Goal: Task Accomplishment & Management: Complete application form

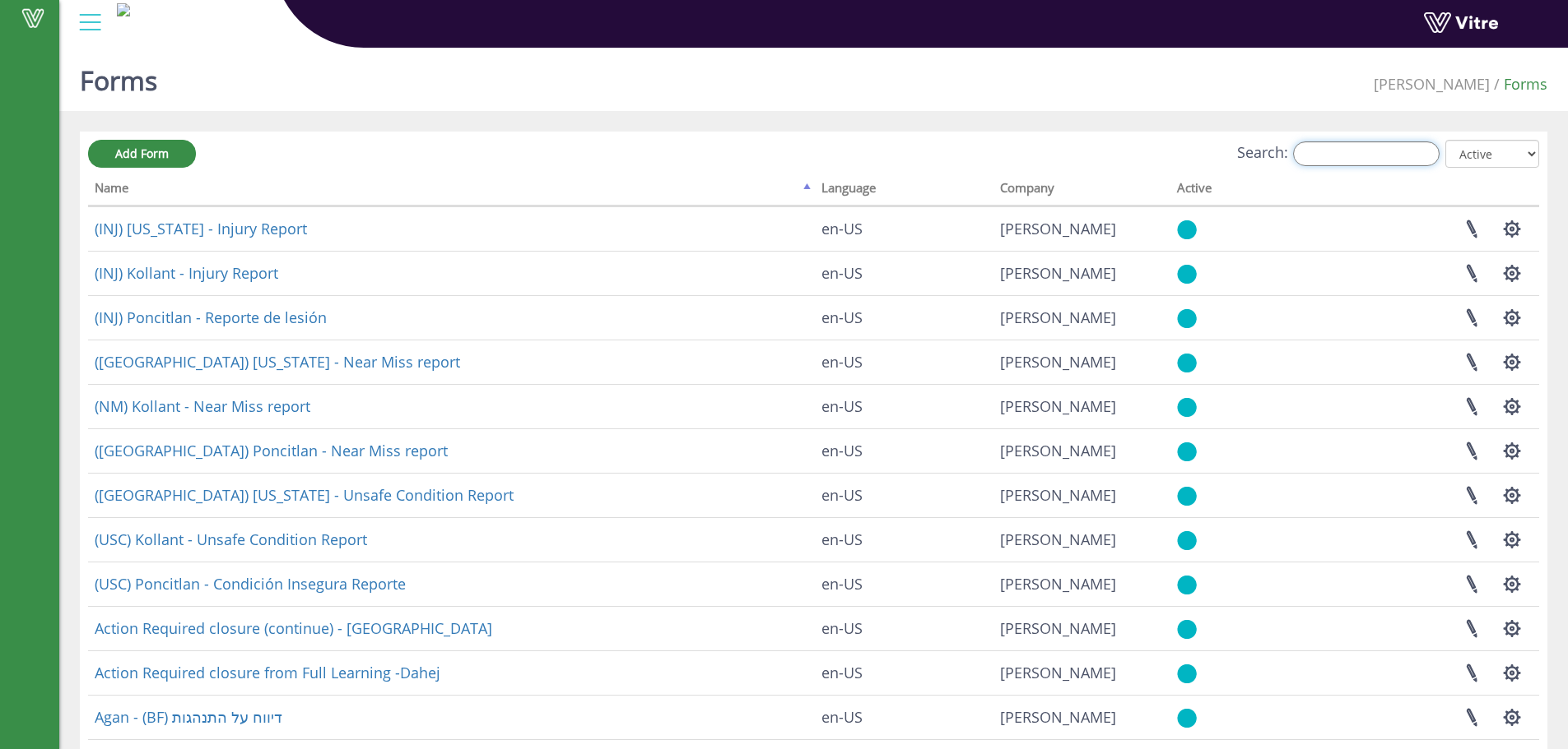
click at [1405, 157] on input "Search:" at bounding box center [1366, 154] width 147 height 24
click at [1330, 161] on input "Search:" at bounding box center [1366, 154] width 147 height 24
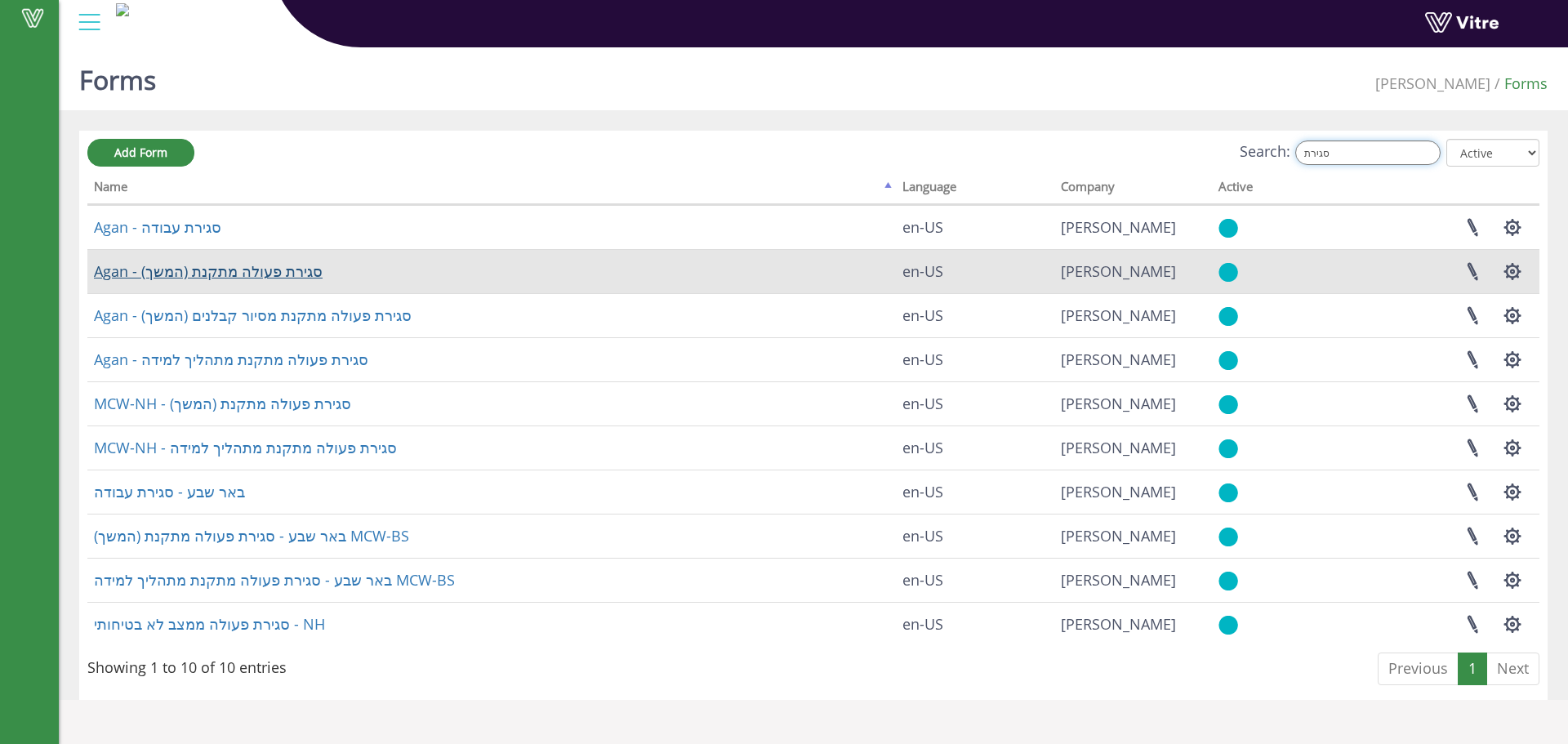
type input "סגירת"
click at [262, 268] on link "Agan - סגירת פעולה מתקנת (המשך)" at bounding box center [208, 271] width 228 height 19
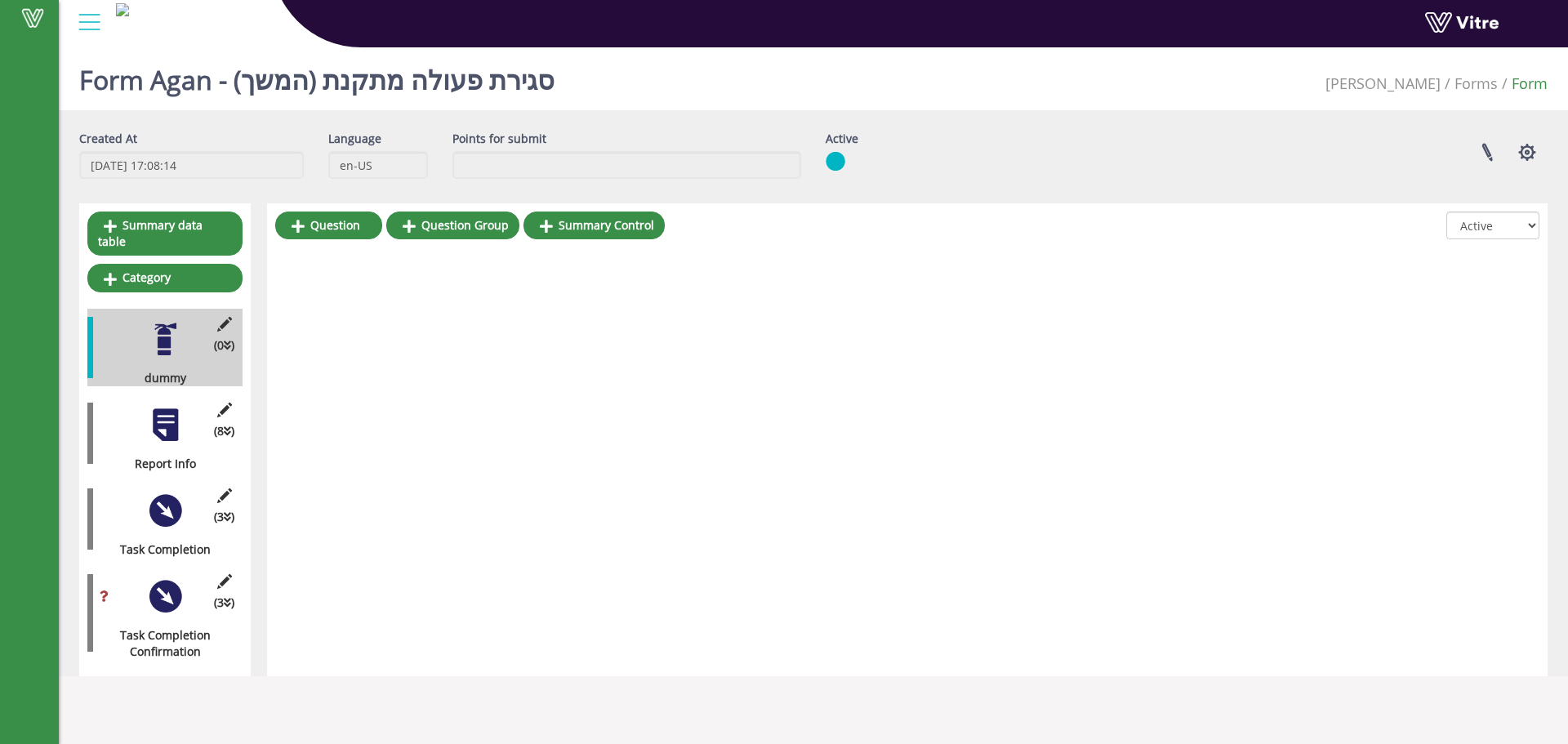
click at [175, 427] on div "(8 ) Report Info" at bounding box center [165, 434] width 156 height 78
click at [176, 408] on div at bounding box center [165, 425] width 37 height 37
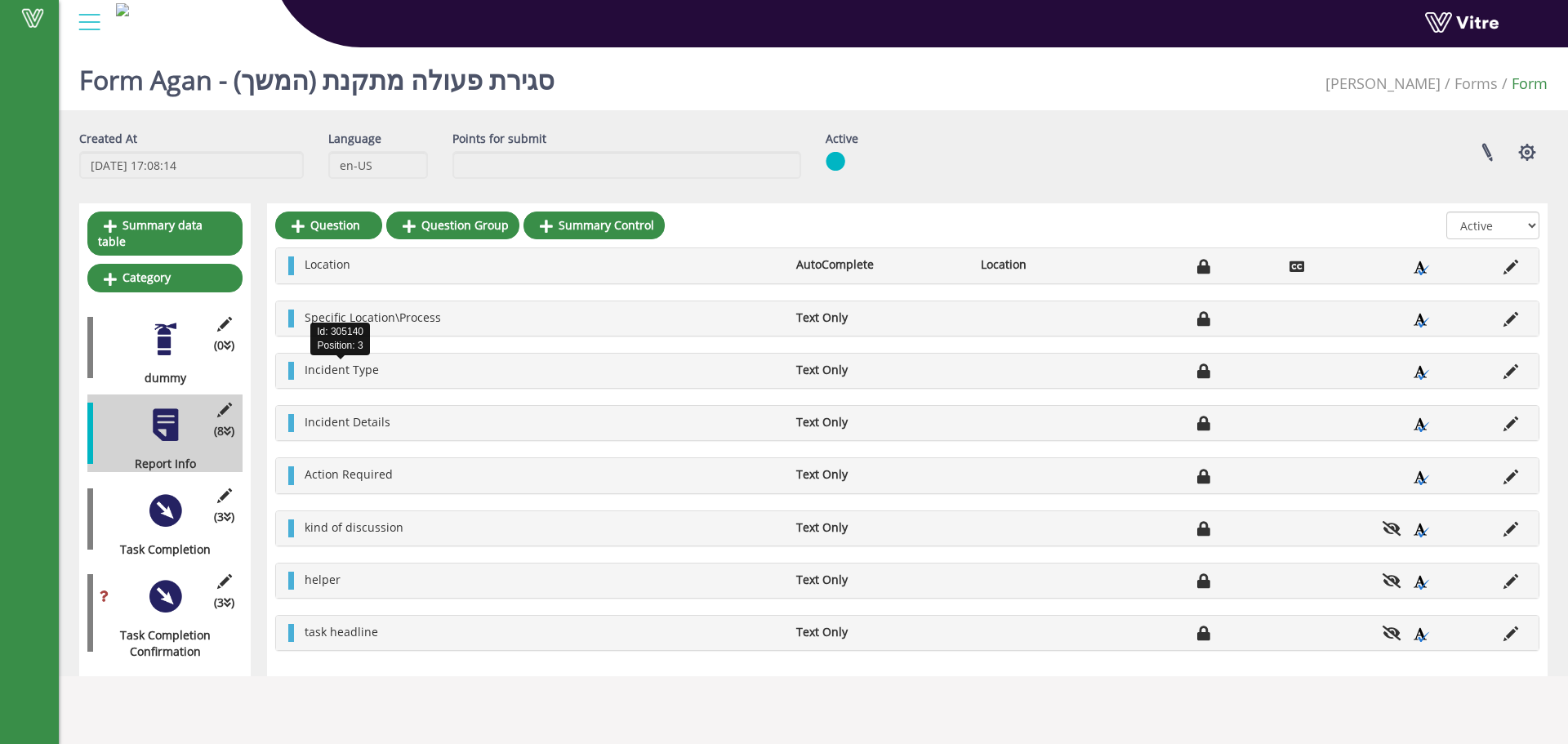
click at [354, 376] on span "Incident Type" at bounding box center [341, 370] width 74 height 16
click at [1509, 373] on icon at bounding box center [1511, 372] width 15 height 15
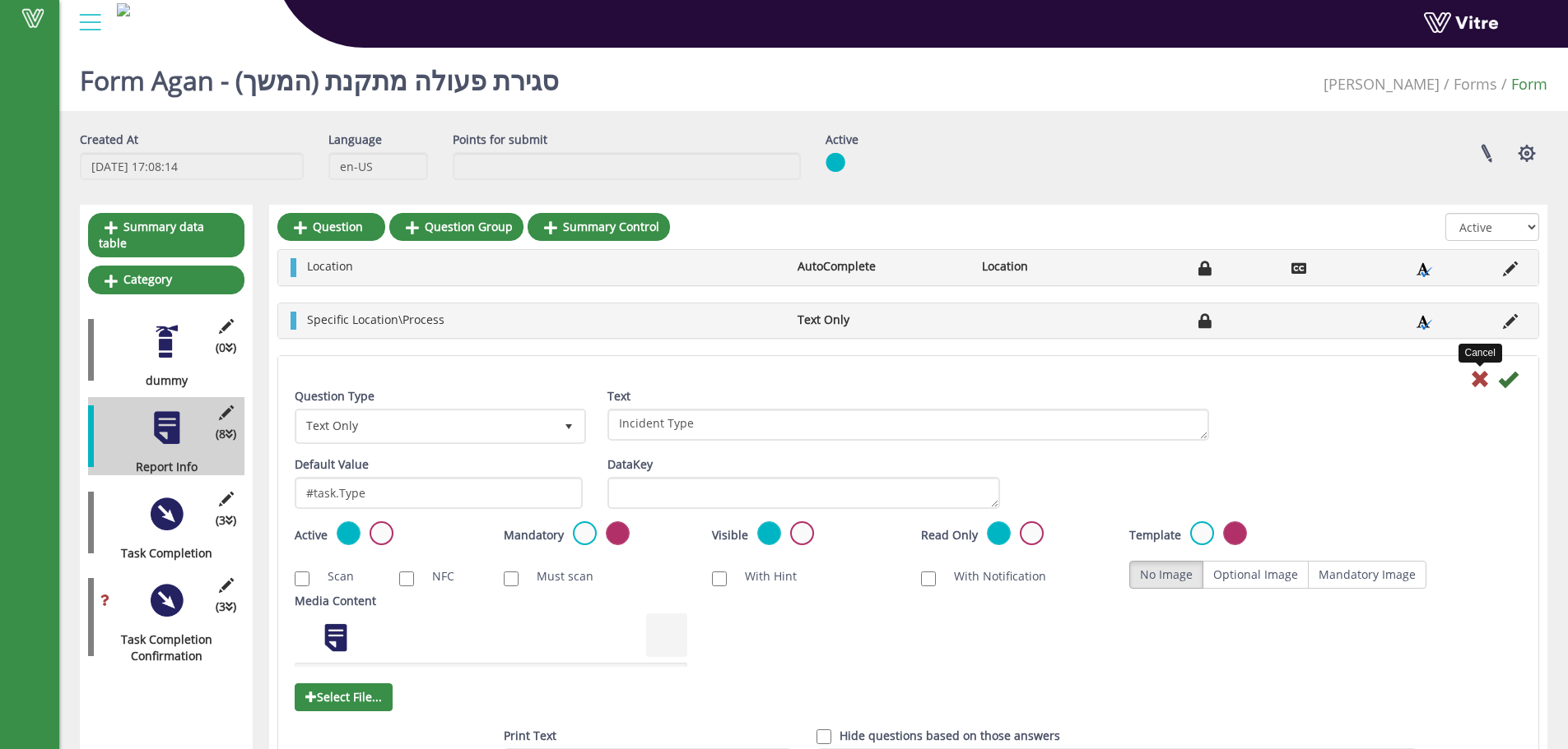
click at [1475, 375] on icon at bounding box center [1480, 379] width 20 height 20
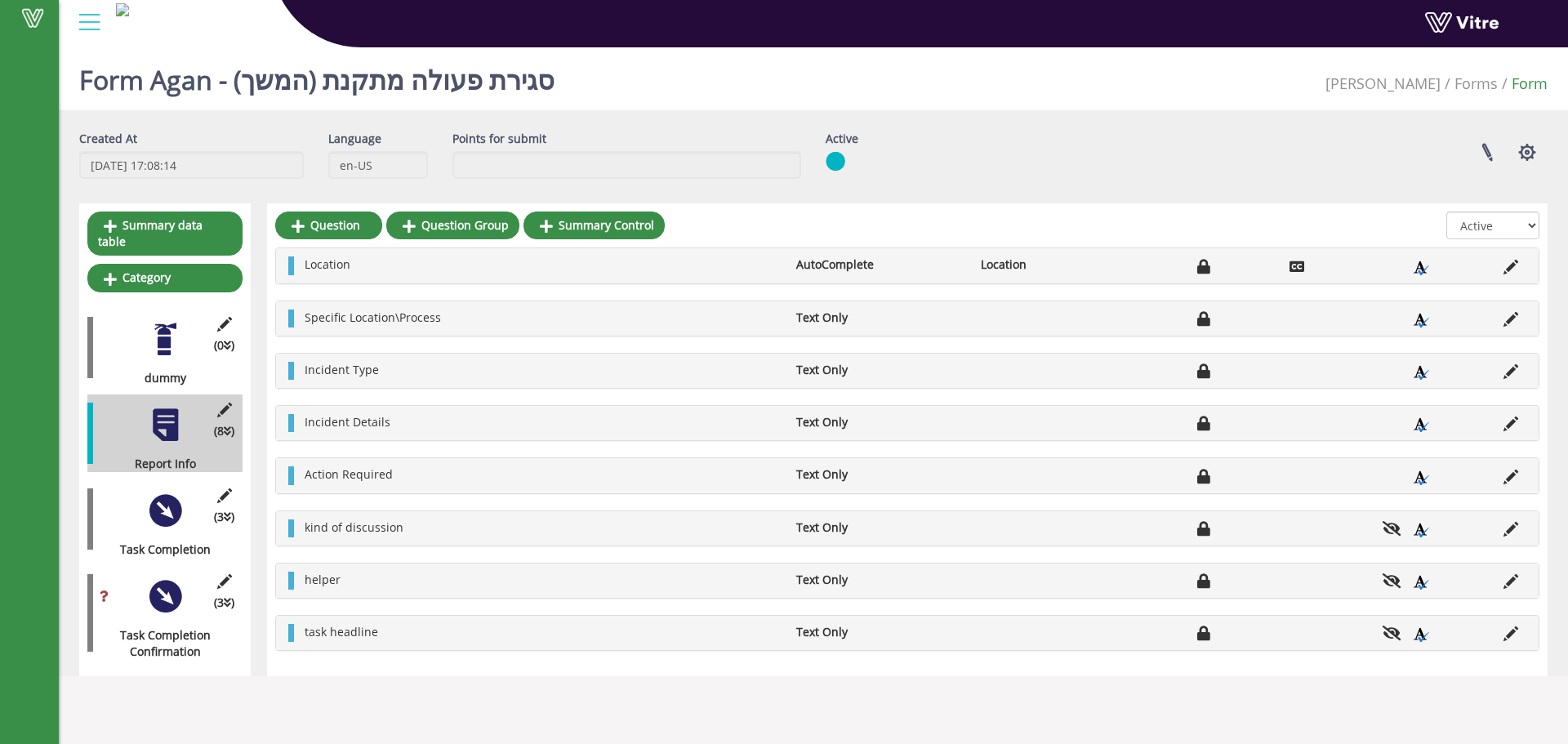
click at [187, 492] on div "(3 ) Task Completion" at bounding box center [165, 519] width 156 height 78
click at [177, 321] on div at bounding box center [165, 339] width 37 height 37
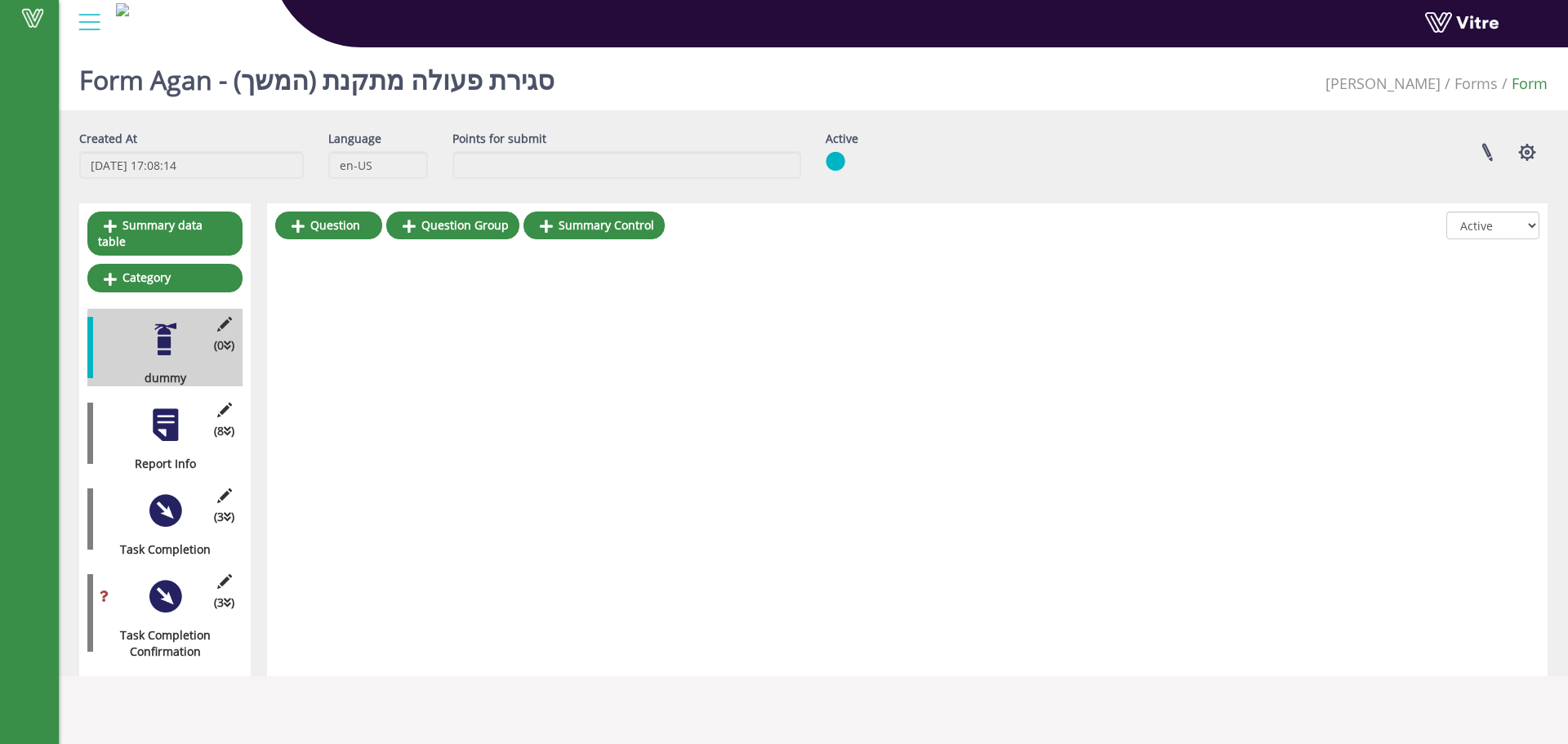
click at [172, 408] on div at bounding box center [165, 425] width 37 height 37
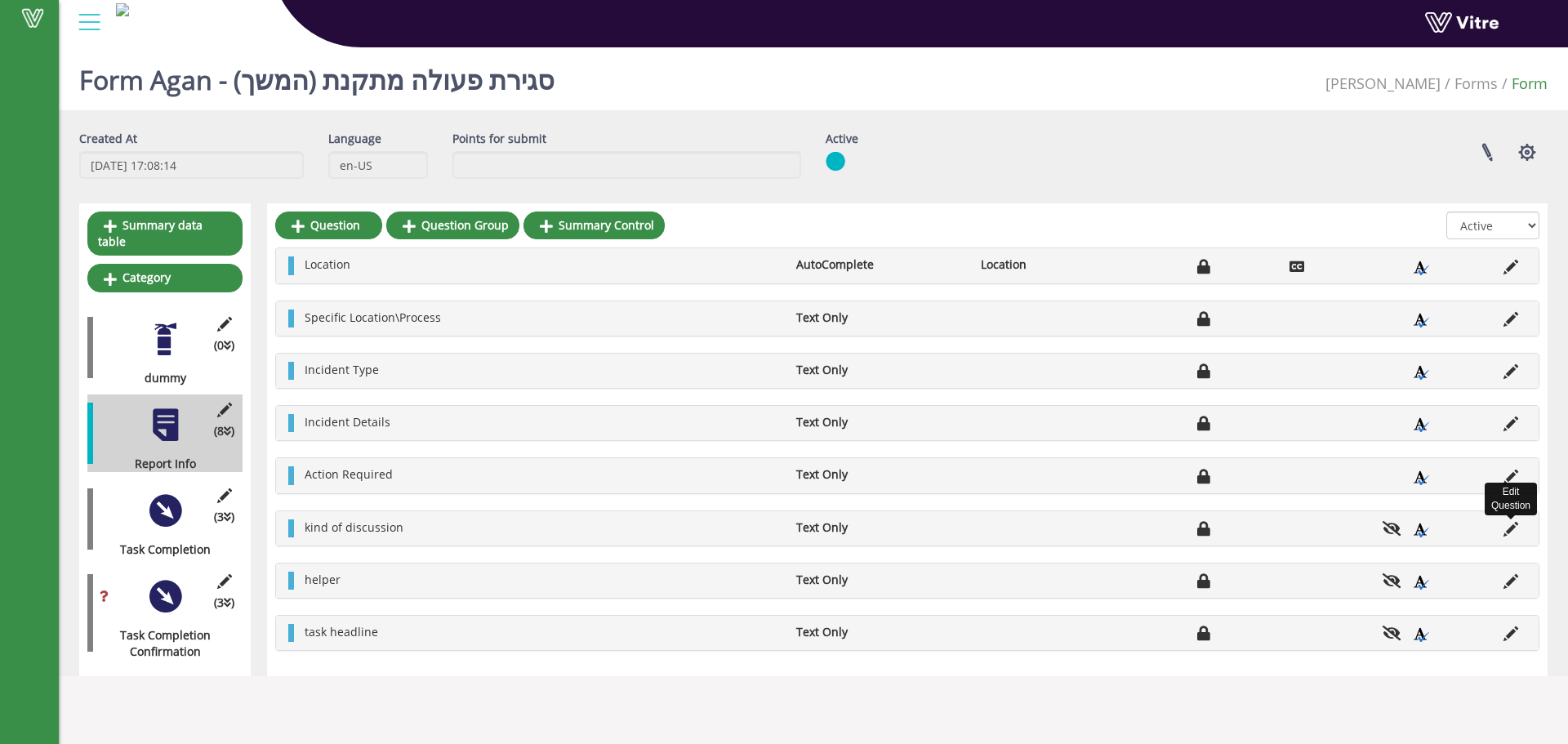
click at [1513, 525] on icon at bounding box center [1511, 529] width 15 height 15
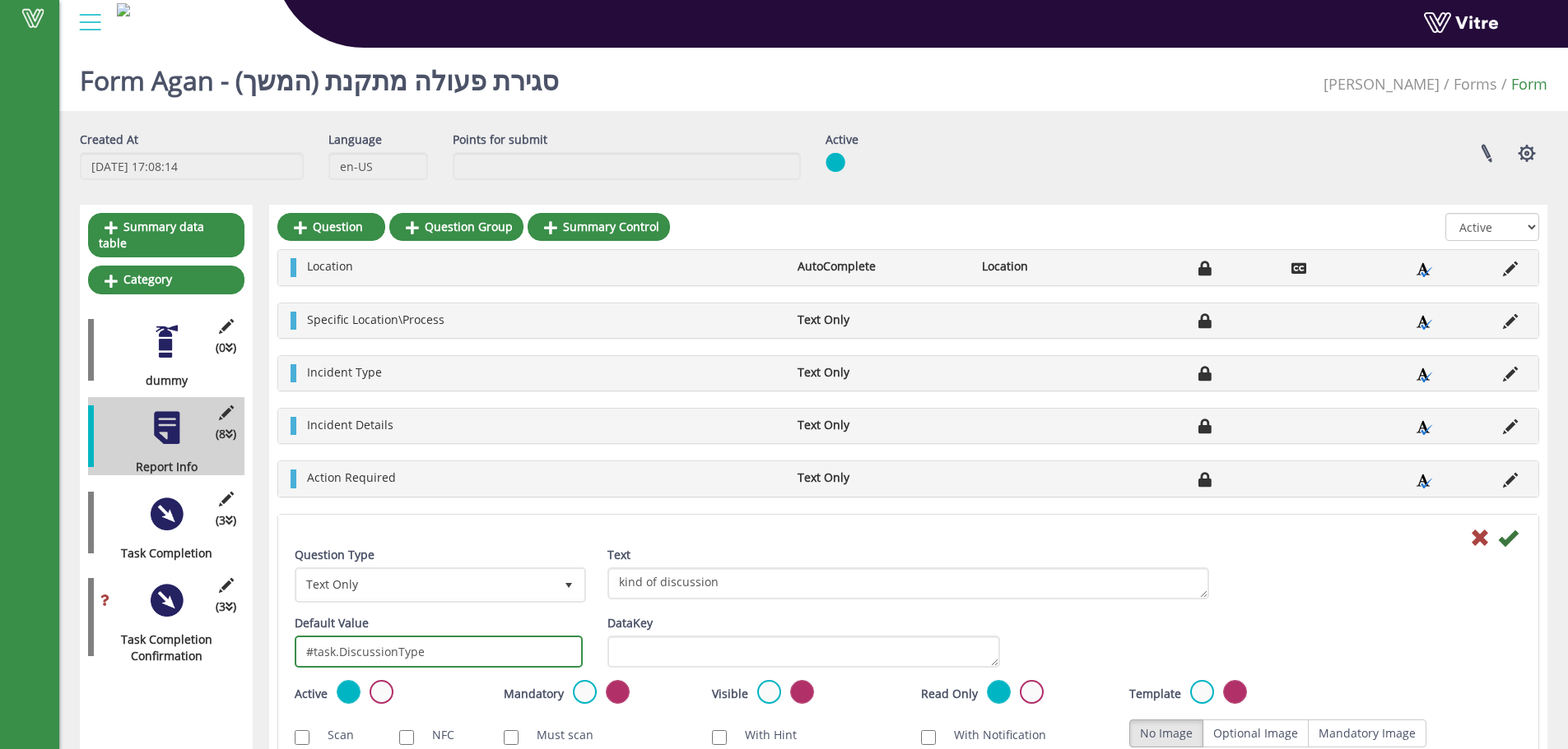
click at [368, 646] on input "#task.DiscussionType" at bounding box center [439, 651] width 288 height 32
click at [423, 640] on input "#task.DiscussionType" at bounding box center [439, 651] width 288 height 32
click at [423, 638] on input "#task.DiscussionType" at bounding box center [439, 651] width 288 height 32
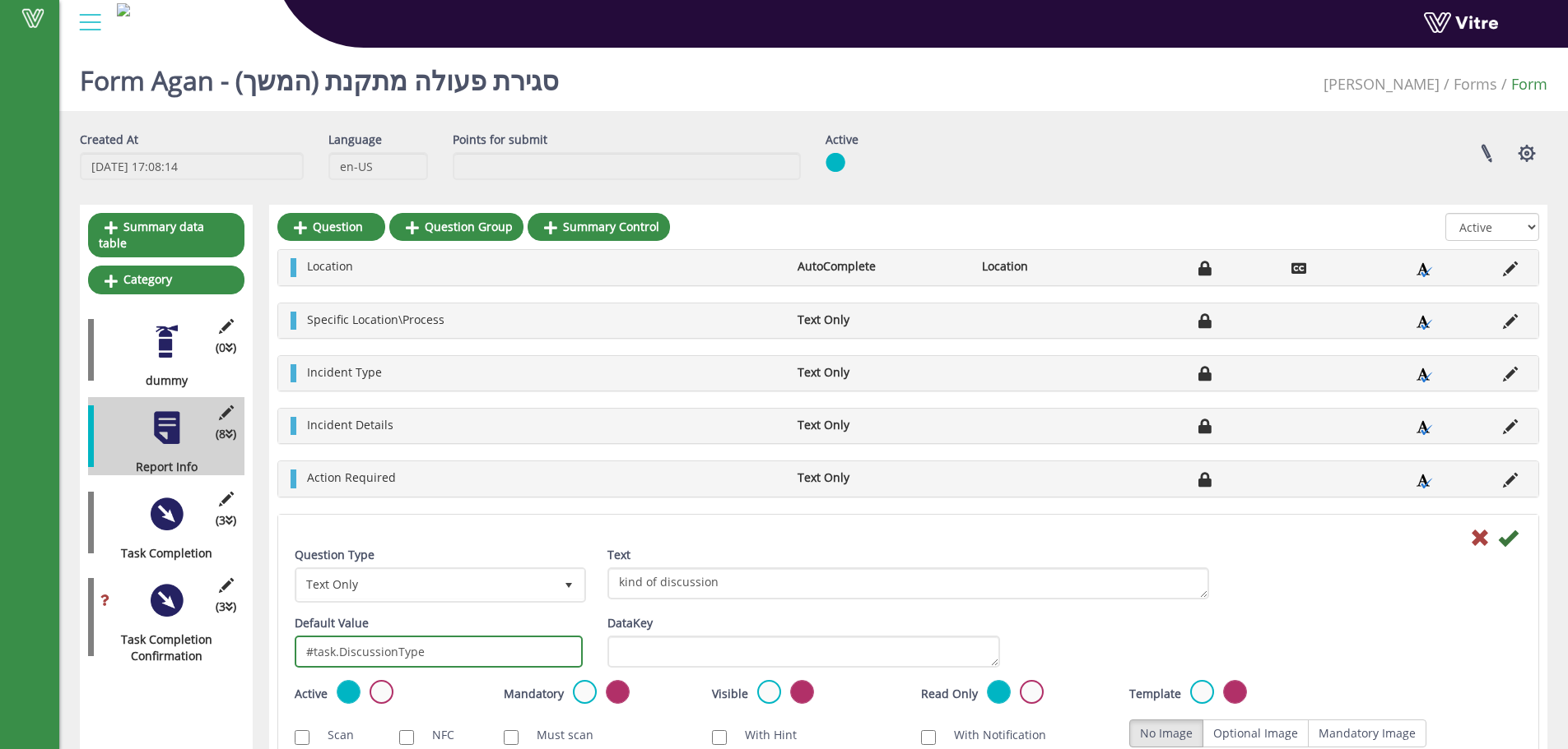
click at [423, 638] on input "#task.DiscussionType" at bounding box center [439, 651] width 288 height 32
click at [1485, 541] on icon at bounding box center [1480, 538] width 20 height 20
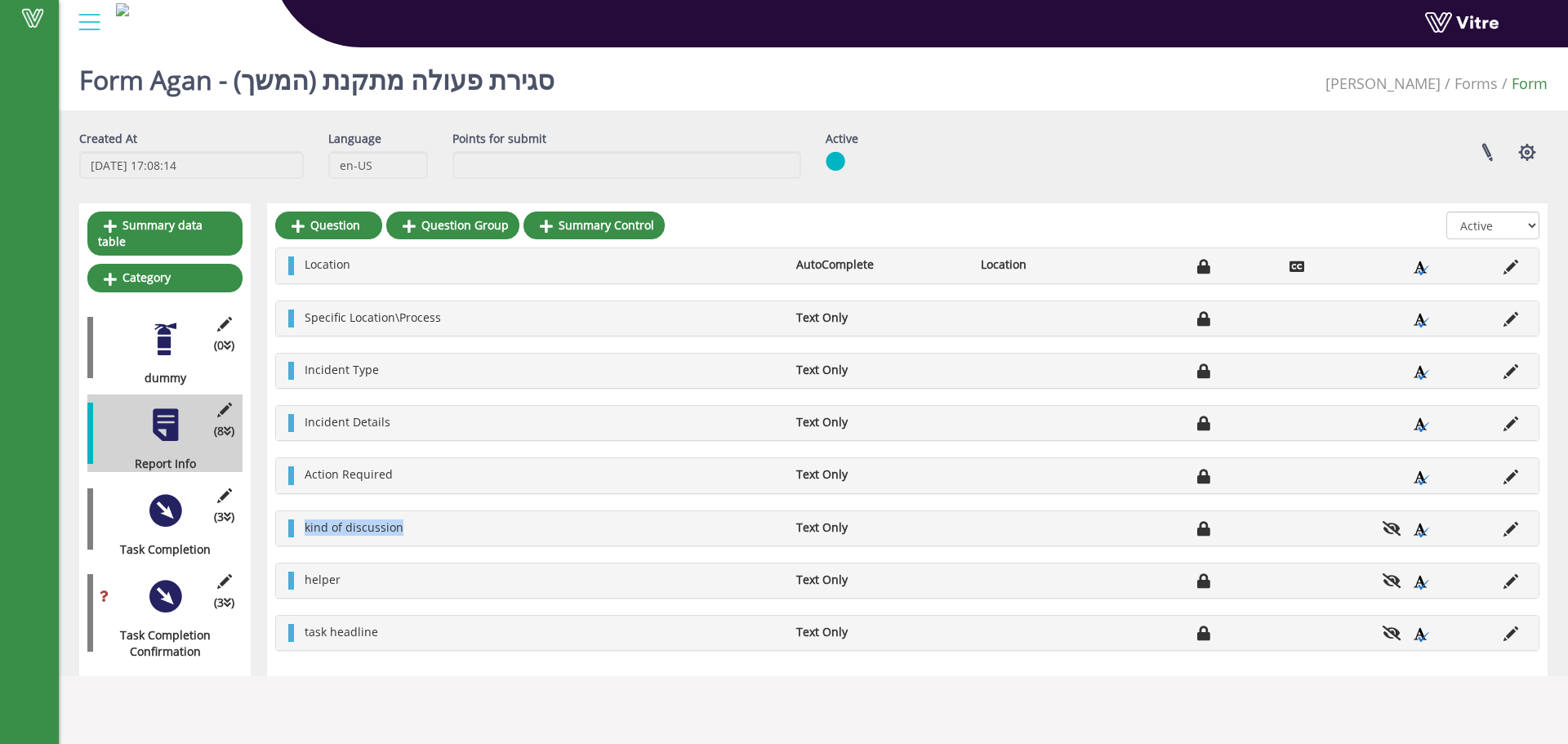
drag, startPoint x: 408, startPoint y: 529, endPoint x: 297, endPoint y: 528, distance: 111.0
click at [297, 528] on li "kind of discussion" at bounding box center [542, 527] width 492 height 17
drag, startPoint x: 524, startPoint y: 320, endPoint x: 304, endPoint y: 309, distance: 220.3
click at [304, 309] on li "Specific Location\Process" at bounding box center [542, 317] width 492 height 17
click at [501, 330] on div "Specific Location\Process Text Only" at bounding box center [907, 318] width 1263 height 34
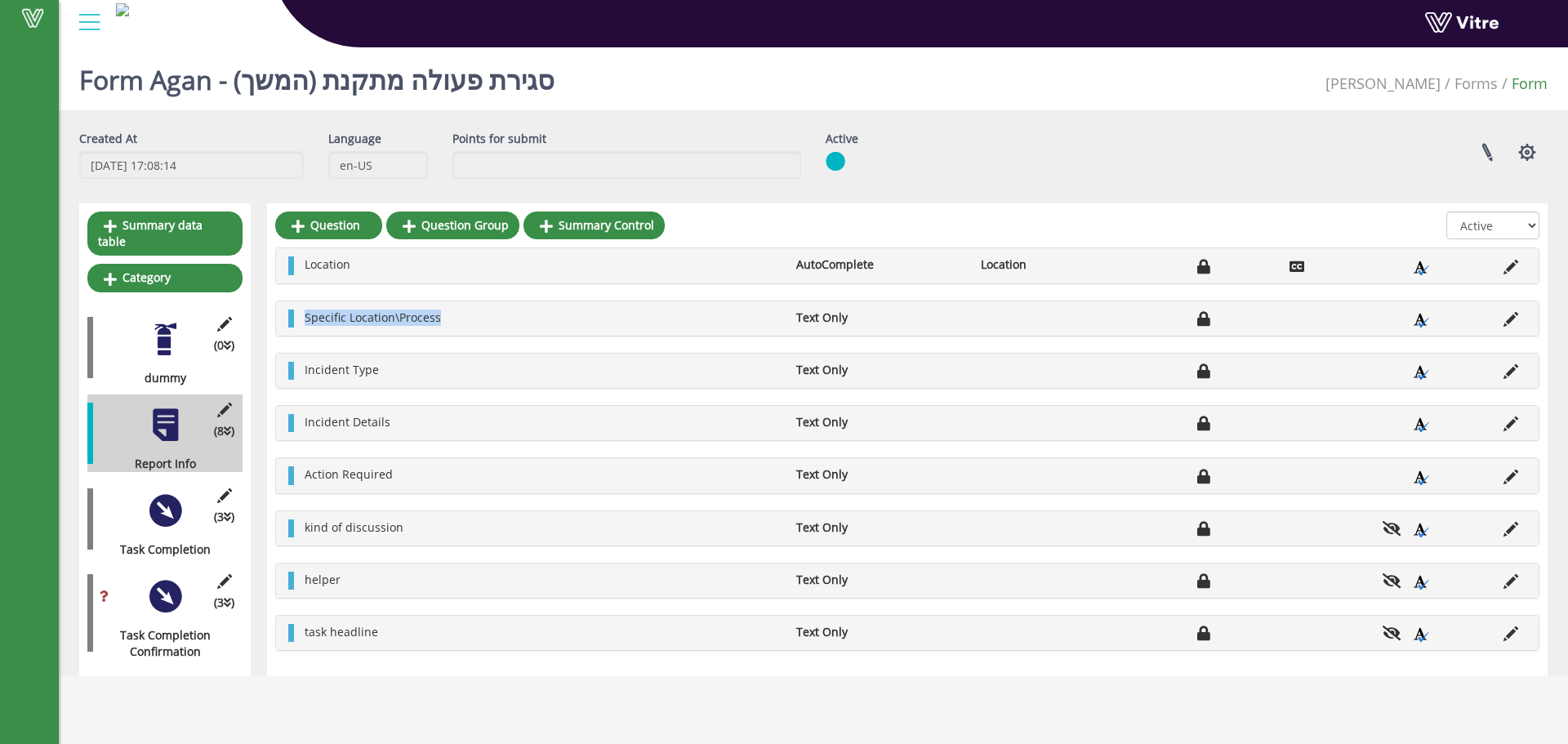
drag, startPoint x: 501, startPoint y: 327, endPoint x: 311, endPoint y: 308, distance: 190.9
click at [311, 308] on div "Specific Location\Process Text Only" at bounding box center [907, 318] width 1263 height 34
click at [548, 324] on li "Specific Location\Process" at bounding box center [542, 317] width 492 height 17
click at [1515, 315] on icon at bounding box center [1511, 319] width 15 height 15
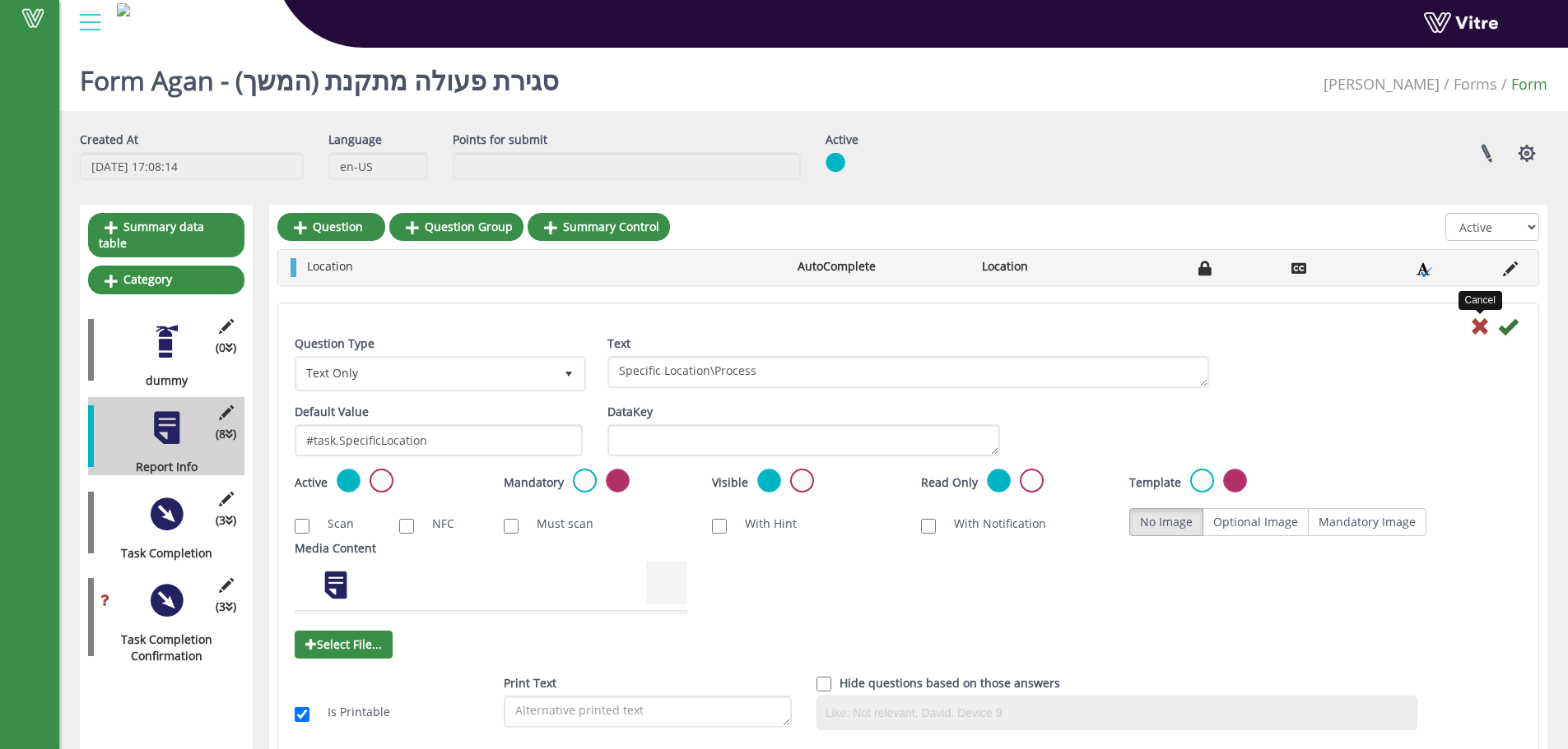
click at [1480, 326] on icon at bounding box center [1480, 326] width 20 height 20
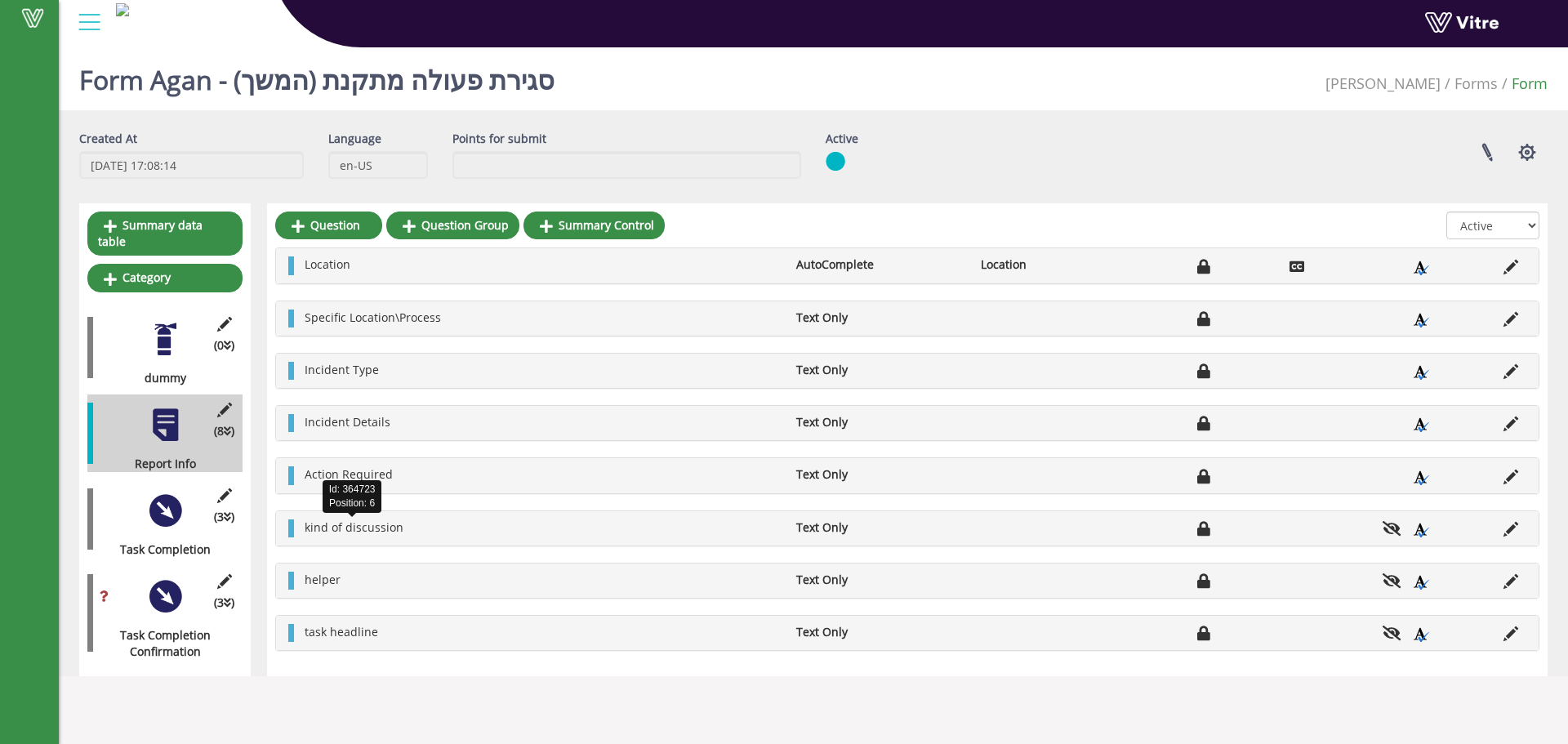
click at [355, 531] on span "kind of discussion" at bounding box center [354, 527] width 99 height 16
drag, startPoint x: 415, startPoint y: 529, endPoint x: 318, endPoint y: 521, distance: 97.3
click at [318, 521] on li "kind of discussion" at bounding box center [542, 527] width 492 height 17
click at [433, 404] on div "Location AutoComplete Location Specific Location\Process Text Only Incident Typ…" at bounding box center [907, 449] width 1265 height 404
click at [1510, 632] on icon at bounding box center [1511, 633] width 15 height 15
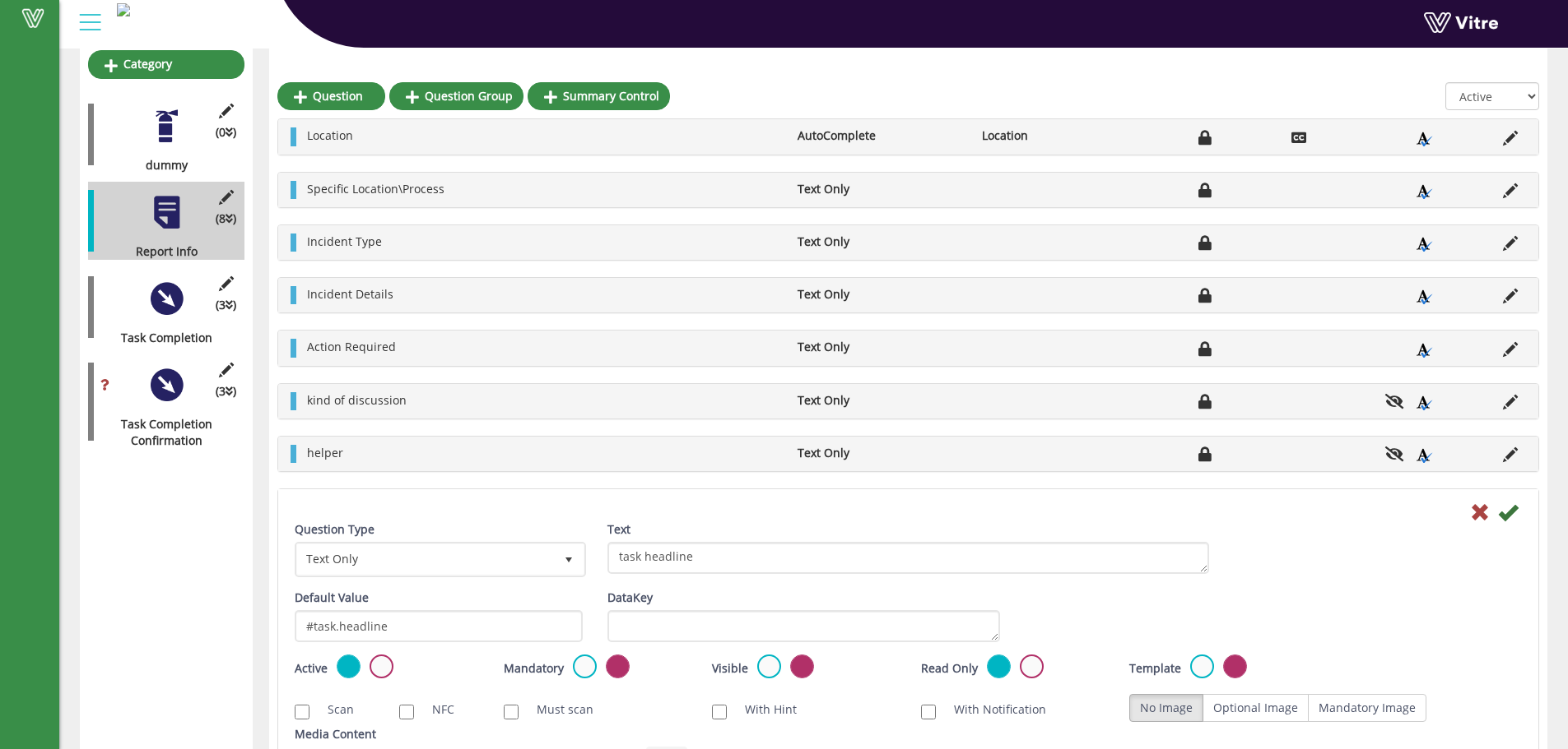
scroll to position [219, 0]
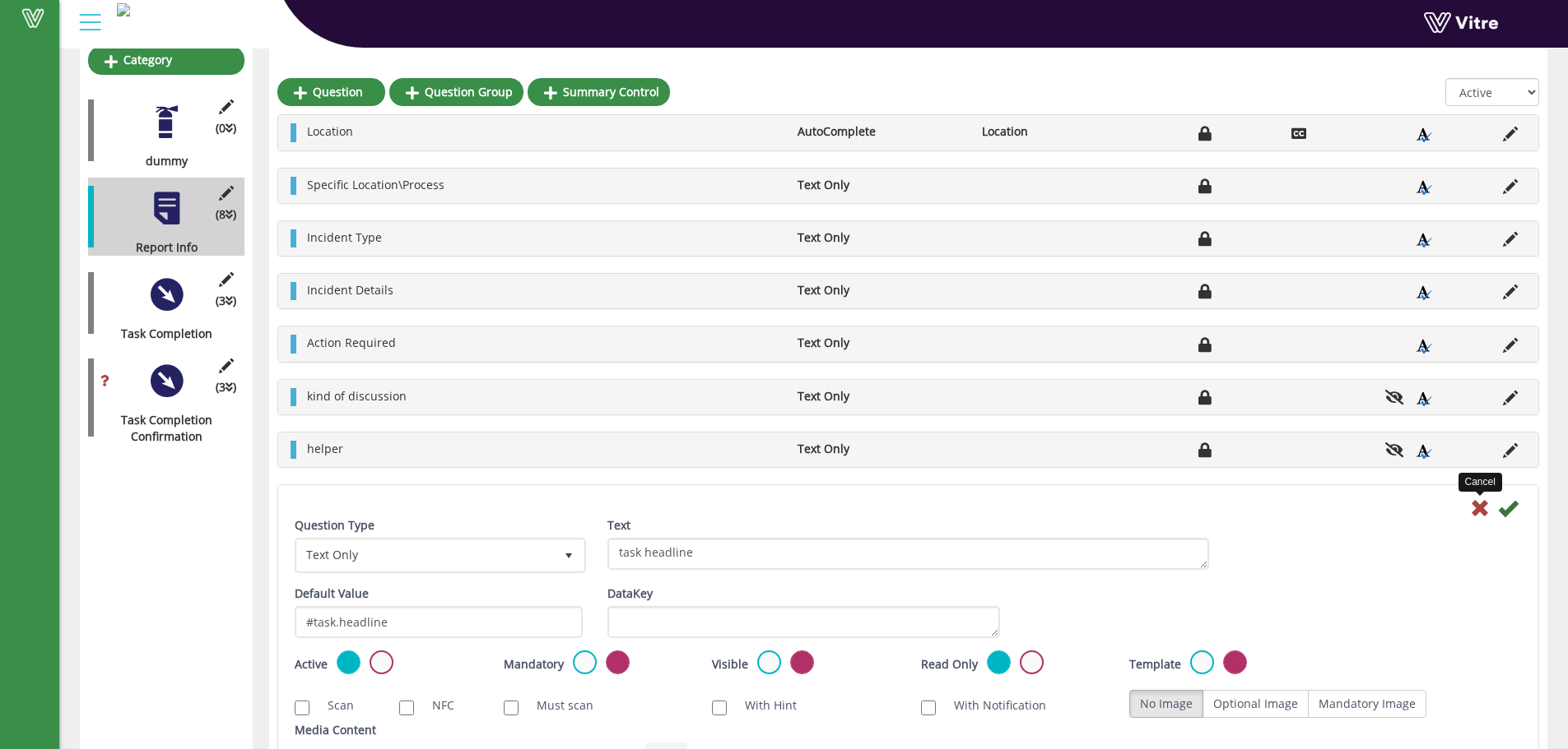
click at [1484, 506] on icon at bounding box center [1480, 508] width 20 height 20
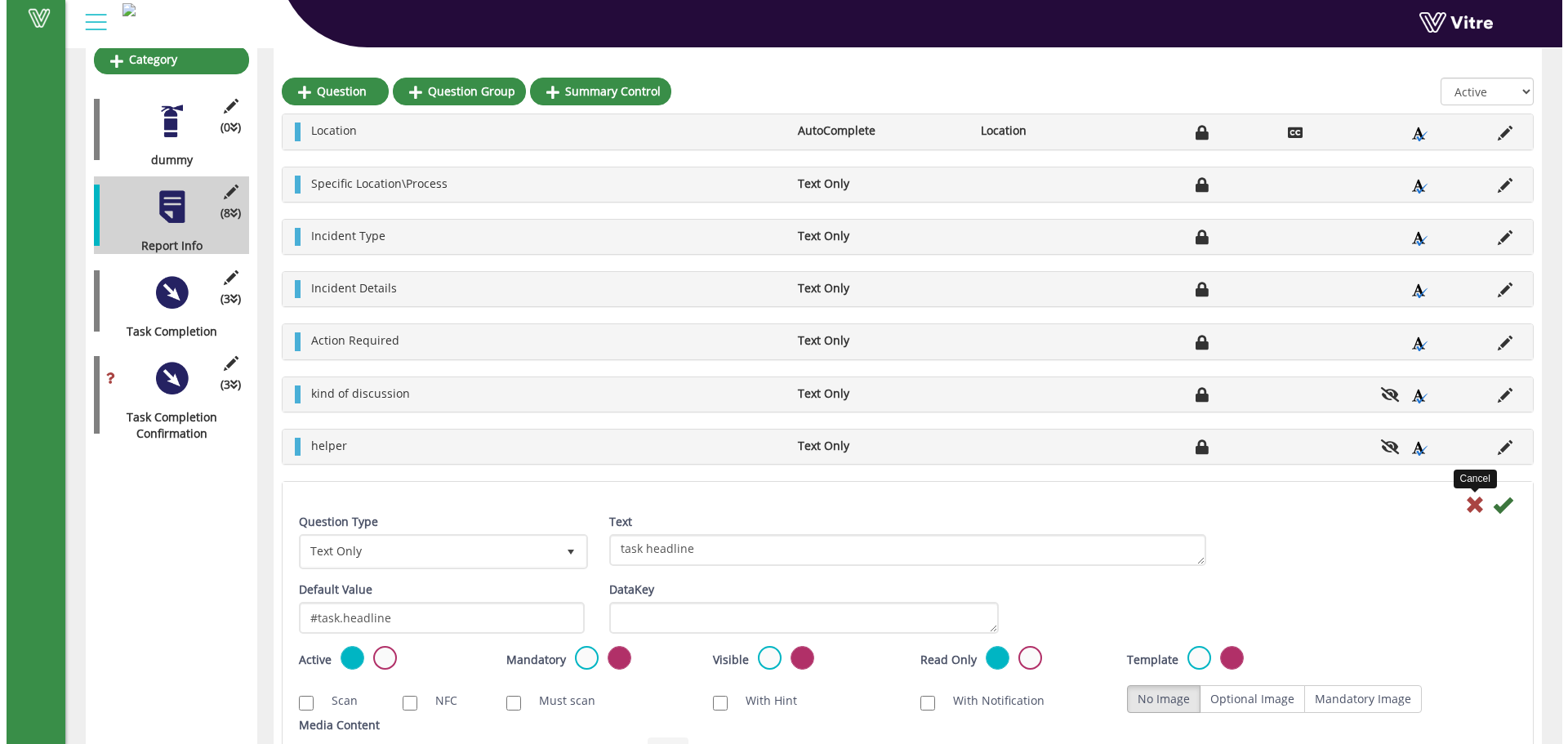
scroll to position [0, 0]
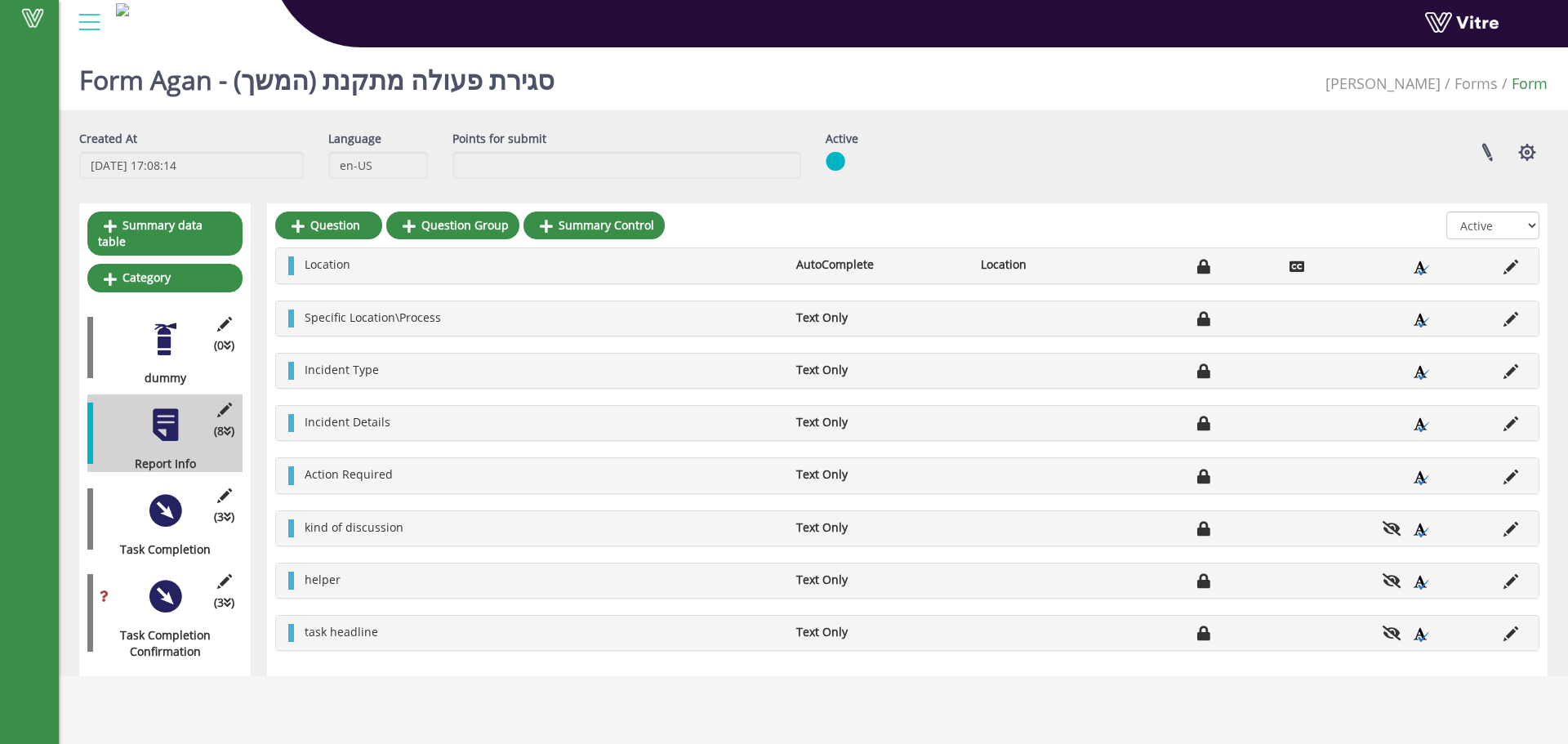
drag, startPoint x: 384, startPoint y: 621, endPoint x: 325, endPoint y: 642, distance: 62.6
click at [319, 639] on div "task headline Text Only" at bounding box center [907, 632] width 1263 height 34
drag, startPoint x: 396, startPoint y: 633, endPoint x: 299, endPoint y: 621, distance: 97.7
click at [299, 621] on div "task headline Text Only" at bounding box center [907, 632] width 1263 height 34
click at [396, 639] on li "task headline" at bounding box center [542, 632] width 492 height 17
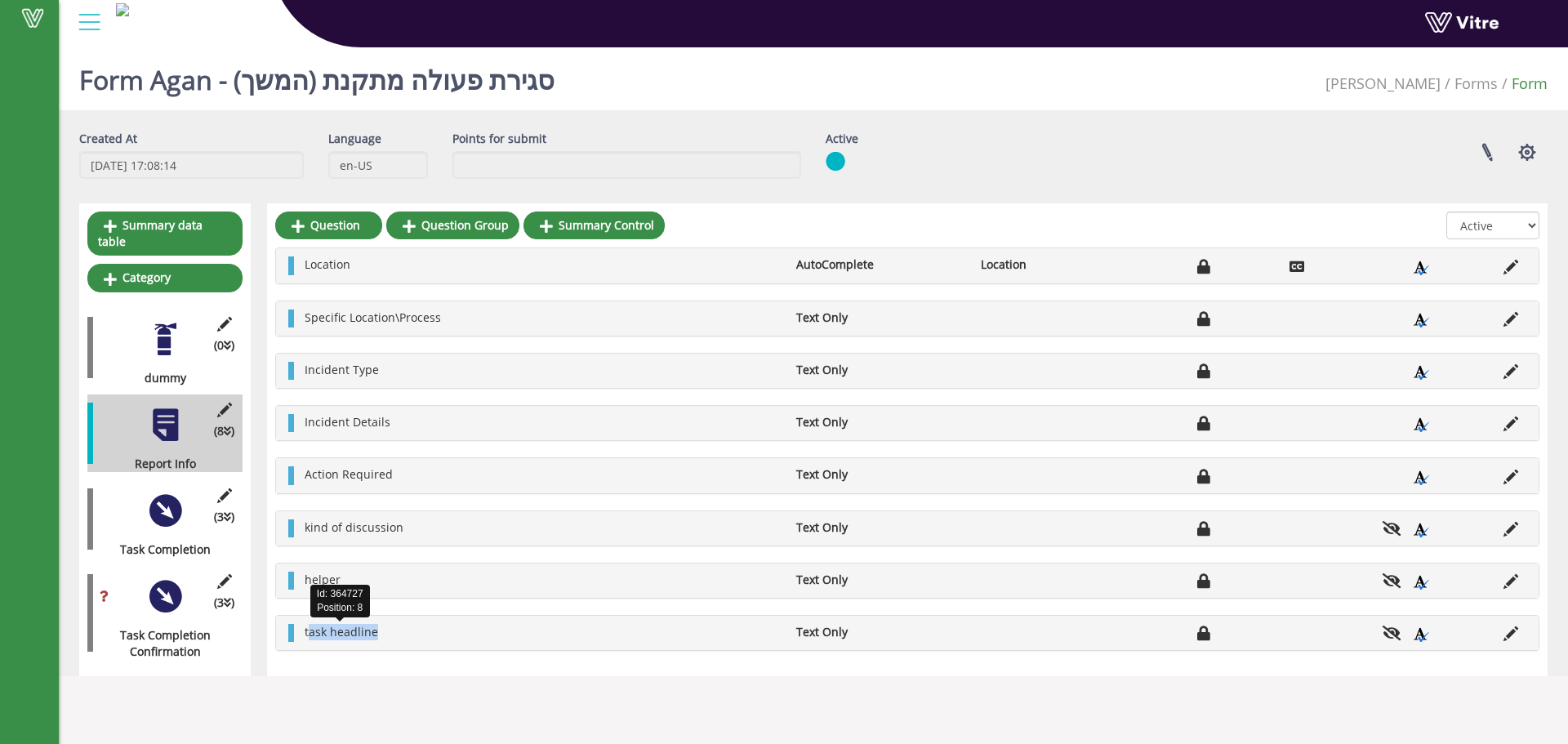
drag, startPoint x: 403, startPoint y: 631, endPoint x: 306, endPoint y: 624, distance: 97.3
click at [307, 624] on li "task headline" at bounding box center [542, 632] width 492 height 17
click at [379, 635] on li "task headline" at bounding box center [542, 632] width 492 height 17
drag, startPoint x: 387, startPoint y: 632, endPoint x: 306, endPoint y: 625, distance: 81.3
click at [306, 625] on li "task headline" at bounding box center [542, 632] width 492 height 17
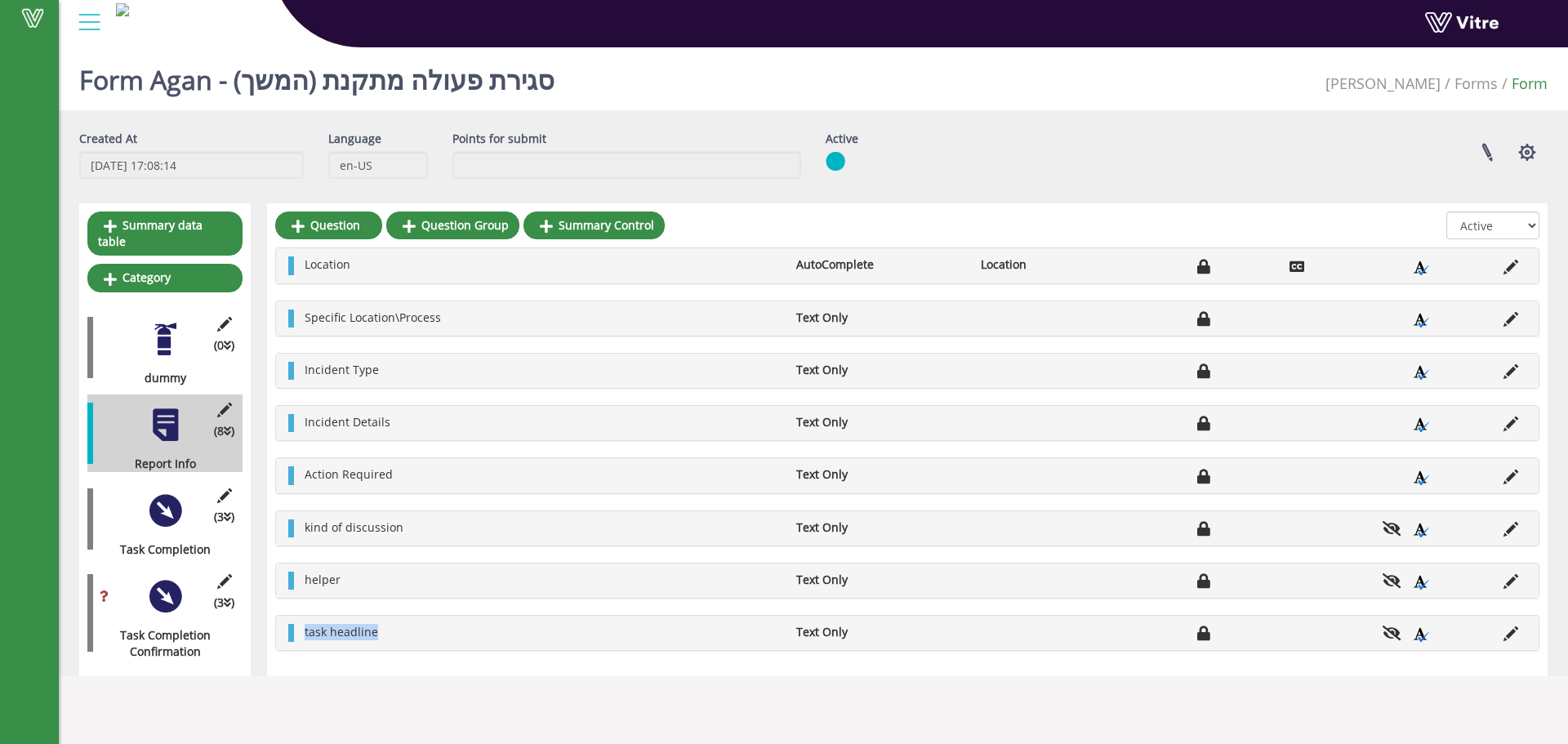
click at [392, 635] on li "task headline" at bounding box center [542, 632] width 492 height 17
click at [396, 626] on li "task headline" at bounding box center [542, 632] width 492 height 17
drag, startPoint x: 382, startPoint y: 636, endPoint x: 310, endPoint y: 629, distance: 72.3
click at [310, 629] on li "task headline" at bounding box center [542, 632] width 492 height 17
drag, startPoint x: 462, startPoint y: 320, endPoint x: 304, endPoint y: 321, distance: 158.0
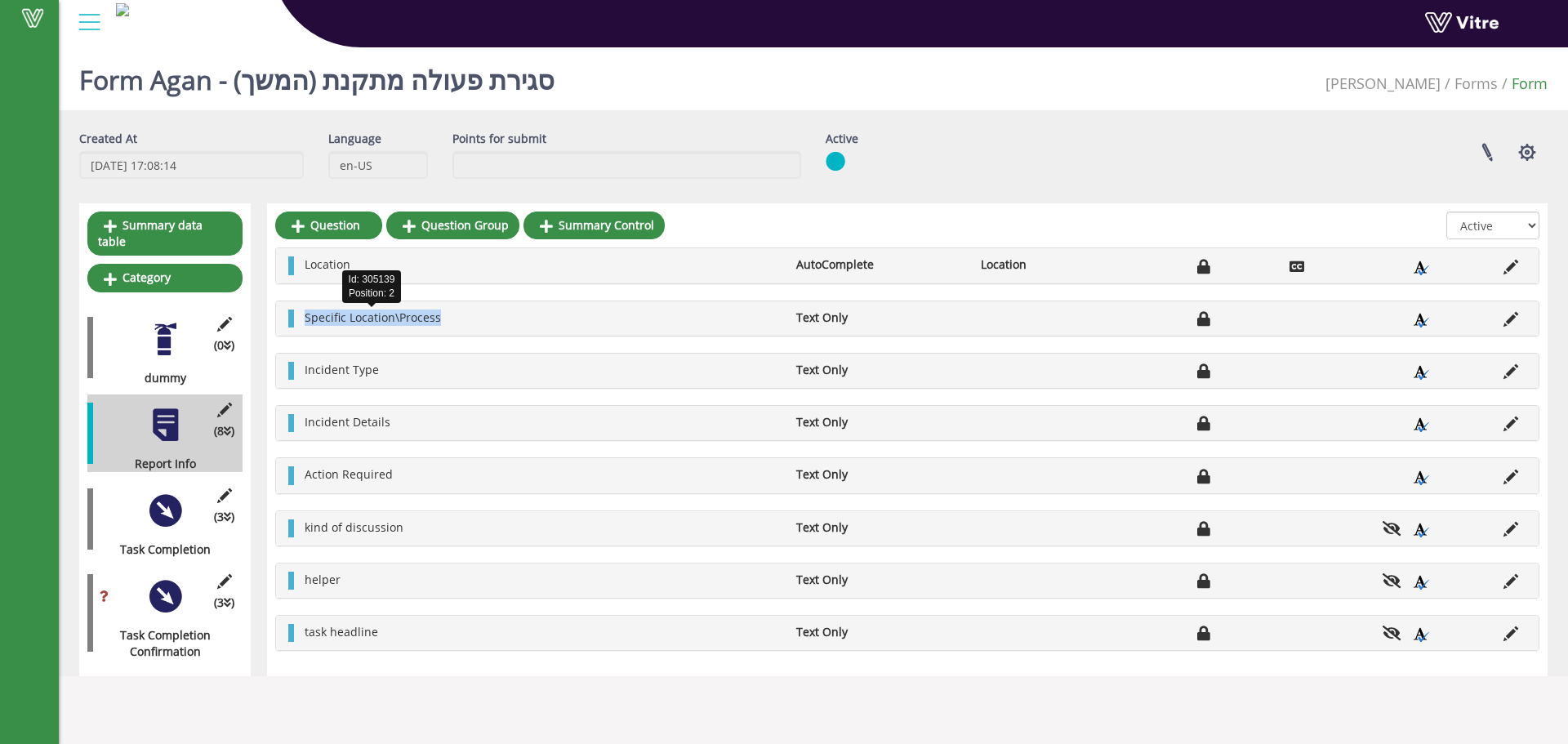
click at [304, 321] on li "Specific Location\Process" at bounding box center [542, 317] width 492 height 17
click at [470, 314] on li "Specific Location\Process" at bounding box center [542, 317] width 492 height 17
drag, startPoint x: 480, startPoint y: 631, endPoint x: 307, endPoint y: 622, distance: 173.2
click at [307, 622] on div "task headline Text Only" at bounding box center [907, 632] width 1263 height 34
click at [464, 636] on li "task headline" at bounding box center [542, 632] width 492 height 17
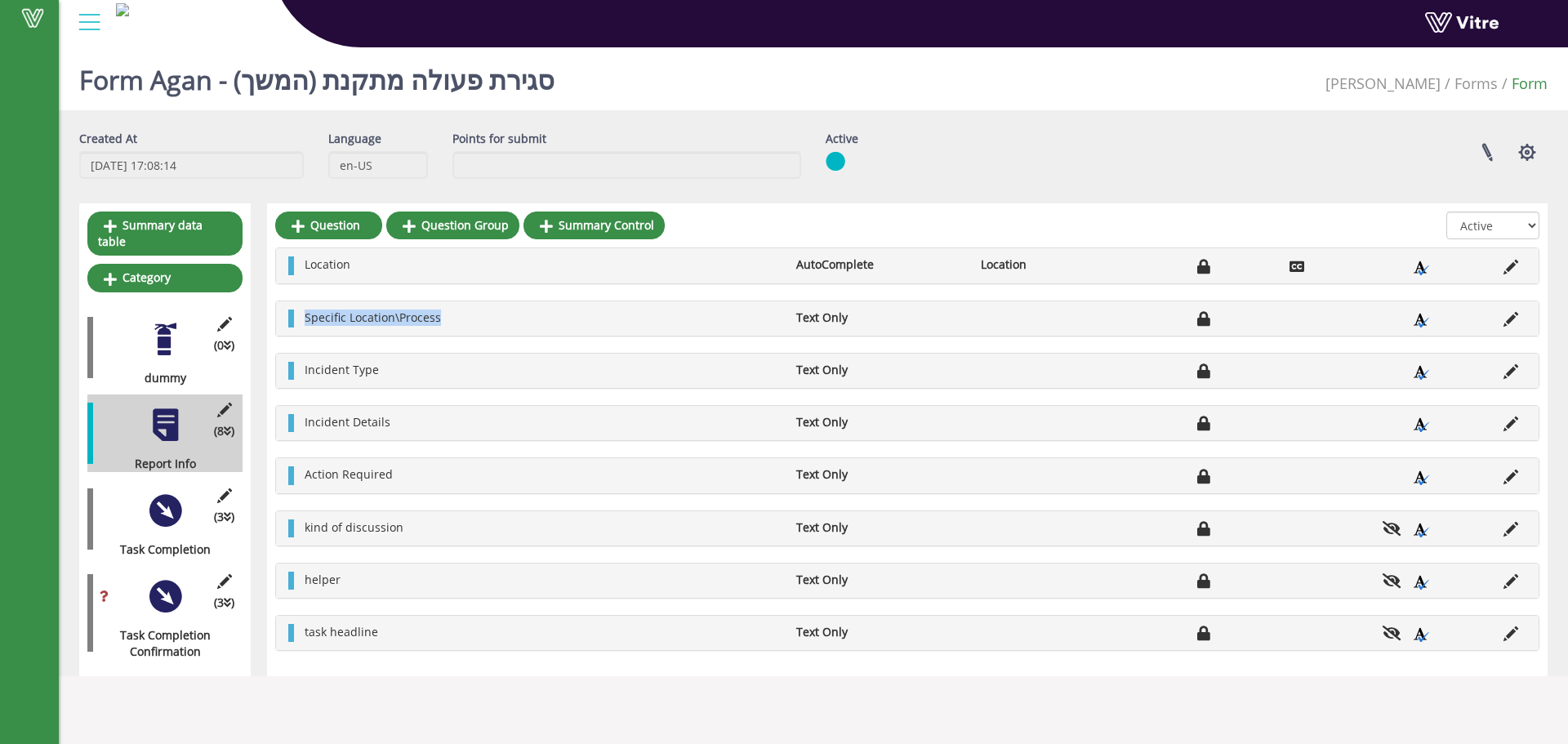
drag, startPoint x: 465, startPoint y: 313, endPoint x: 302, endPoint y: 316, distance: 163.0
click at [302, 316] on li "Specific Location\Process" at bounding box center [542, 317] width 492 height 17
click at [436, 332] on div "Specific Location\Process Text Only" at bounding box center [907, 318] width 1263 height 34
drag, startPoint x: 411, startPoint y: 524, endPoint x: 304, endPoint y: 523, distance: 107.0
click at [304, 523] on li "kind of discussion" at bounding box center [542, 527] width 492 height 17
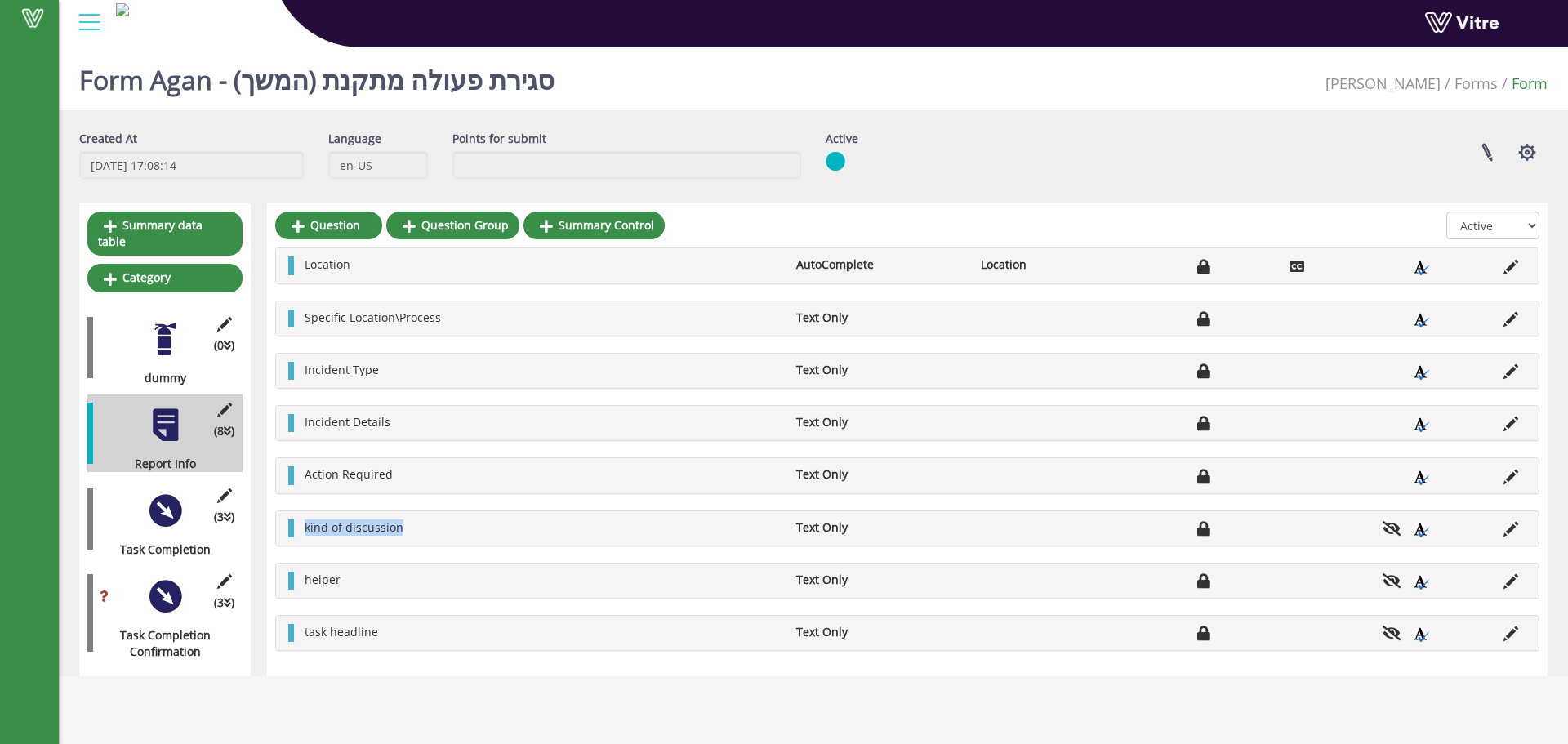
click at [421, 529] on li "kind of discussion" at bounding box center [542, 527] width 492 height 17
drag, startPoint x: 426, startPoint y: 519, endPoint x: 407, endPoint y: 530, distance: 22.0
click at [407, 530] on li "kind of discussion" at bounding box center [542, 527] width 492 height 17
click at [406, 526] on li "kind of discussion" at bounding box center [542, 527] width 492 height 17
click at [410, 524] on li "kind of discussion" at bounding box center [542, 527] width 492 height 17
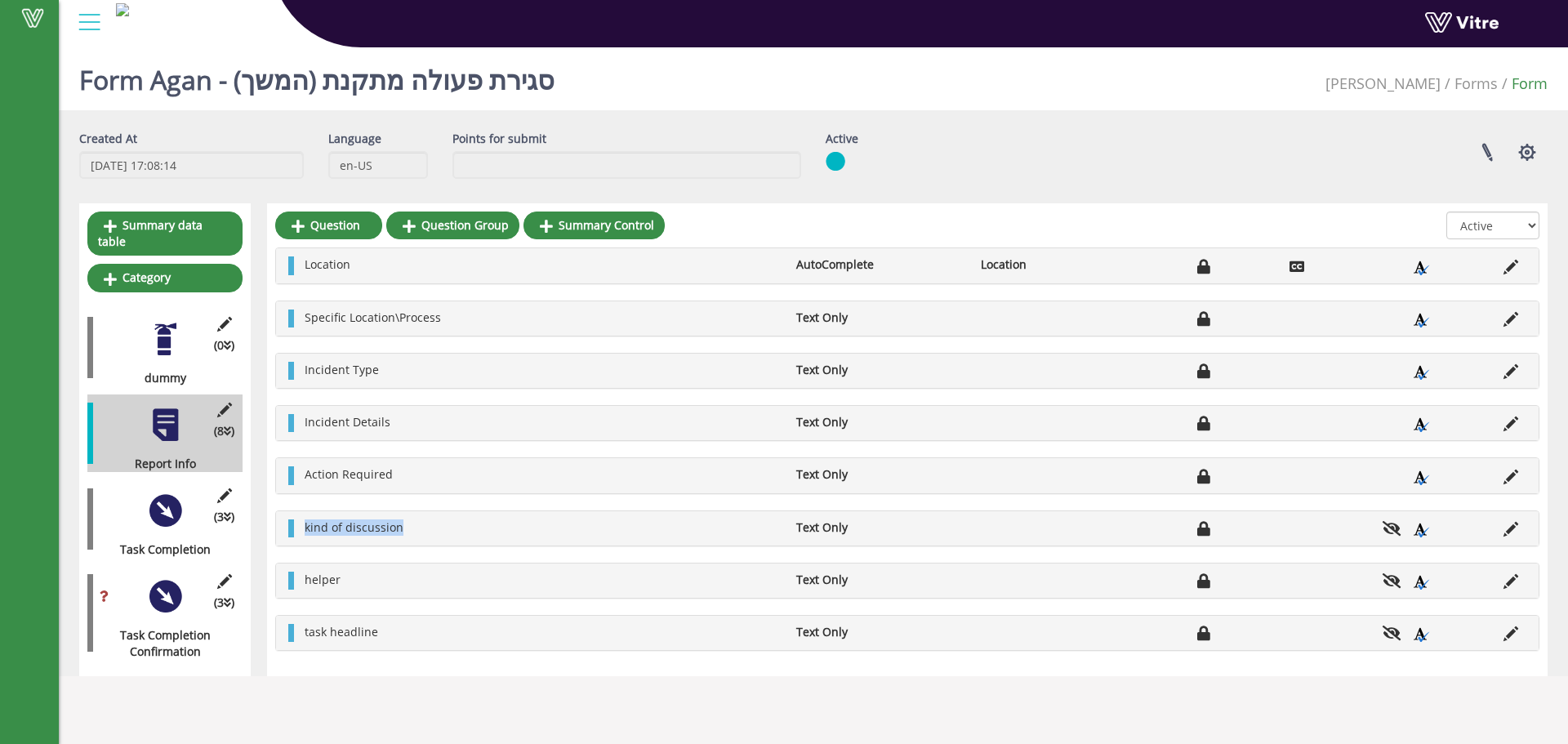
click at [434, 525] on li "kind of discussion" at bounding box center [542, 527] width 492 height 17
drag, startPoint x: 406, startPoint y: 524, endPoint x: 305, endPoint y: 533, distance: 101.4
click at [305, 533] on li "kind of discussion" at bounding box center [542, 527] width 492 height 17
click at [304, 529] on li "kind of discussion" at bounding box center [542, 527] width 492 height 17
click at [321, 522] on span "kind of discussion" at bounding box center [354, 527] width 99 height 16
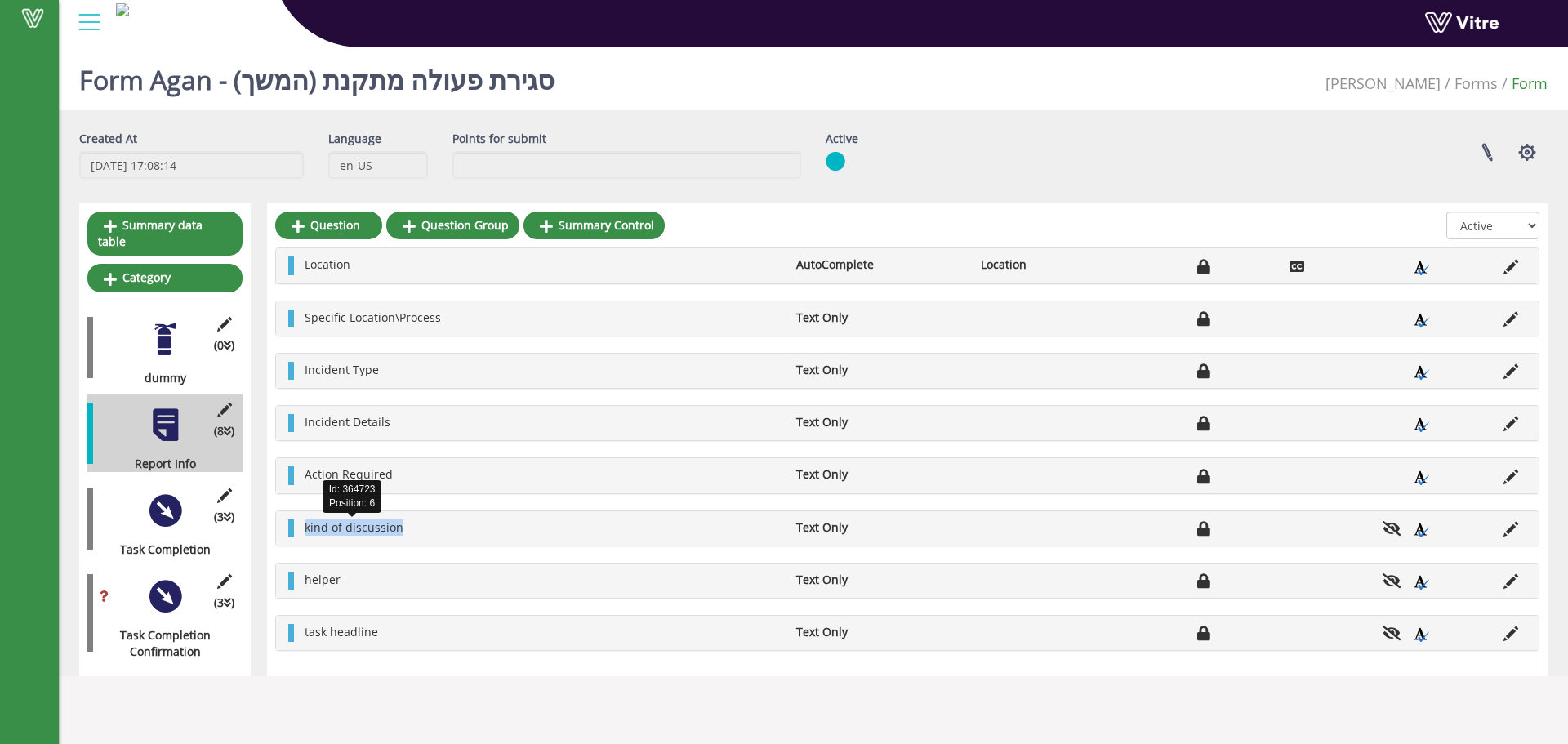
drag, startPoint x: 433, startPoint y: 538, endPoint x: 304, endPoint y: 533, distance: 129.1
click at [304, 533] on div "kind of discussion Text Only" at bounding box center [907, 528] width 1263 height 34
click at [351, 317] on span "Specific Location\Process" at bounding box center [372, 317] width 136 height 16
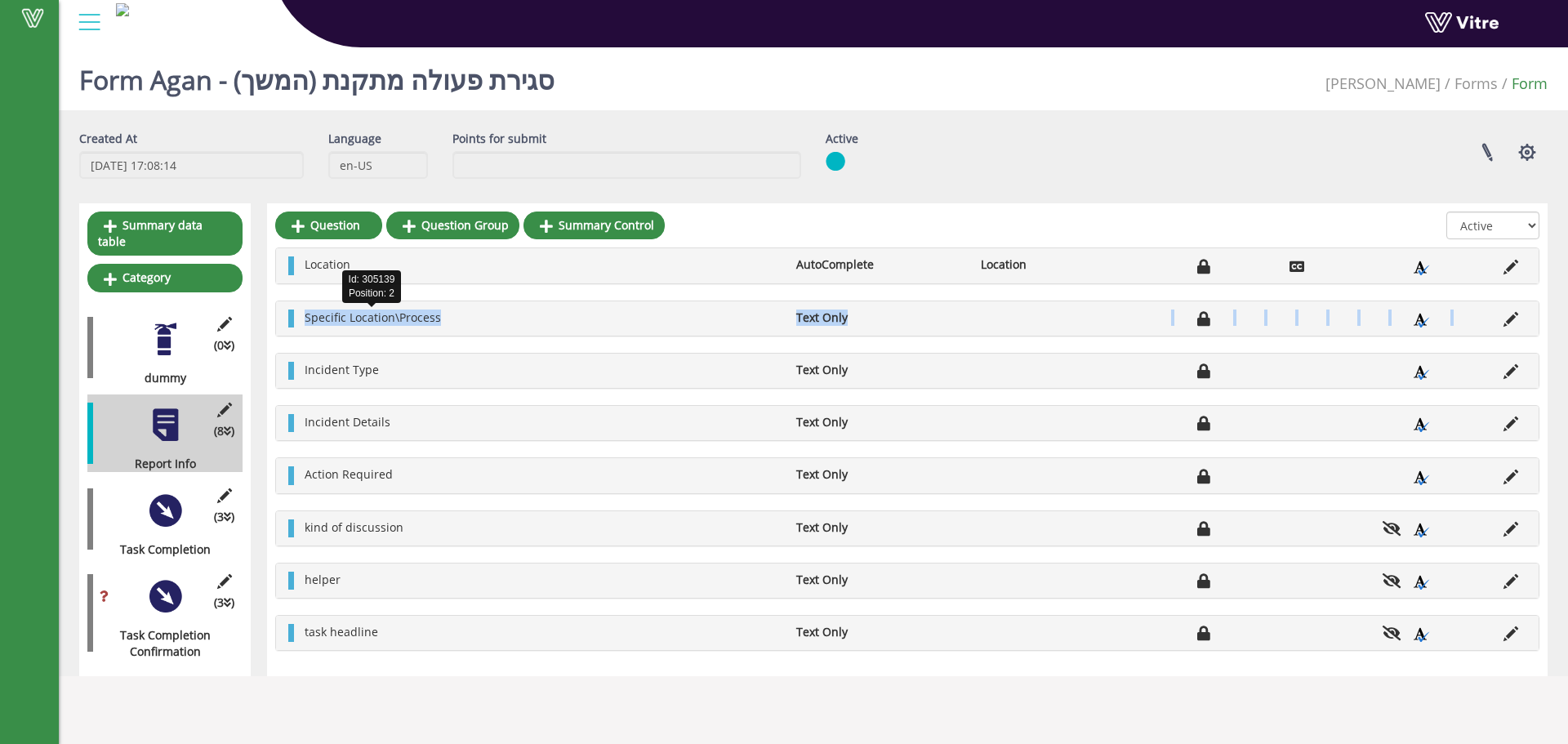
click at [351, 317] on span "Specific Location\Process" at bounding box center [372, 317] width 136 height 16
click at [384, 312] on span "Specific Location\Process" at bounding box center [372, 317] width 136 height 16
click at [393, 305] on div "Specific Location\Process Text Only" at bounding box center [907, 318] width 1263 height 34
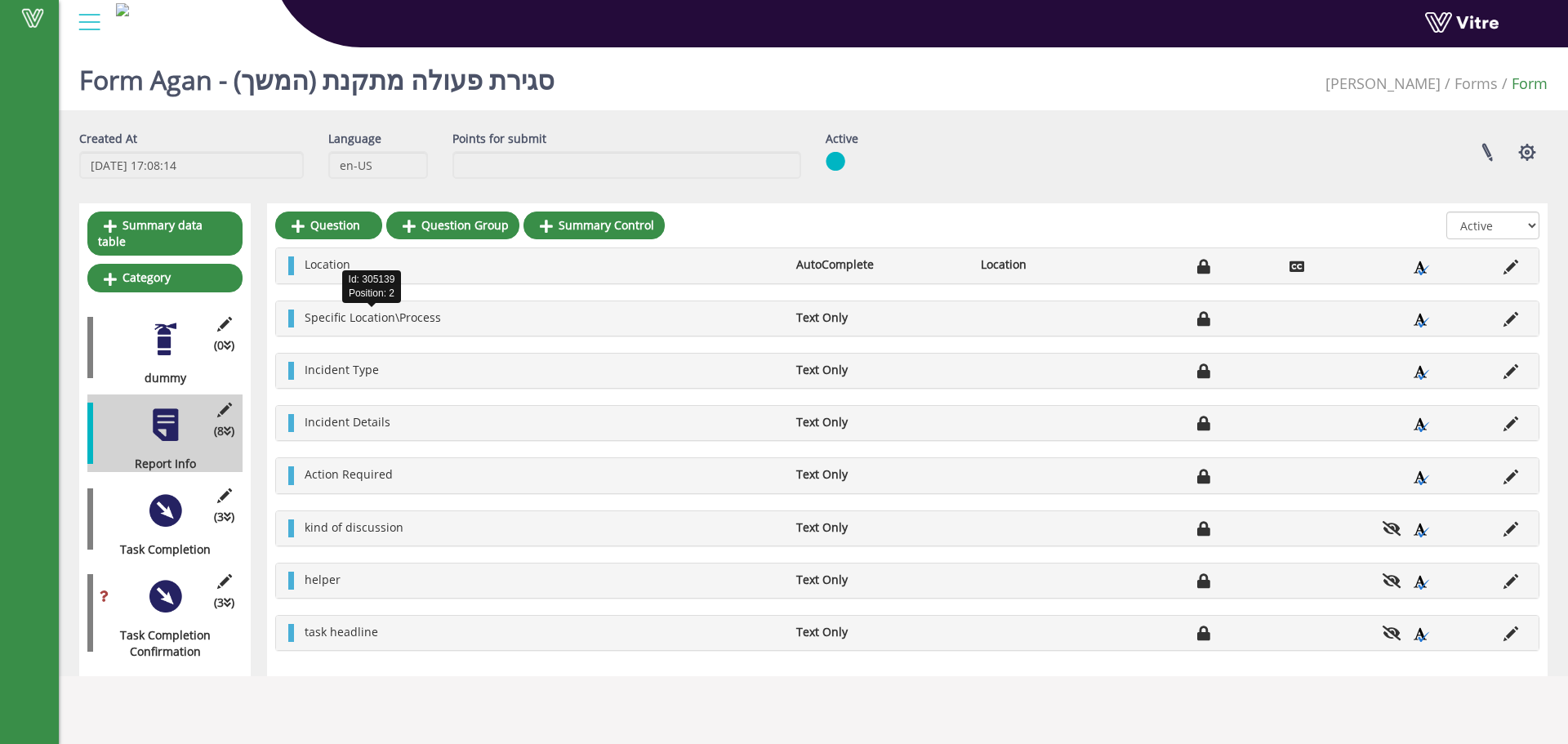
click at [426, 321] on span "Specific Location\Process" at bounding box center [372, 317] width 136 height 16
drag, startPoint x: 442, startPoint y: 314, endPoint x: 307, endPoint y: 315, distance: 135.0
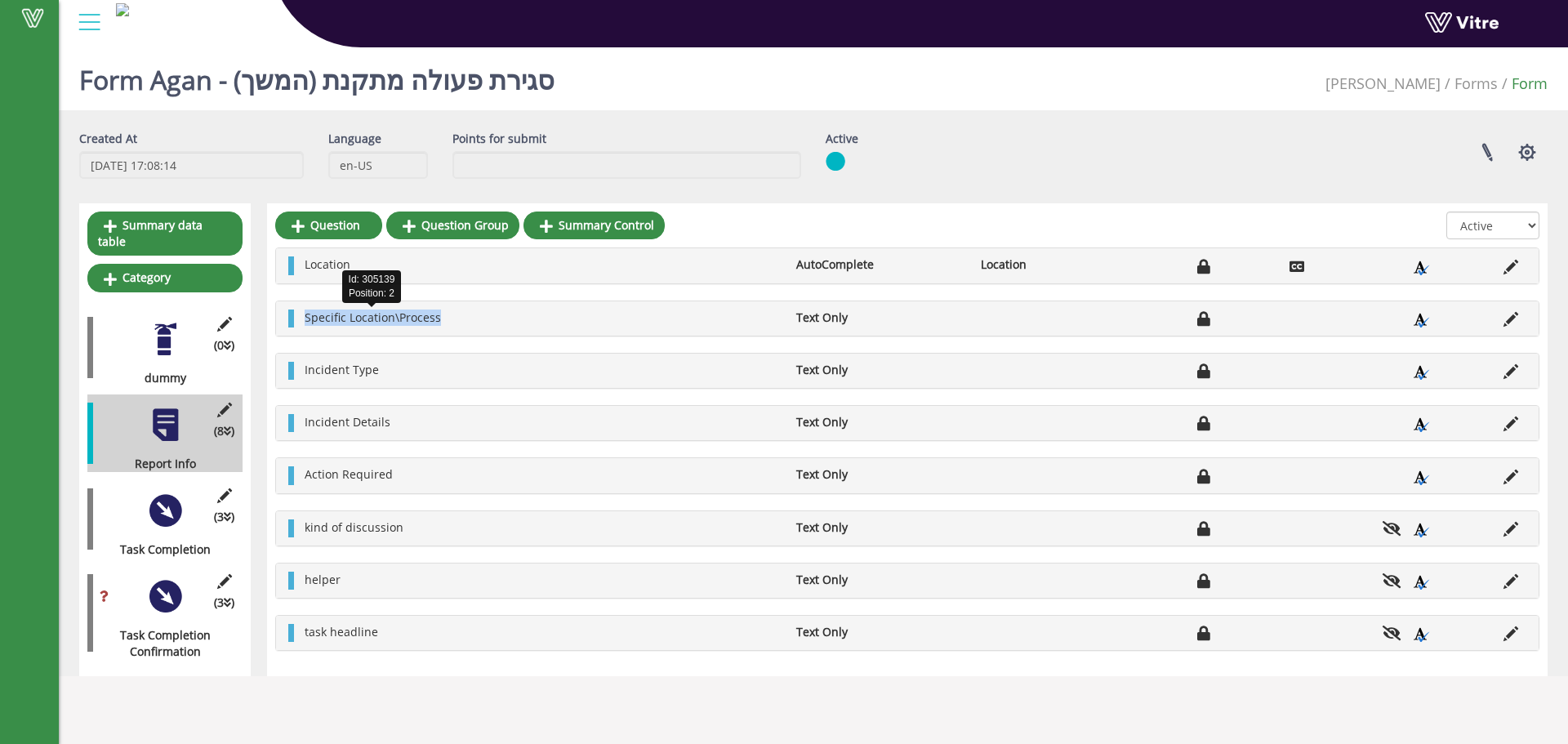
click at [307, 315] on li "Specific Location\Process" at bounding box center [542, 317] width 492 height 17
click at [408, 322] on span "Specific Location\Process" at bounding box center [372, 317] width 136 height 16
click at [411, 317] on span "Specific Location\Process" at bounding box center [372, 317] width 136 height 16
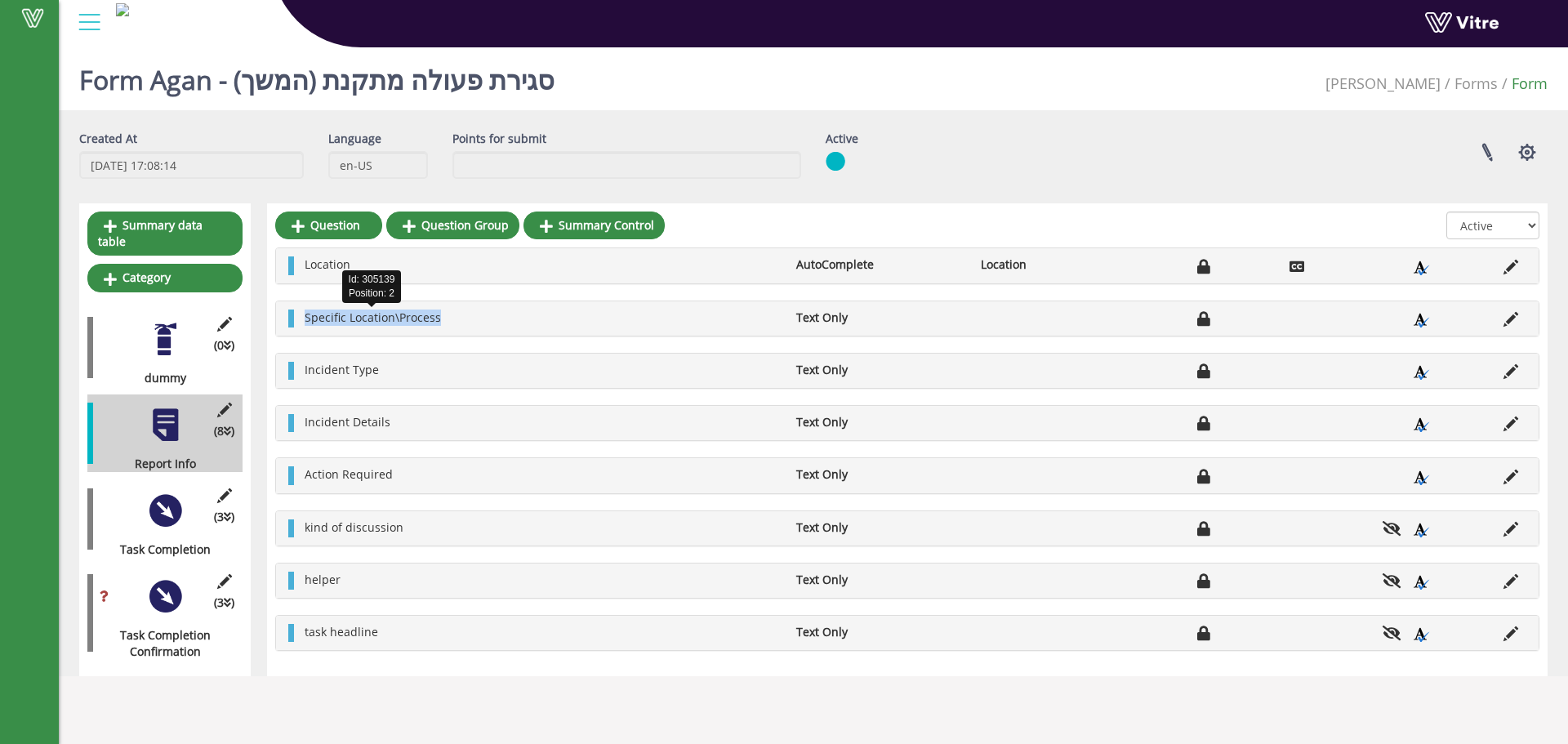
drag, startPoint x: 448, startPoint y: 313, endPoint x: 304, endPoint y: 318, distance: 144.1
click at [304, 318] on li "Specific Location\Process" at bounding box center [542, 317] width 492 height 17
click at [322, 314] on span "Specific Location\Process" at bounding box center [372, 317] width 136 height 16
drag, startPoint x: 447, startPoint y: 314, endPoint x: 300, endPoint y: 304, distance: 147.3
click at [300, 304] on div "Specific Location\Process Text Only" at bounding box center [907, 318] width 1263 height 34
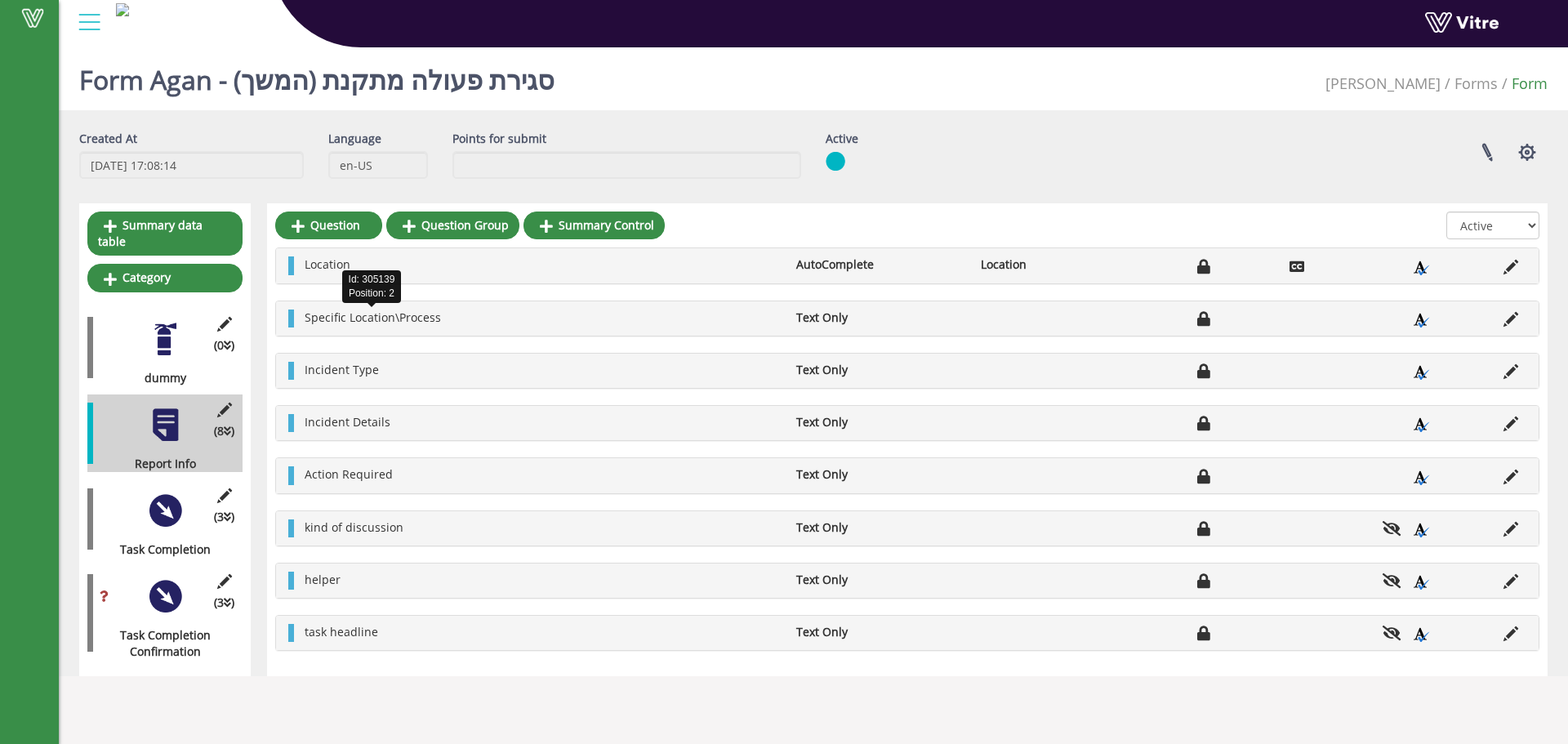
click at [317, 309] on span "Specific Location\Process" at bounding box center [372, 317] width 136 height 16
click at [320, 633] on span "task headline" at bounding box center [341, 632] width 74 height 16
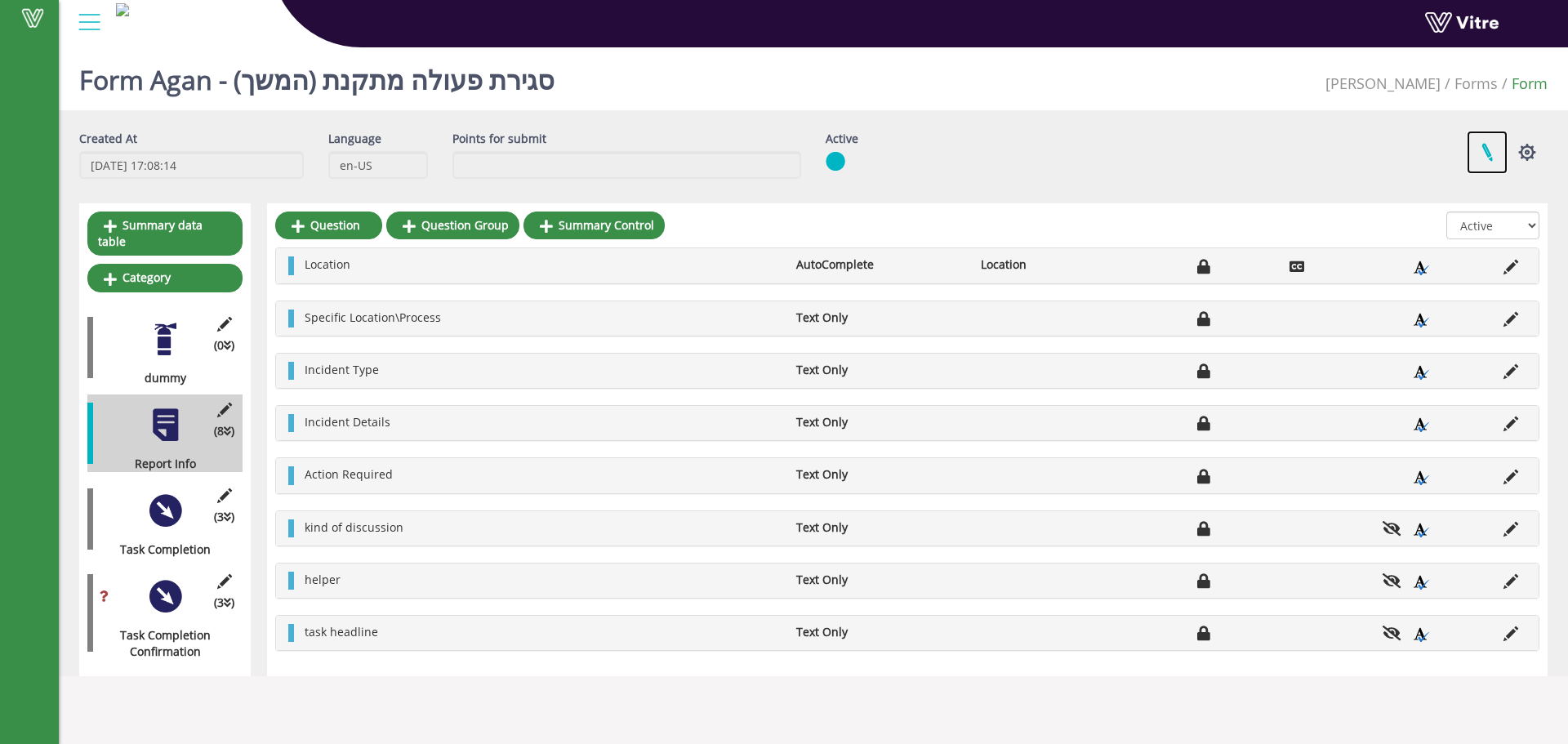
click at [1475, 147] on link at bounding box center [1487, 152] width 41 height 44
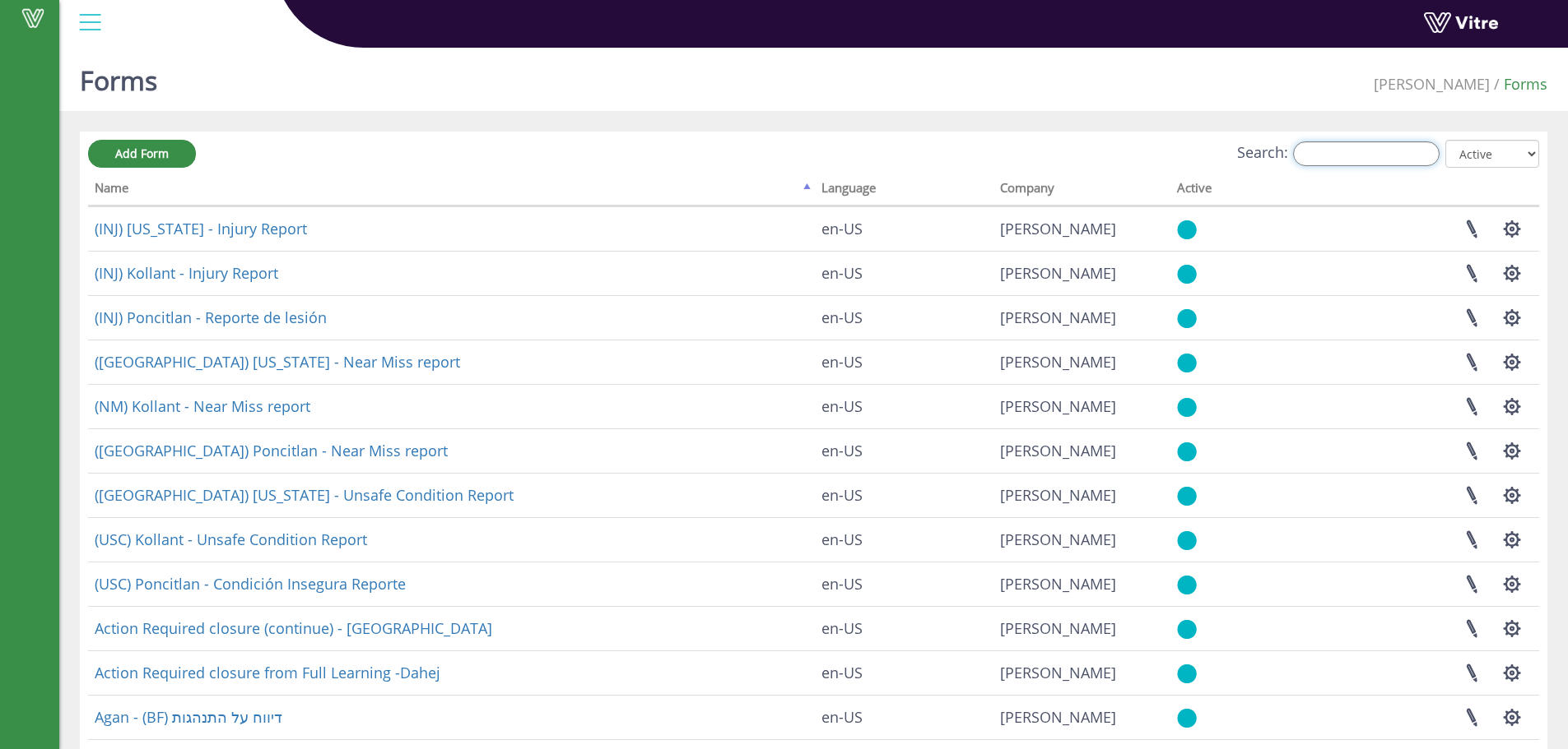
click at [1325, 145] on input "Search:" at bounding box center [1366, 154] width 147 height 24
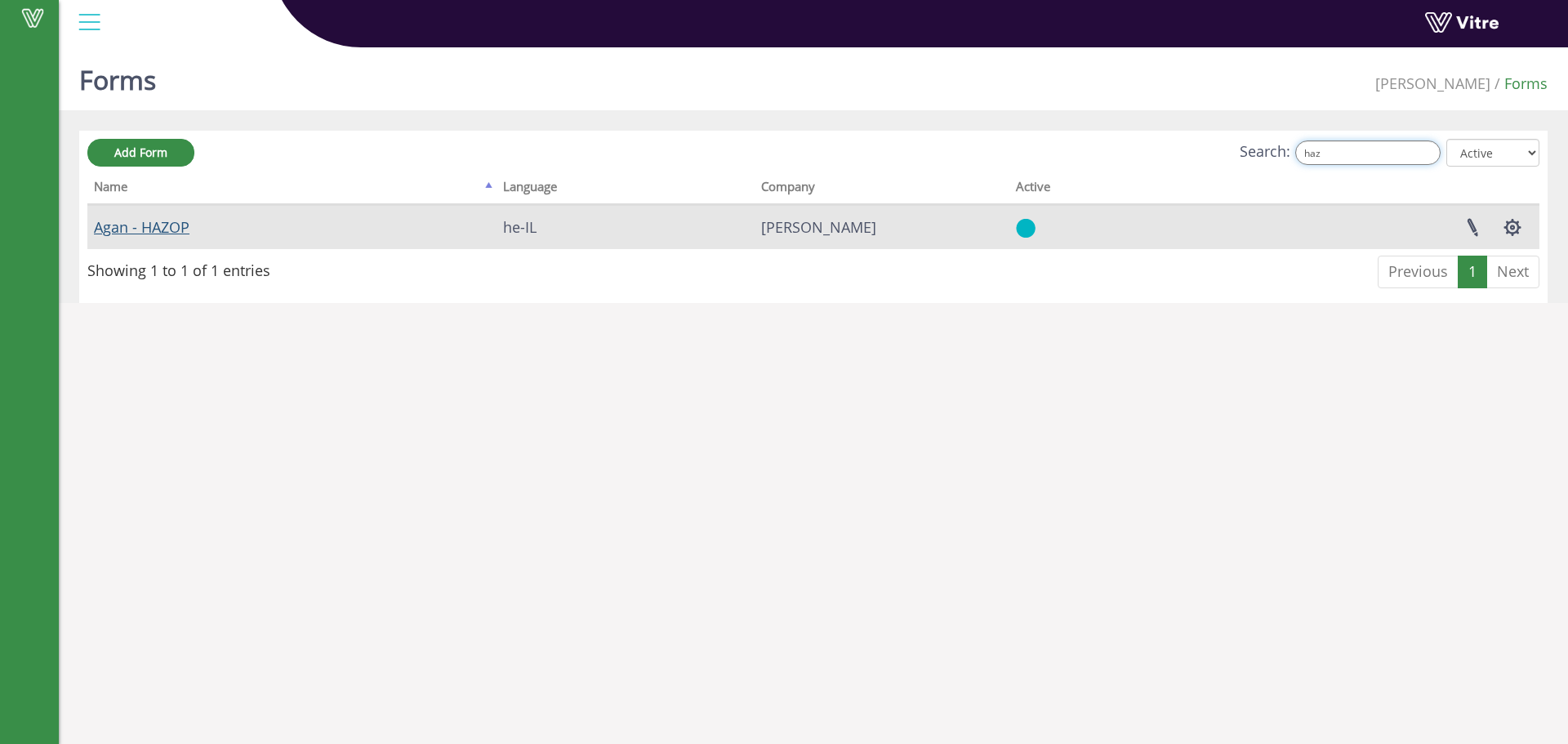
type input "haz"
click at [110, 224] on link "Agan - HAZOP" at bounding box center [142, 227] width 95 height 19
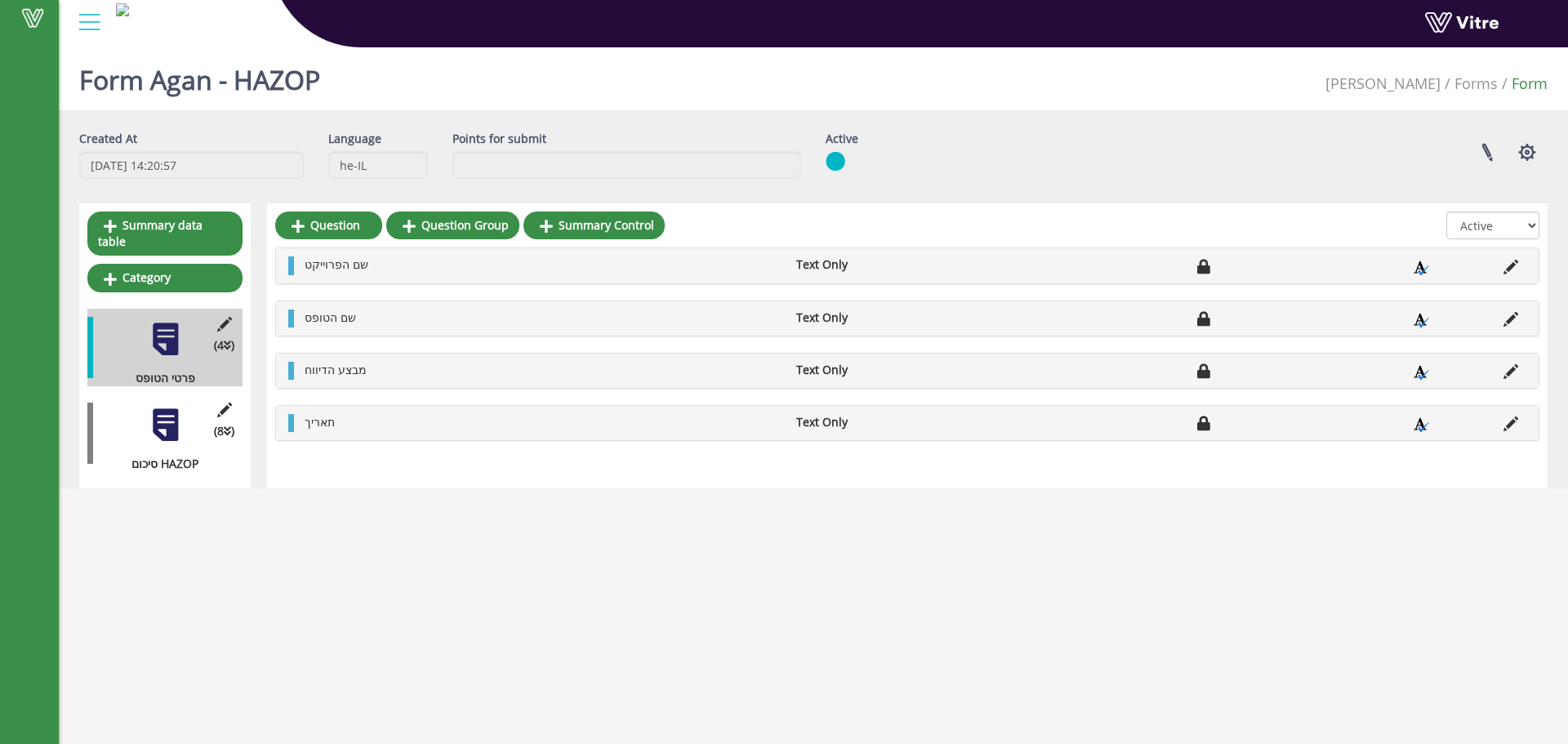
click at [176, 407] on div at bounding box center [165, 425] width 37 height 37
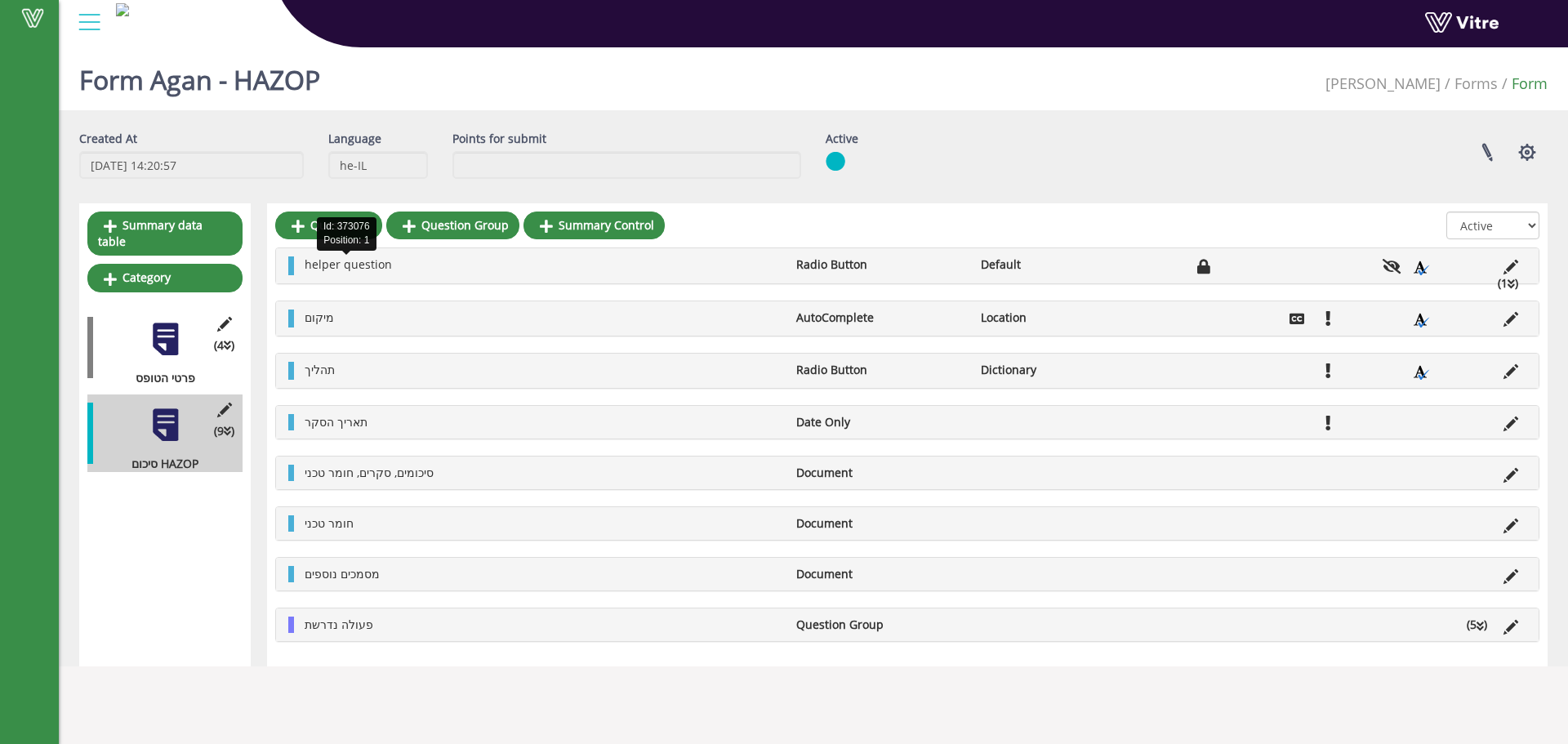
click at [360, 266] on span "helper question" at bounding box center [348, 265] width 87 height 16
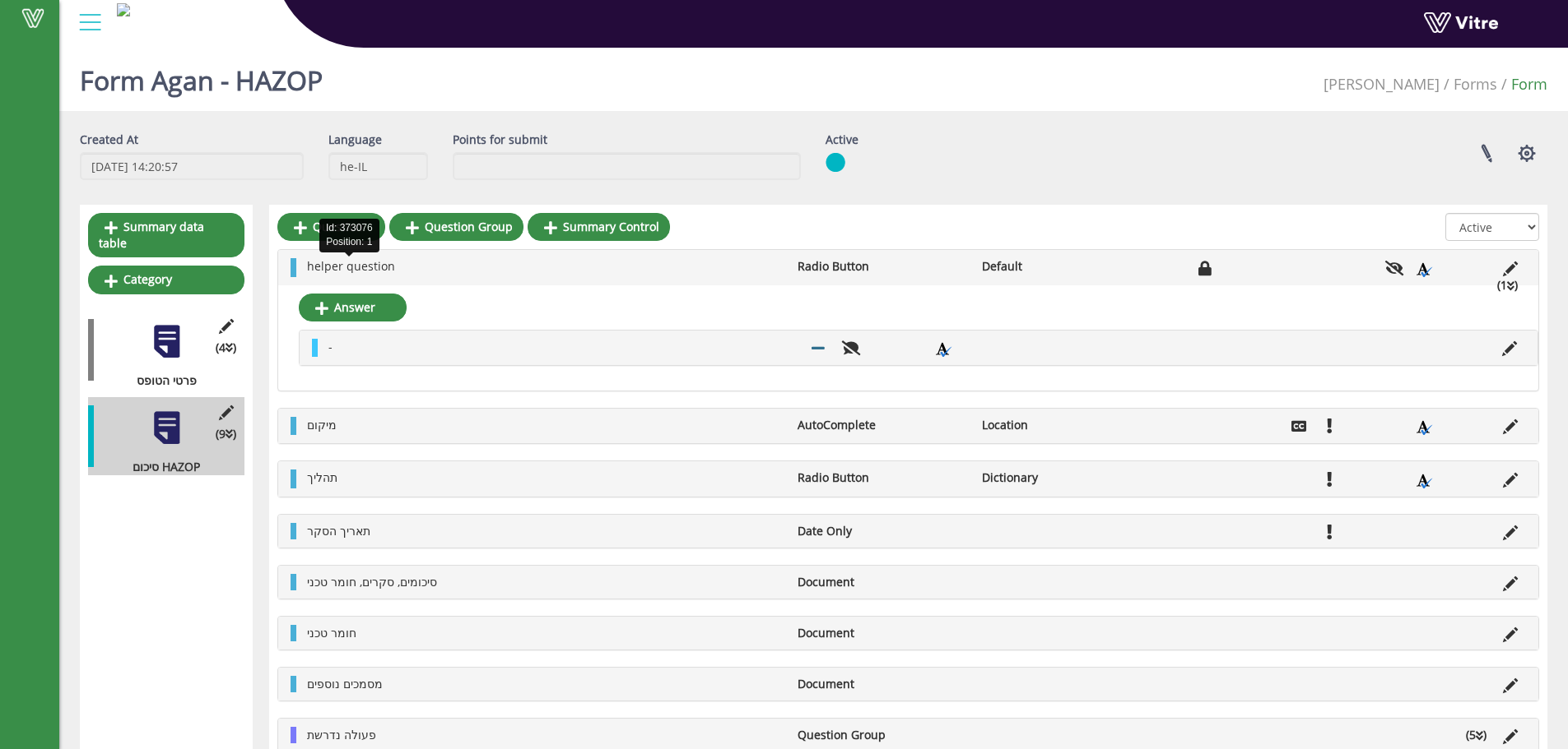
click at [369, 267] on span "helper question" at bounding box center [351, 266] width 88 height 16
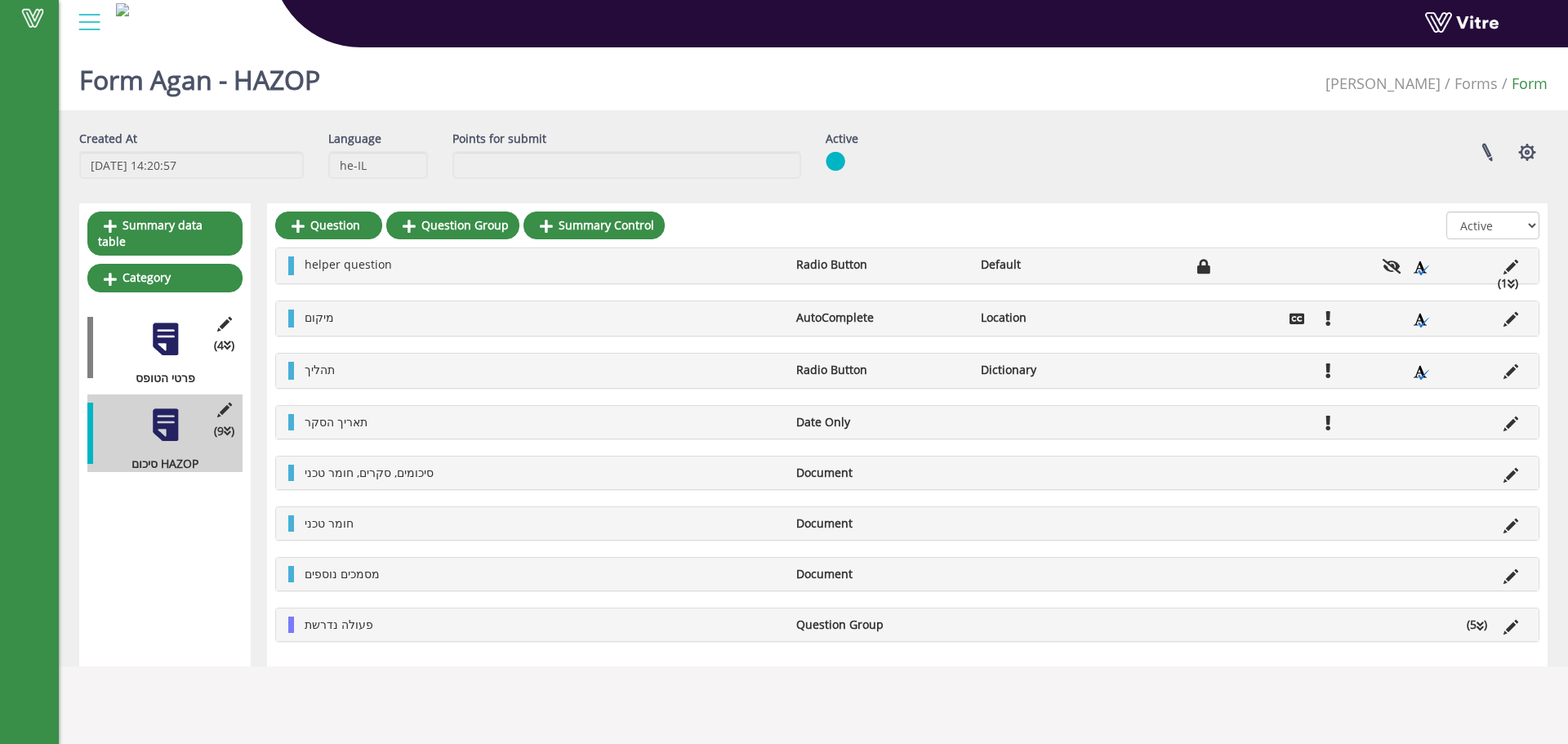
click at [403, 266] on li "helper question" at bounding box center [542, 265] width 492 height 17
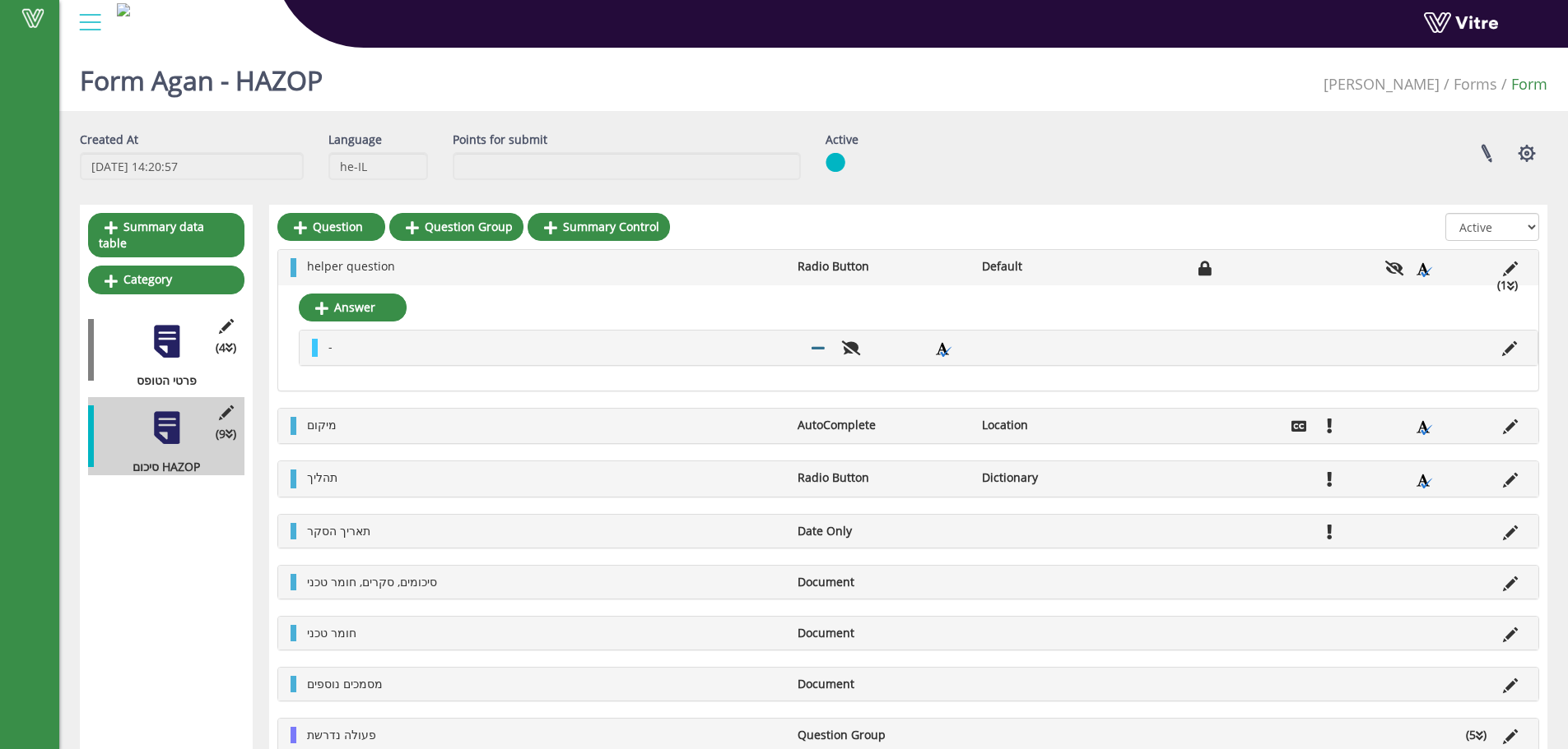
click at [420, 262] on li "helper question" at bounding box center [544, 266] width 491 height 17
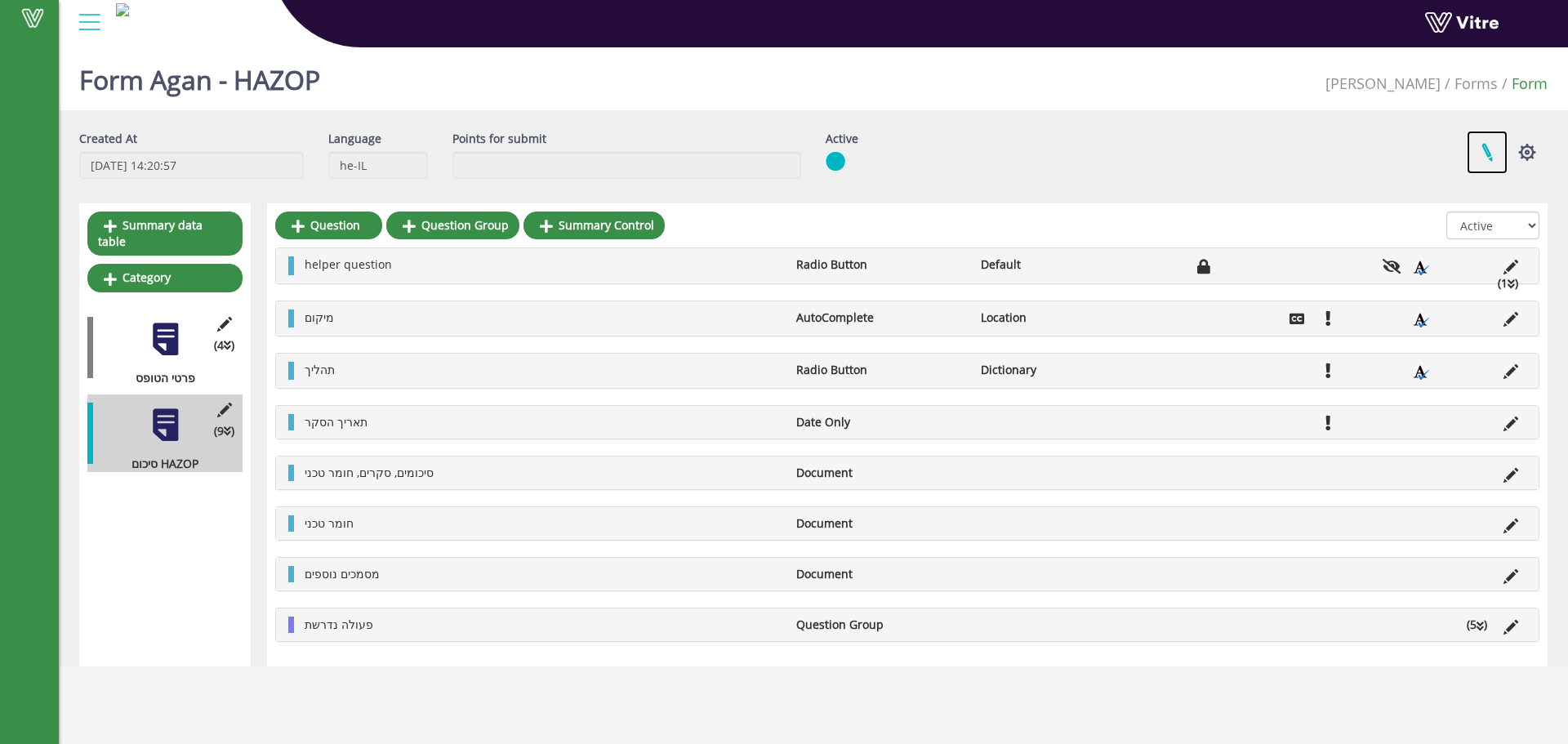
click at [1500, 150] on link at bounding box center [1487, 152] width 41 height 44
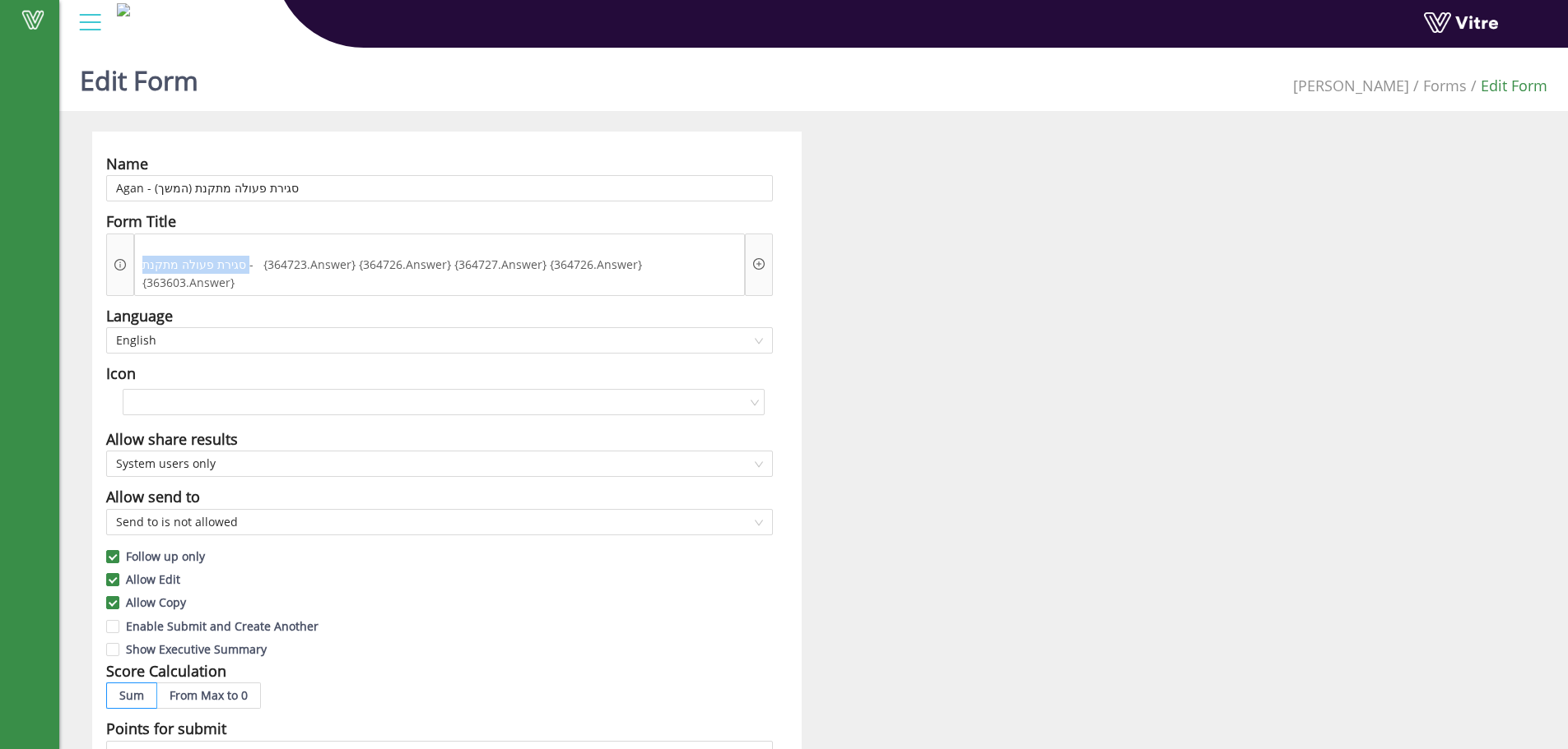
drag, startPoint x: 245, startPoint y: 246, endPoint x: 134, endPoint y: 231, distance: 112.0
click at [134, 231] on div "Form Title סגירת פעולה מתקנת - {364723.Answer} {364726.Answer} {364727.Answer} …" at bounding box center [439, 252] width 667 height 85
click at [182, 256] on span "סגירת פעולה מתקנת - {364723.Answer} {364726.Answer} {364727.Answer} {364726.Ans…" at bounding box center [439, 273] width 602 height 36
click at [260, 256] on span "סגירת פעולה מתקנת - {364723.Answer} {364726.Answer} {364727.Answer} {364726.Ans…" at bounding box center [439, 273] width 602 height 36
click at [757, 258] on icon "plus-circle" at bounding box center [759, 264] width 12 height 12
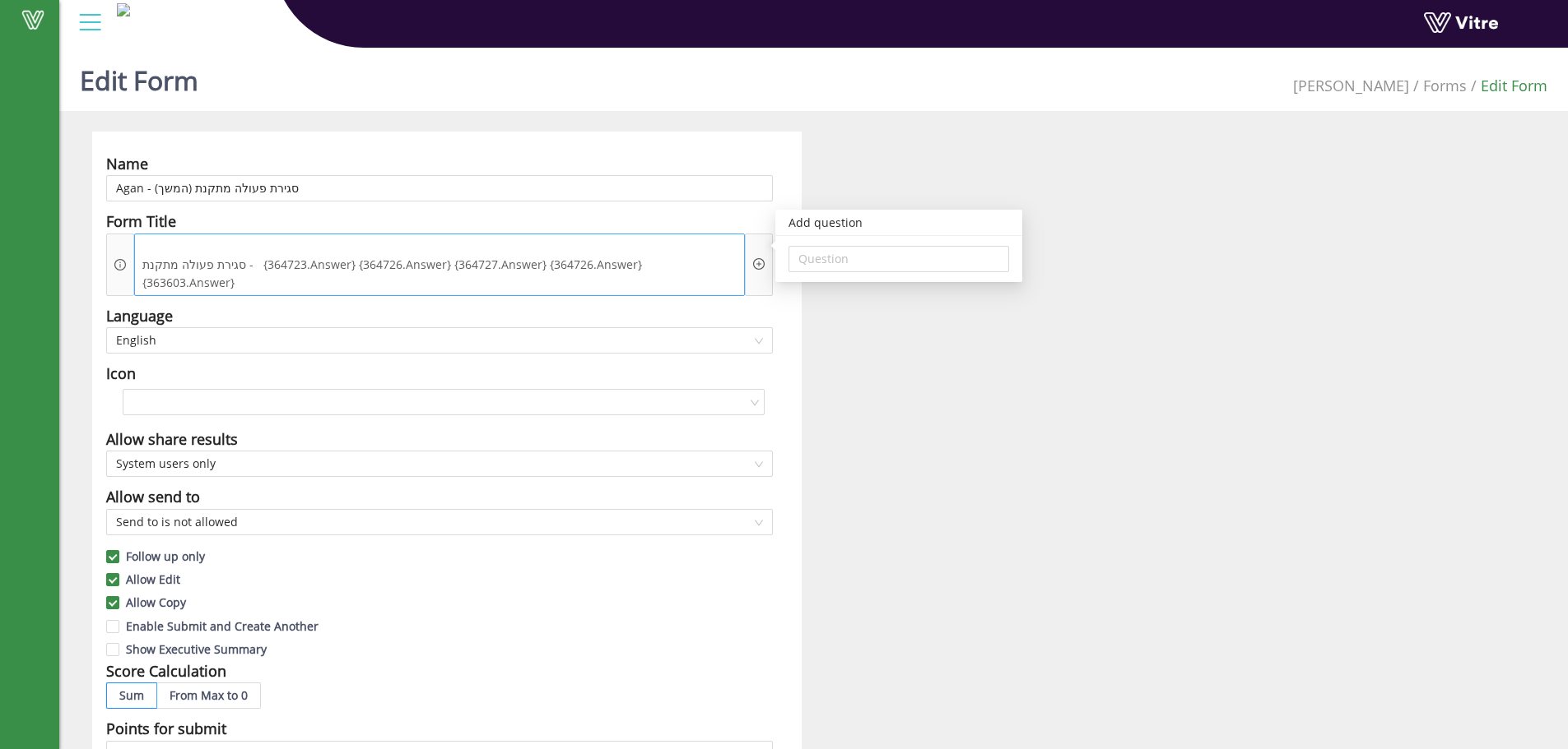
click at [415, 256] on span "סגירת פעולה מתקנת - {364723.Answer} {364726.Answer} {364727.Answer} {364726.Ans…" at bounding box center [439, 273] width 602 height 36
click at [381, 256] on span "סגירת פעולה מתקנת - {364723.Answer} {364726.Answer} {364727.Answer} {364726.Ans…" at bounding box center [439, 273] width 602 height 36
click at [319, 256] on span "סגירת פעולה מתקנת - {364723.Answer} {364726.Answer} {364727.Answer} {364726.Ans…" at bounding box center [439, 273] width 602 height 36
click at [759, 261] on icon "plus-circle" at bounding box center [758, 263] width 5 height 5
click at [805, 259] on input "search" at bounding box center [898, 258] width 201 height 24
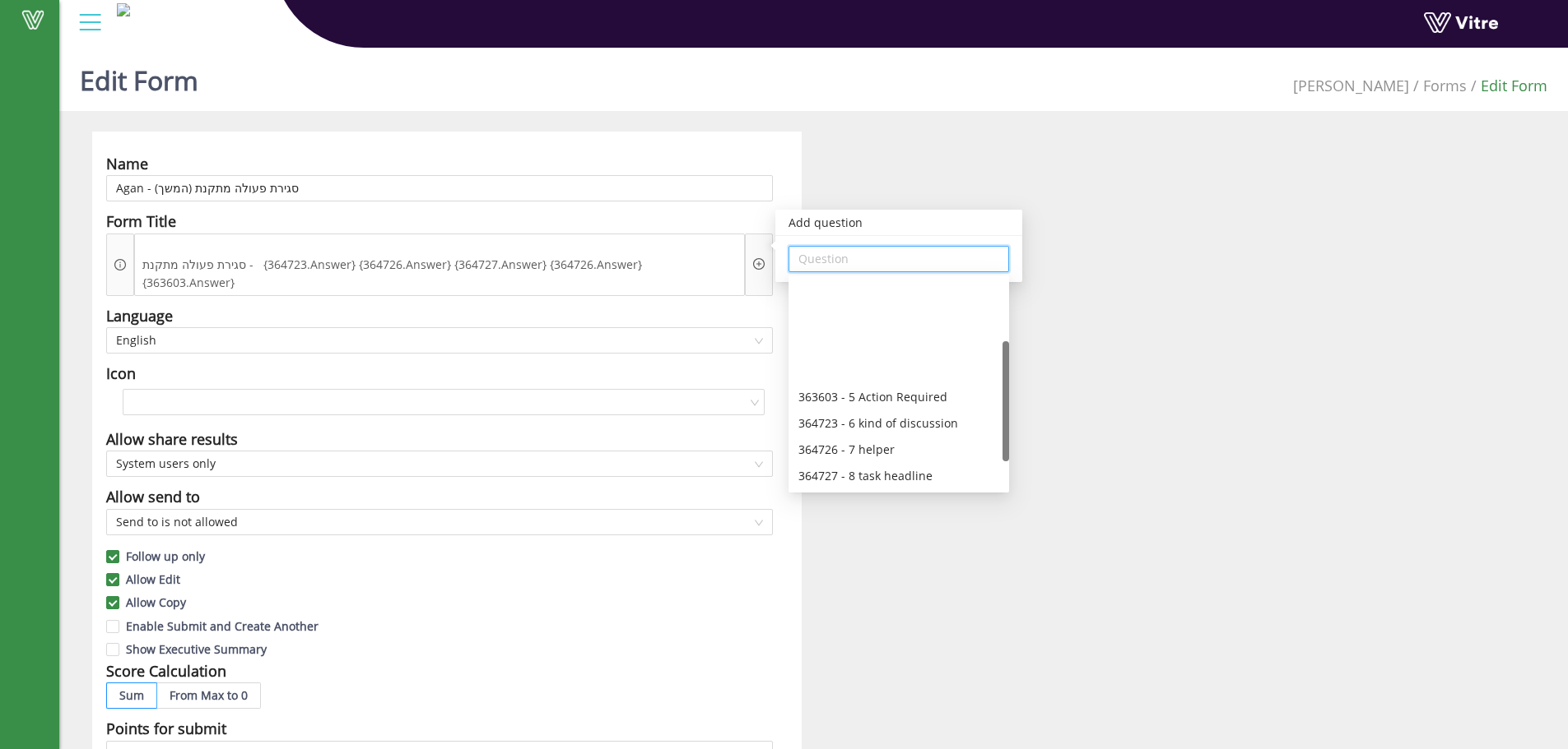
scroll to position [110, 0]
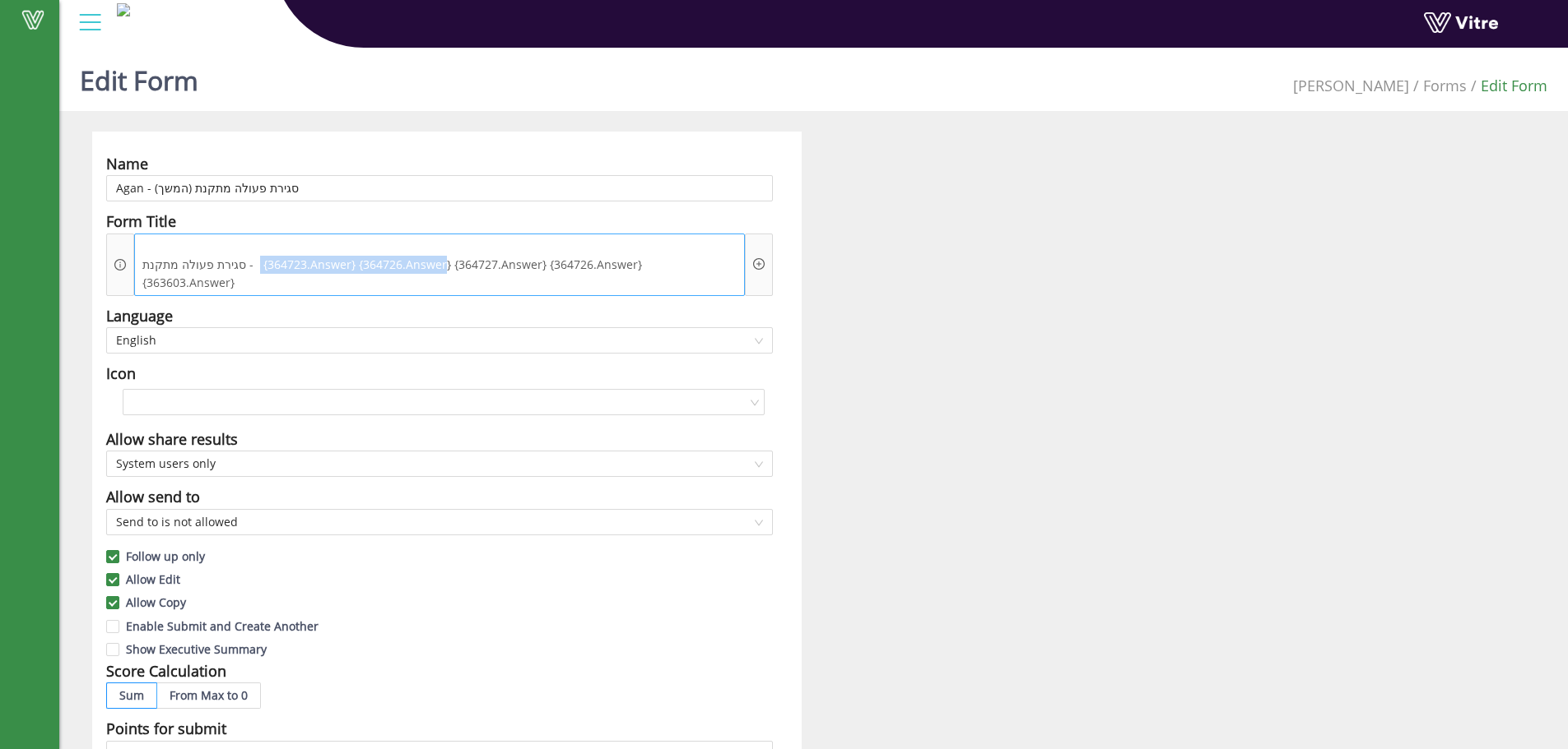
drag, startPoint x: 255, startPoint y: 247, endPoint x: 439, endPoint y: 252, distance: 184.1
click at [439, 256] on span "סגירת פעולה מתקנת - {364723.Answer} {364726.Answer} {364727.Answer} {364726.Ans…" at bounding box center [439, 273] width 602 height 36
click at [486, 256] on span "סגירת פעולה מתקנת - {364723.Answer} {364726.Answer} {364727.Answer} {364726.Ans…" at bounding box center [439, 273] width 602 height 36
click at [756, 258] on icon "plus-circle" at bounding box center [759, 264] width 12 height 12
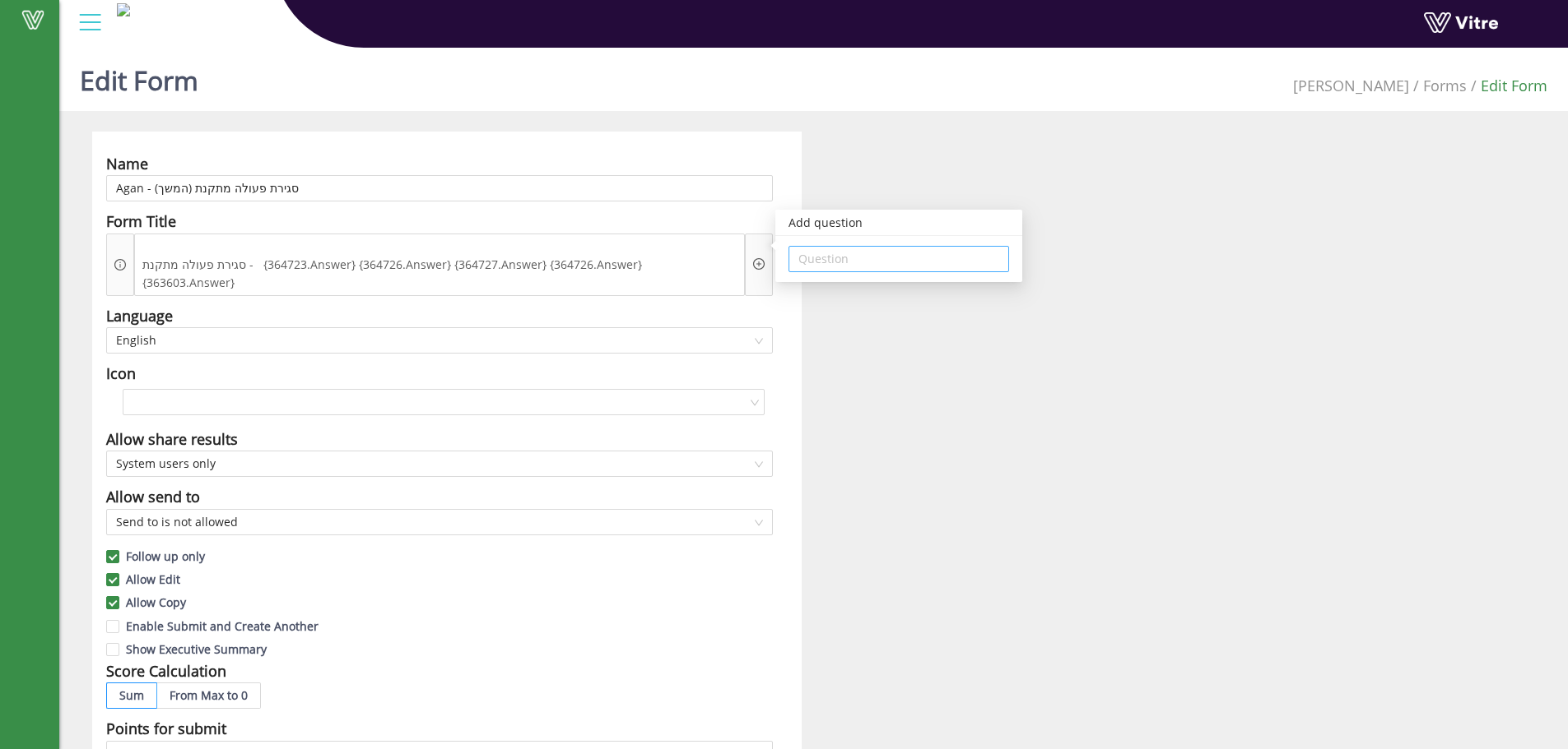
drag, startPoint x: 834, startPoint y: 270, endPoint x: 844, endPoint y: 270, distance: 10.0
click at [836, 270] on input "search" at bounding box center [898, 258] width 201 height 24
click at [859, 269] on input "search" at bounding box center [898, 258] width 201 height 24
drag, startPoint x: 837, startPoint y: 257, endPoint x: 843, endPoint y: 264, distance: 9.2
click at [838, 257] on input "search" at bounding box center [898, 258] width 201 height 24
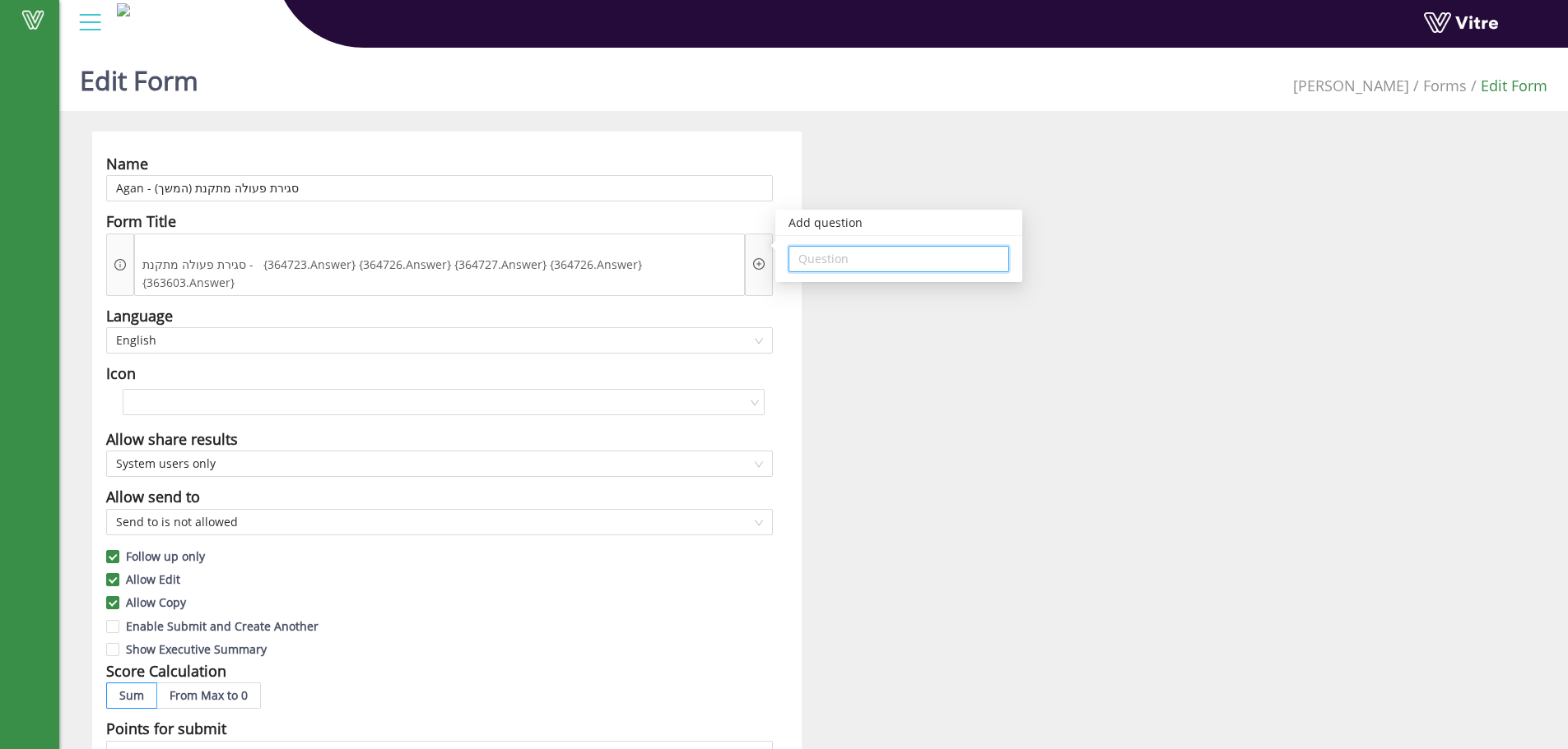
click at [841, 267] on input "search" at bounding box center [898, 258] width 201 height 24
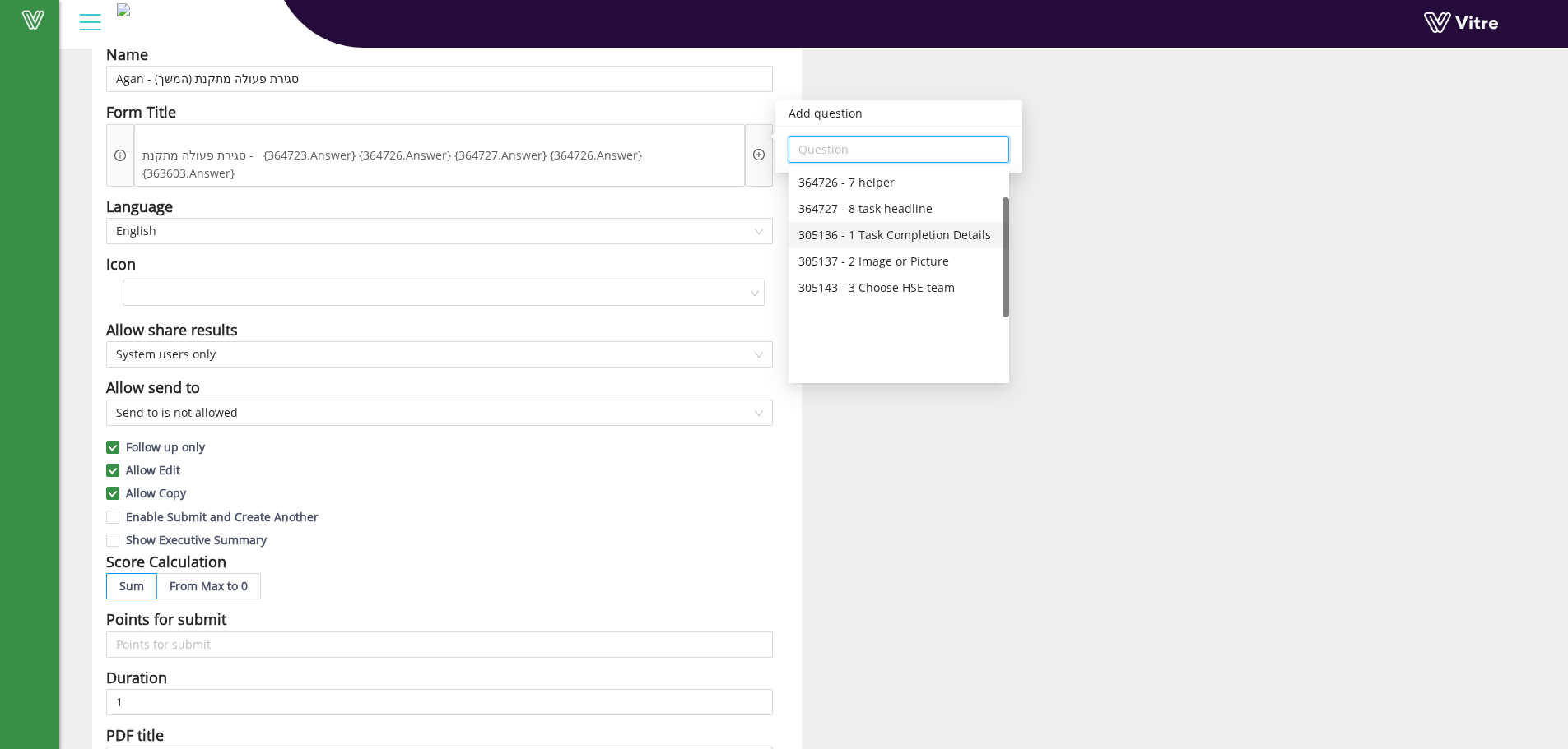
scroll to position [49, 0]
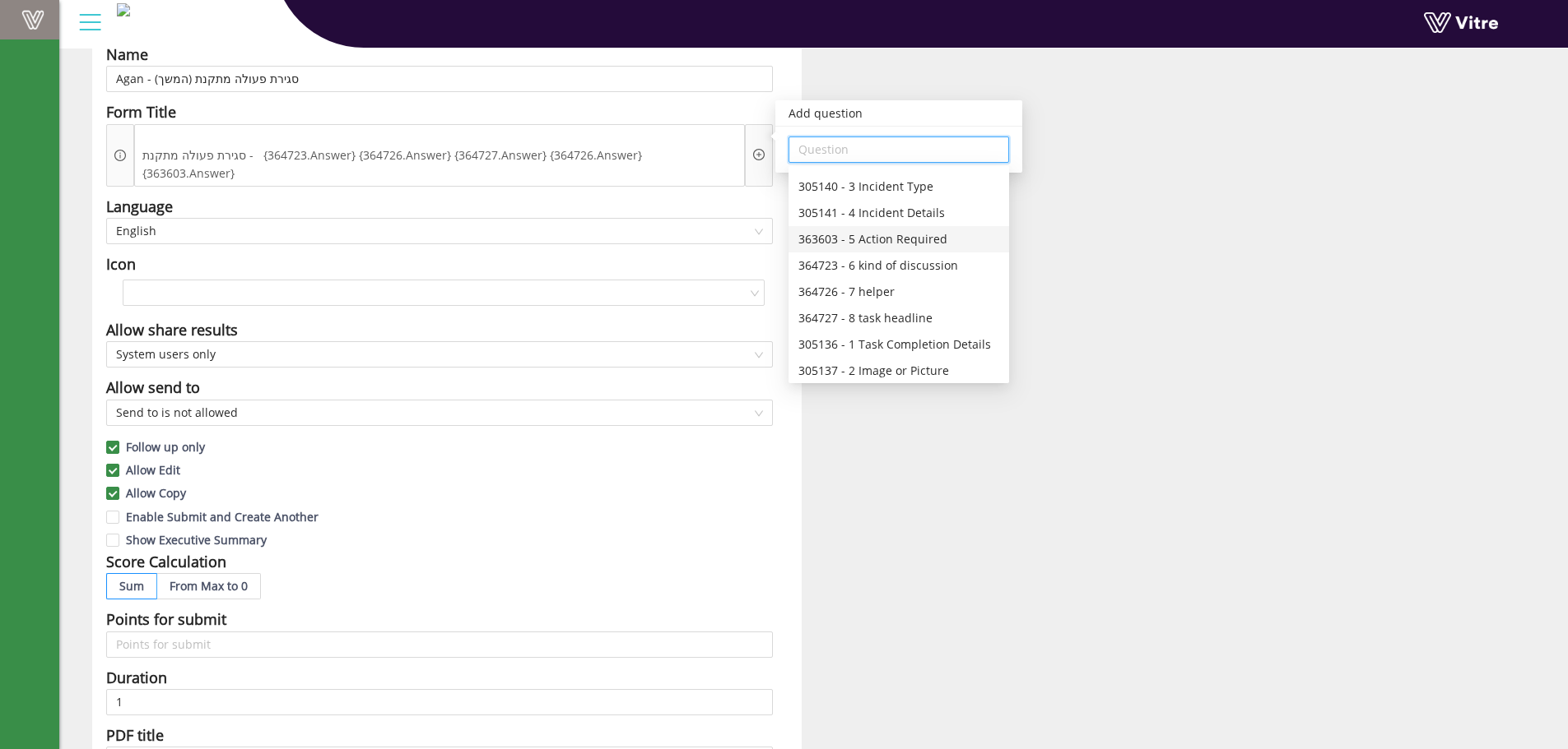
click at [48, 28] on span at bounding box center [33, 20] width 41 height 20
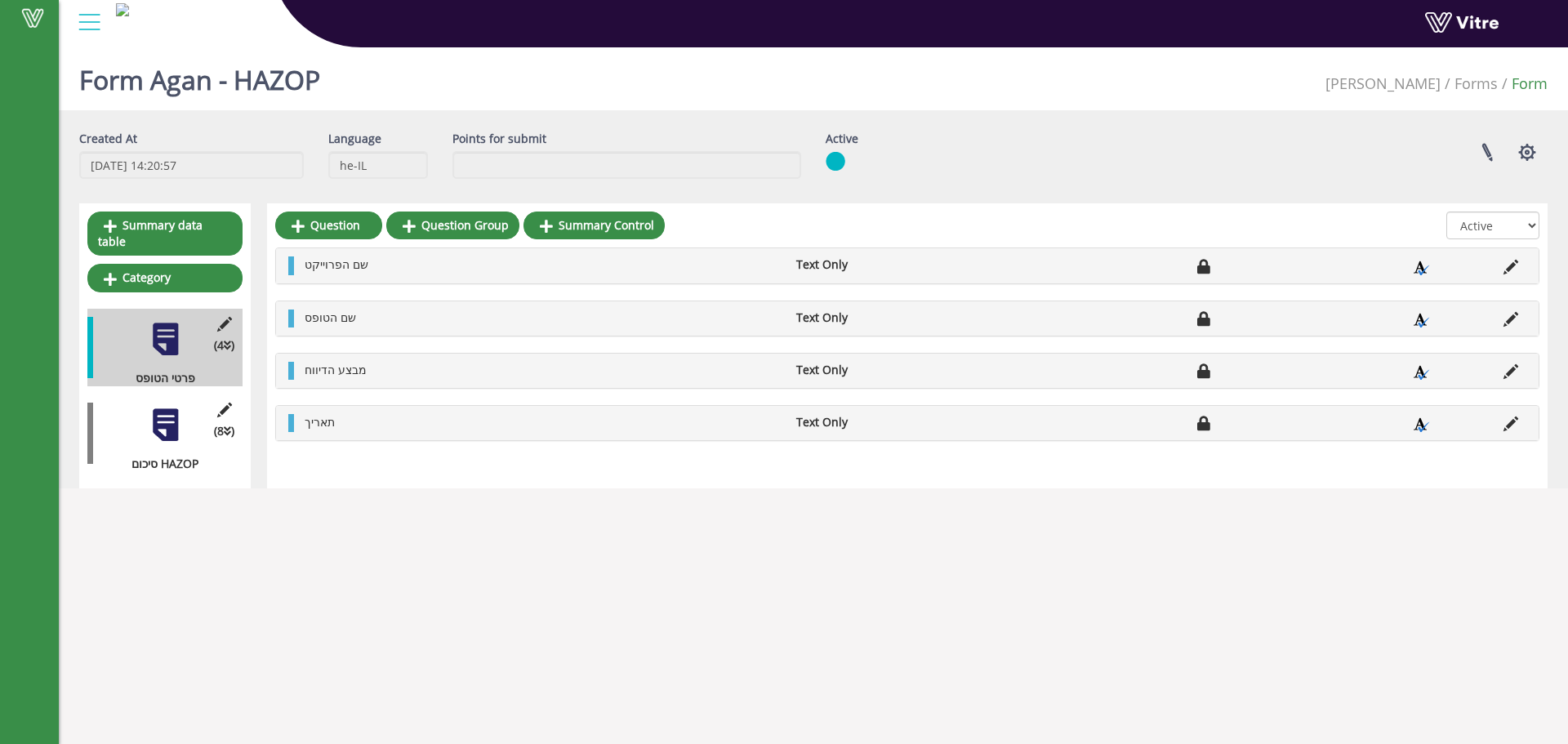
click at [149, 412] on div at bounding box center [165, 425] width 37 height 37
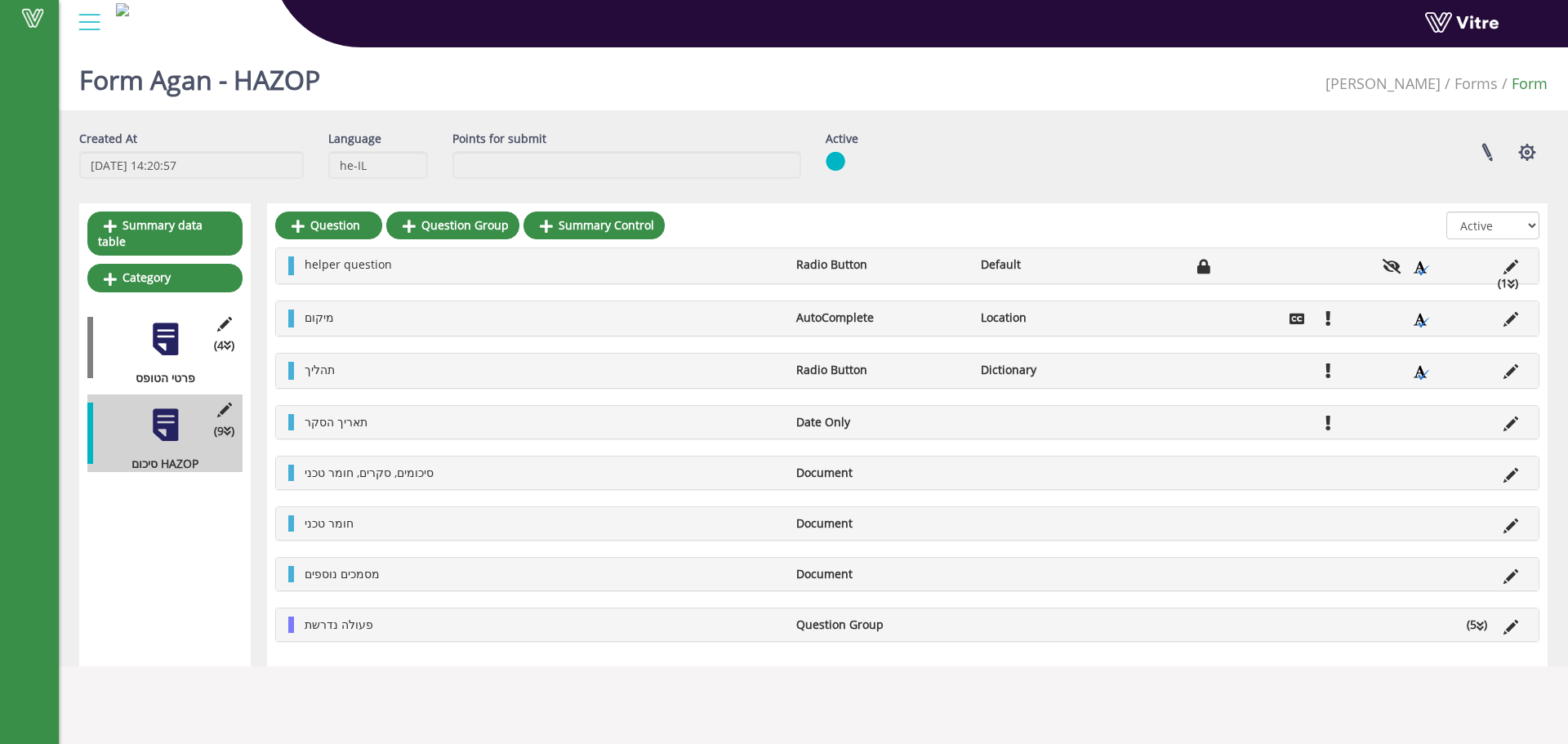
click at [474, 274] on ul "helper question Radio Button Default (1 )" at bounding box center [911, 266] width 1230 height 18
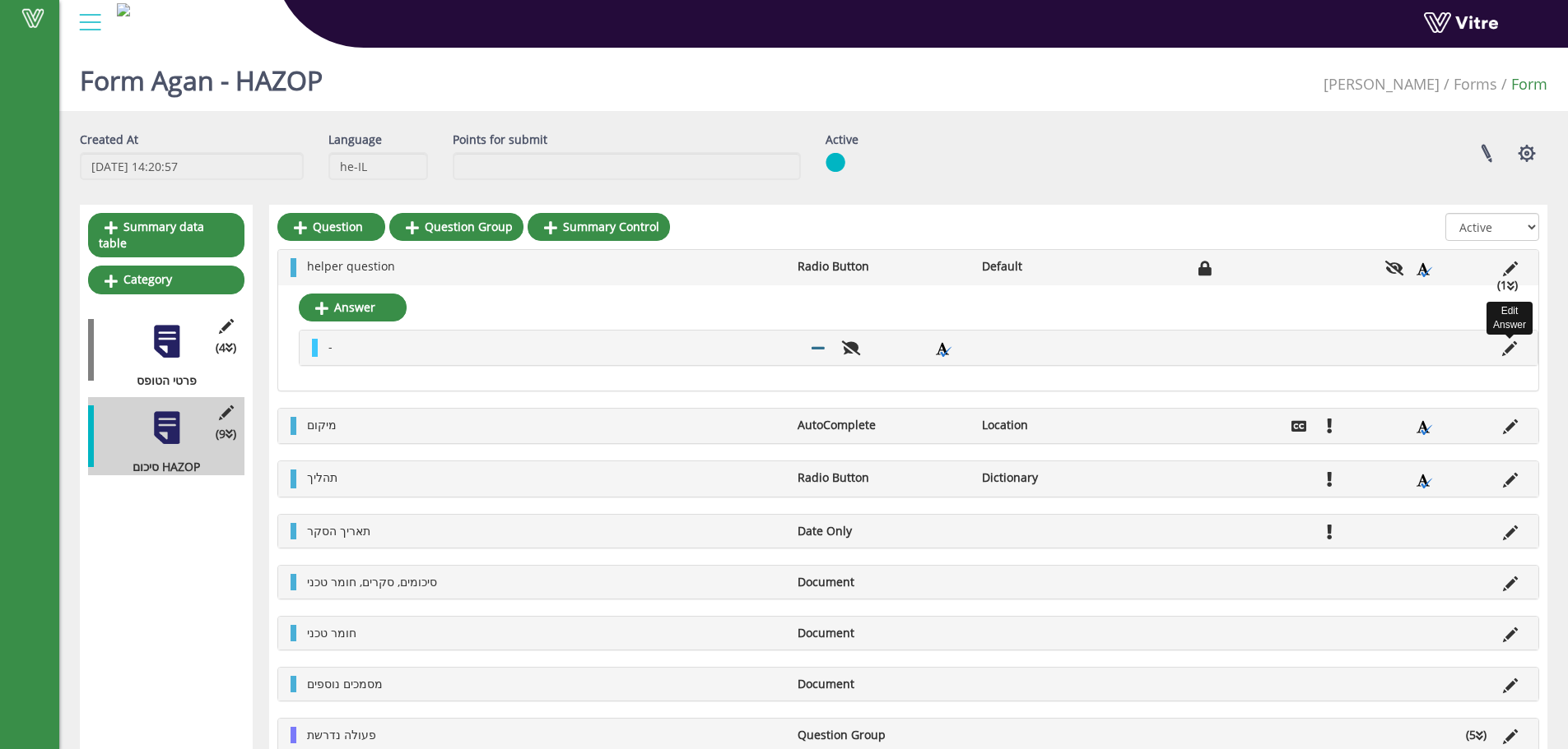
click at [1509, 350] on icon at bounding box center [1508, 349] width 15 height 15
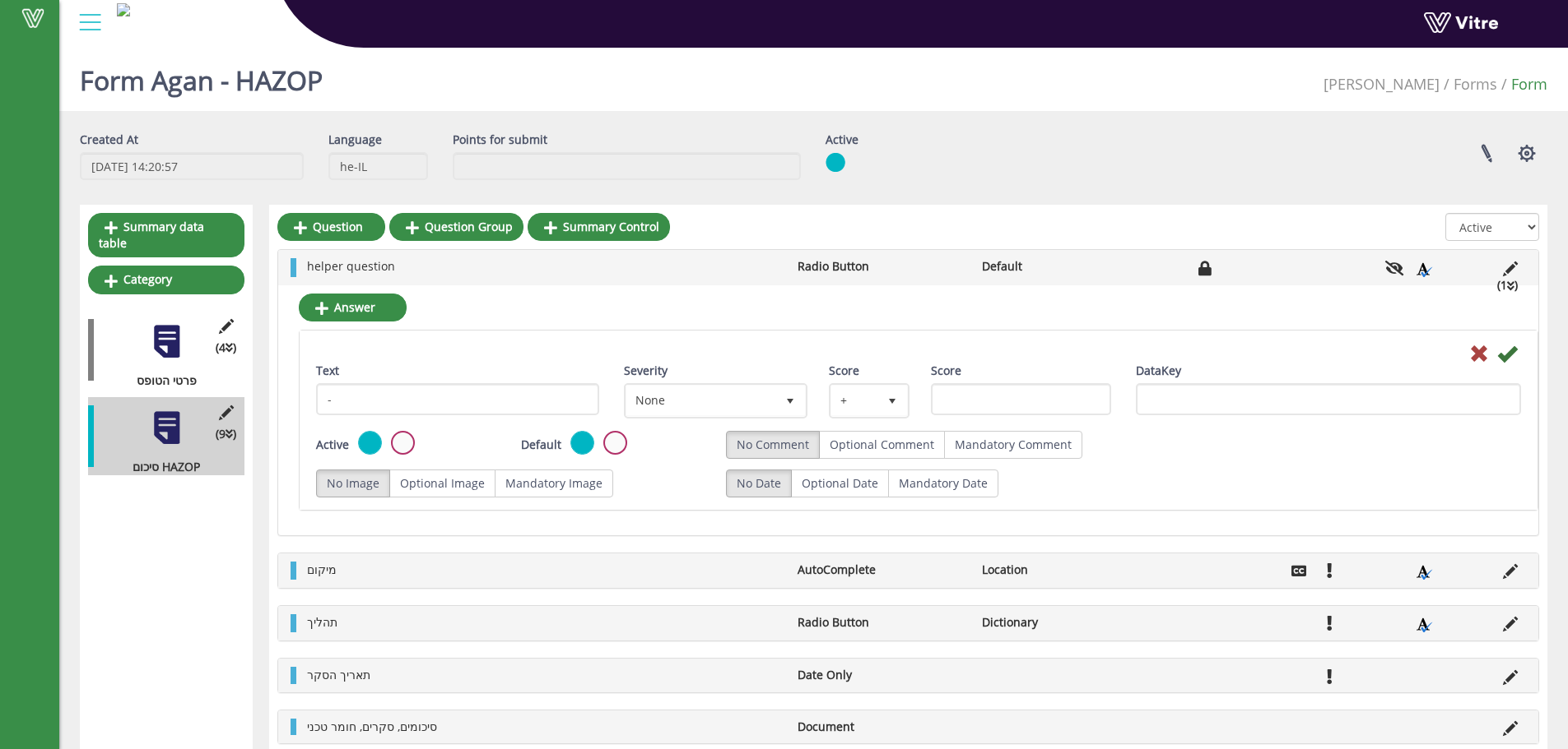
click at [1475, 352] on icon at bounding box center [1479, 353] width 20 height 20
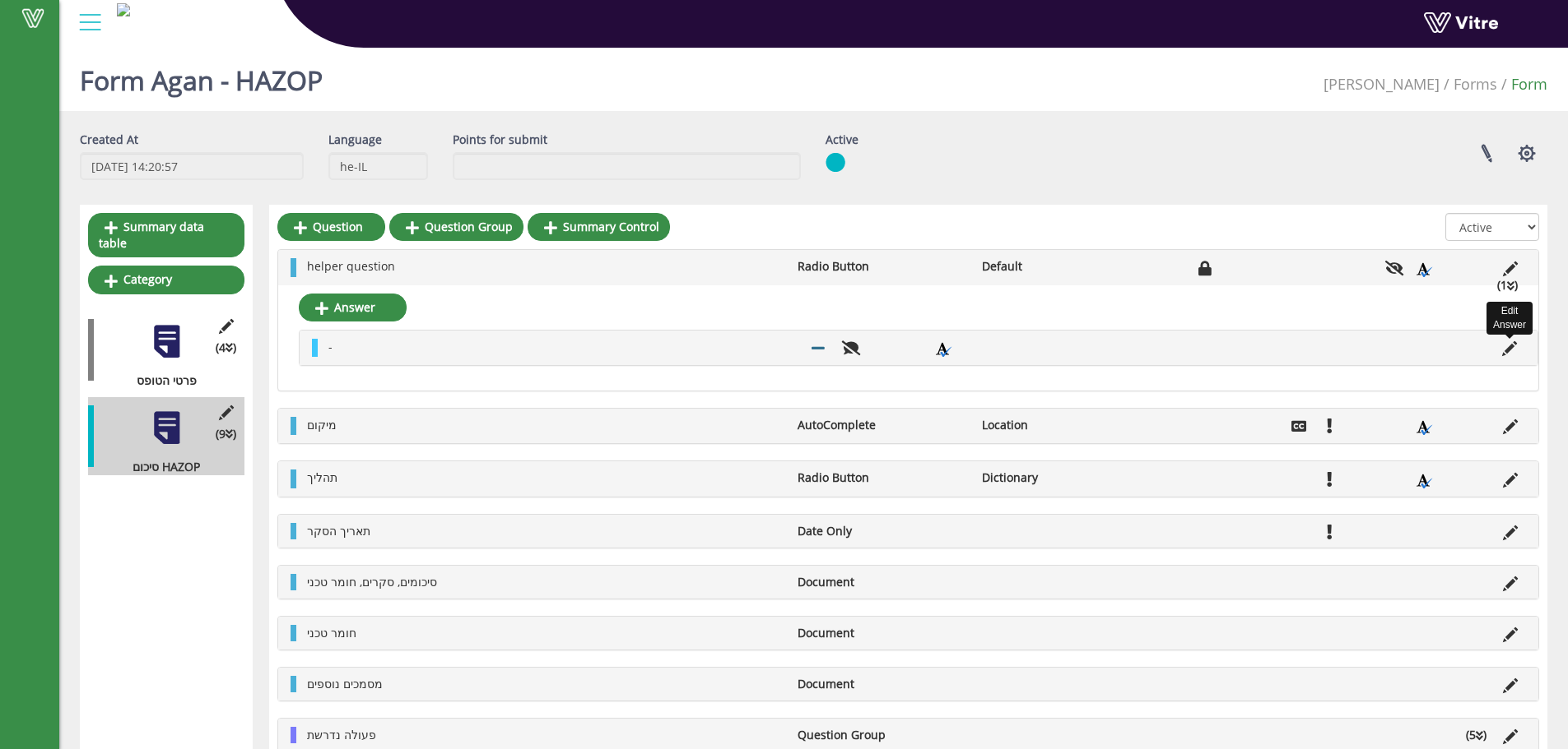
click at [1504, 351] on icon at bounding box center [1508, 349] width 15 height 15
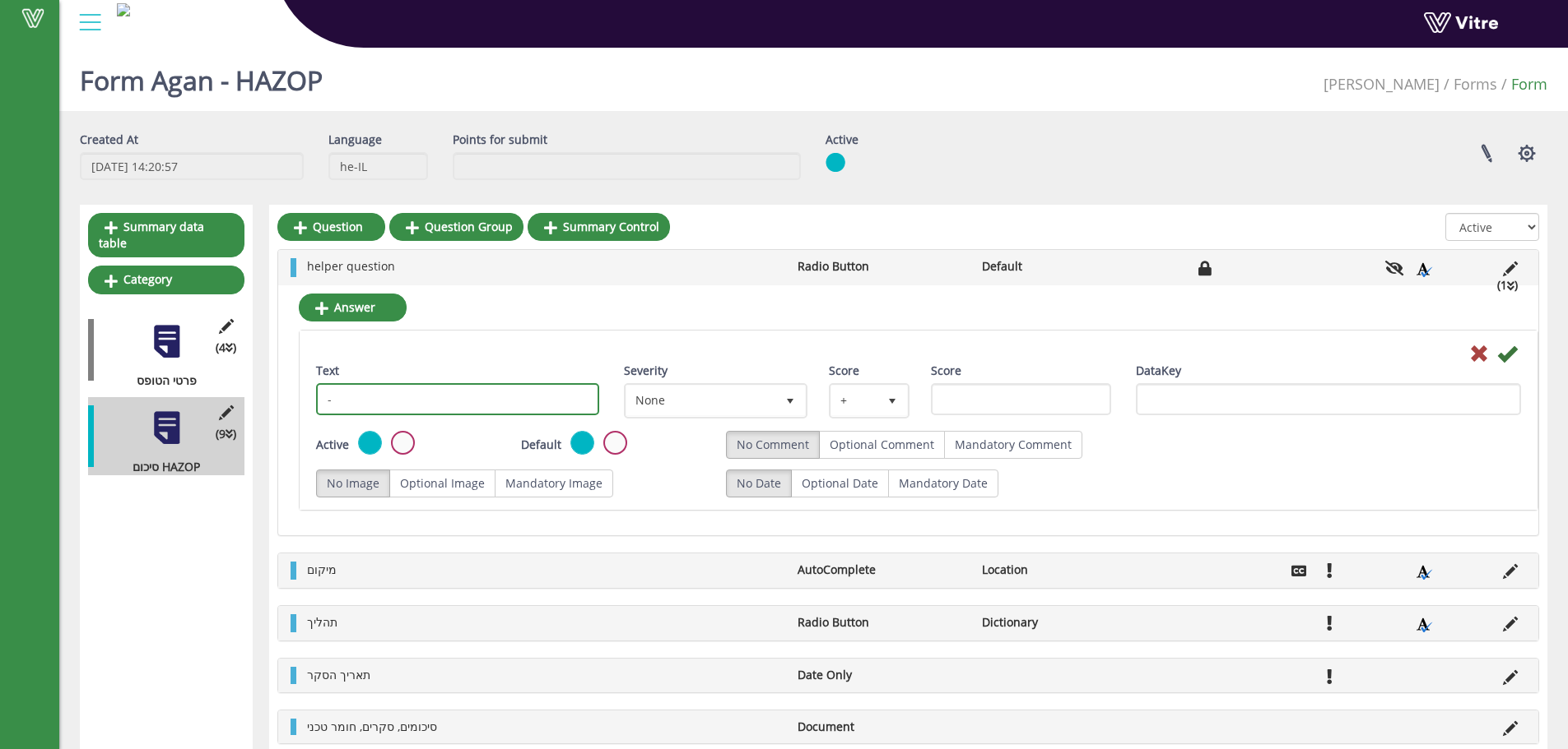
click at [457, 407] on input "-" at bounding box center [457, 399] width 283 height 32
drag, startPoint x: 459, startPoint y: 397, endPoint x: 399, endPoint y: 577, distance: 189.7
type input "HAZOP"
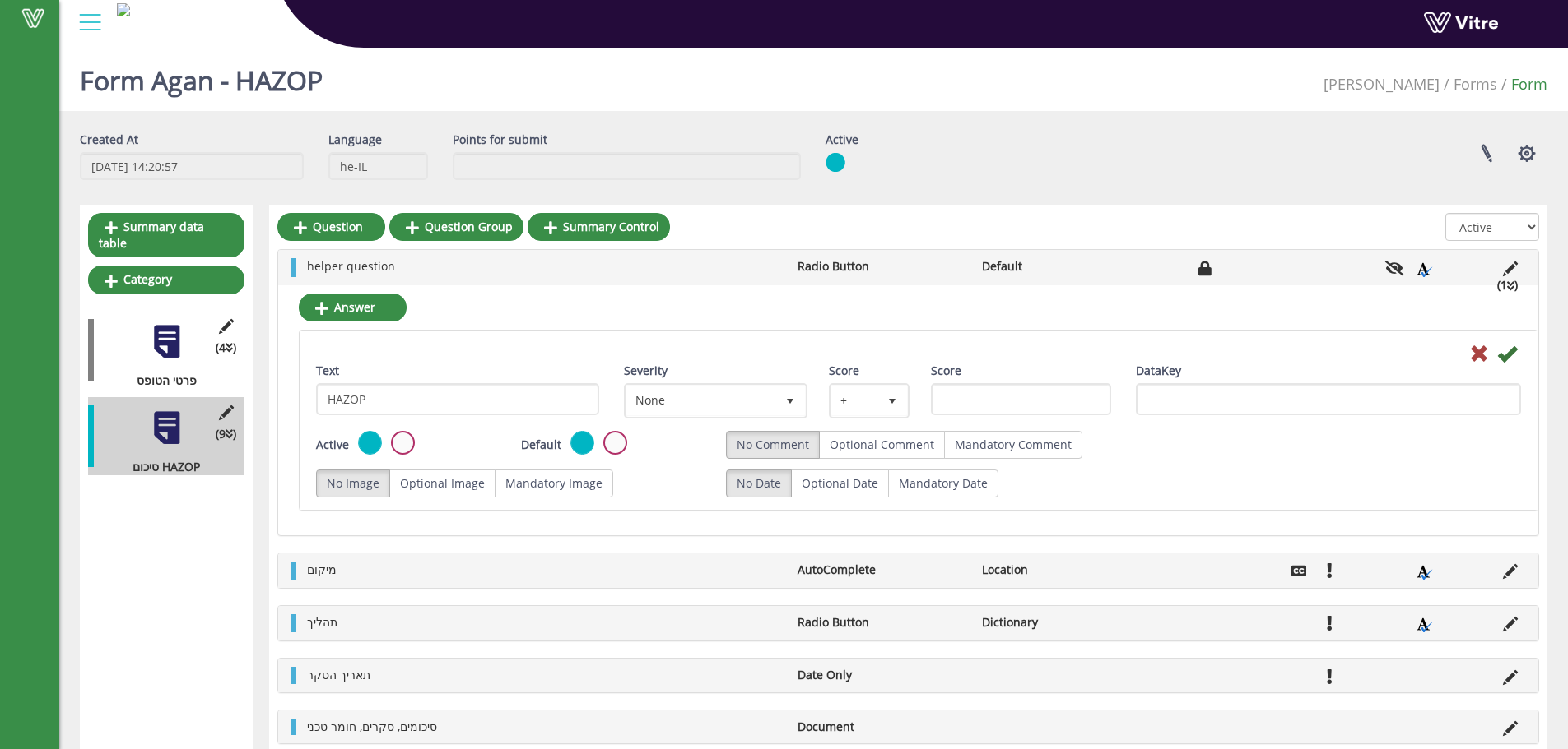
click at [1496, 352] on div "Cancel" at bounding box center [918, 352] width 1229 height 20
click at [1507, 352] on icon at bounding box center [1506, 353] width 20 height 20
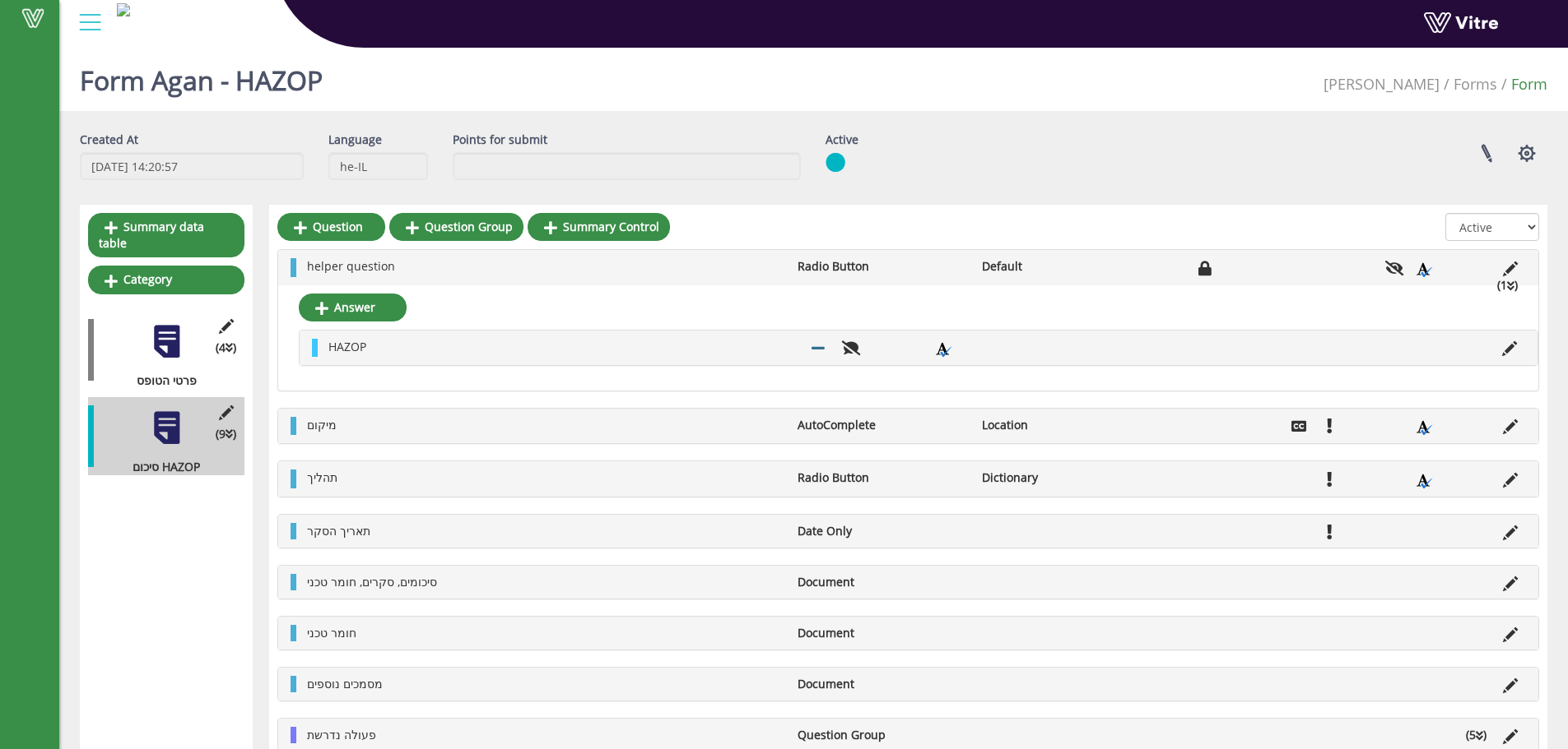
click at [1520, 272] on li at bounding box center [1510, 266] width 31 height 17
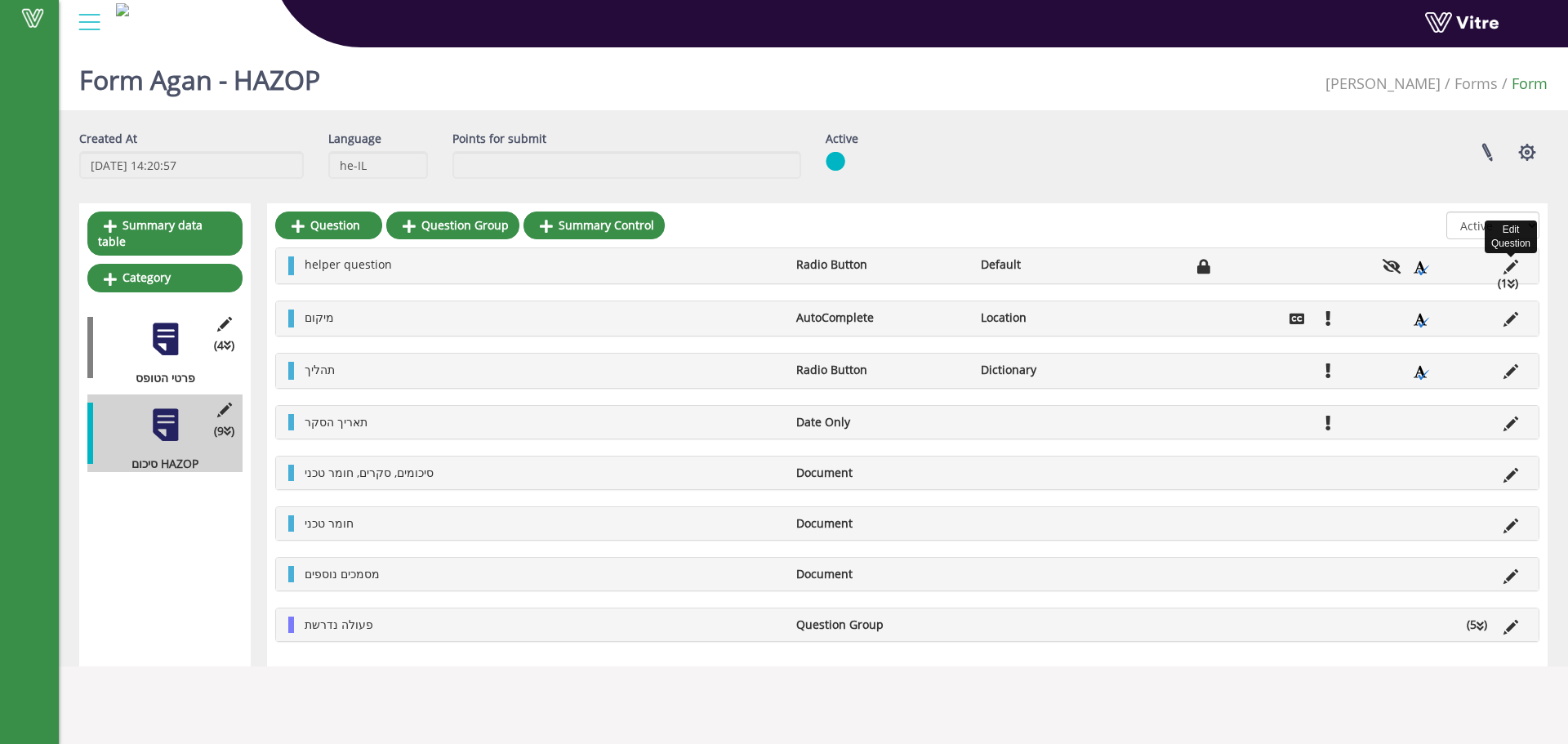
click at [1504, 266] on icon at bounding box center [1511, 266] width 15 height 15
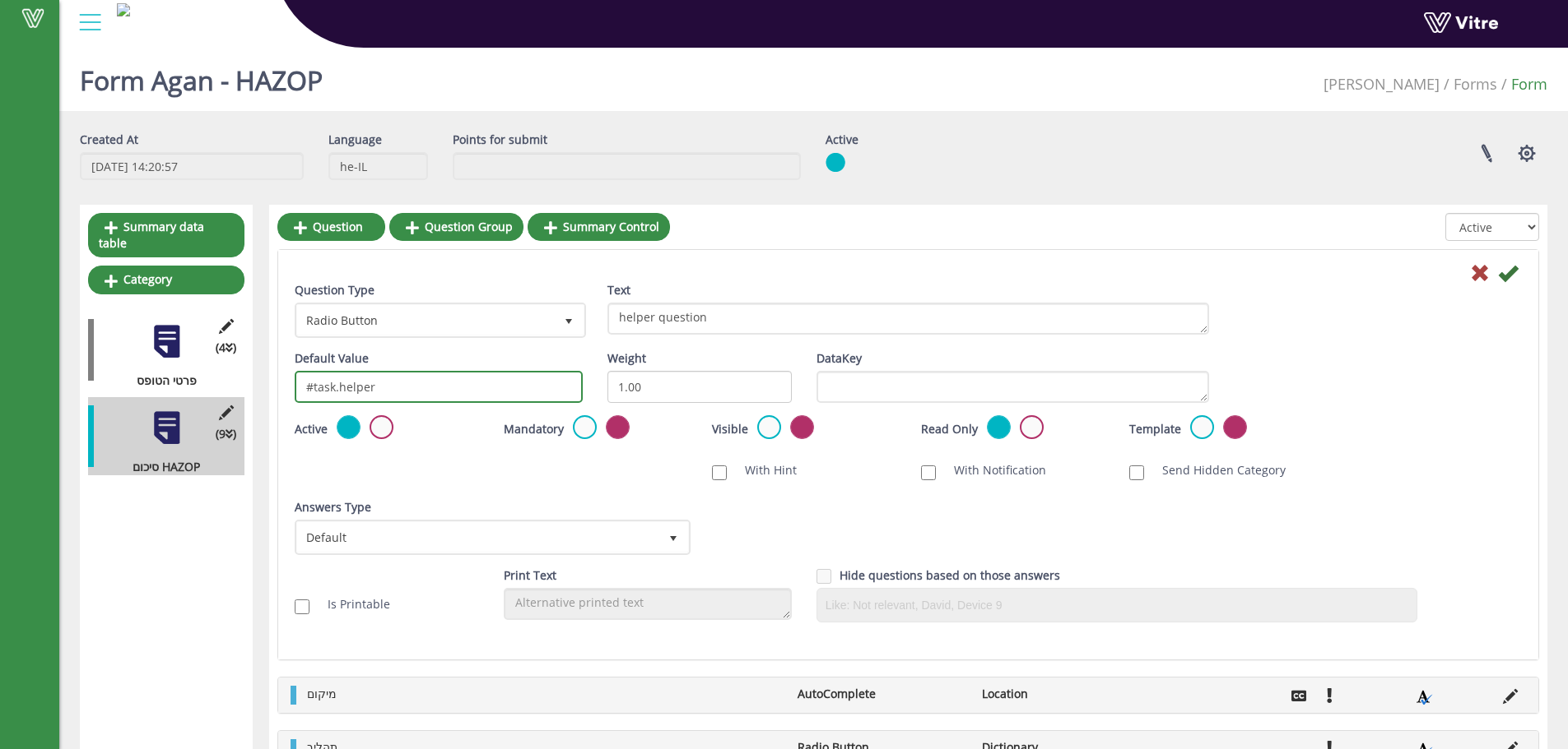
click at [404, 387] on input "#task.helper" at bounding box center [439, 387] width 288 height 32
paste input "DiscussionType"
type input "#task.DiscussionType"
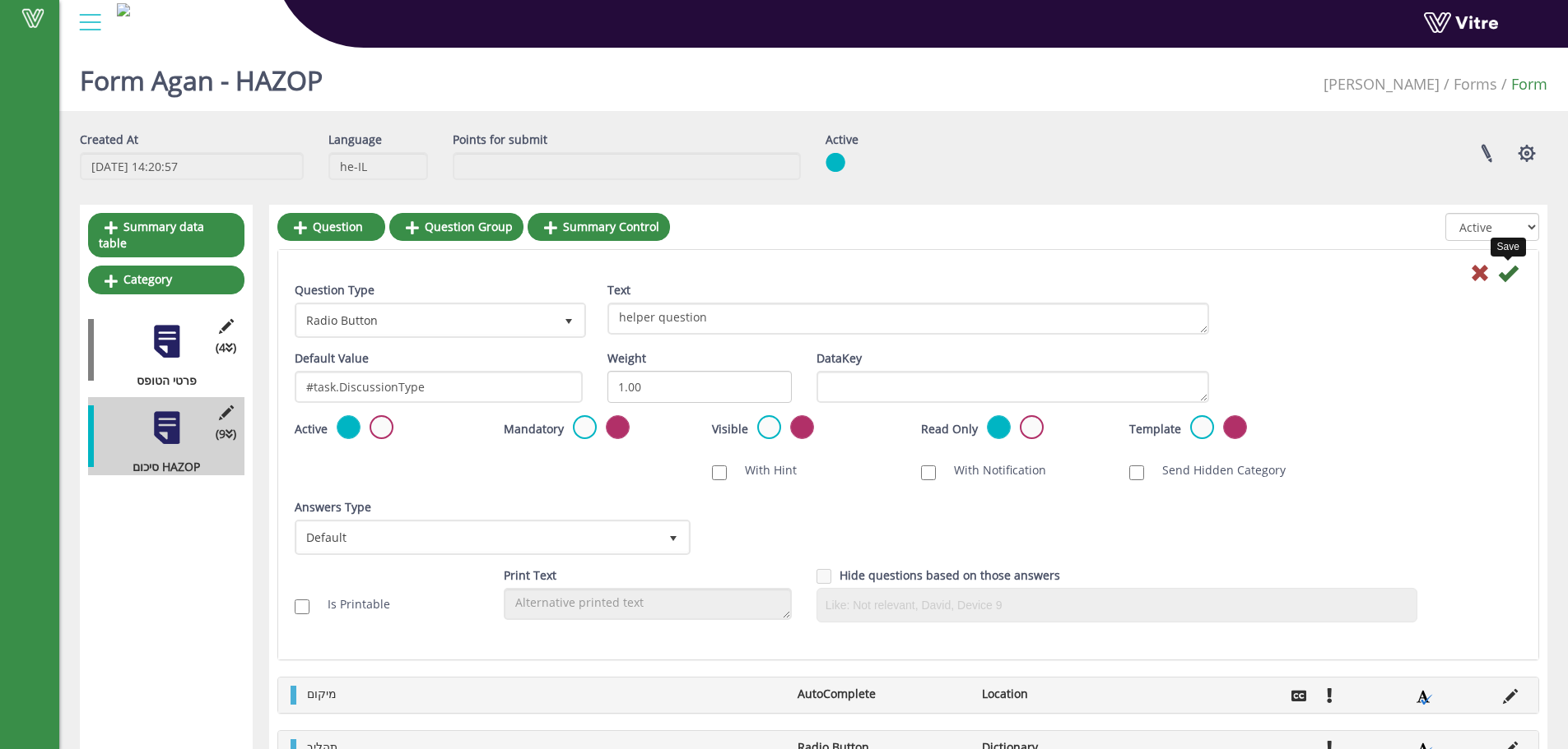
click at [1516, 268] on icon at bounding box center [1507, 273] width 20 height 20
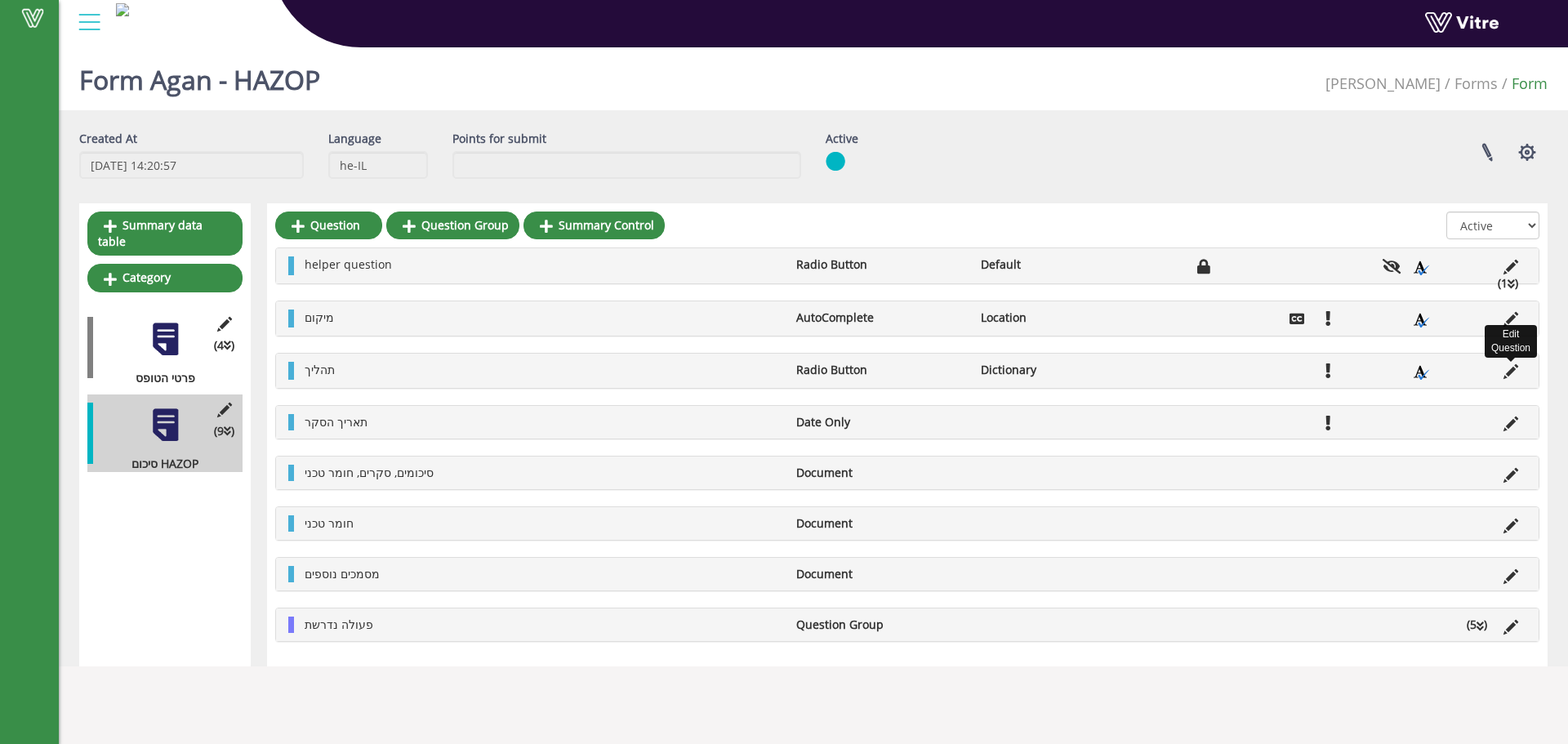
click at [1505, 368] on icon at bounding box center [1511, 372] width 15 height 15
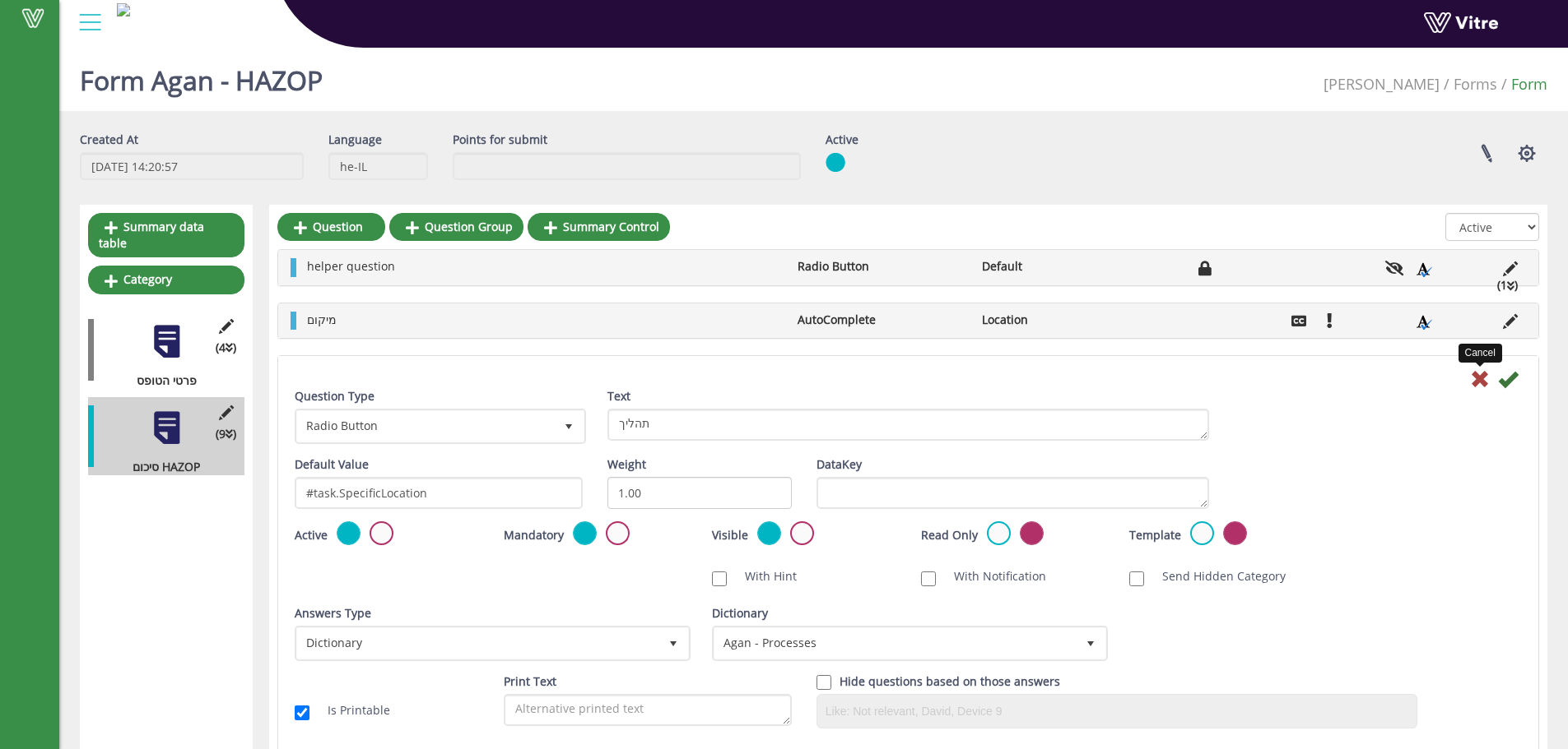
click at [1473, 369] on icon at bounding box center [1480, 379] width 20 height 20
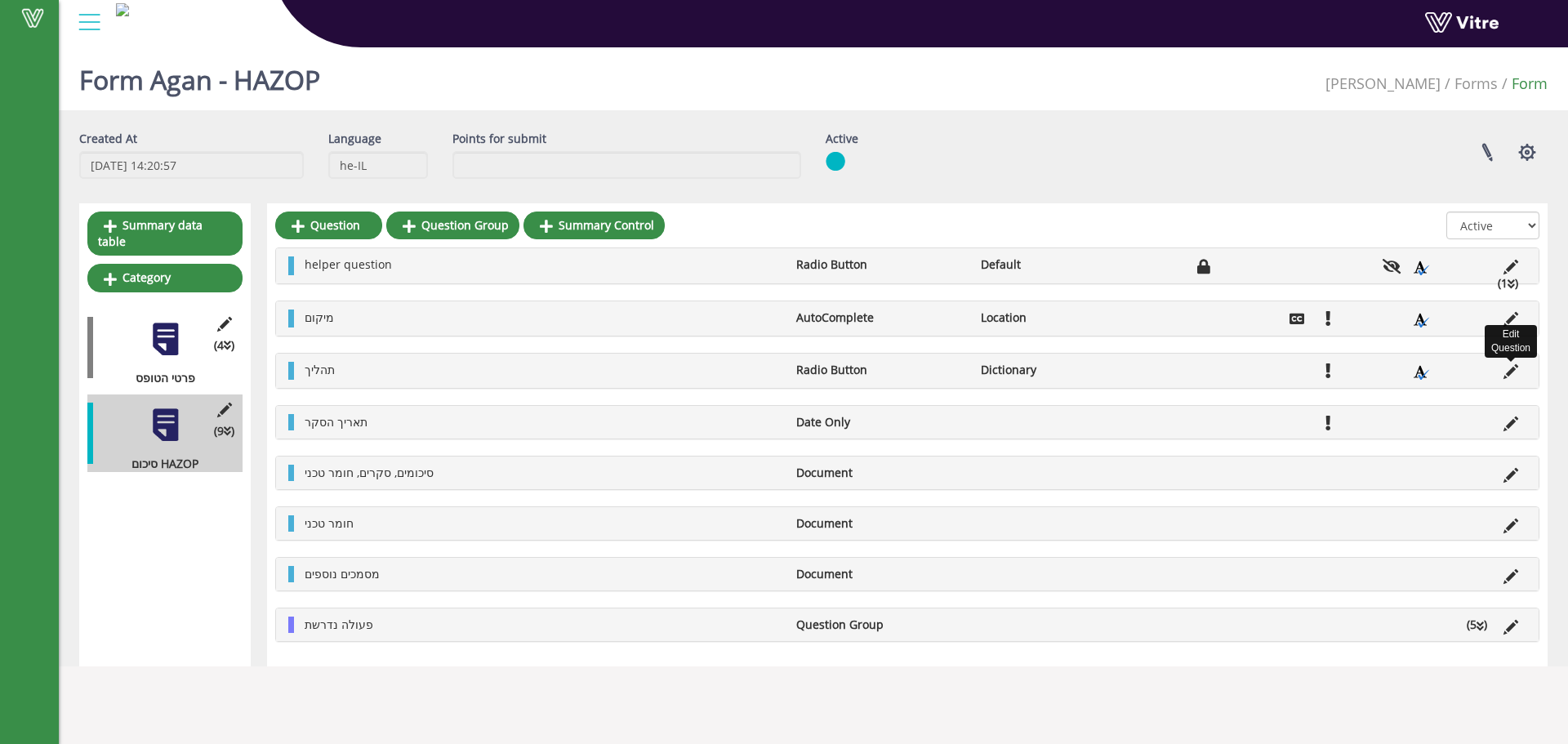
click at [1506, 369] on icon at bounding box center [1511, 372] width 15 height 15
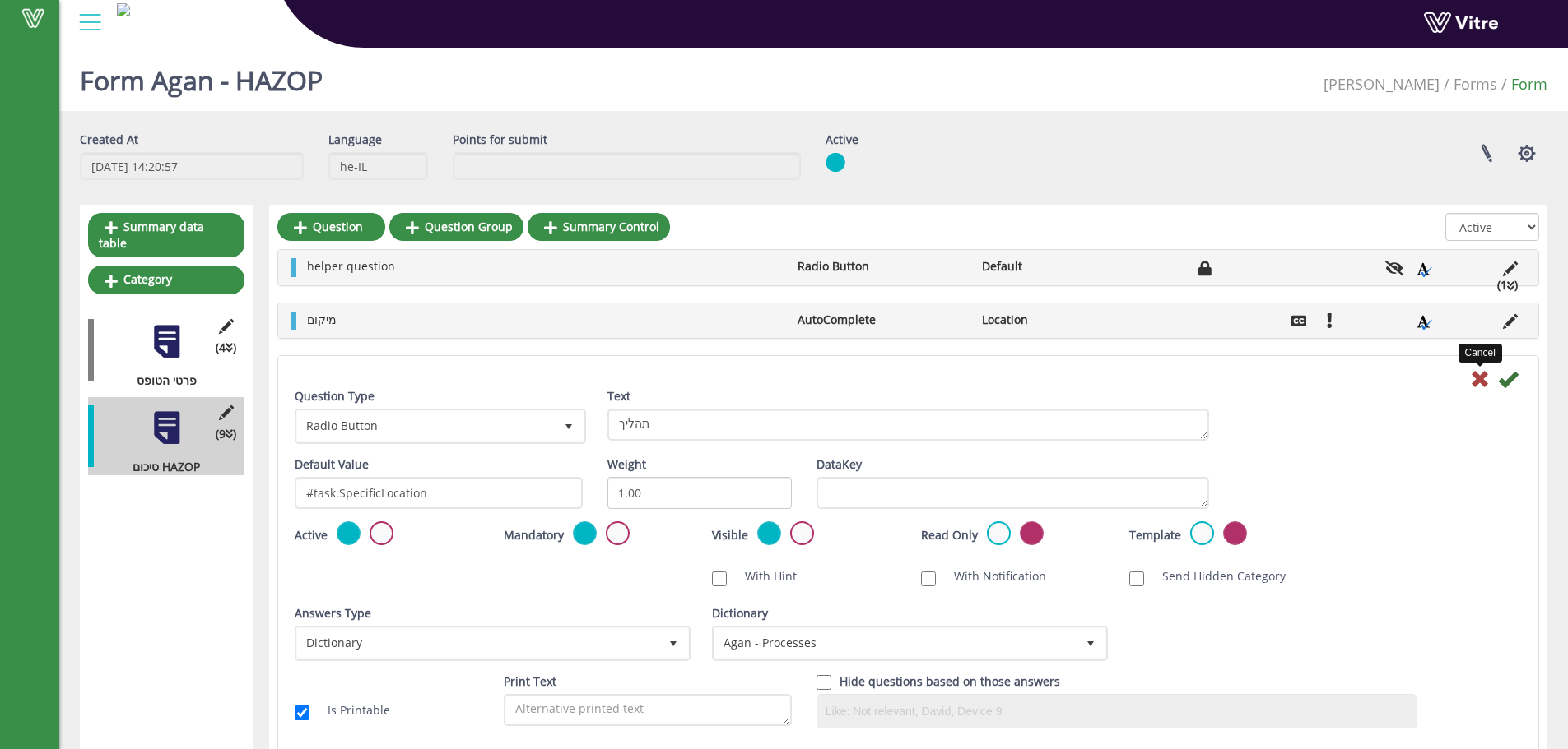
click at [1480, 374] on icon at bounding box center [1480, 379] width 20 height 20
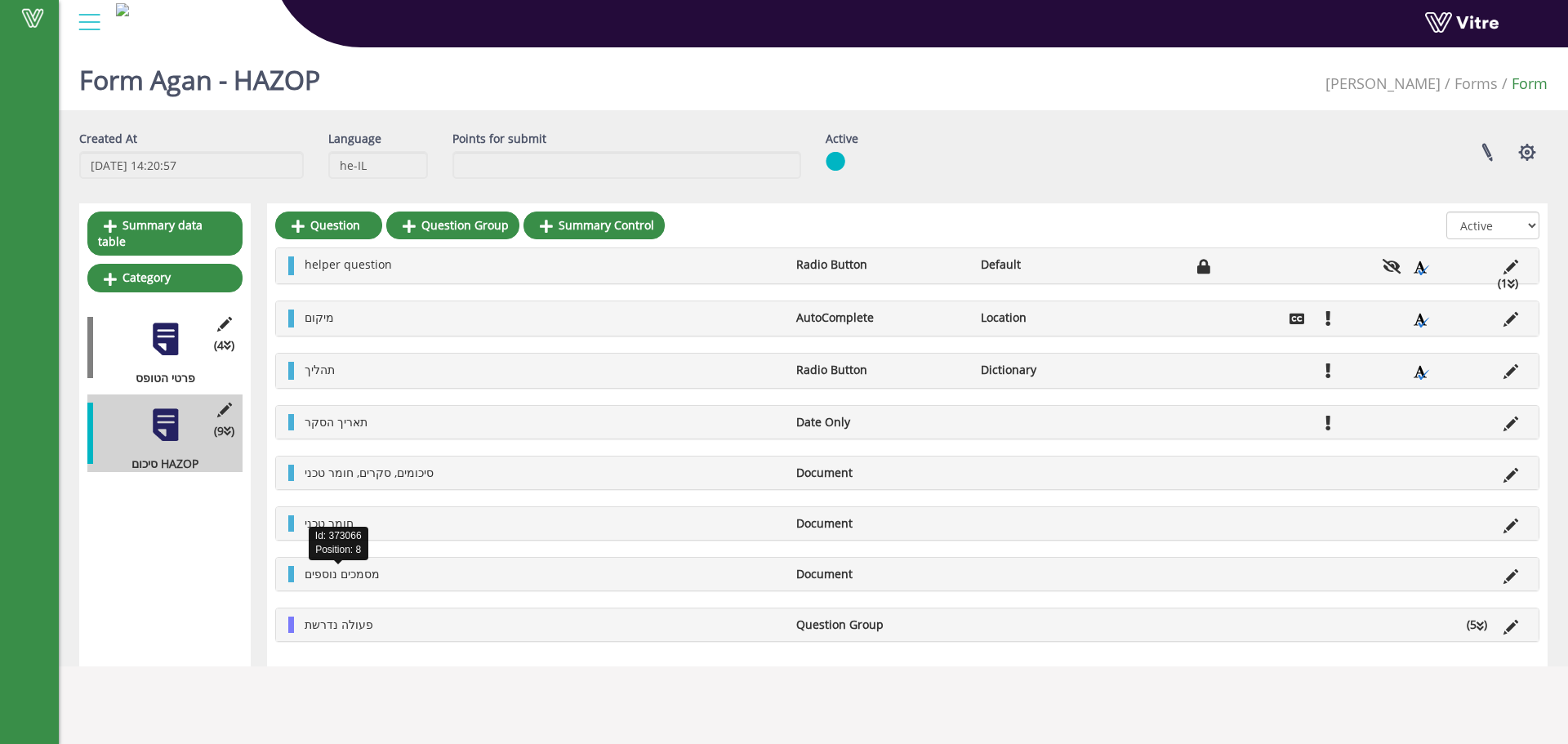
click at [366, 571] on span "מסמכים נוספים" at bounding box center [341, 574] width 75 height 16
click at [366, 572] on span "מסמכים נוספים" at bounding box center [341, 574] width 75 height 16
click at [368, 569] on span "מסמכים נוספים" at bounding box center [341, 574] width 75 height 16
click at [382, 532] on li "חומר טכני" at bounding box center [542, 523] width 492 height 17
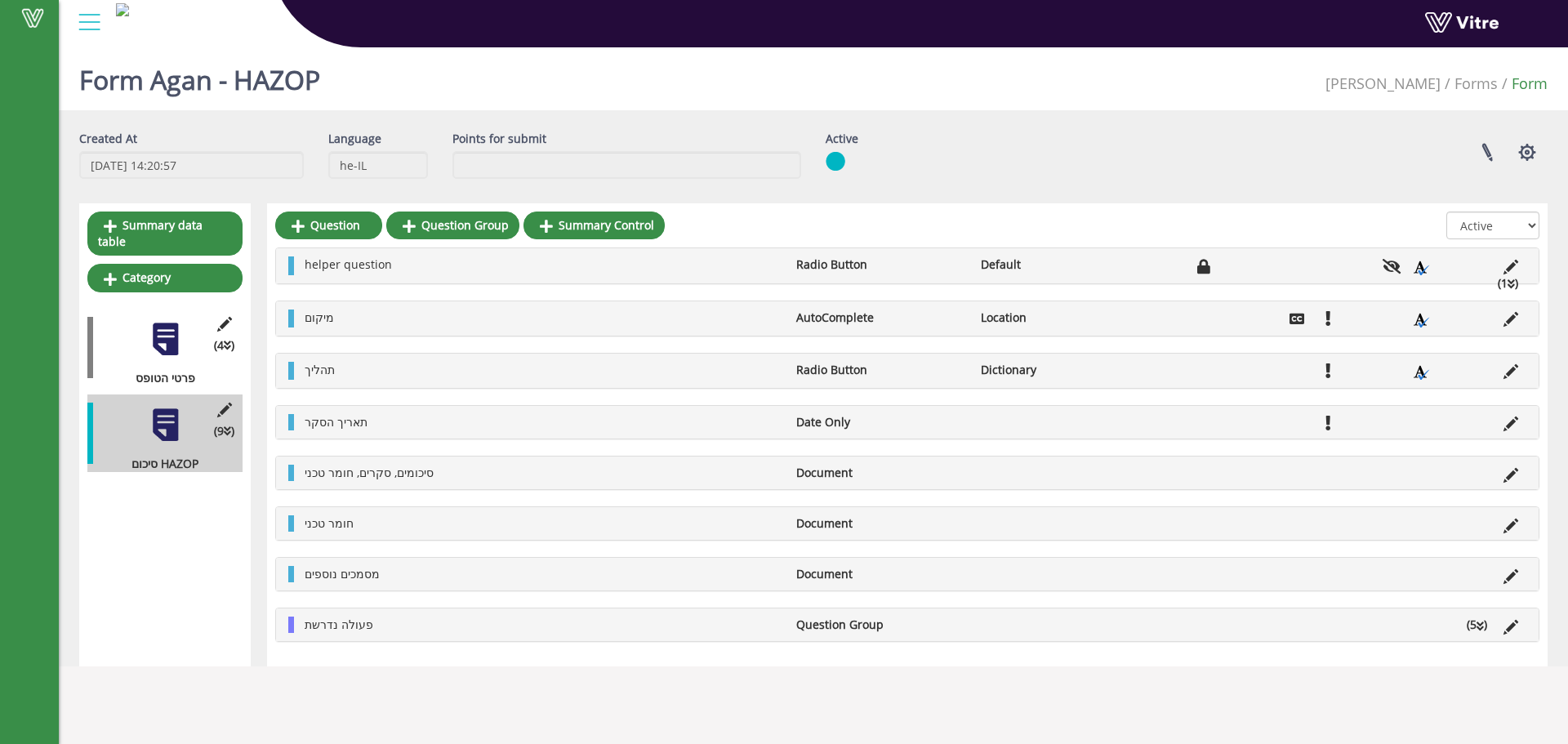
click at [395, 385] on div "תהליך Radio Button Dictionary" at bounding box center [907, 371] width 1263 height 34
click at [395, 386] on div "תהליך Radio Button Dictionary" at bounding box center [907, 371] width 1263 height 34
click at [394, 382] on div "תהליך Radio Button Dictionary" at bounding box center [907, 371] width 1263 height 34
click at [320, 368] on span "תהליך" at bounding box center [319, 370] width 30 height 16
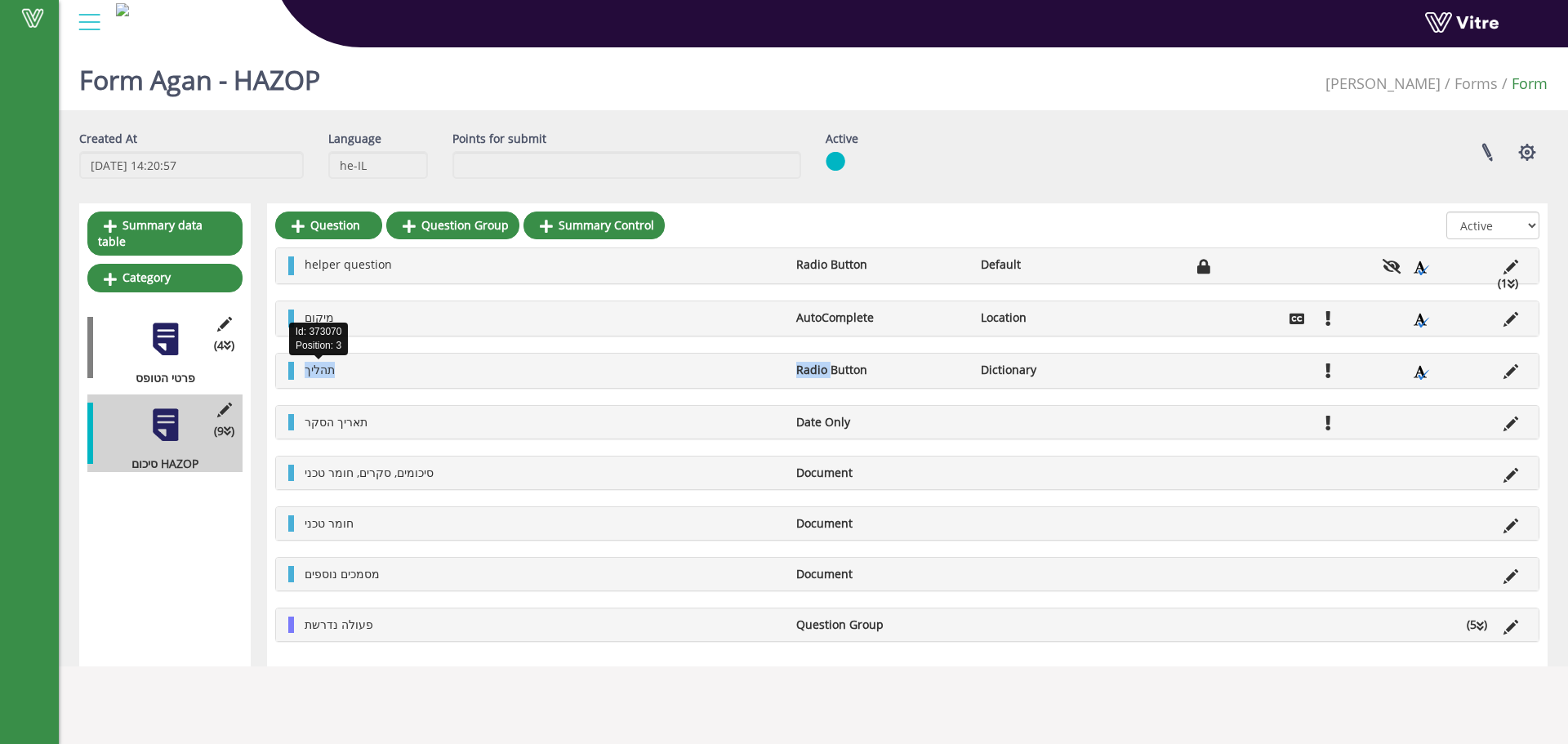
click at [320, 363] on span "תהליך" at bounding box center [319, 370] width 30 height 16
click at [1515, 366] on icon at bounding box center [1511, 372] width 15 height 15
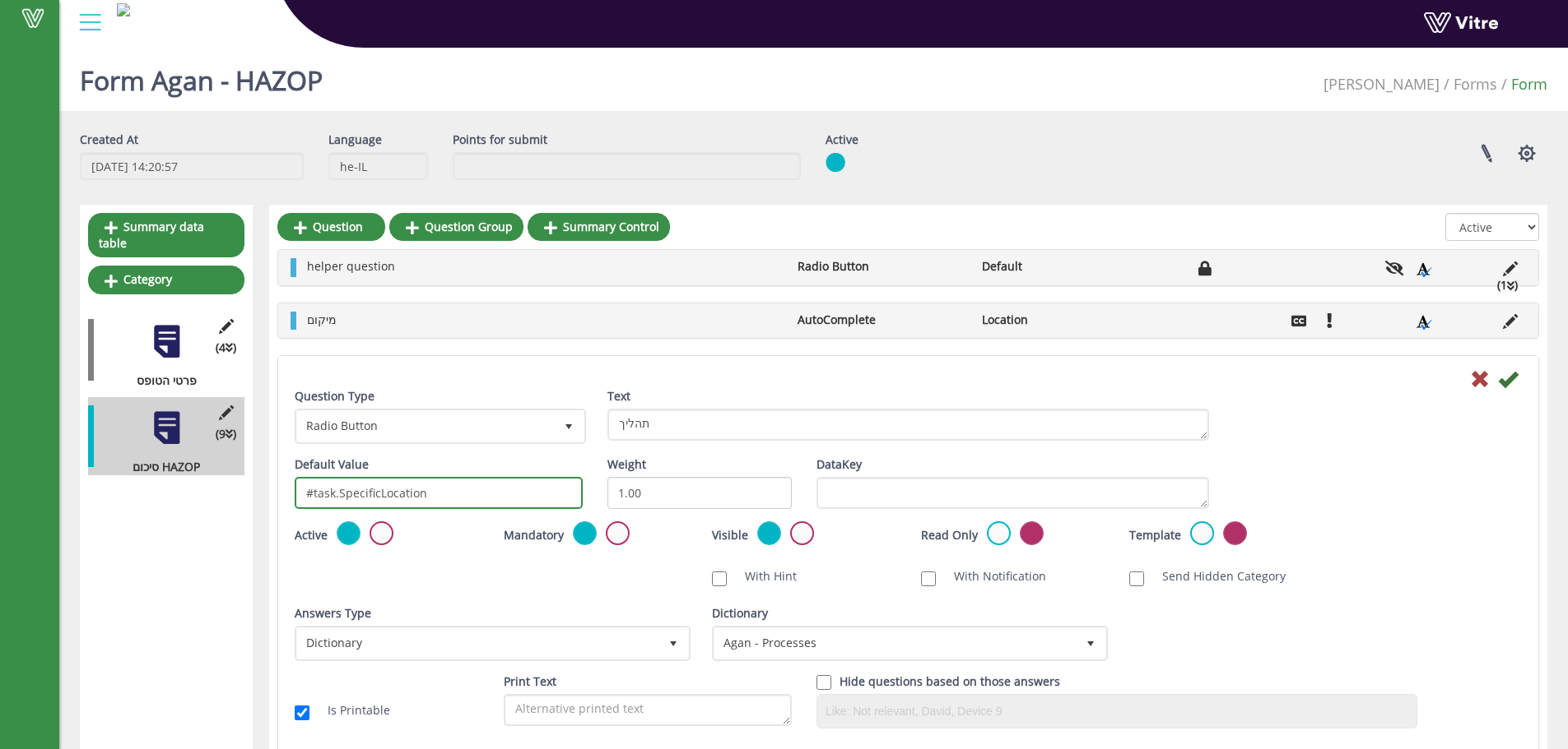
click at [451, 492] on input "#task.SpecificLocation" at bounding box center [439, 492] width 288 height 32
click at [1471, 373] on icon at bounding box center [1480, 379] width 20 height 20
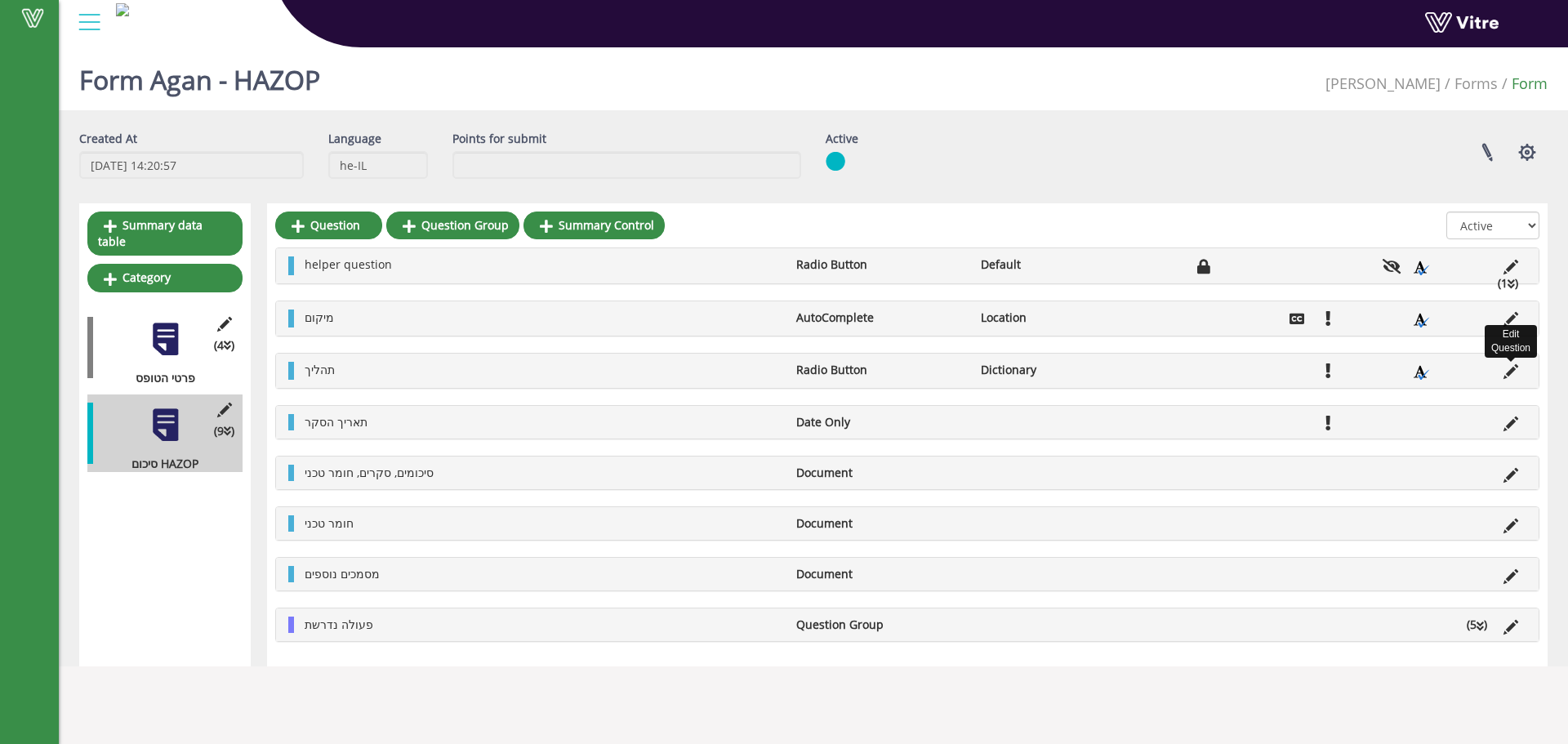
click at [1515, 374] on icon at bounding box center [1511, 372] width 15 height 15
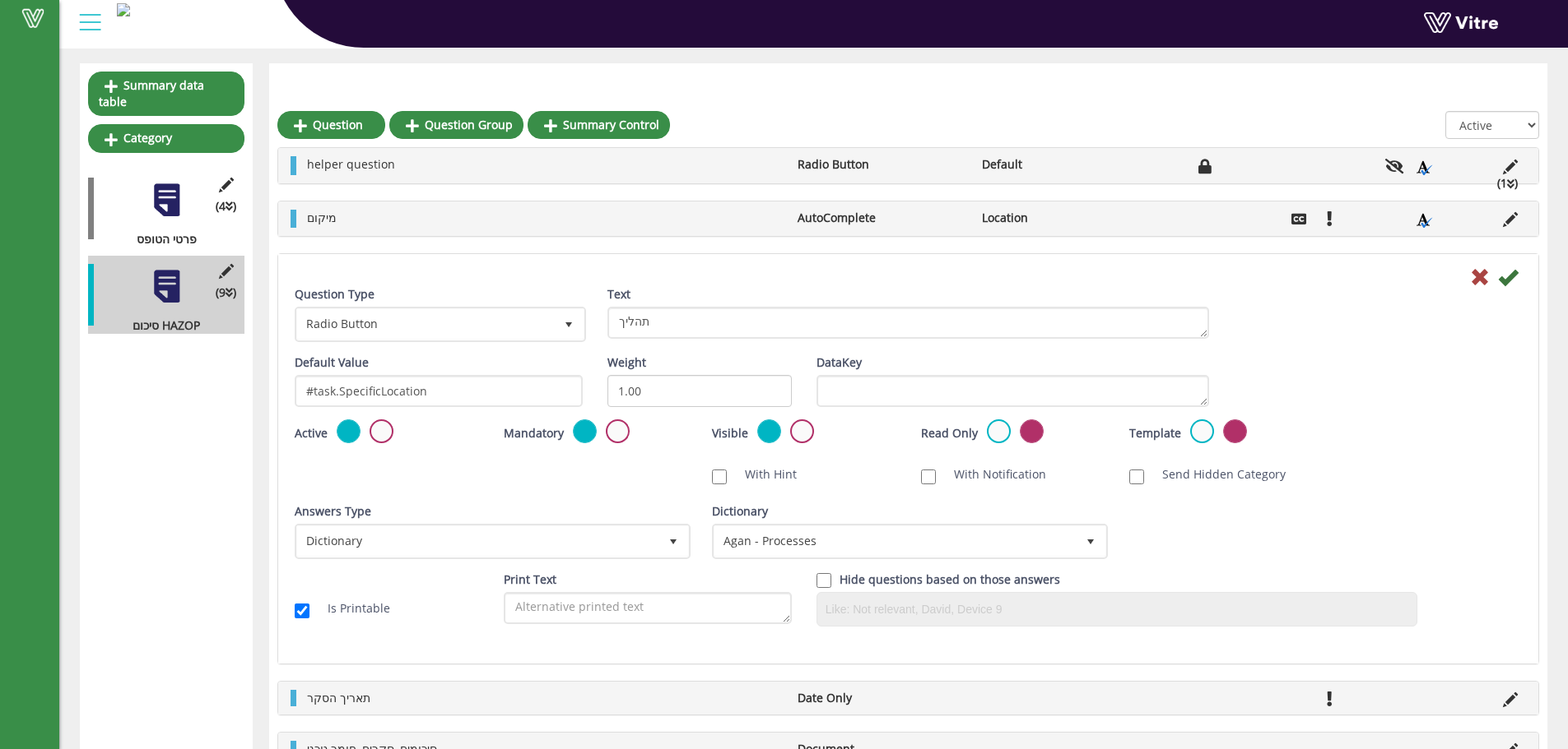
scroll to position [110, 0]
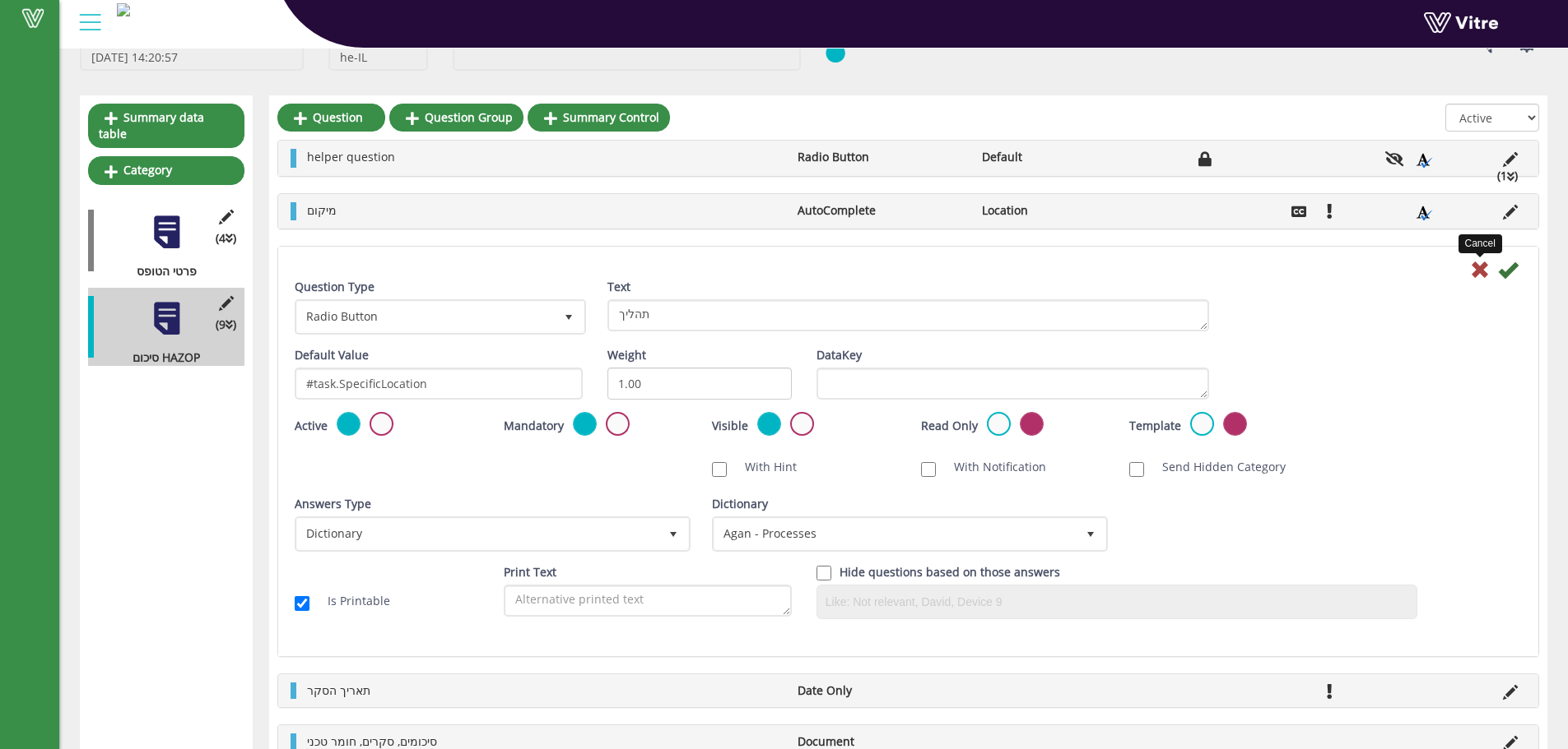
click at [1472, 265] on icon at bounding box center [1480, 269] width 20 height 20
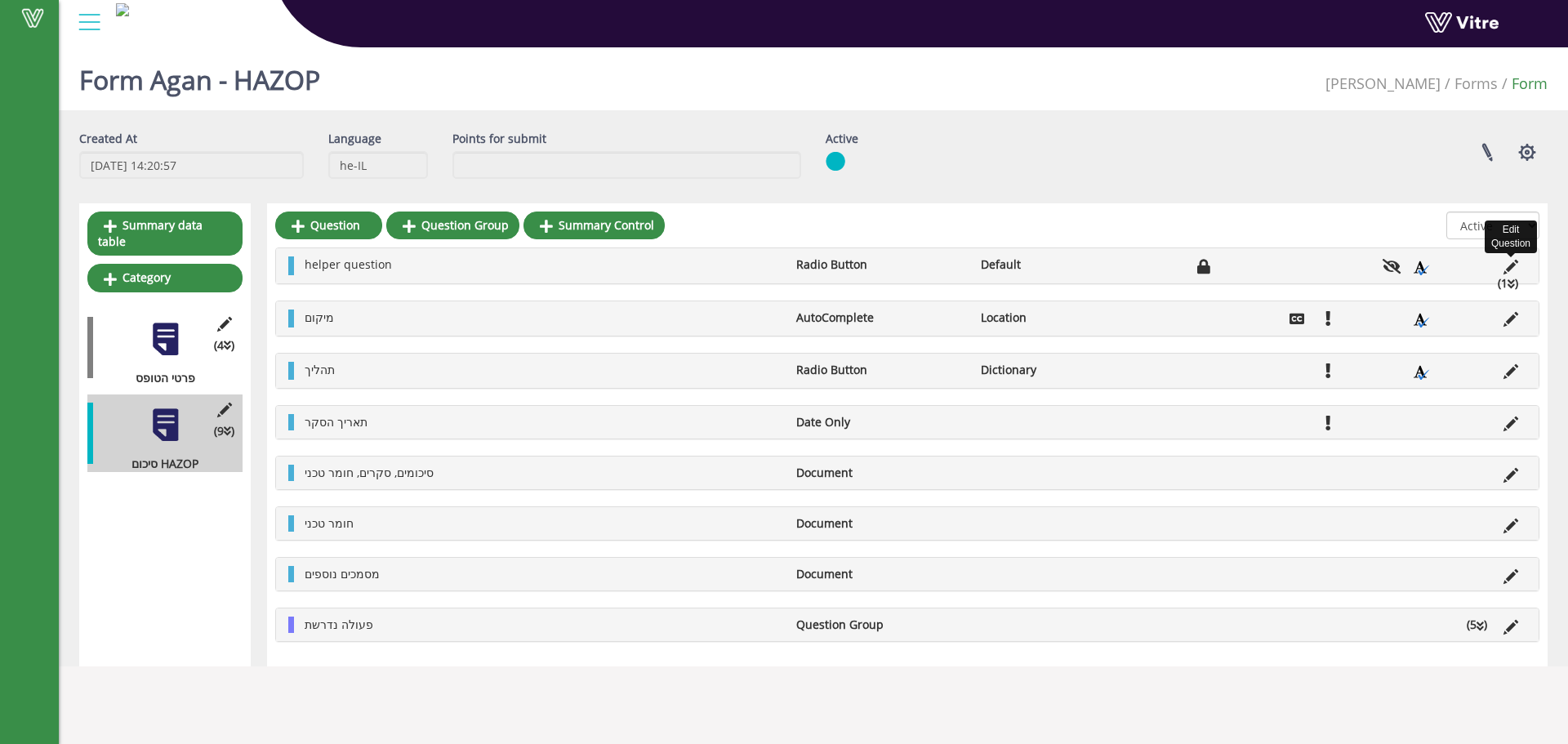
click at [1508, 264] on icon at bounding box center [1511, 266] width 15 height 15
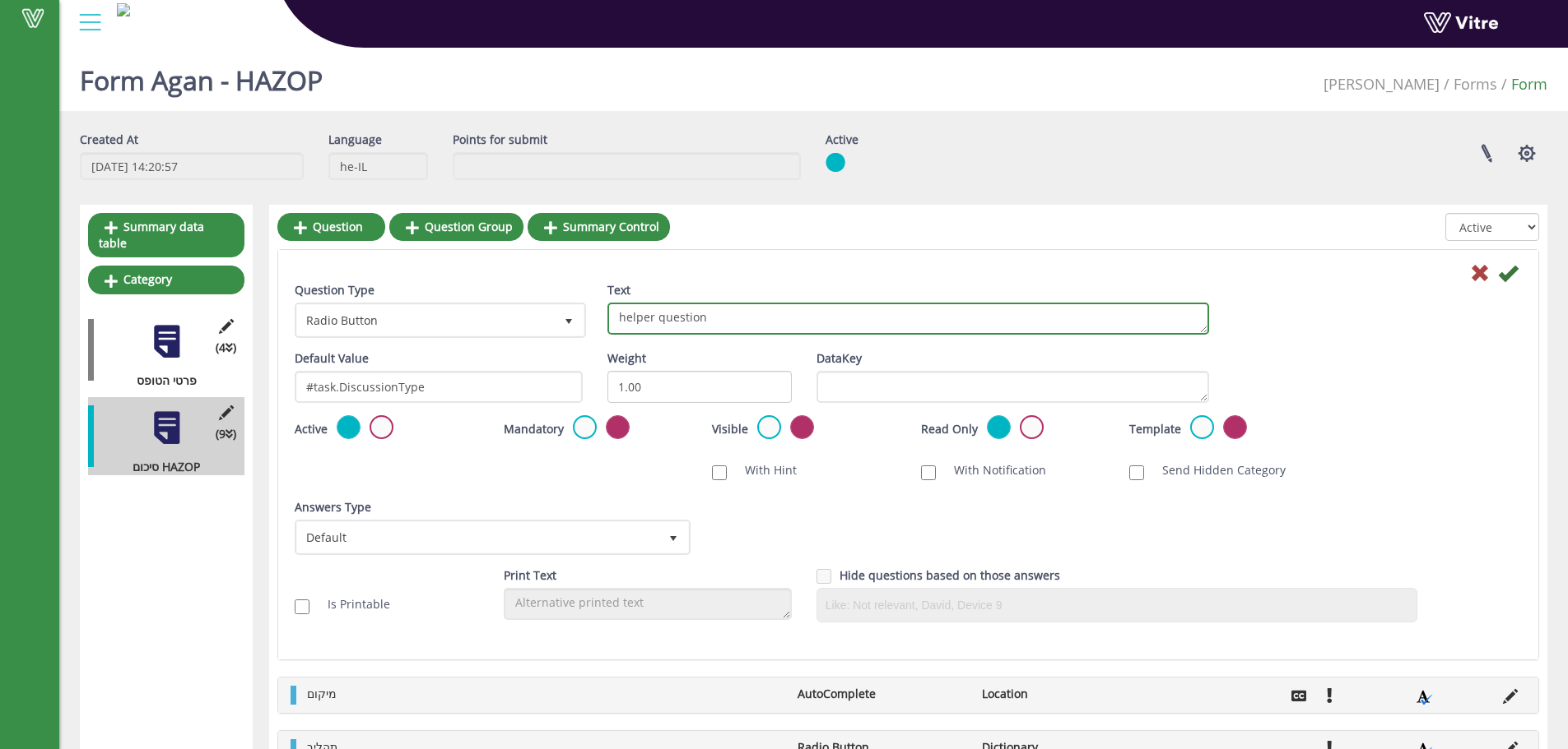
click at [644, 323] on textarea "helper question" at bounding box center [908, 318] width 601 height 32
click at [616, 310] on textarea "helper question" at bounding box center [908, 318] width 601 height 32
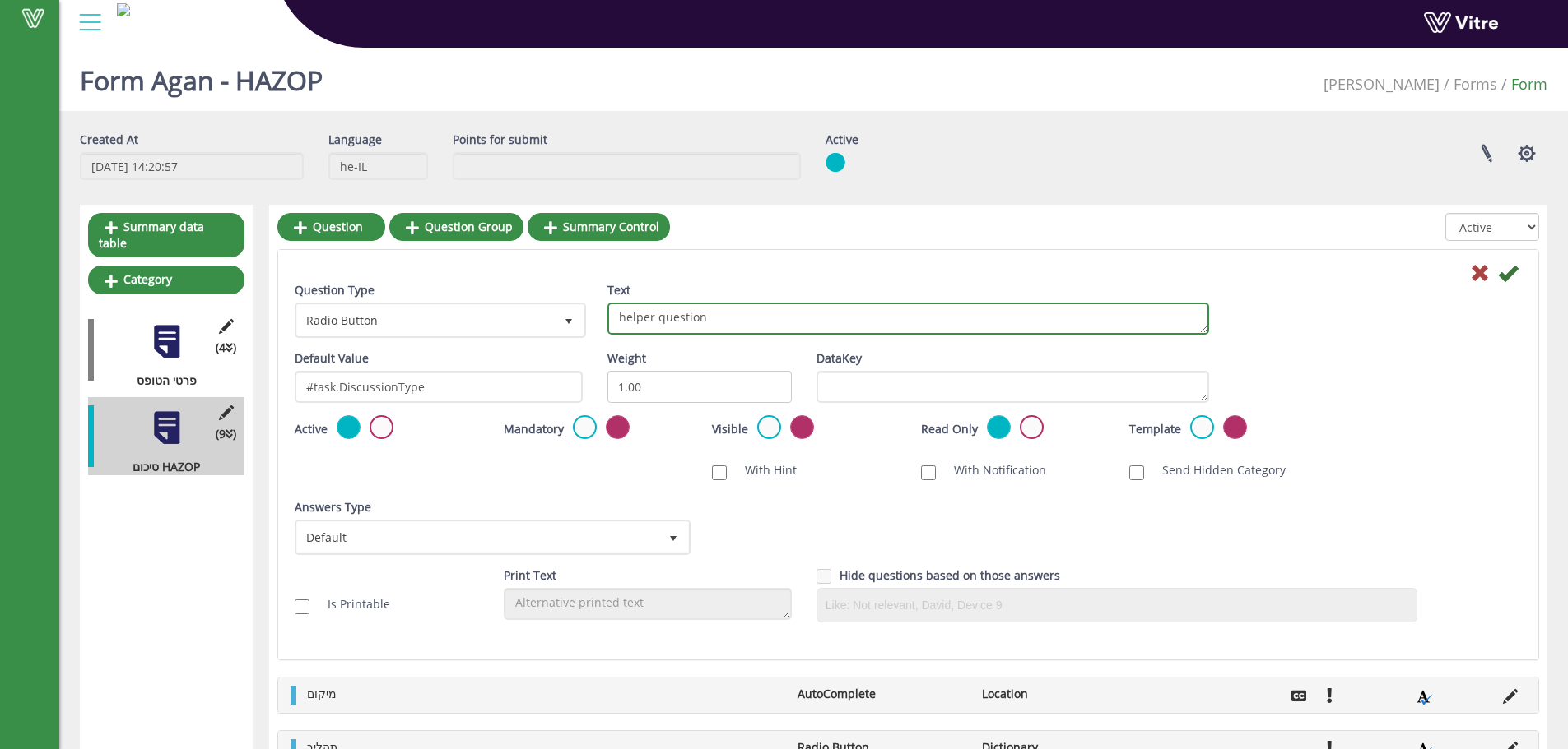
click at [616, 310] on textarea "helper question" at bounding box center [908, 318] width 601 height 32
click at [617, 310] on textarea "helper question" at bounding box center [908, 318] width 601 height 32
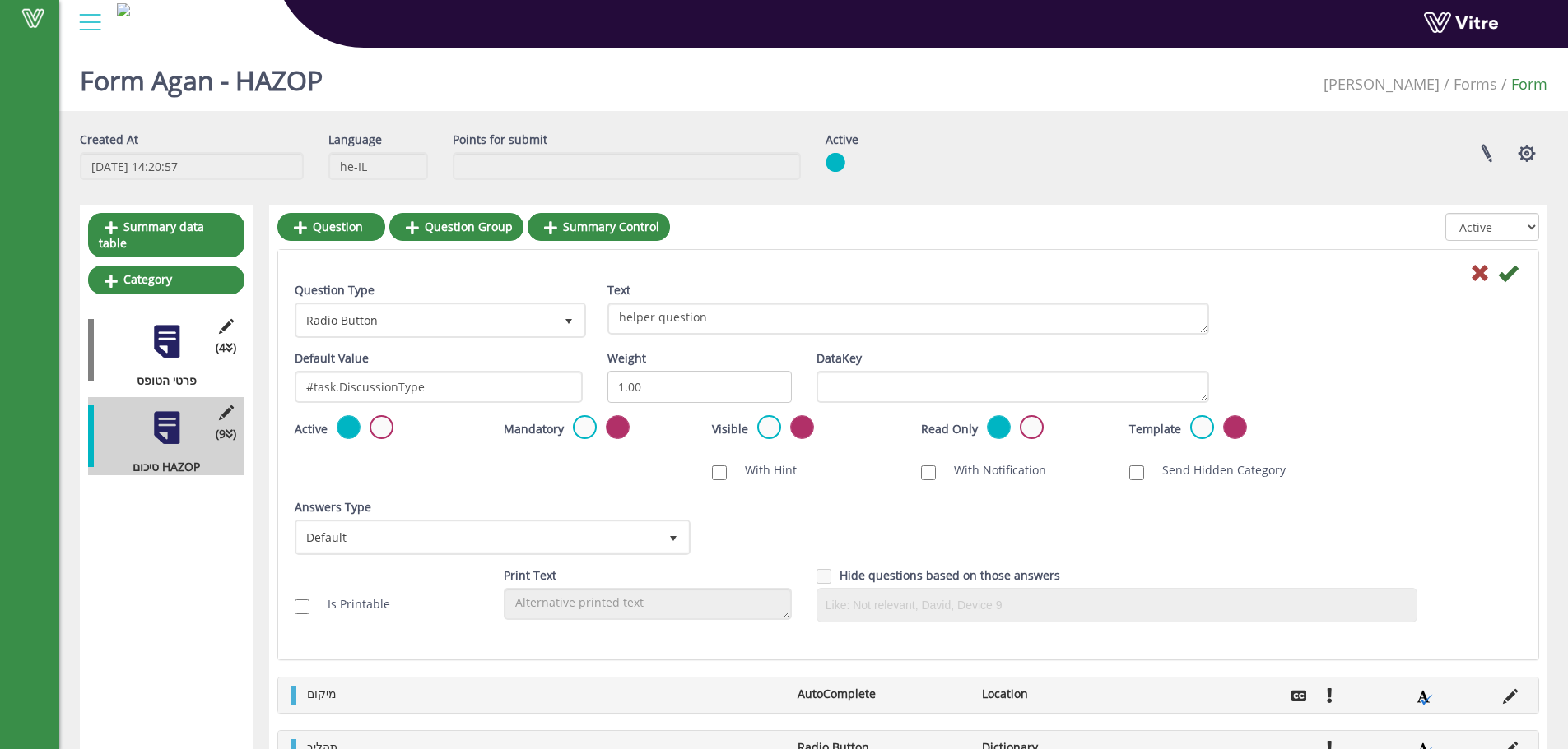
click at [477, 368] on div "Default Value #task.DiscussionType" at bounding box center [439, 377] width 288 height 53
click at [460, 391] on input "#task.DiscussionType" at bounding box center [439, 387] width 288 height 32
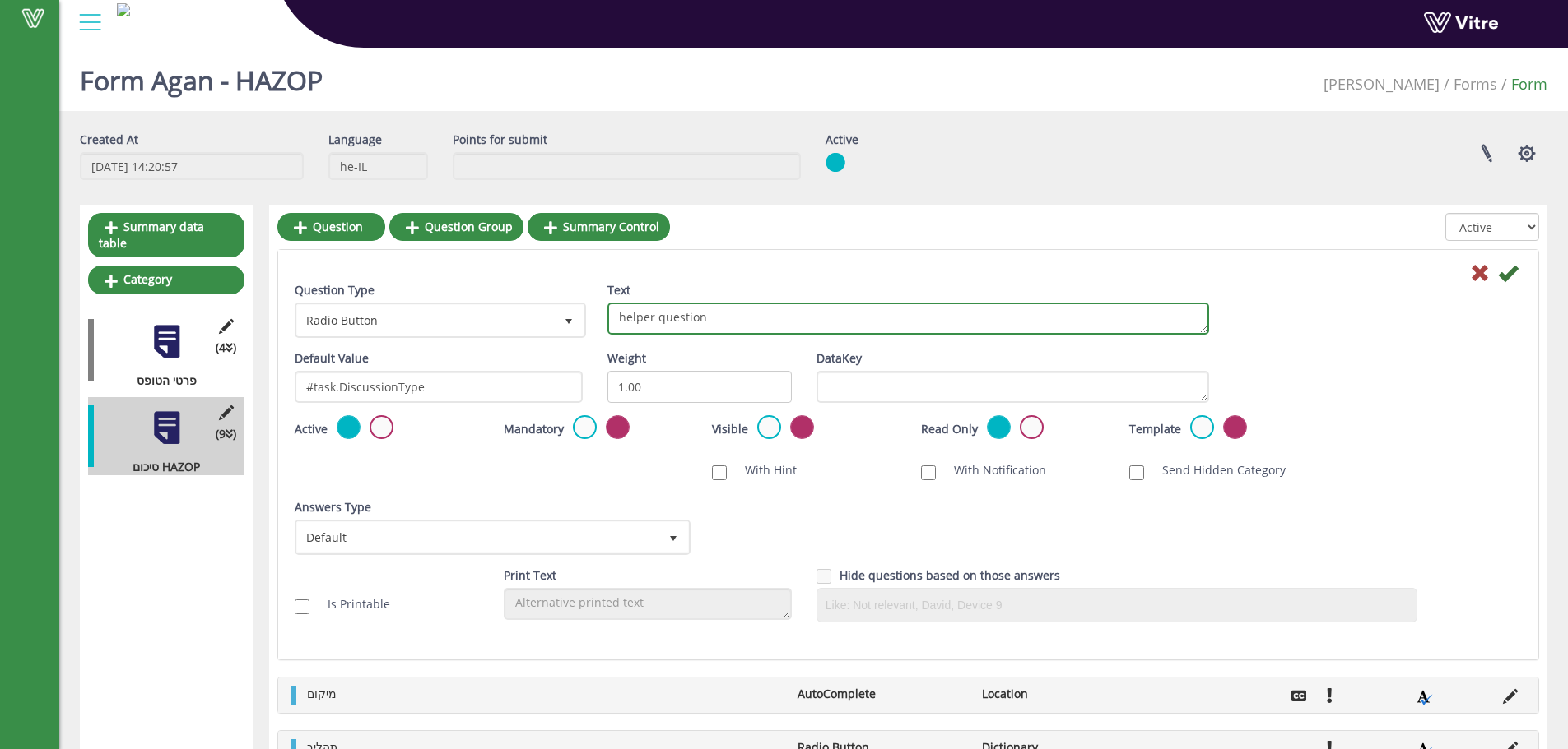
click at [694, 322] on textarea "helper question" at bounding box center [908, 318] width 601 height 32
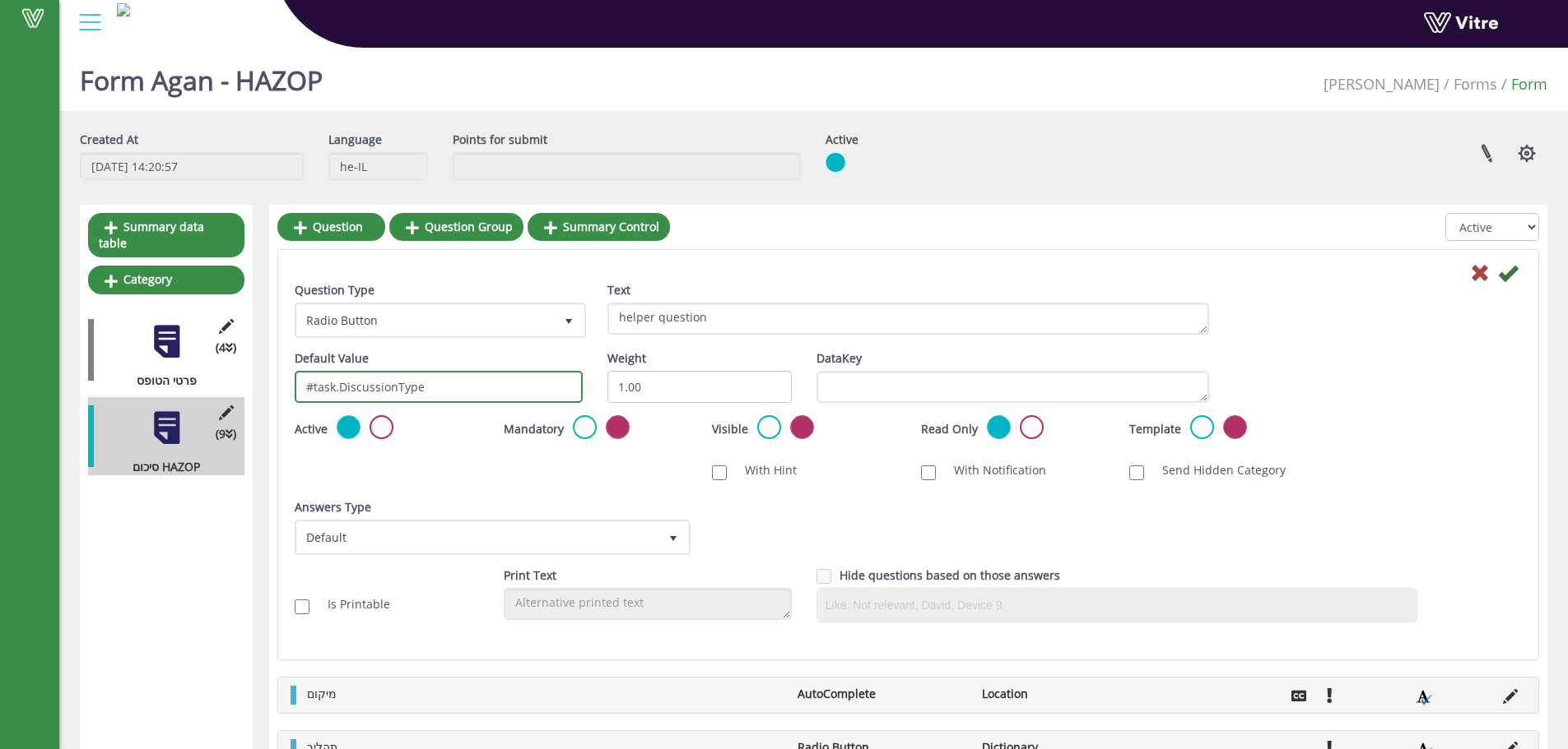
click at [414, 389] on input "#task.DiscussionType" at bounding box center [439, 387] width 288 height 32
click at [417, 387] on input "#task.DiscussionType" at bounding box center [439, 387] width 288 height 32
drag, startPoint x: 433, startPoint y: 384, endPoint x: 294, endPoint y: 388, distance: 139.1
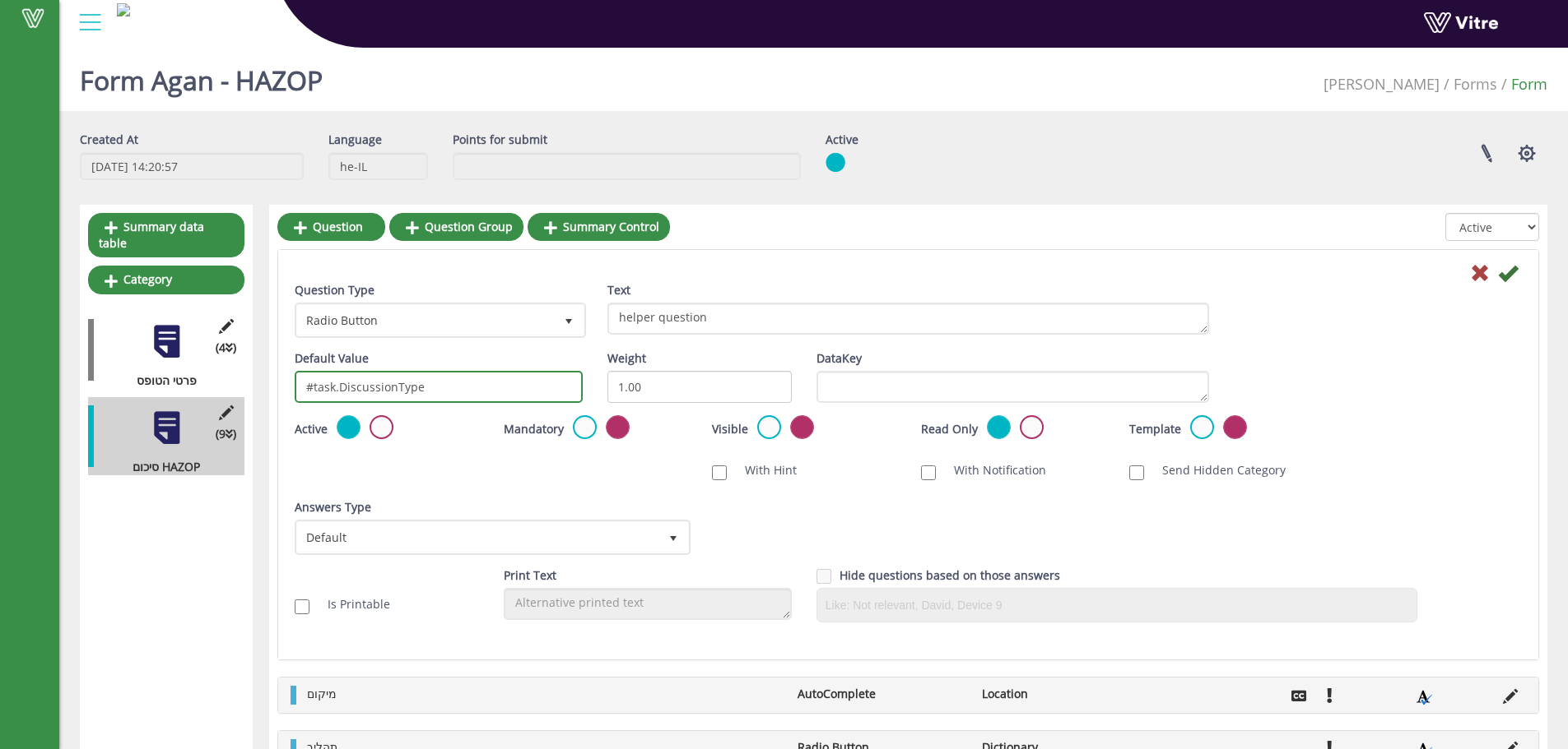
click at [294, 388] on div "Default Value #task.DiscussionType" at bounding box center [438, 383] width 312 height 65
click at [1499, 273] on icon at bounding box center [1507, 273] width 20 height 20
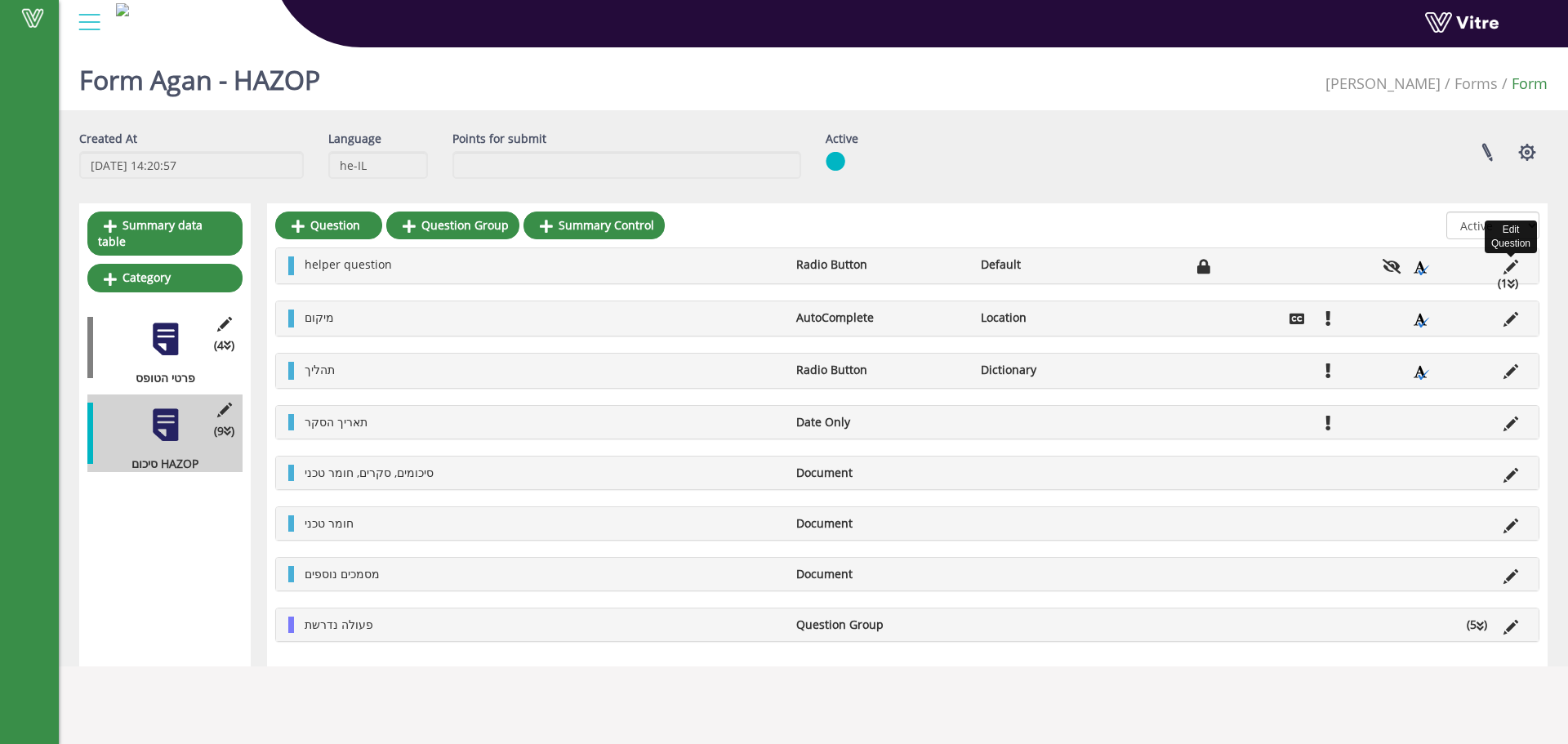
click at [1507, 260] on icon at bounding box center [1511, 266] width 15 height 15
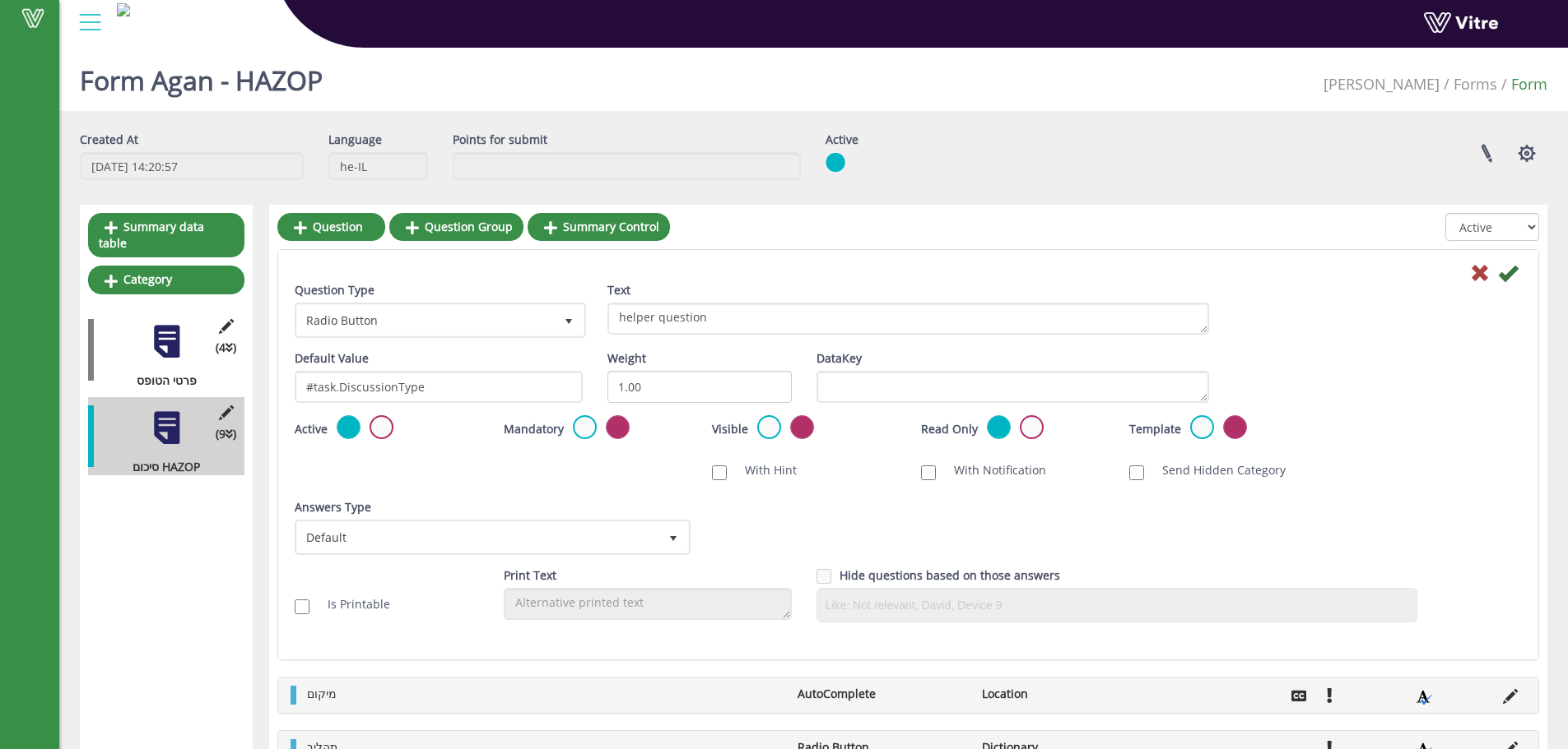
drag, startPoint x: 1520, startPoint y: 281, endPoint x: 1511, endPoint y: 280, distance: 9.1
click at [1520, 281] on div at bounding box center [908, 272] width 1252 height 20
click at [1511, 280] on icon at bounding box center [1507, 273] width 20 height 20
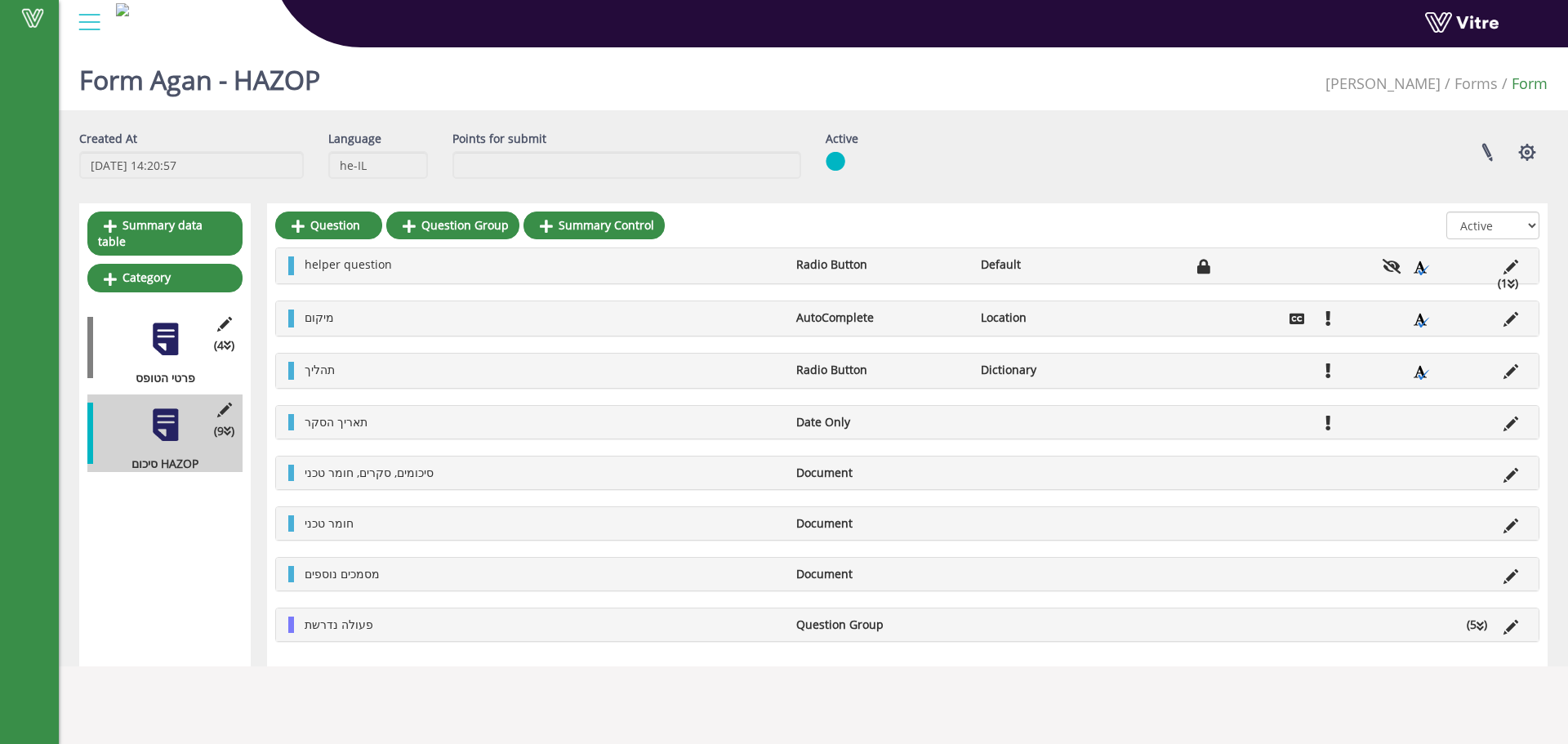
click at [1511, 284] on icon at bounding box center [1512, 284] width 8 height 12
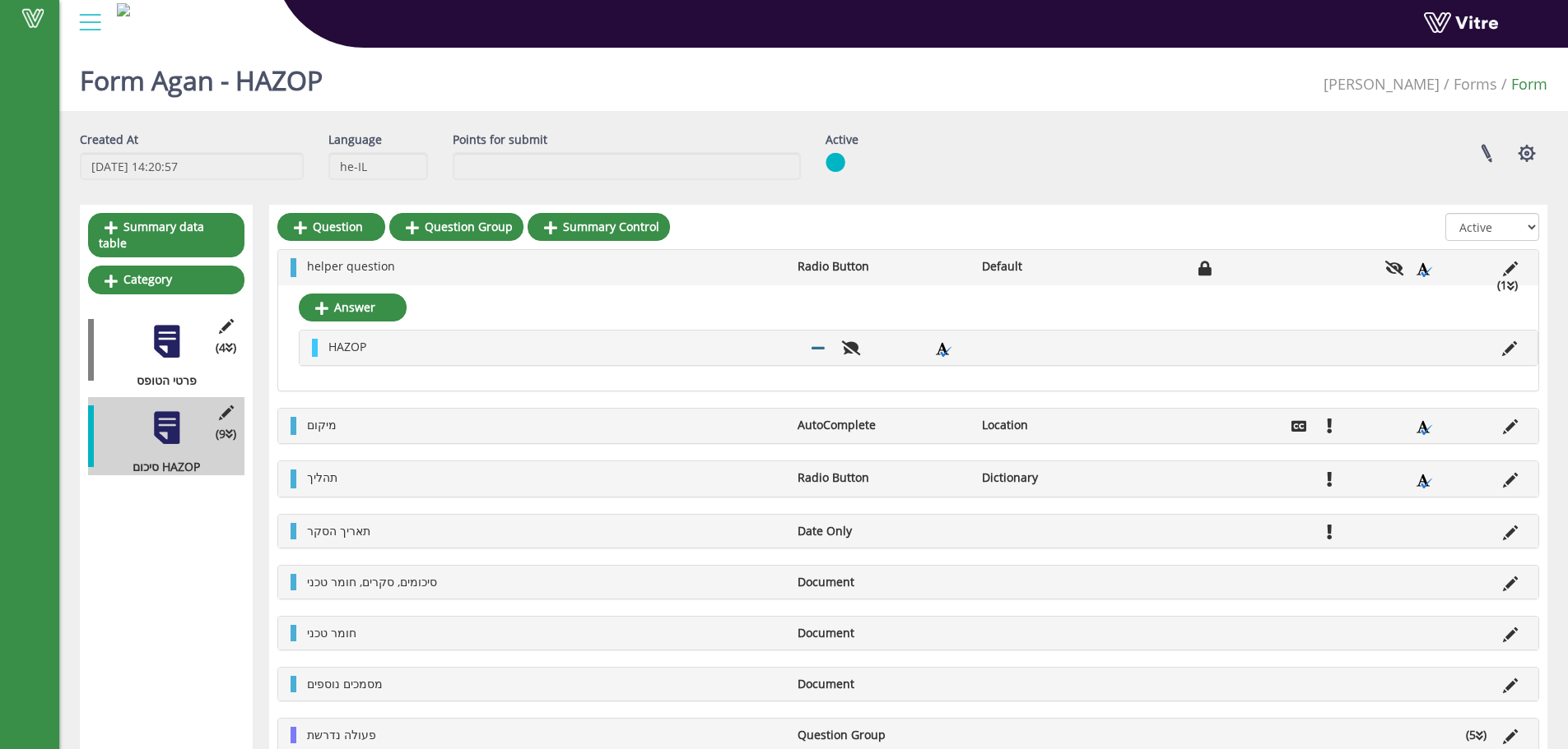
click at [1500, 355] on ul "HAZOP" at bounding box center [923, 348] width 1205 height 18
click at [355, 343] on span "HAZOP" at bounding box center [347, 347] width 38 height 16
click at [1500, 348] on li "Edit Answer" at bounding box center [1509, 347] width 31 height 17
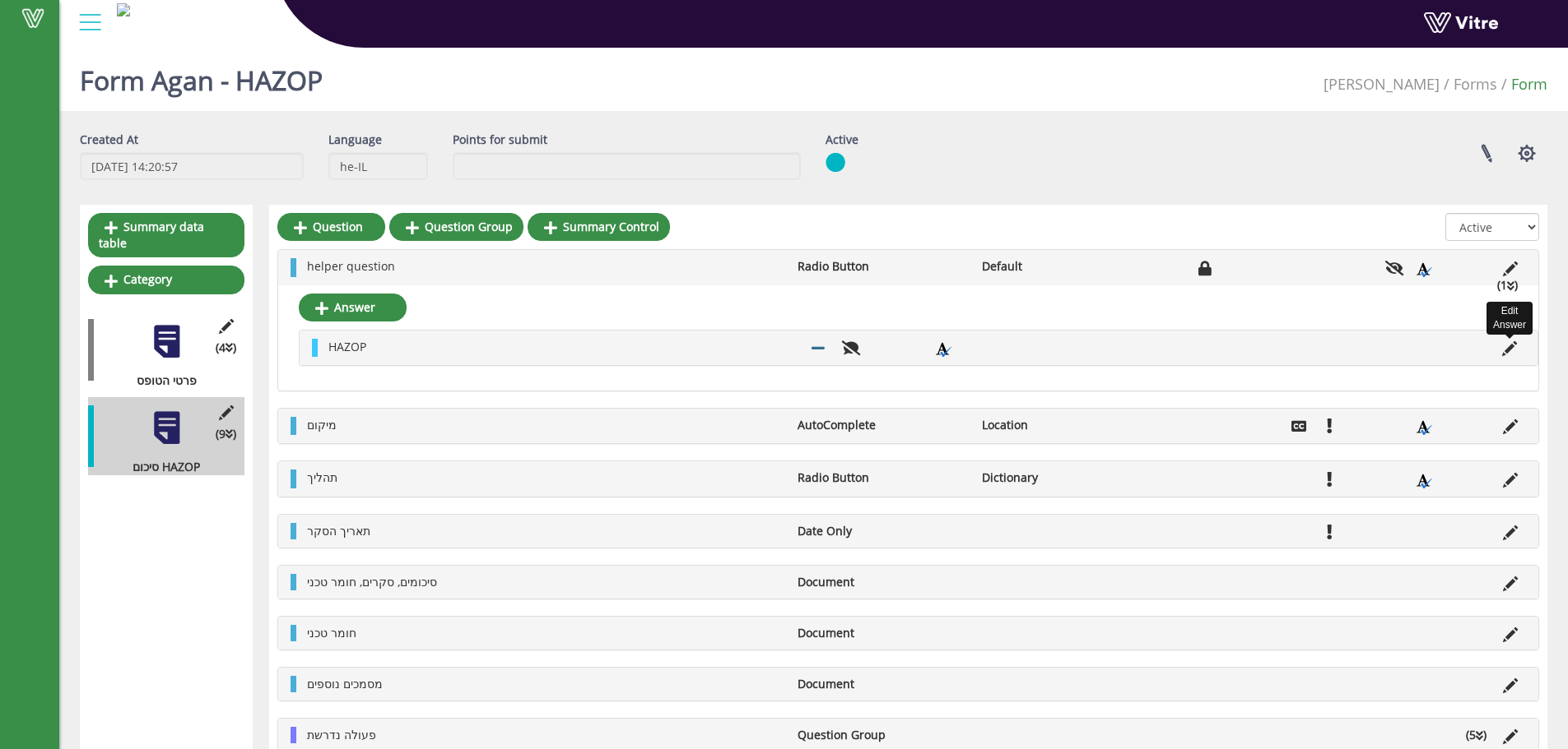
click at [1510, 348] on icon at bounding box center [1508, 349] width 15 height 15
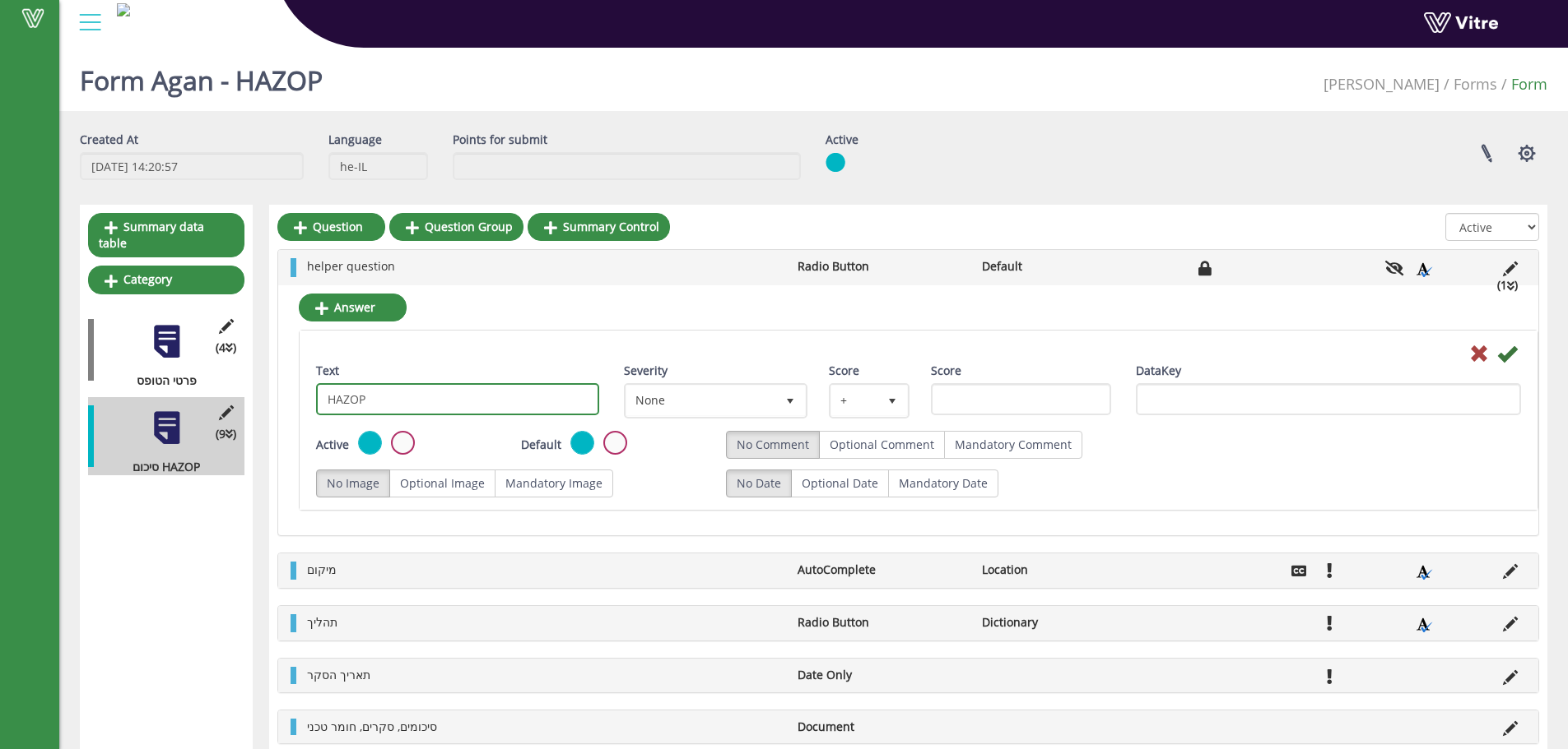
click at [455, 390] on input "HAZOP" at bounding box center [457, 399] width 283 height 32
type input "HAZOP -"
click at [1499, 351] on icon at bounding box center [1506, 353] width 20 height 20
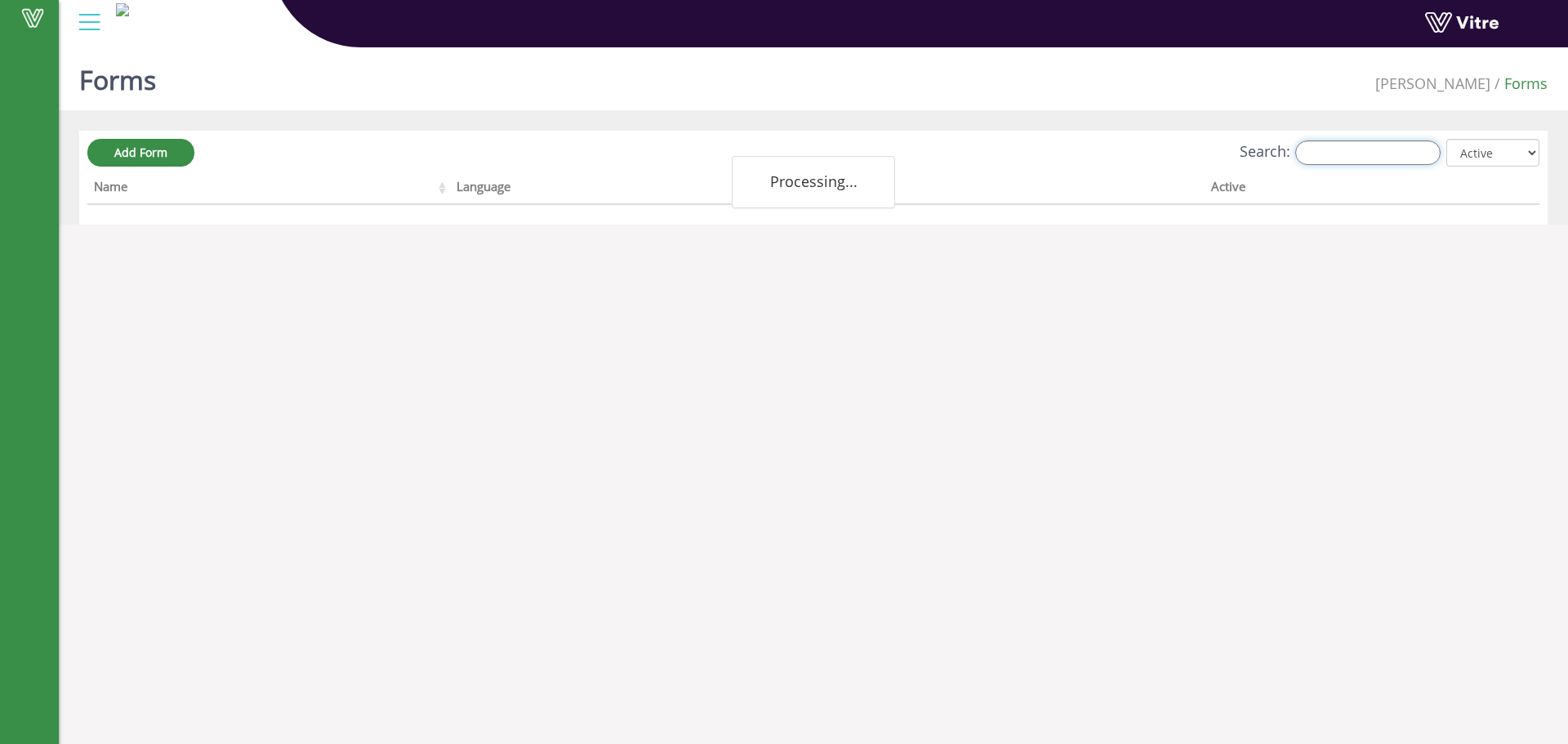
click at [1381, 156] on input "Search:" at bounding box center [1369, 153] width 146 height 24
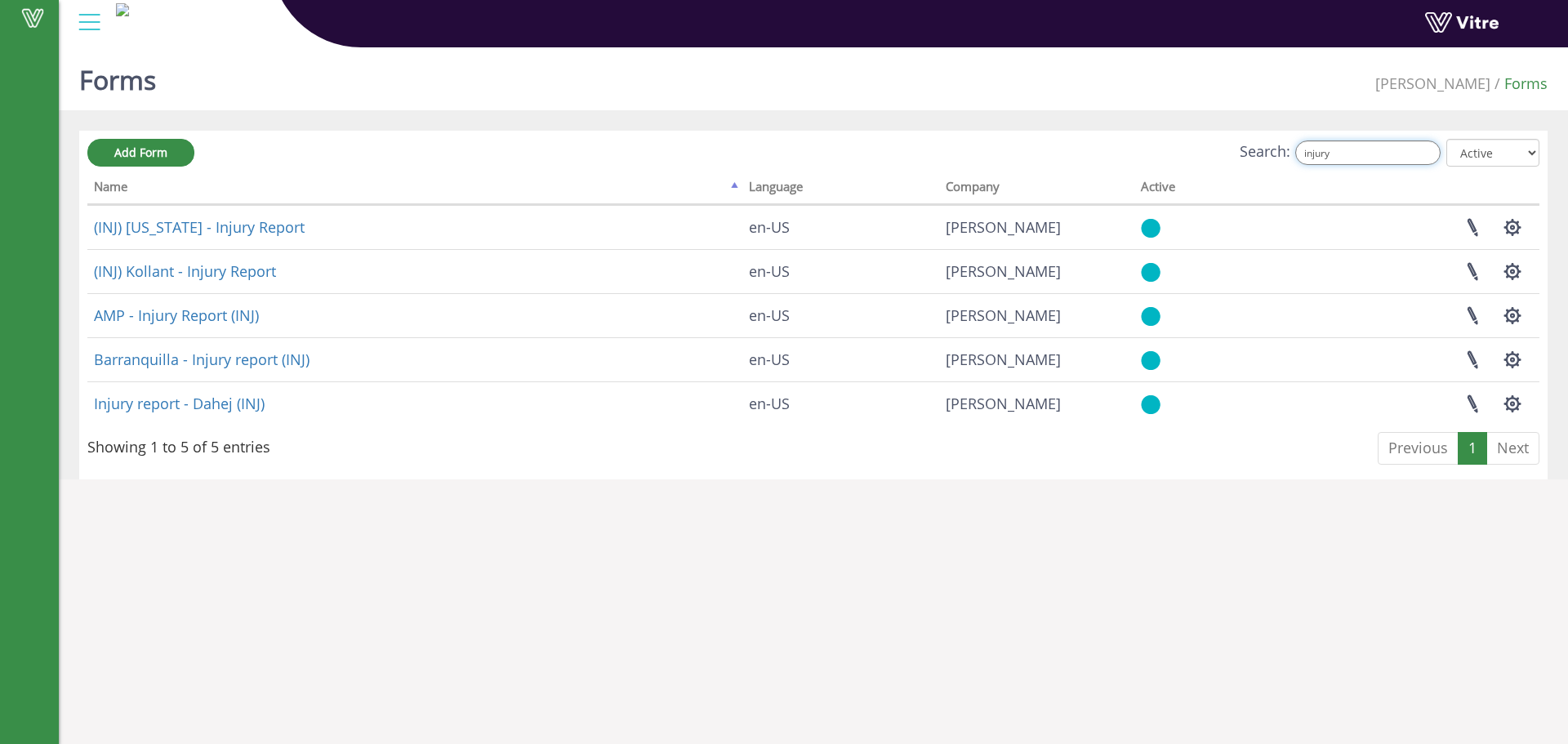
click at [1401, 150] on input "injury" at bounding box center [1369, 153] width 146 height 24
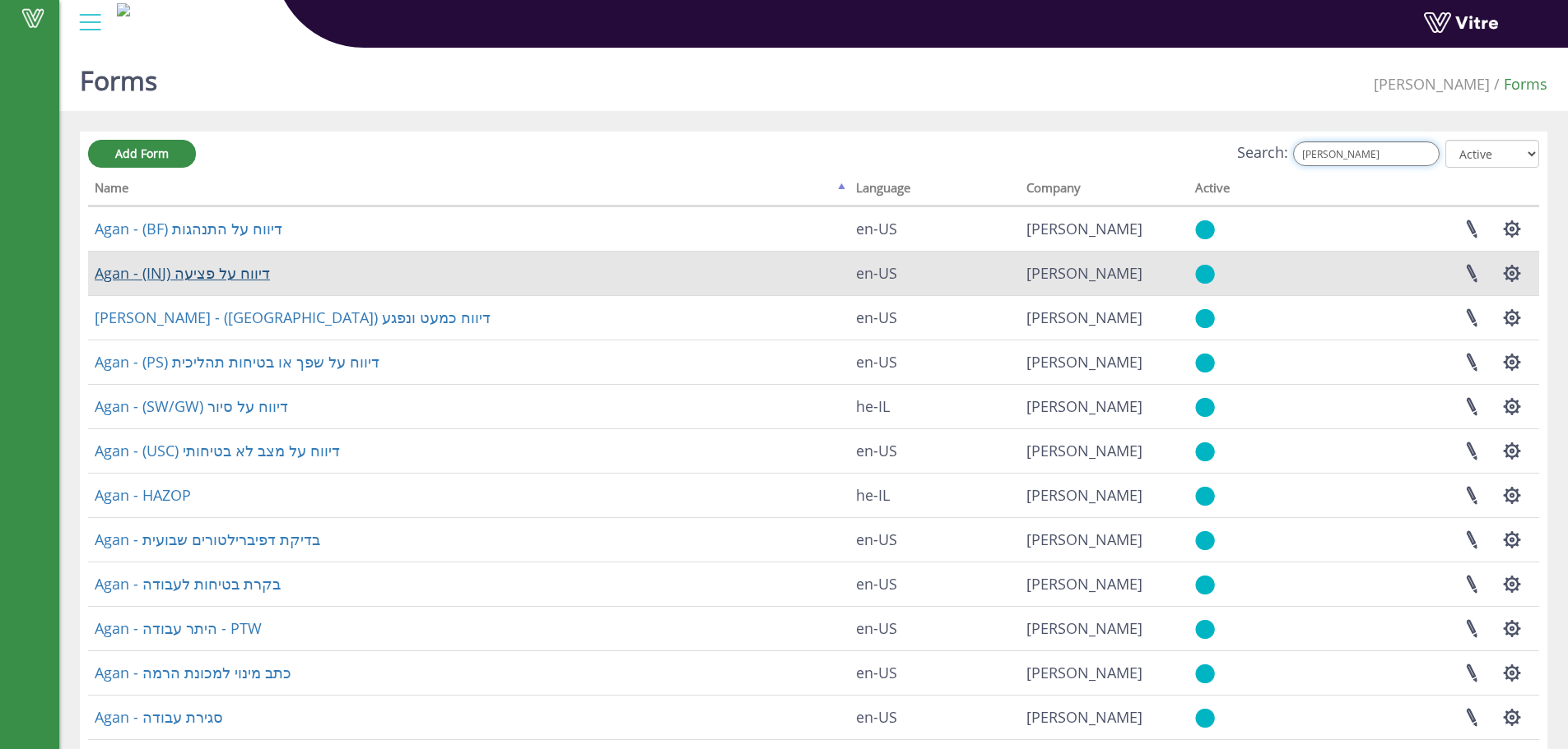
type input "[PERSON_NAME]"
click at [203, 274] on link "Agan - (INJ) דיווח על פציעה" at bounding box center [182, 273] width 175 height 20
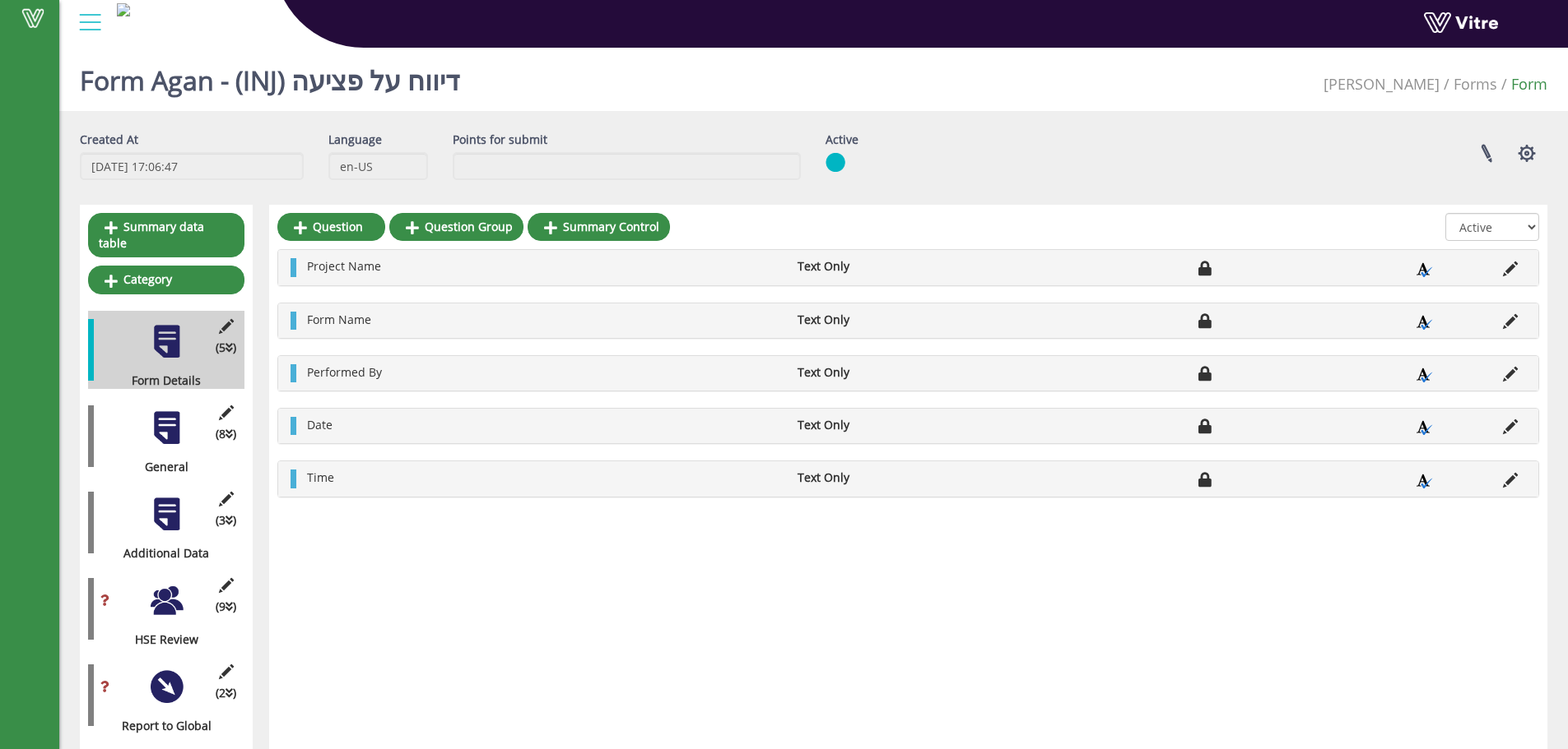
click at [174, 422] on div at bounding box center [166, 428] width 37 height 37
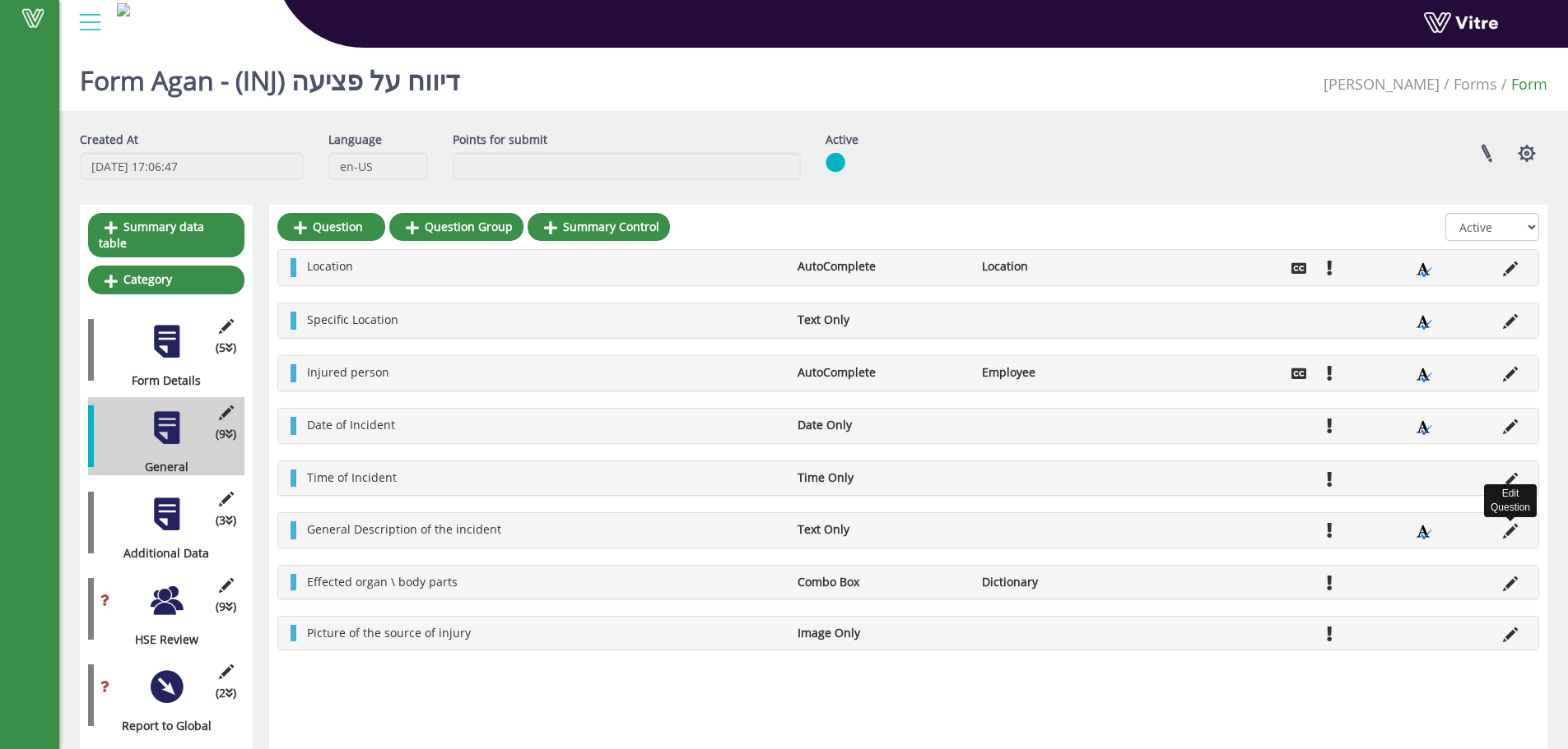
click at [1515, 533] on icon at bounding box center [1509, 531] width 15 height 15
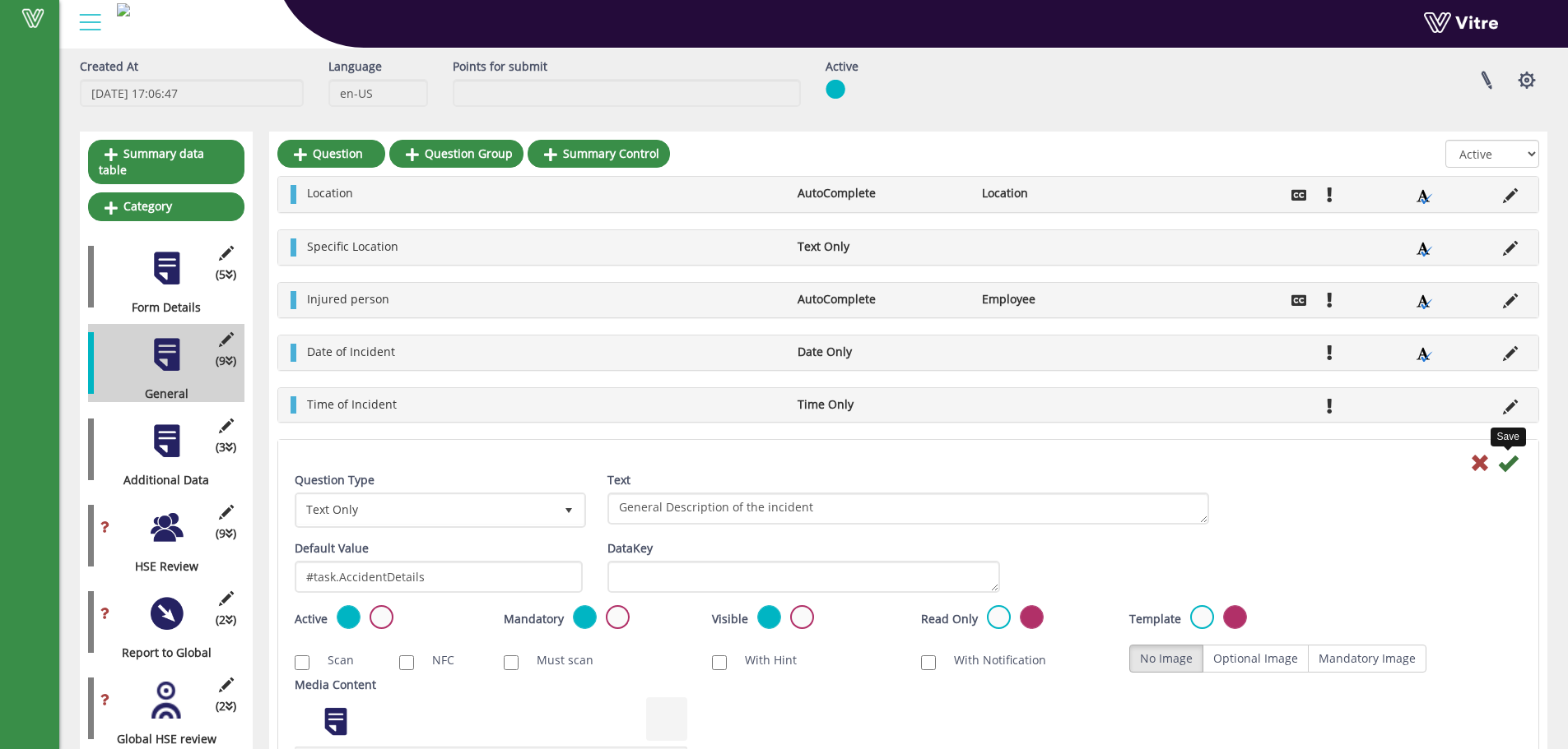
scroll to position [110, 0]
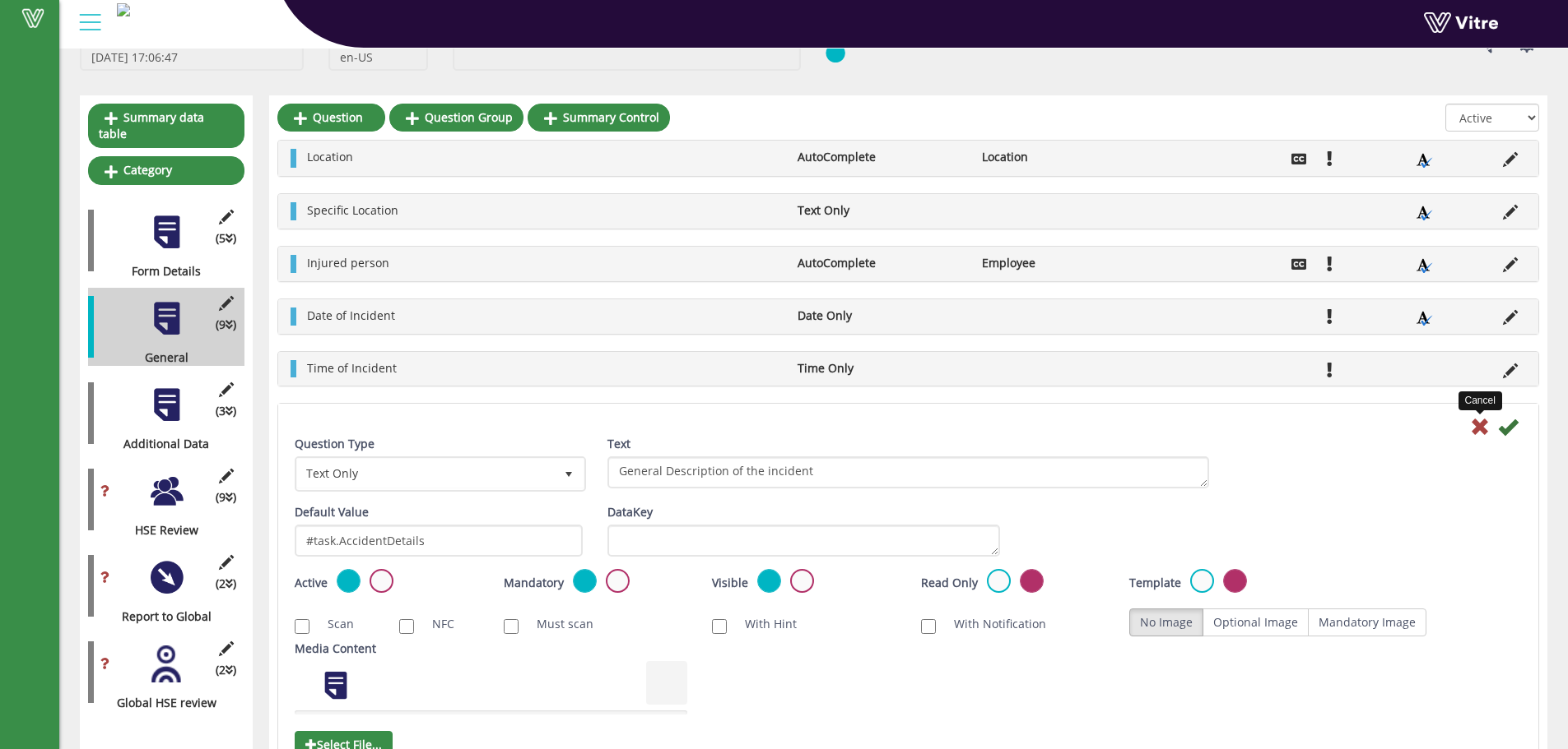
click at [1486, 431] on icon at bounding box center [1480, 427] width 20 height 20
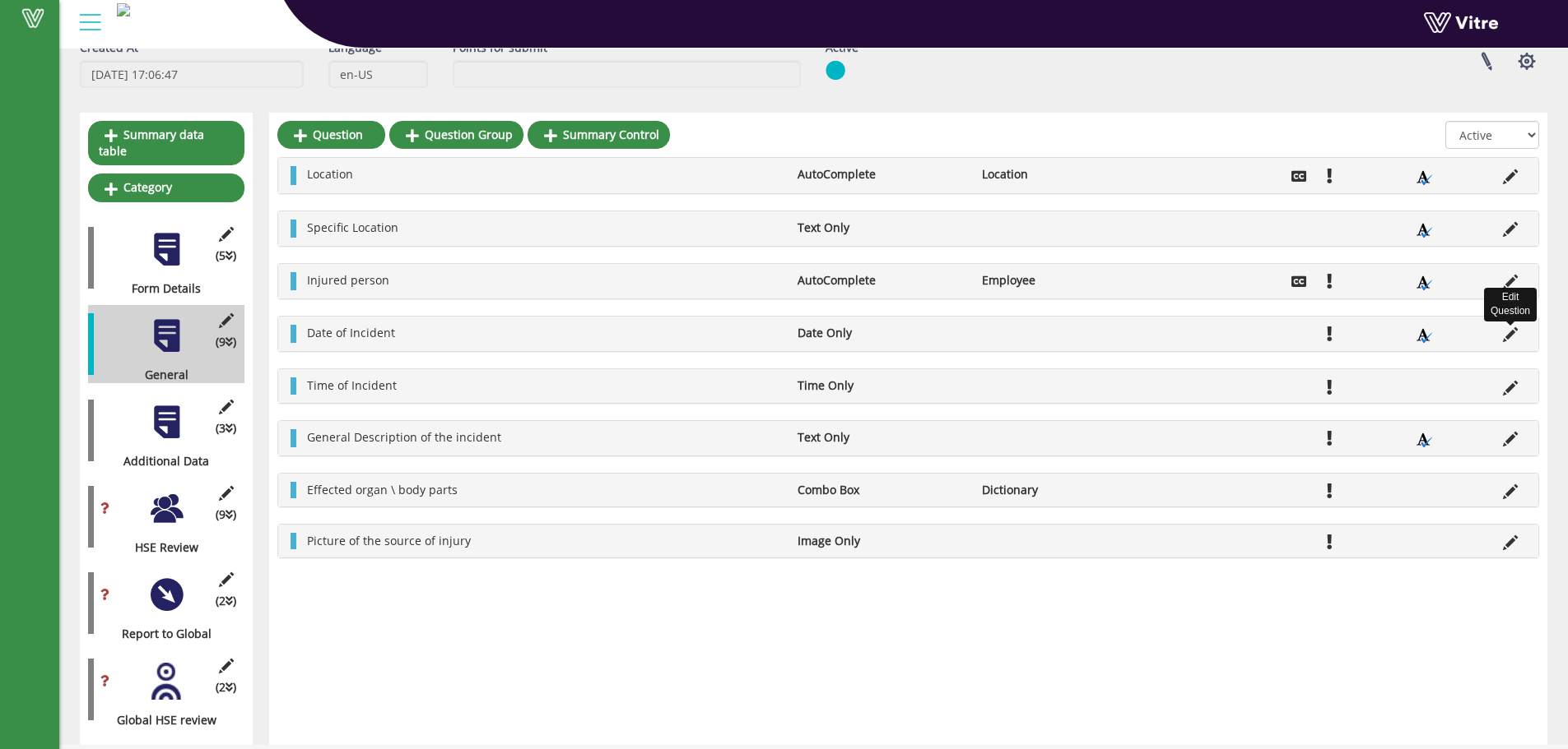
click at [1516, 331] on icon at bounding box center [1509, 334] width 15 height 15
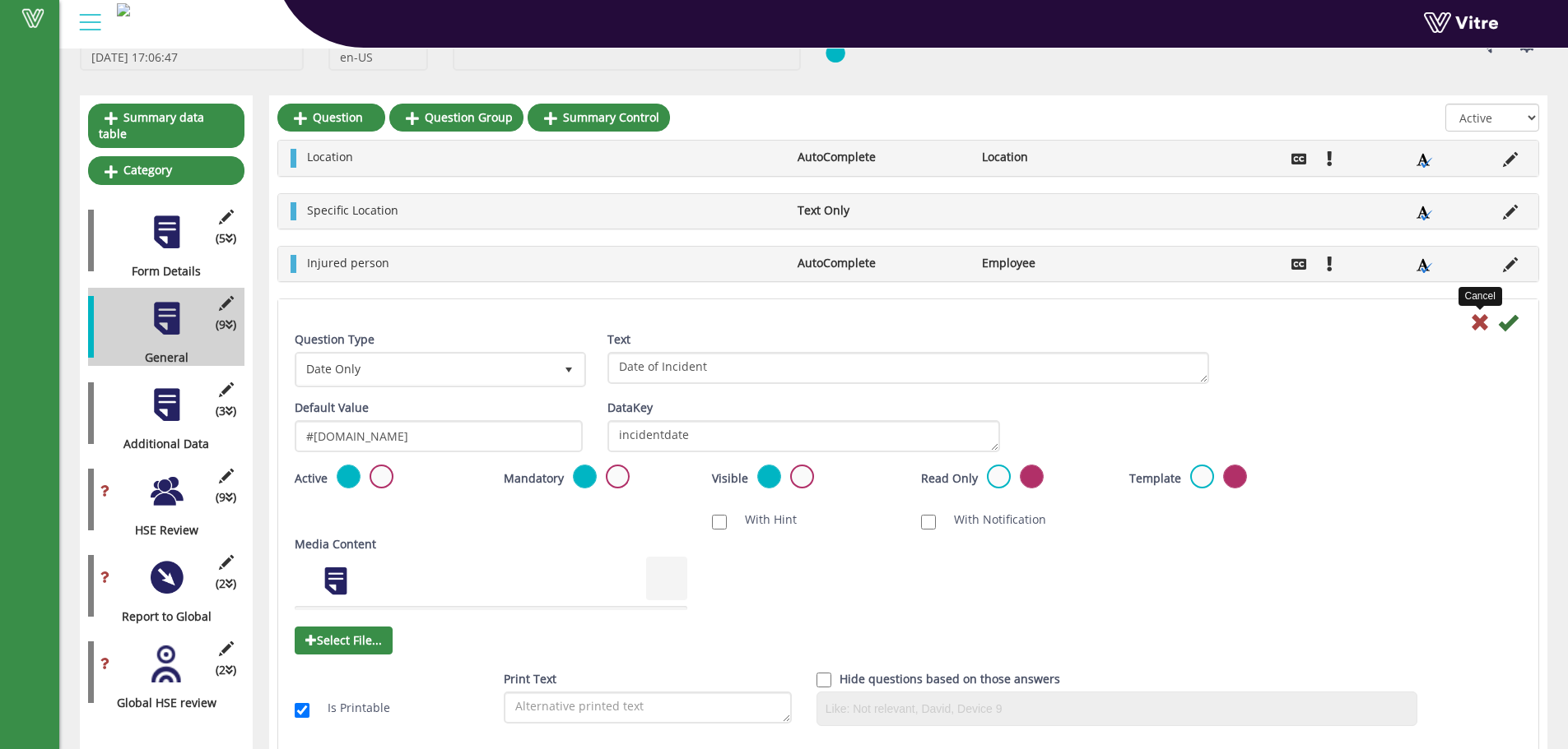
click at [1474, 323] on icon at bounding box center [1480, 322] width 20 height 20
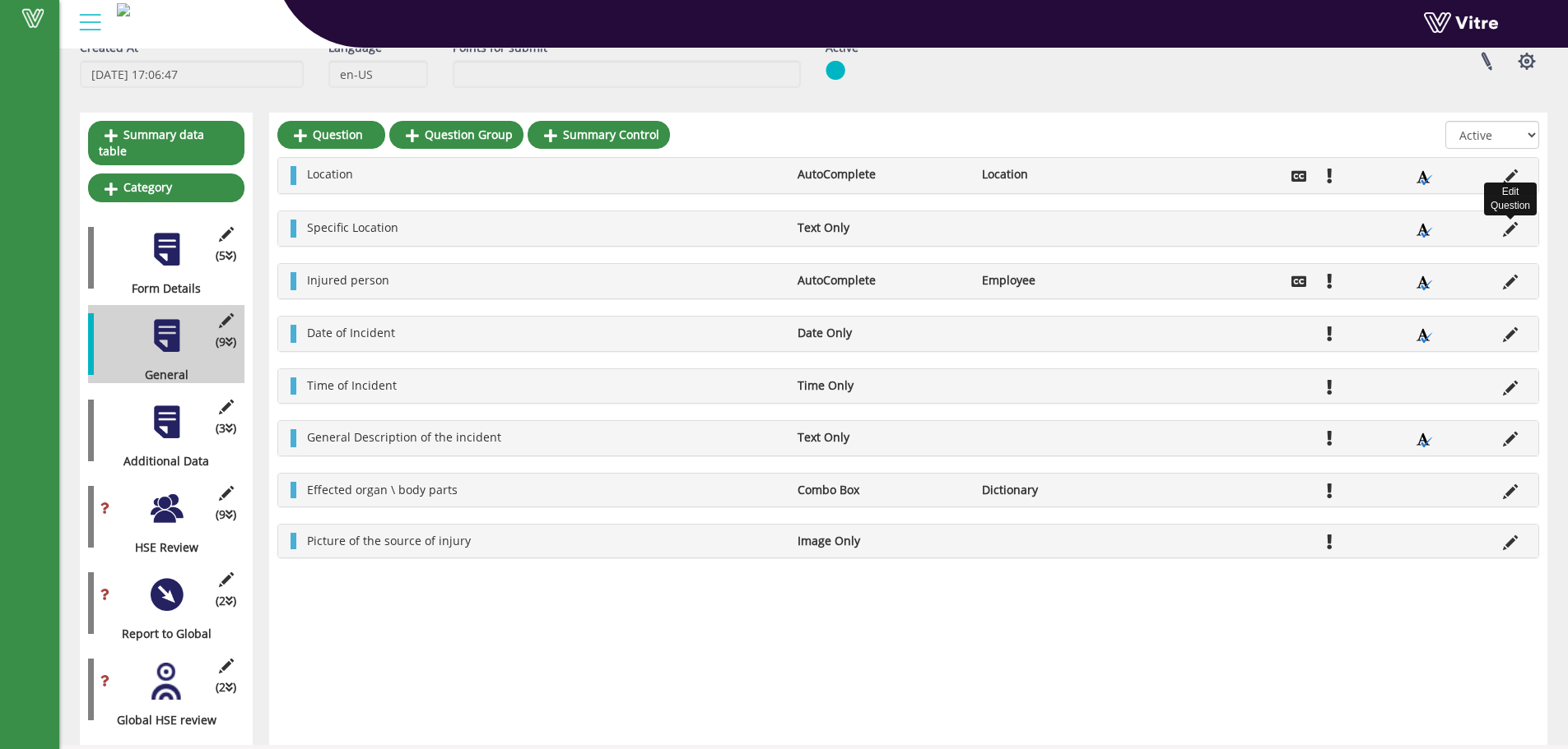
click at [1507, 233] on icon at bounding box center [1509, 229] width 15 height 15
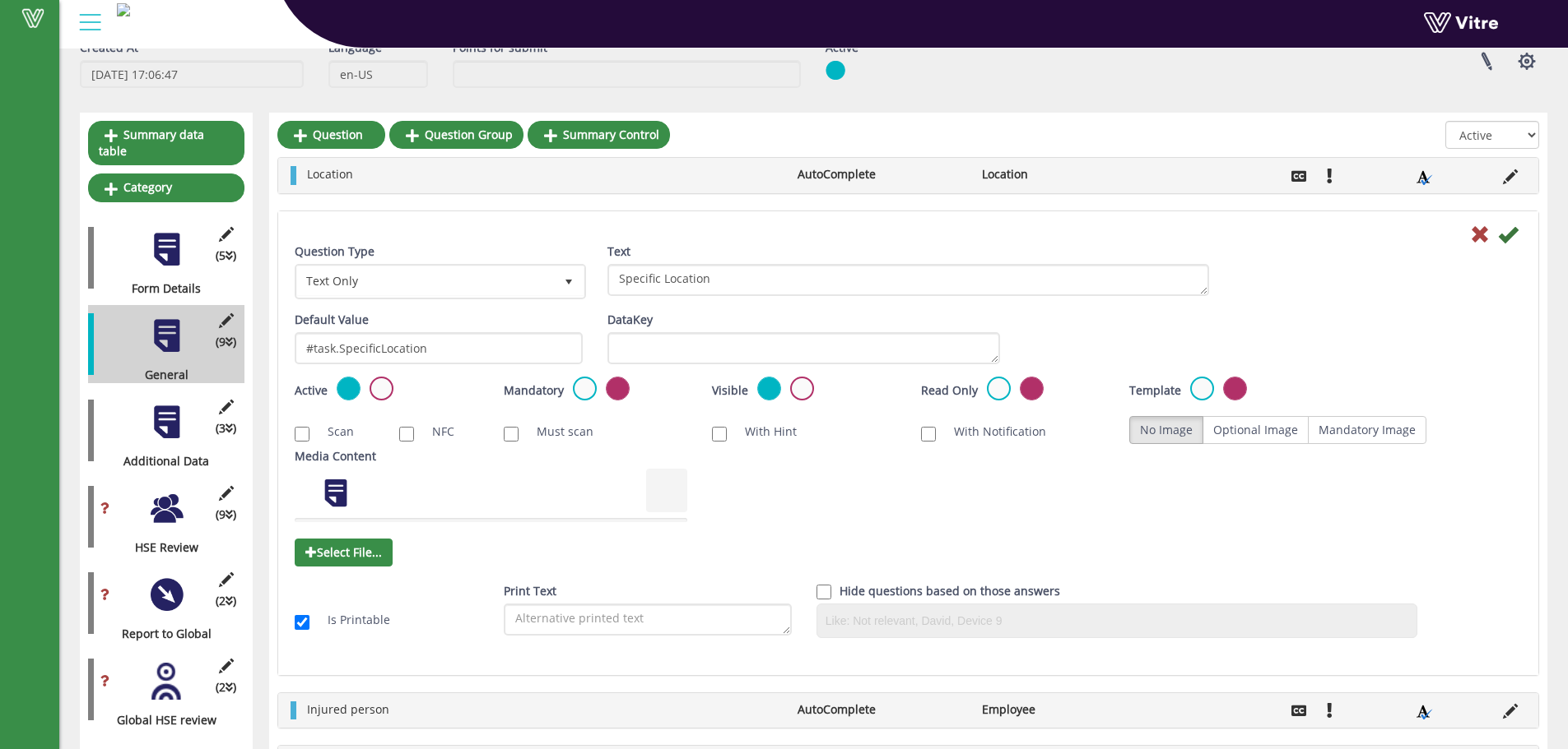
scroll to position [110, 0]
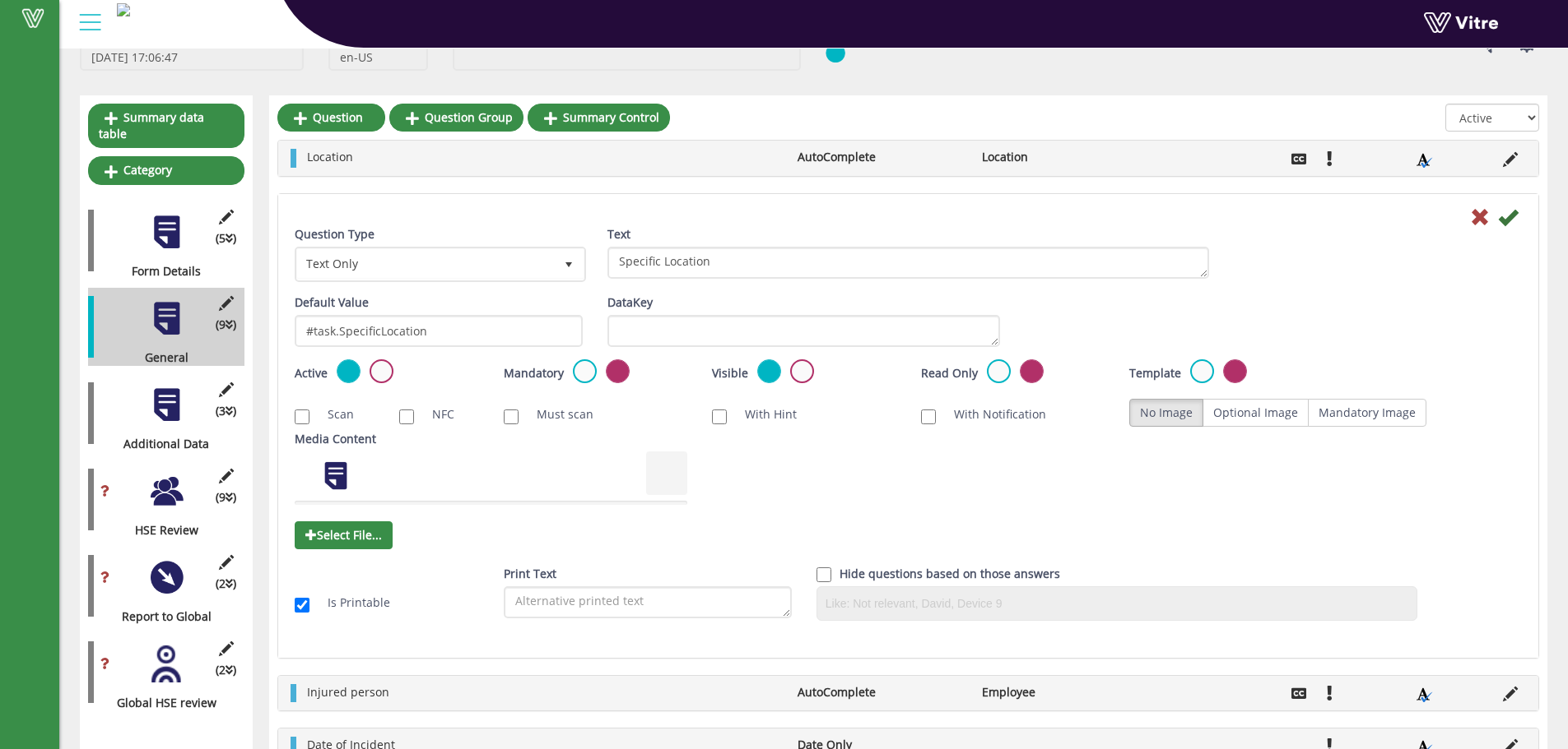
click at [1490, 224] on div "Cancel" at bounding box center [908, 216] width 1252 height 20
click at [1489, 224] on icon at bounding box center [1480, 217] width 20 height 20
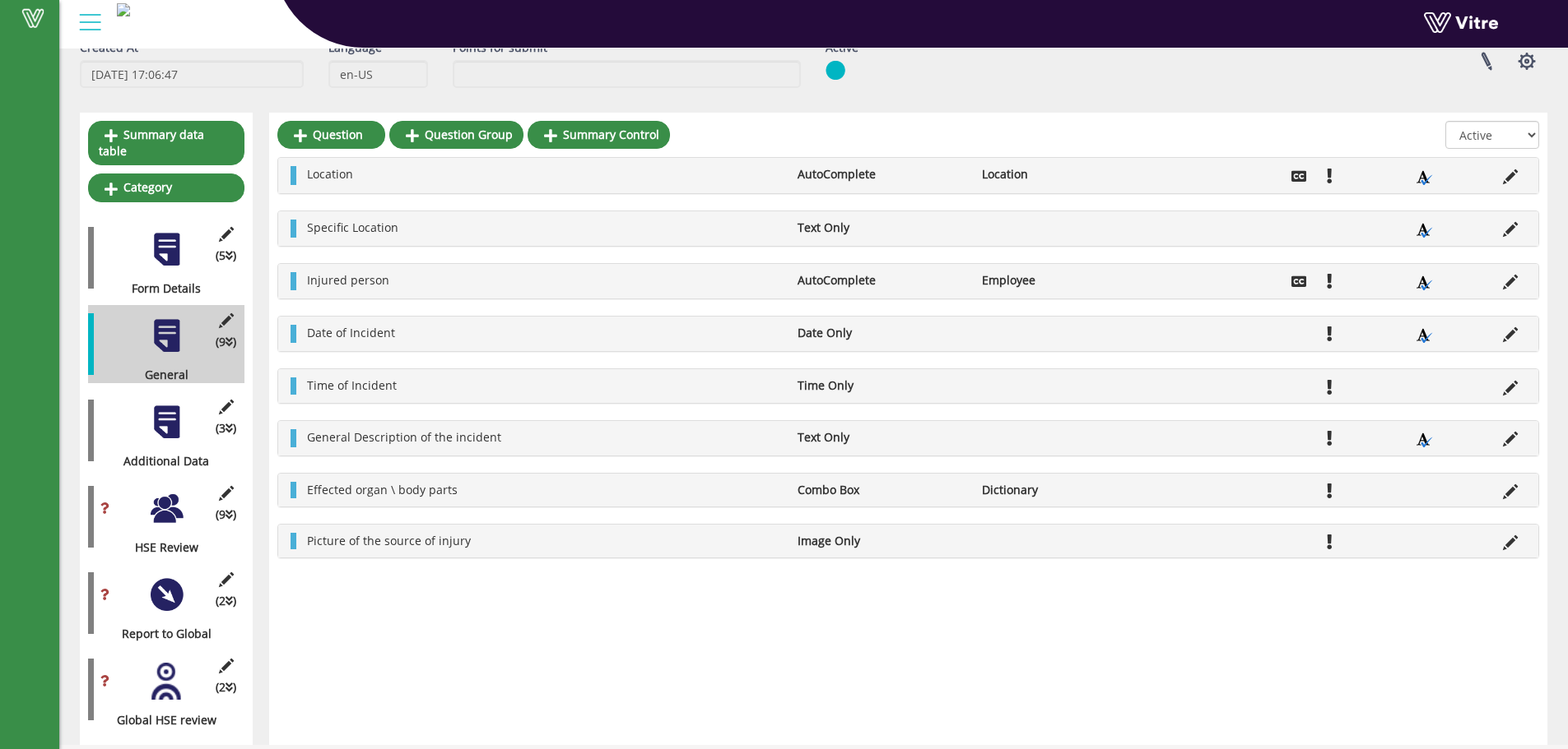
click at [1516, 270] on div "Injured person AutoComplete Employee" at bounding box center [908, 281] width 1259 height 34
click at [1516, 278] on icon at bounding box center [1509, 282] width 15 height 15
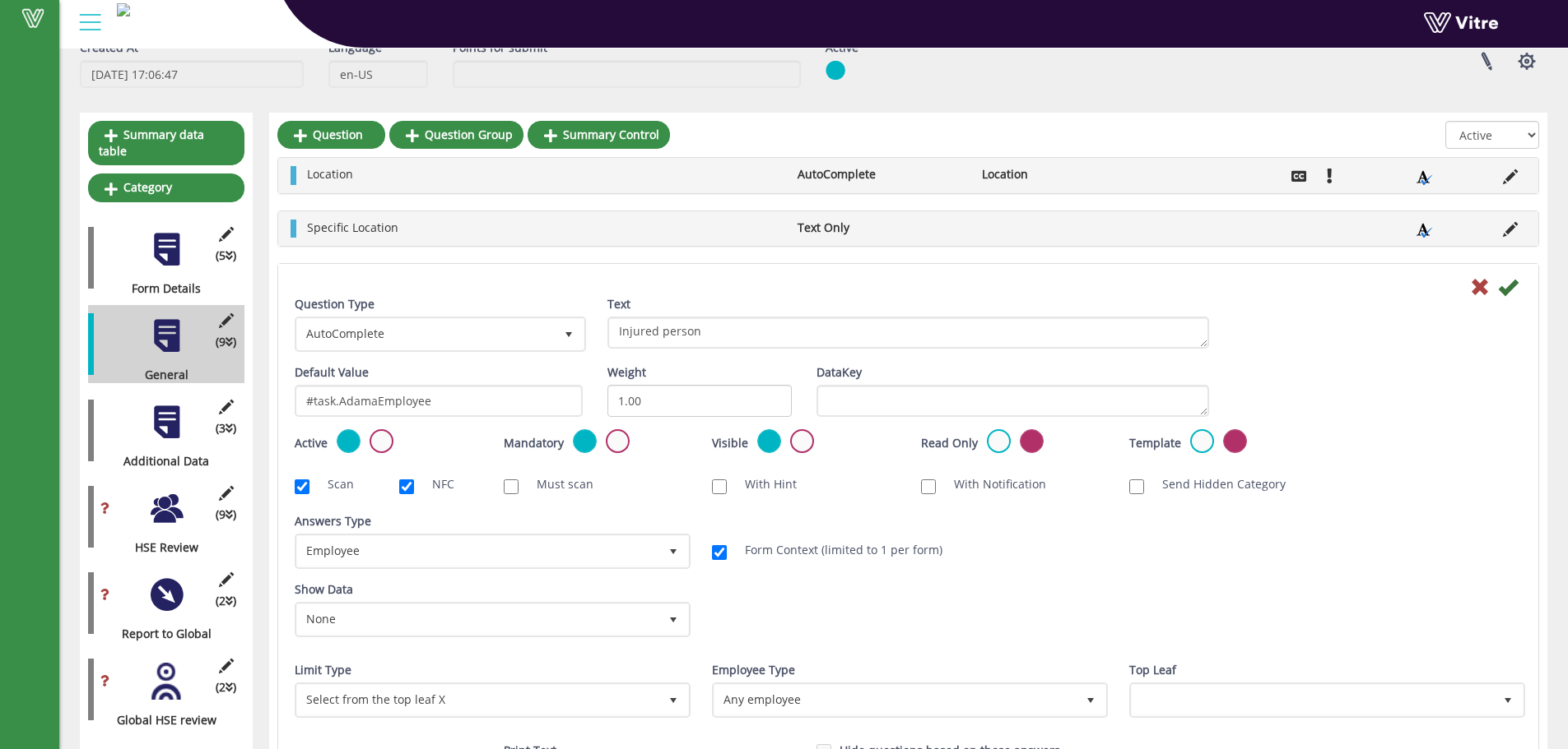
scroll to position [110, 0]
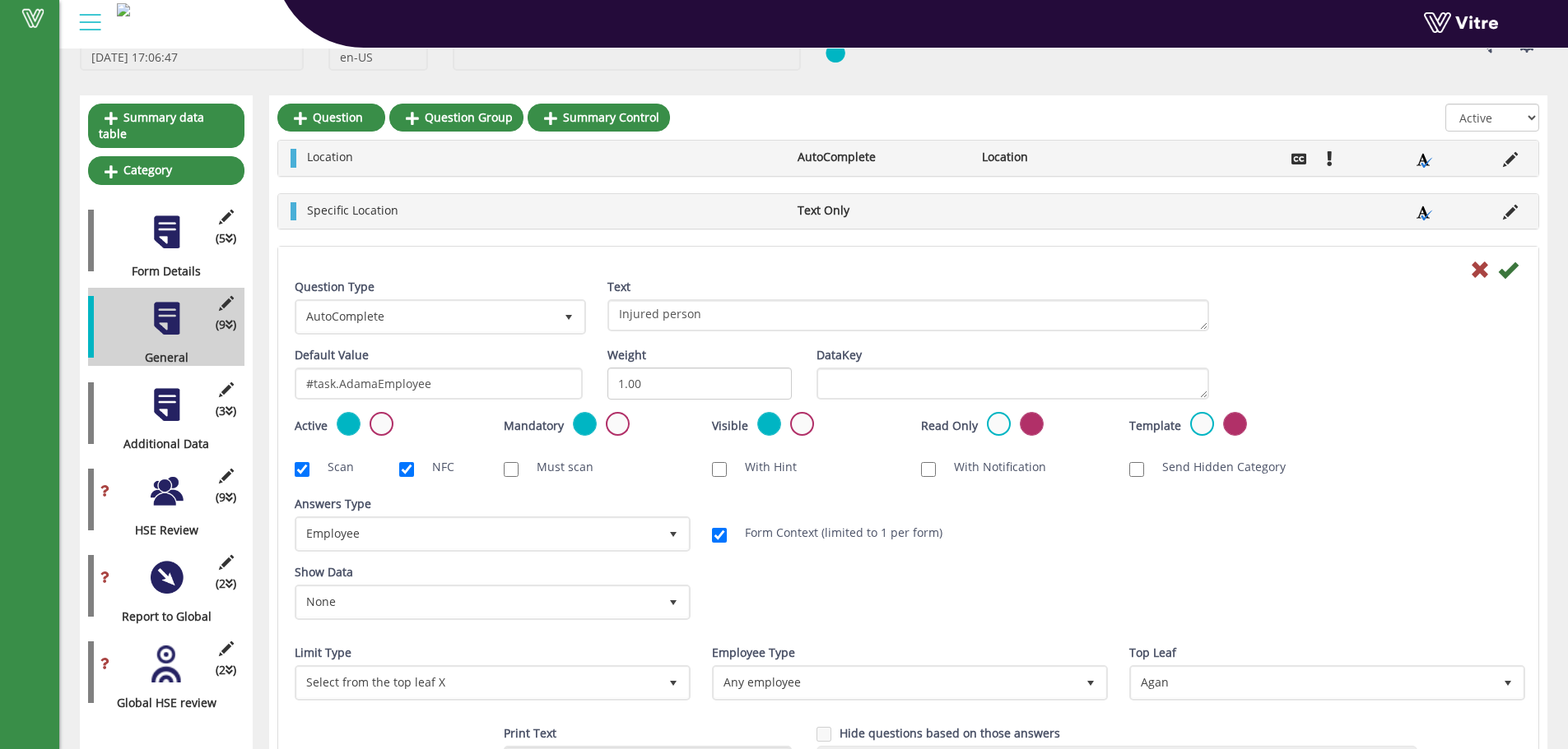
click at [1485, 259] on icon at bounding box center [1480, 269] width 20 height 20
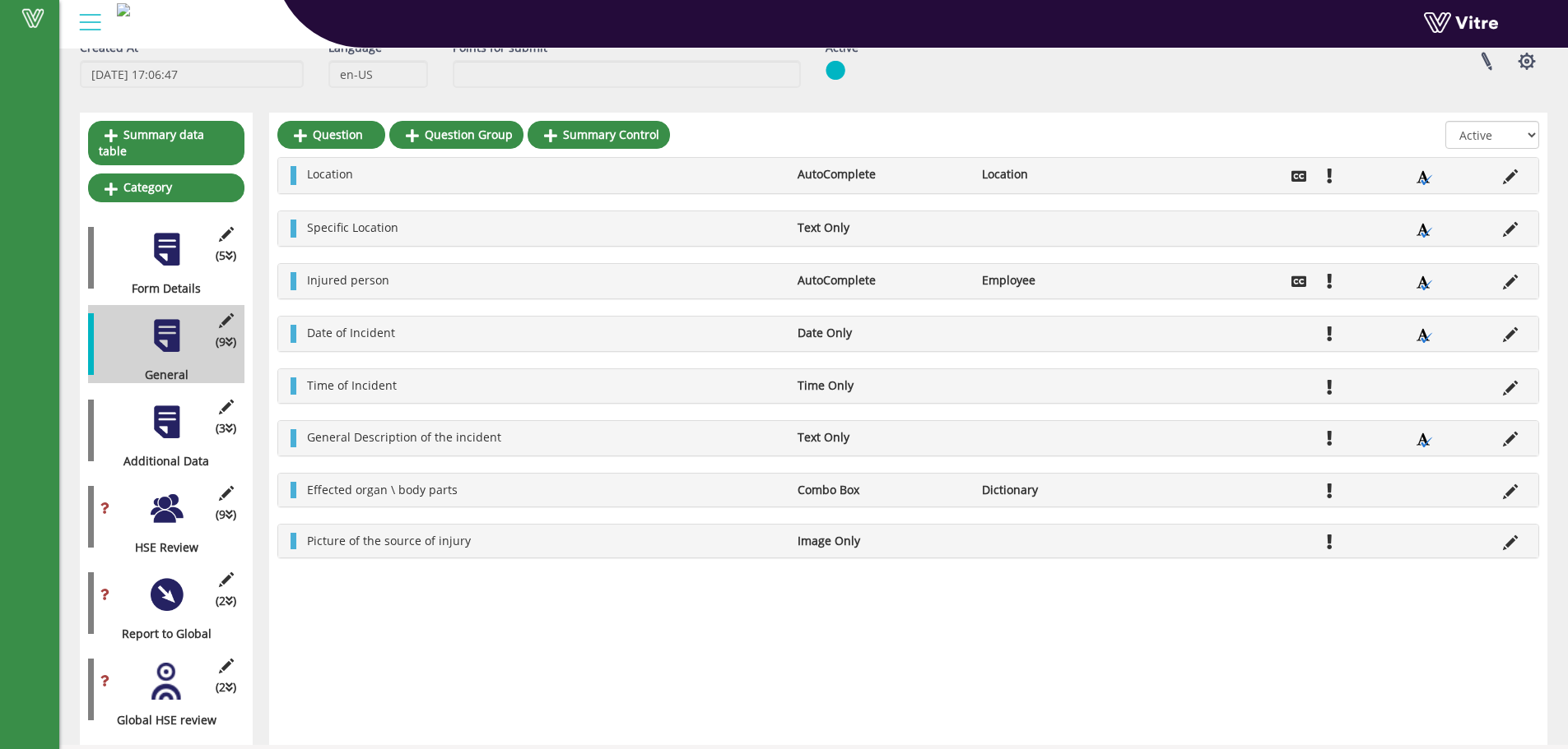
click at [197, 392] on div "(3 ) Additional Data" at bounding box center [166, 431] width 157 height 78
click at [182, 407] on div at bounding box center [166, 423] width 37 height 37
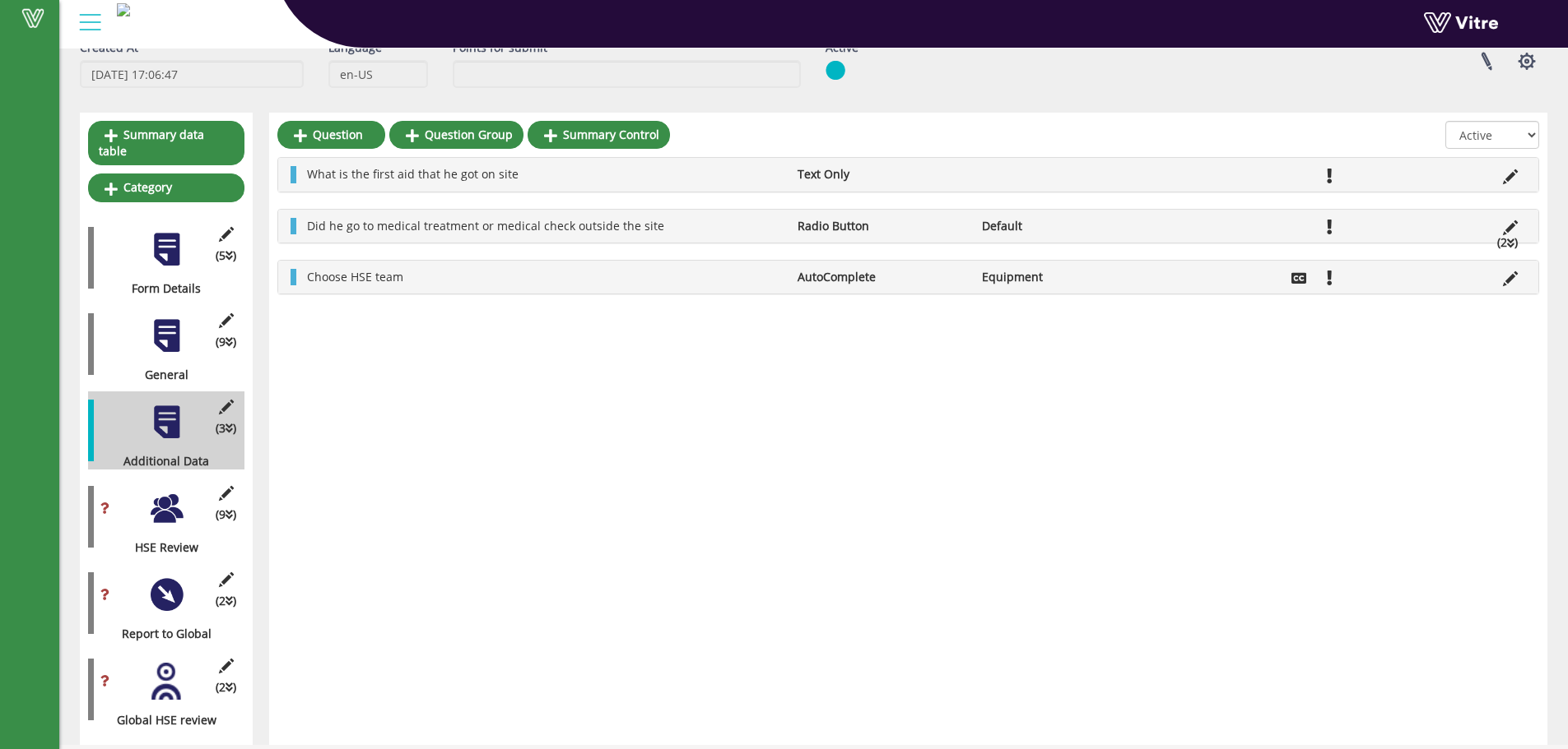
click at [173, 492] on div at bounding box center [166, 509] width 37 height 37
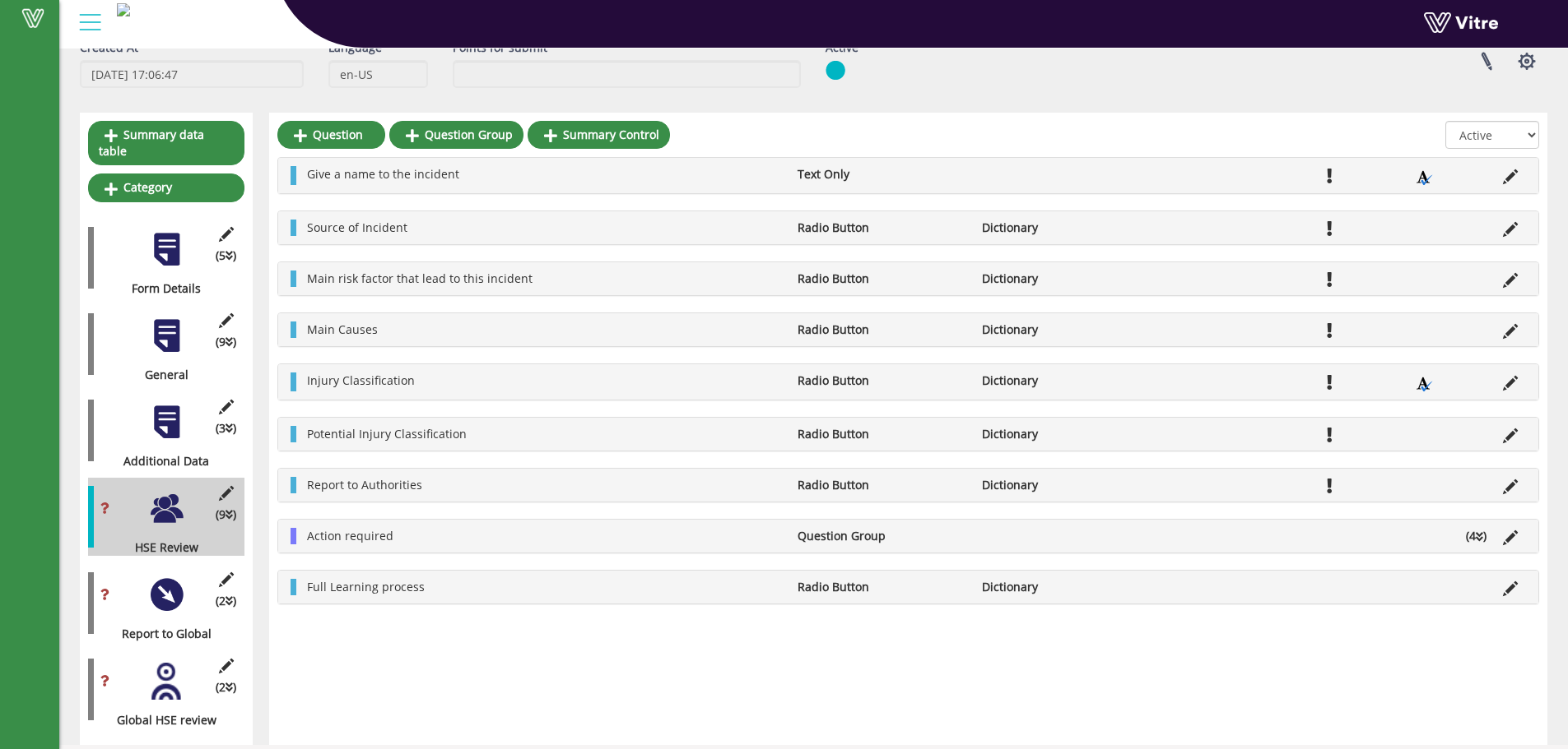
click at [1517, 173] on li at bounding box center [1510, 174] width 31 height 17
click at [1512, 175] on icon at bounding box center [1509, 176] width 15 height 15
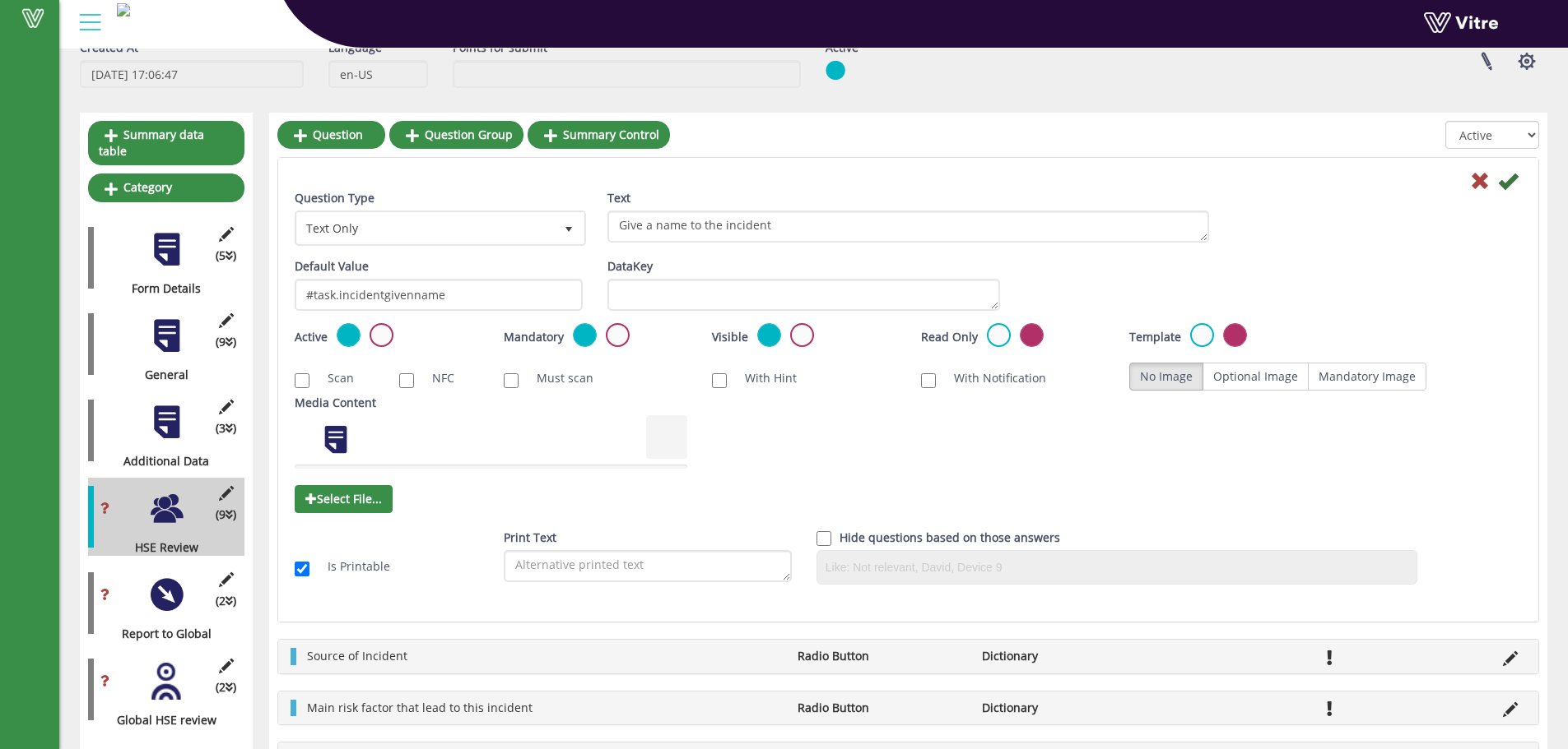
scroll to position [110, 0]
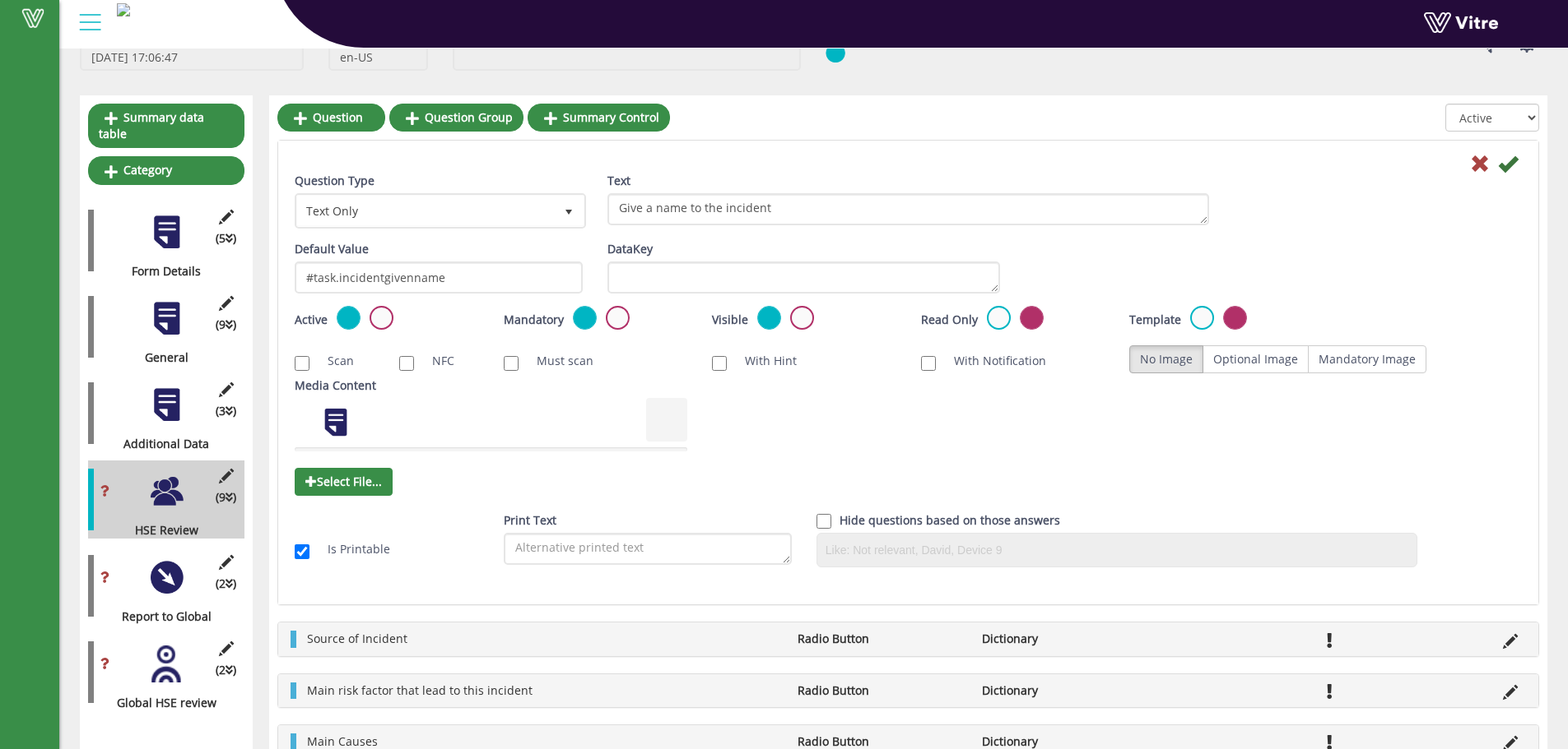
click at [1477, 169] on icon at bounding box center [1480, 164] width 20 height 20
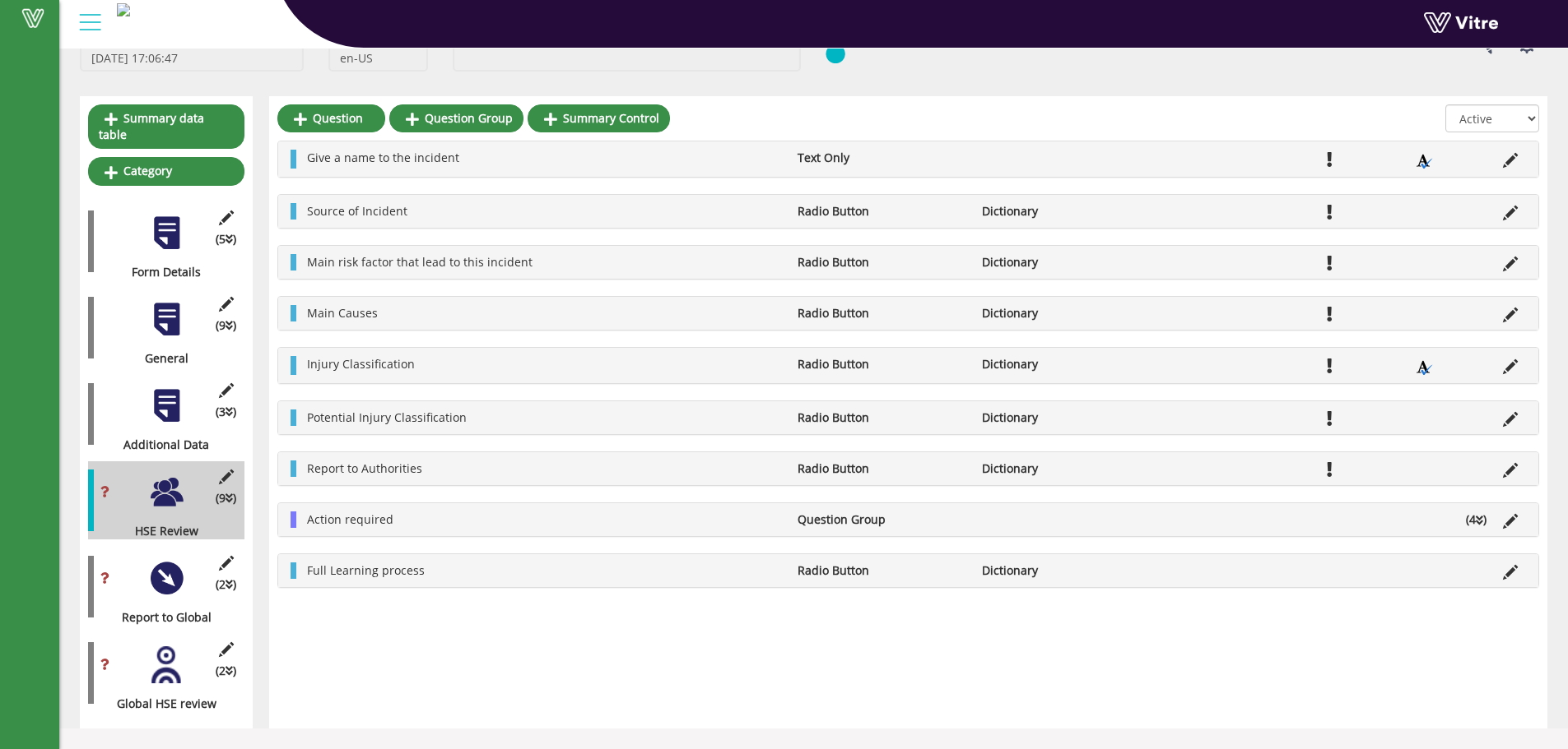
scroll to position [92, 0]
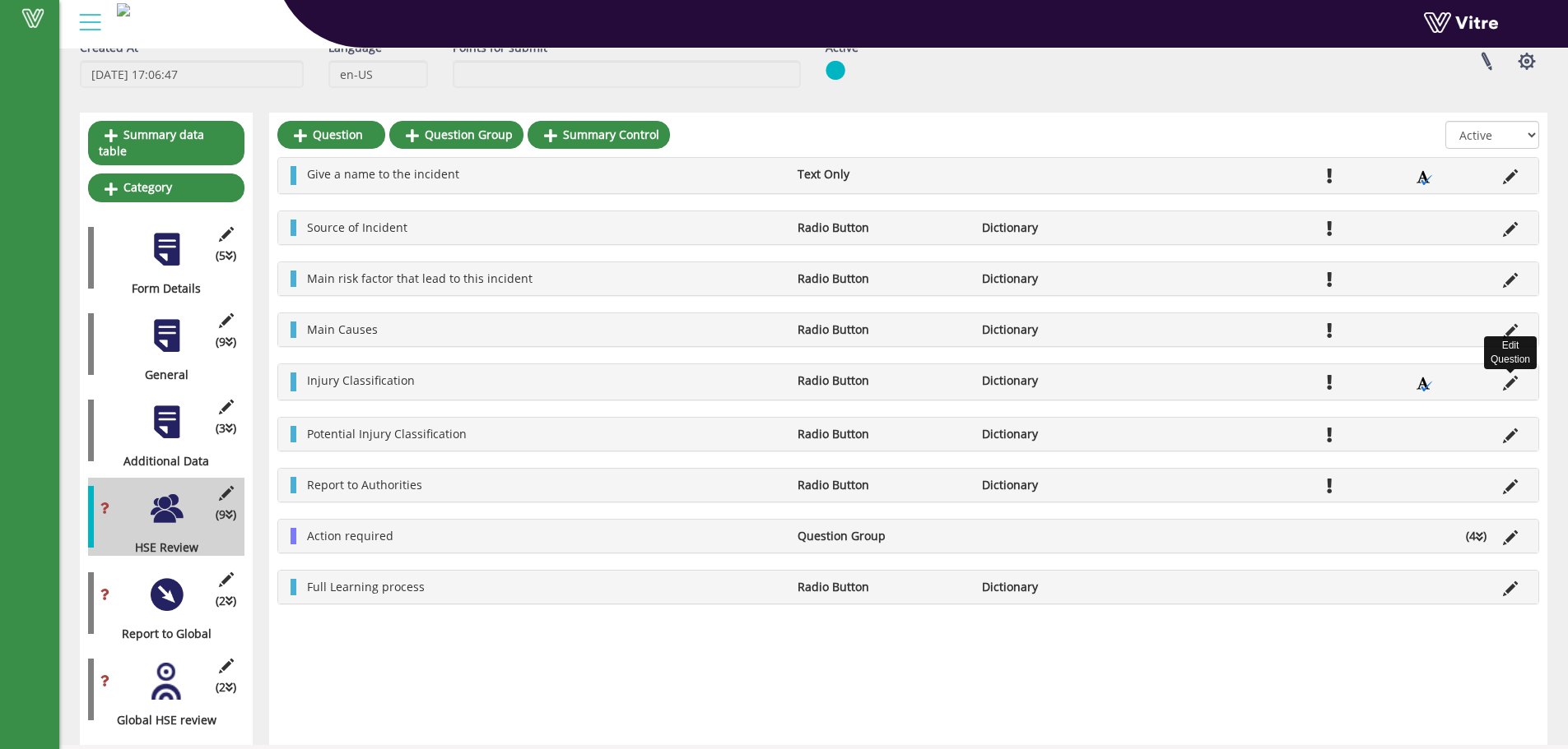
click at [1510, 378] on icon at bounding box center [1509, 383] width 15 height 15
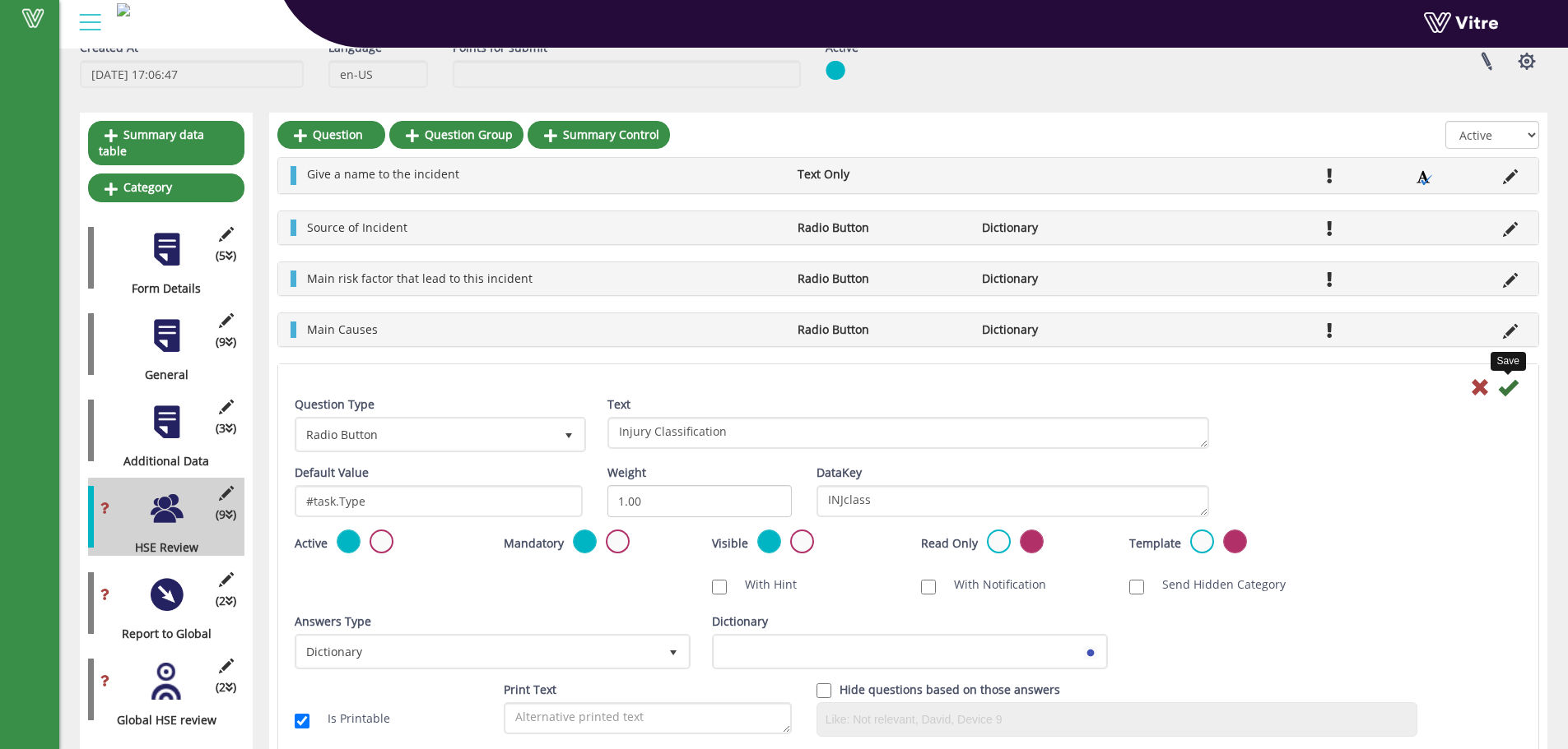
scroll to position [110, 0]
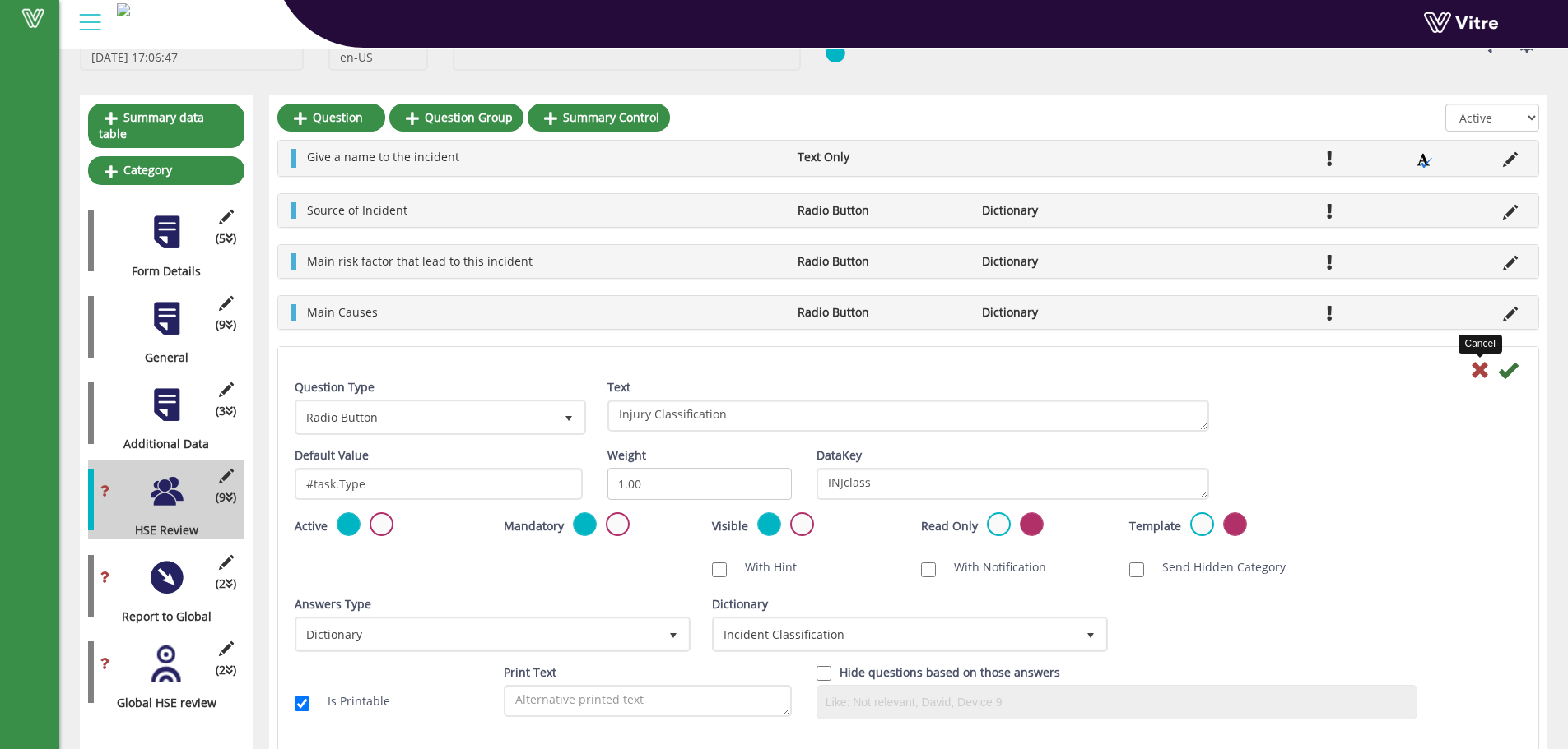
click at [1484, 362] on icon at bounding box center [1480, 370] width 20 height 20
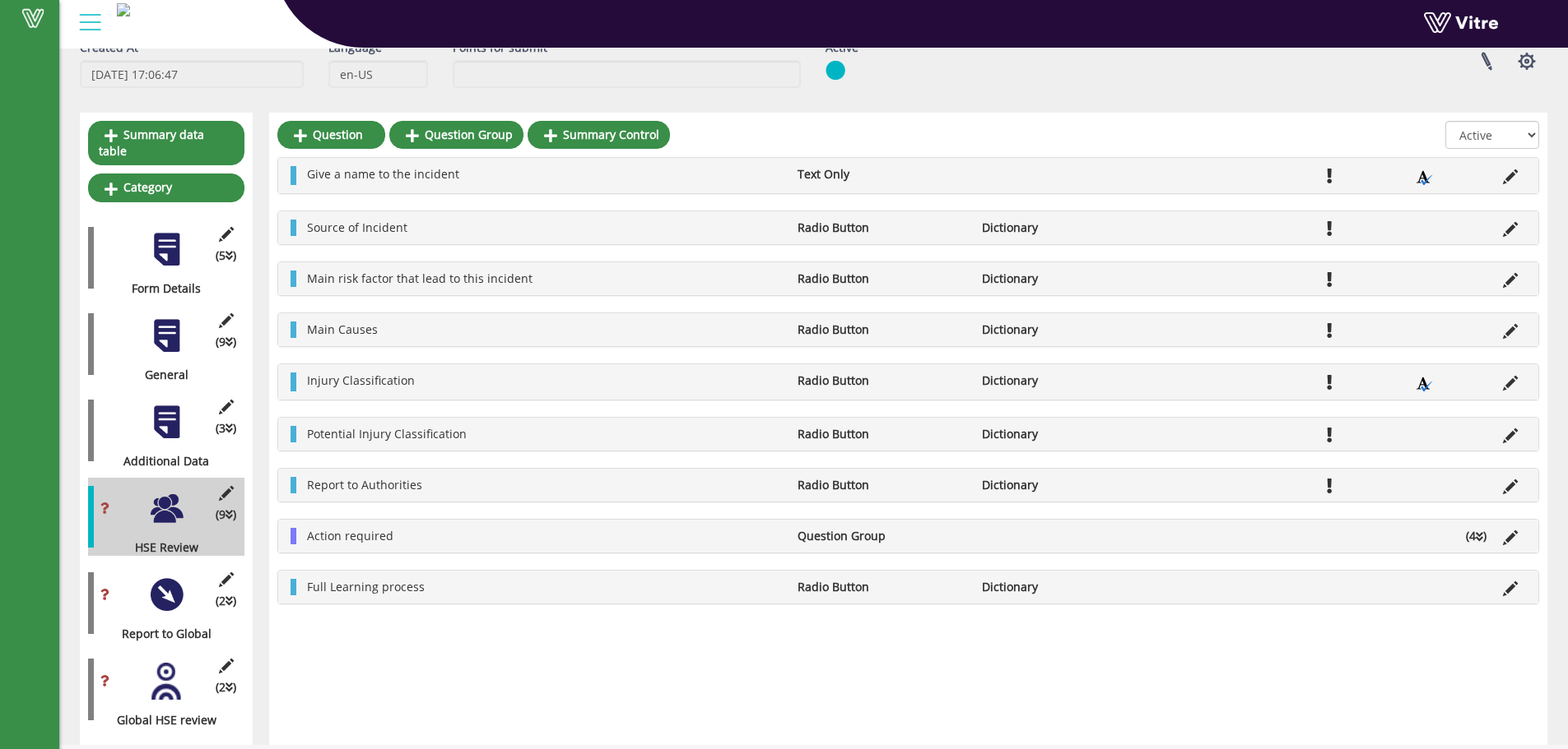
click at [172, 597] on div "(2 ) Report to Global" at bounding box center [166, 603] width 157 height 78
click at [172, 588] on div at bounding box center [166, 595] width 37 height 37
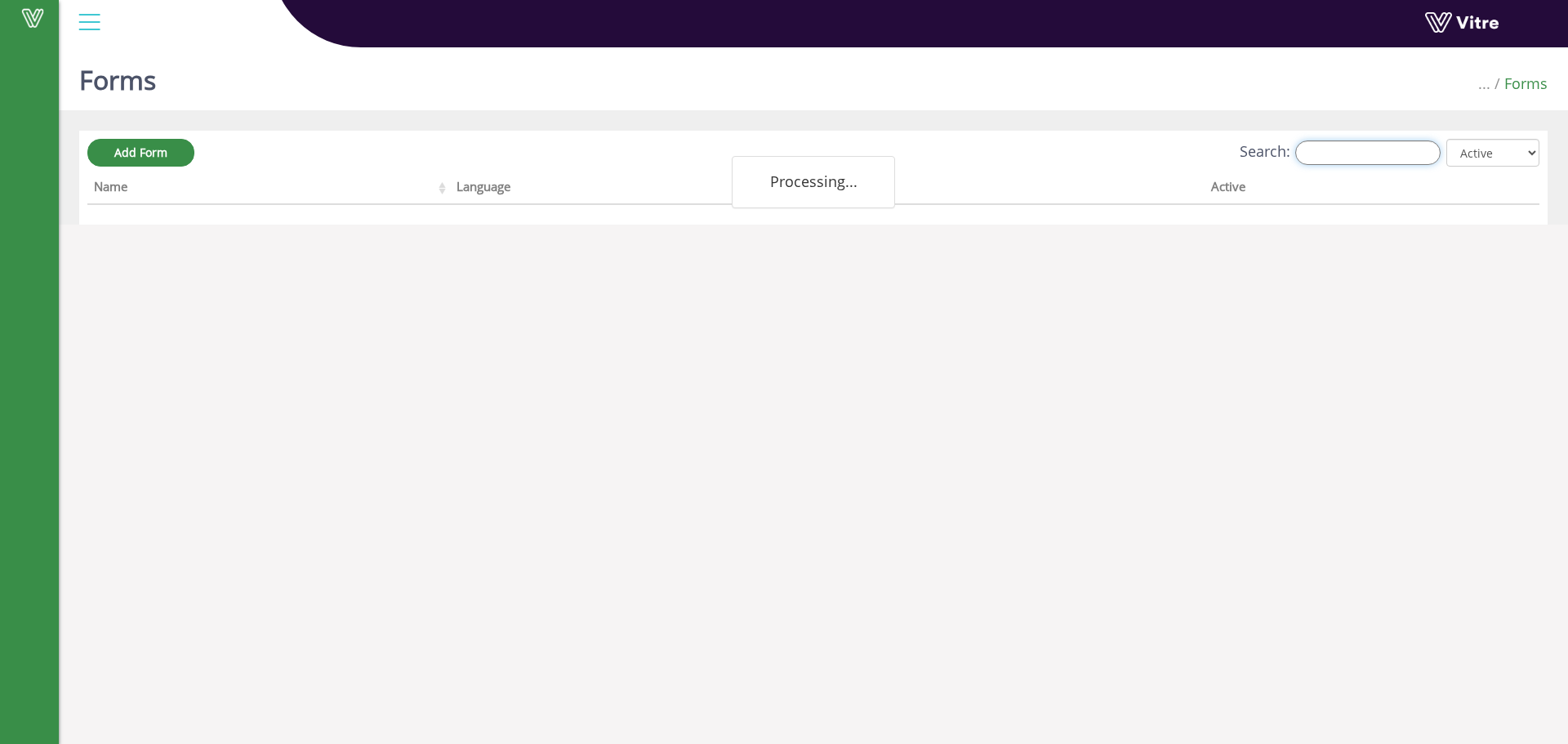
click at [1406, 159] on input "Search:" at bounding box center [1369, 153] width 146 height 24
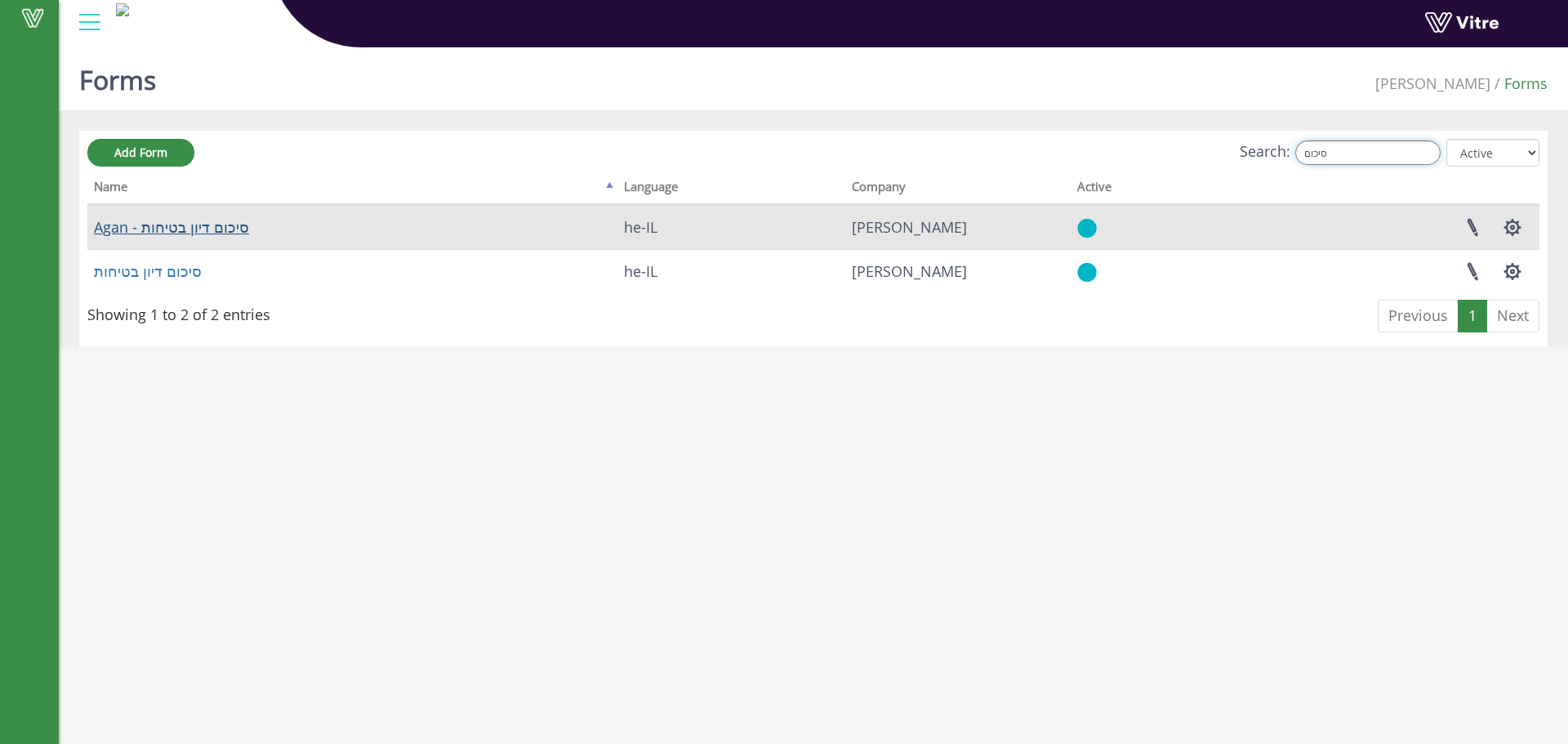
type input "סיכום"
click at [209, 225] on link "Agan - סיכום דיון בטיחות" at bounding box center [172, 227] width 156 height 19
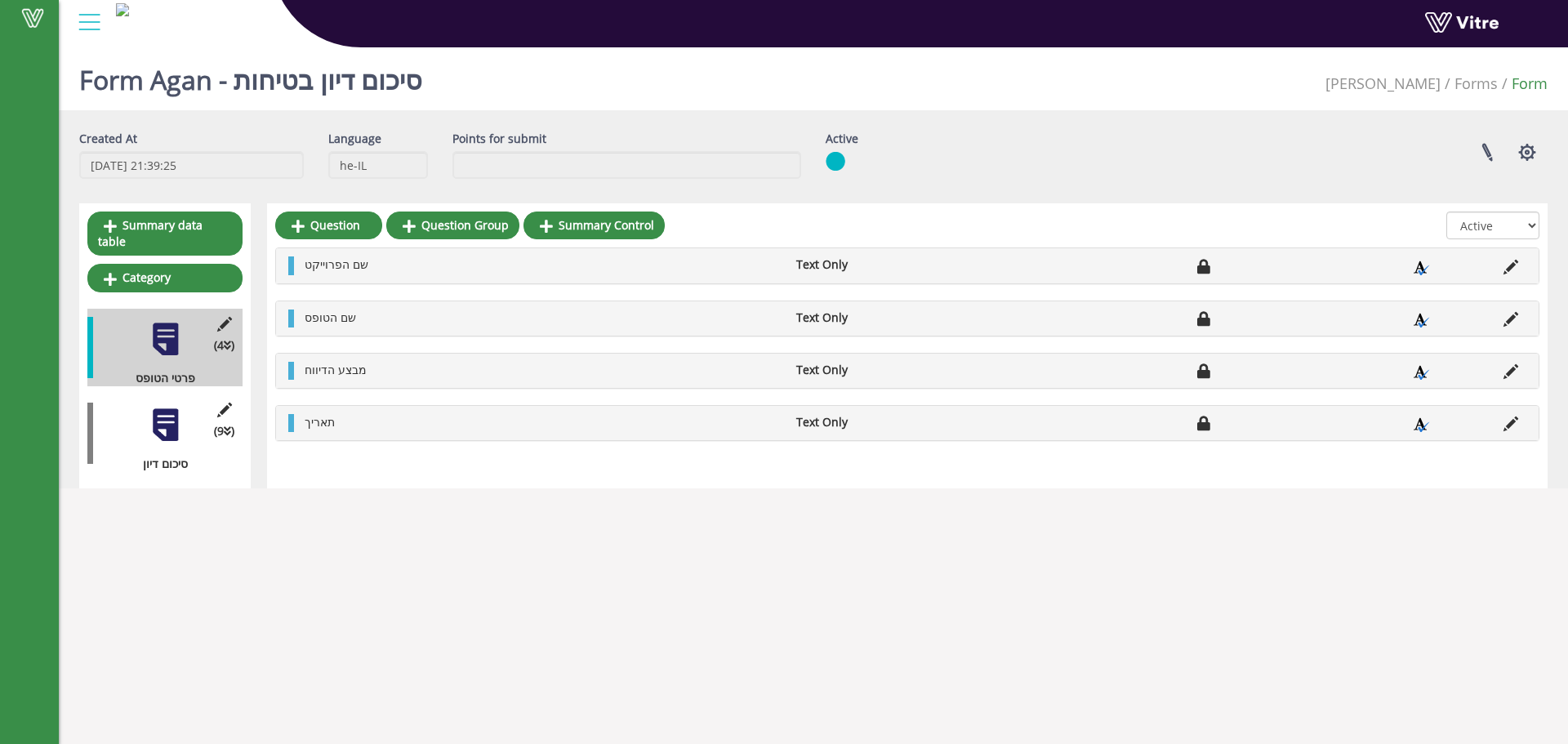
drag, startPoint x: 166, startPoint y: 411, endPoint x: 185, endPoint y: 405, distance: 19.9
click at [165, 411] on div at bounding box center [165, 425] width 37 height 37
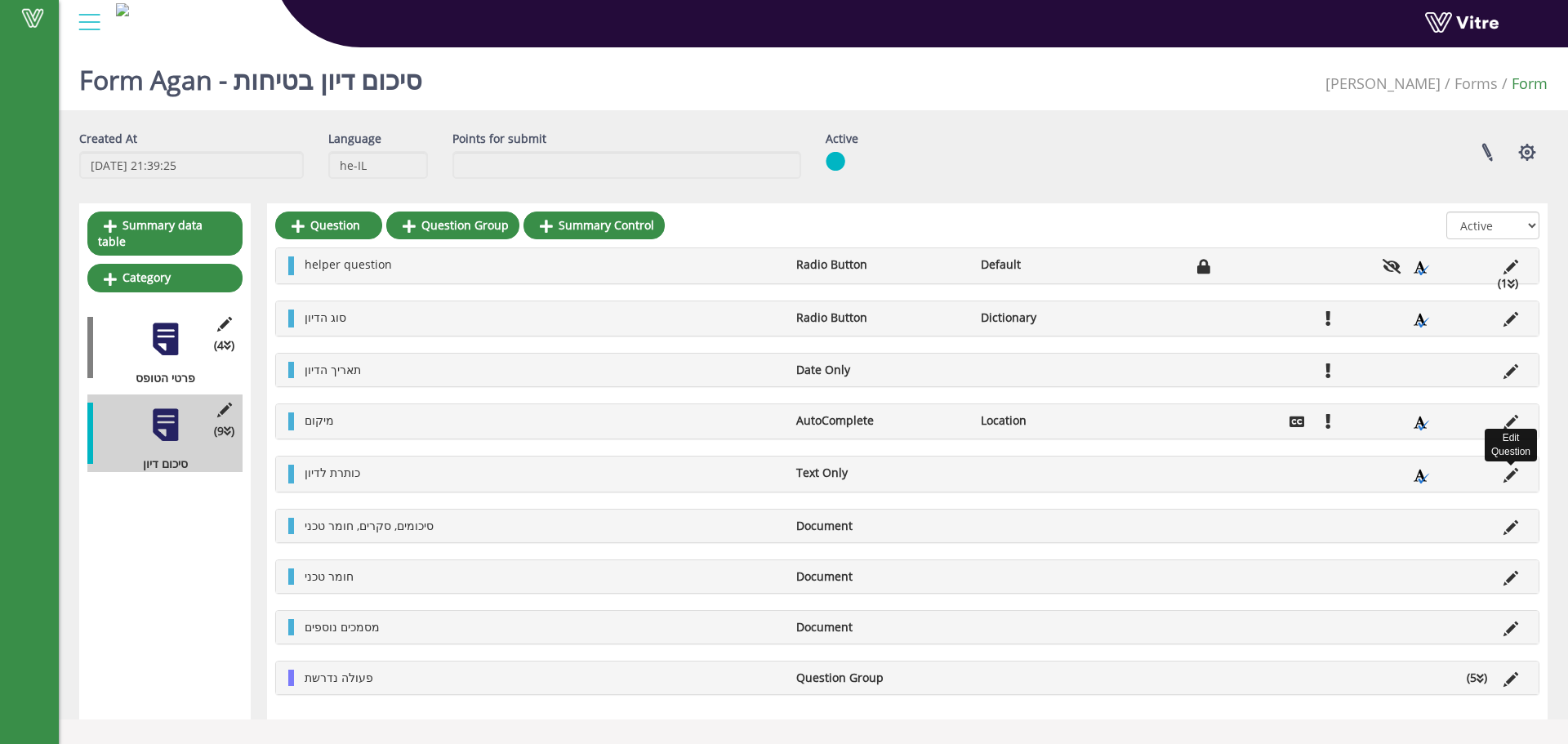
click at [1506, 470] on icon at bounding box center [1511, 475] width 15 height 15
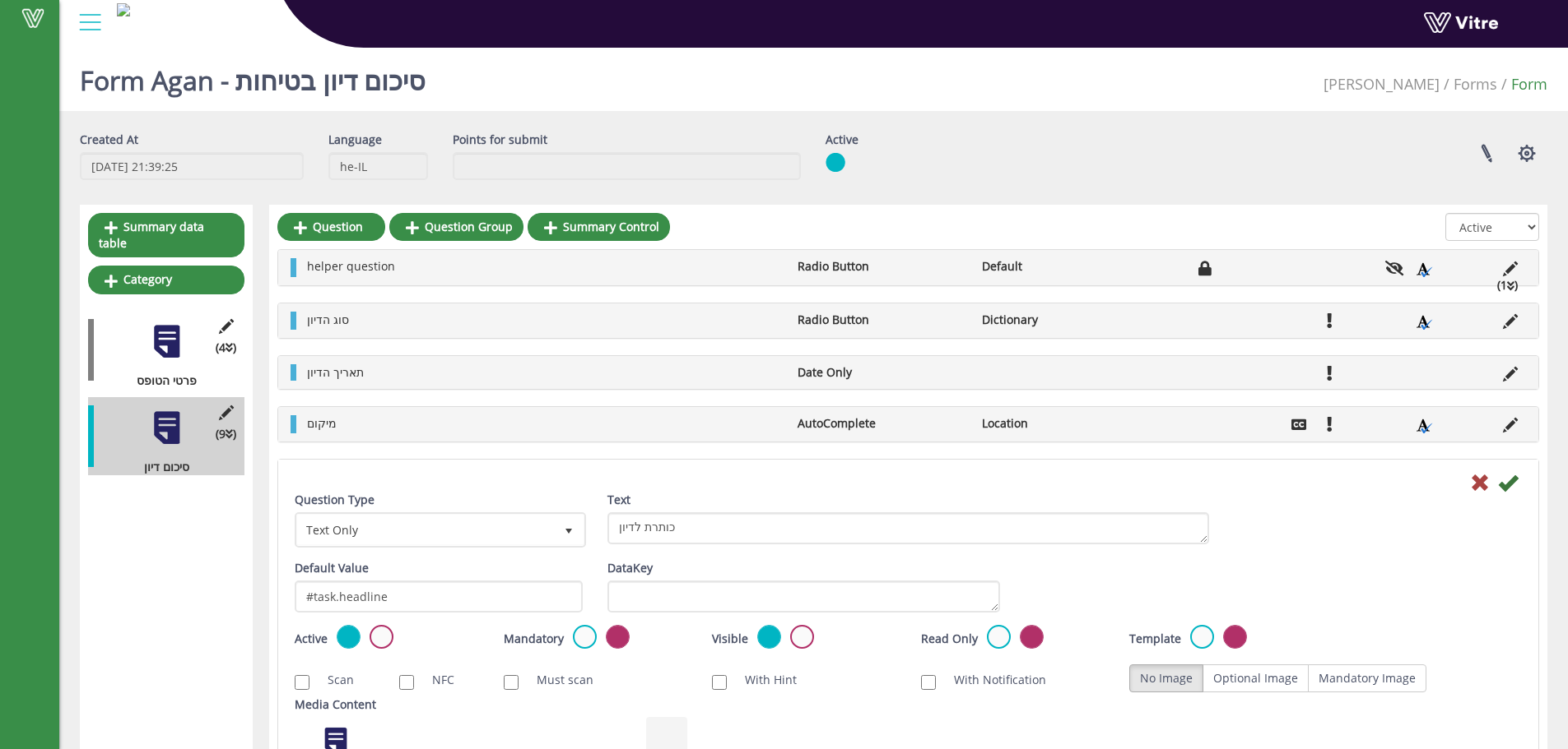
click at [1469, 481] on div at bounding box center [908, 482] width 1252 height 20
click at [1480, 481] on icon at bounding box center [1480, 483] width 20 height 20
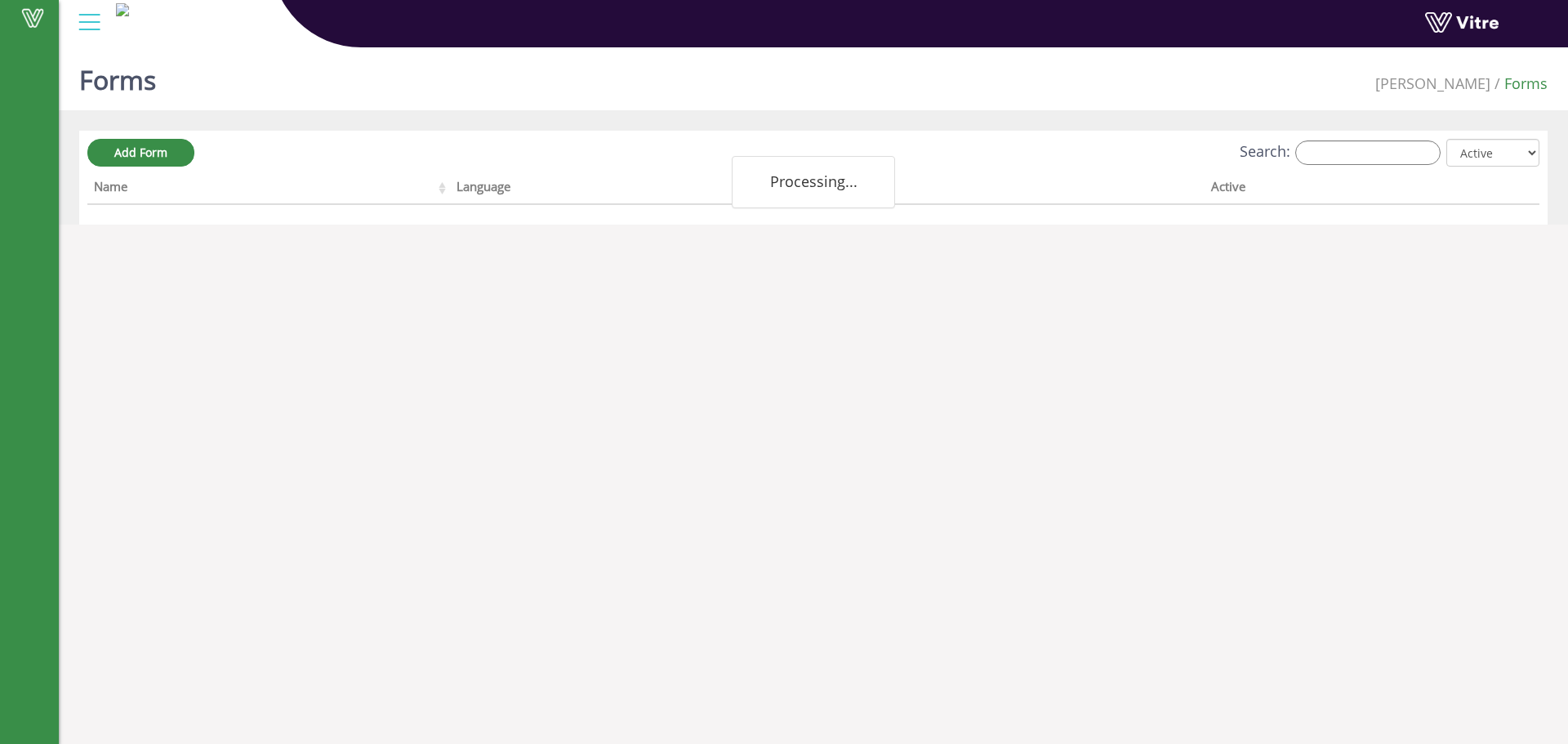
click at [1379, 140] on div "Search: All Active Not Active" at bounding box center [814, 154] width 1452 height 30
click at [1377, 147] on input "Search:" at bounding box center [1369, 153] width 146 height 24
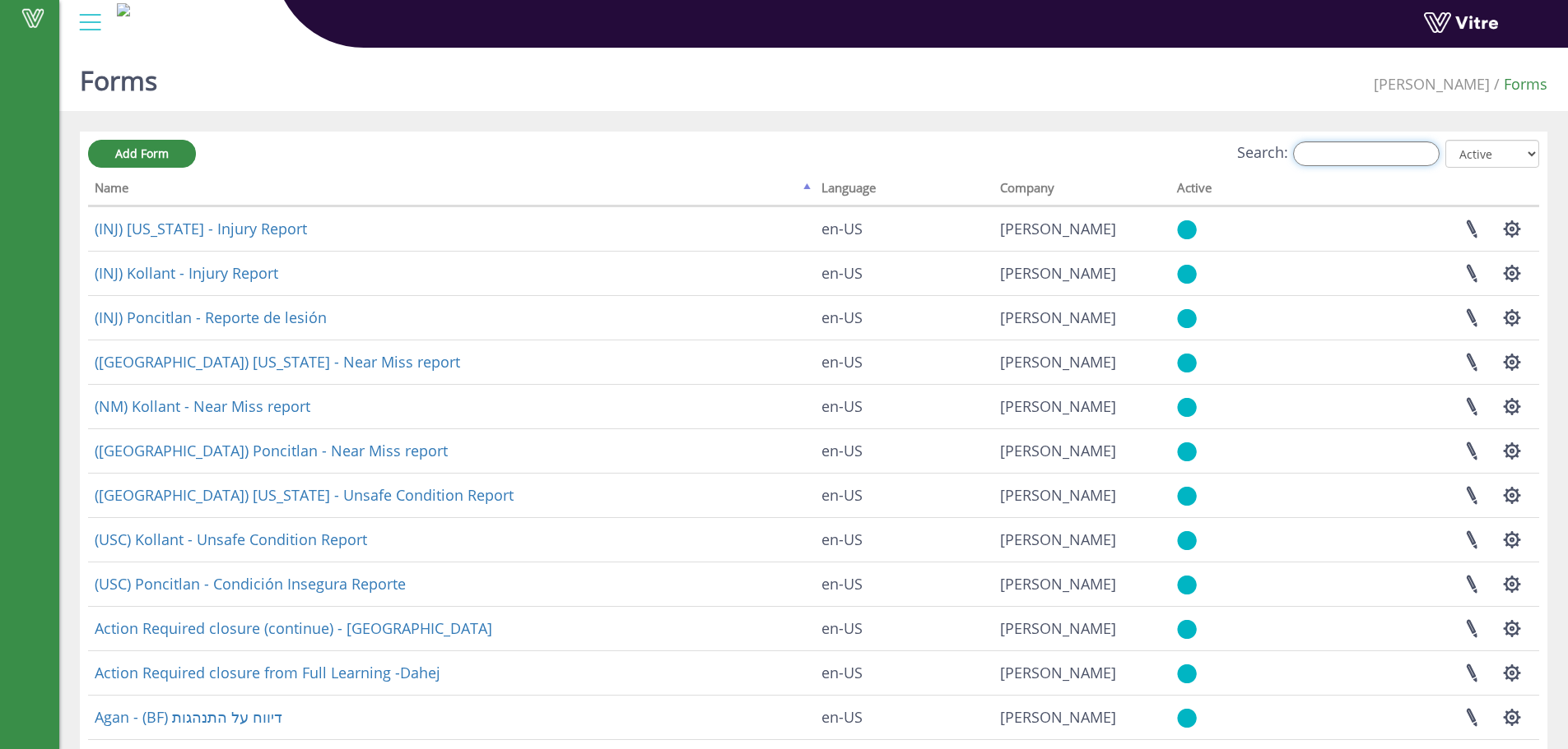
type input "ל"
click at [1388, 148] on input "Search:" at bounding box center [1366, 154] width 147 height 24
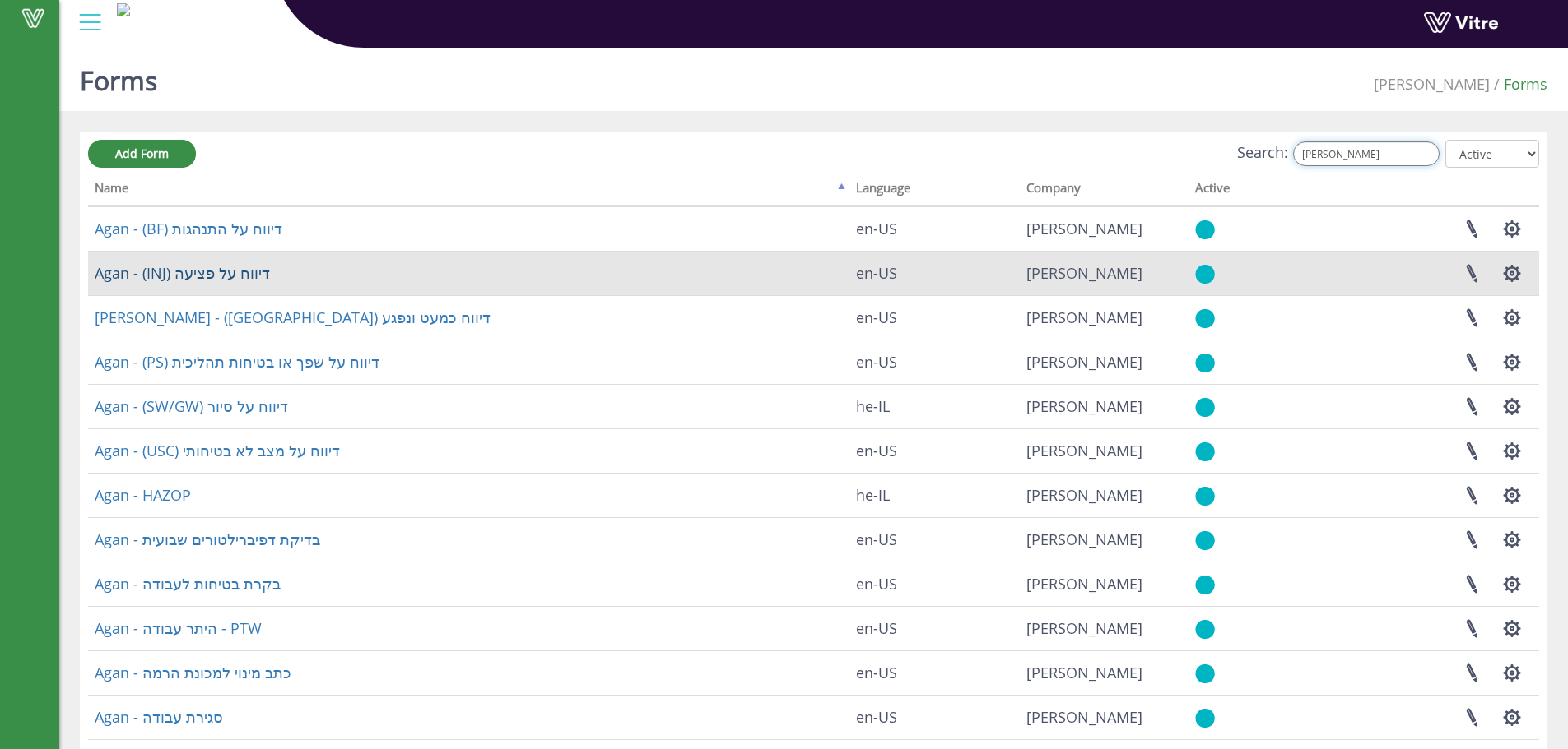
type input "[PERSON_NAME]"
click at [239, 265] on link "Agan - (INJ) דיווח על פציעה" at bounding box center [182, 273] width 175 height 20
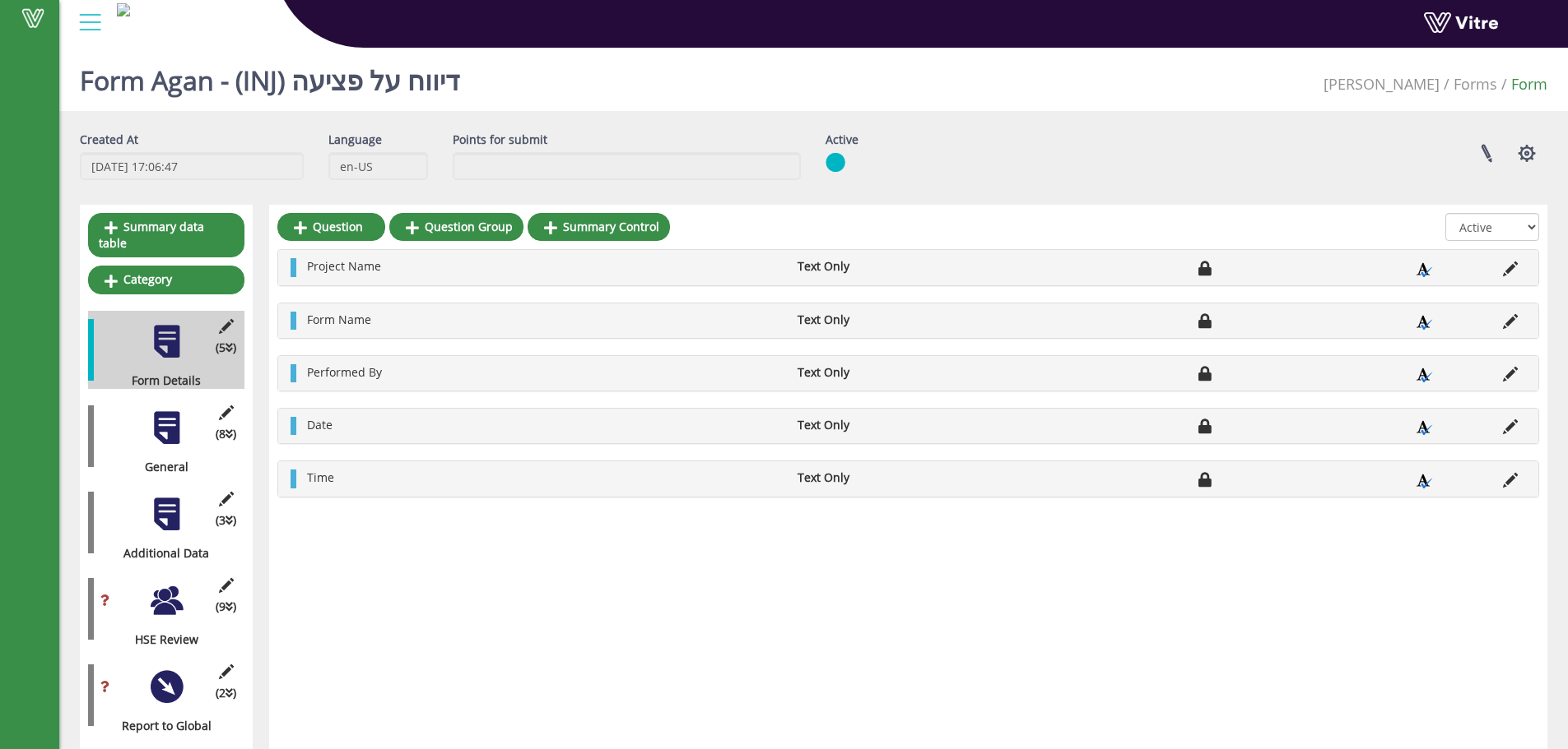
click at [177, 428] on div at bounding box center [166, 428] width 37 height 37
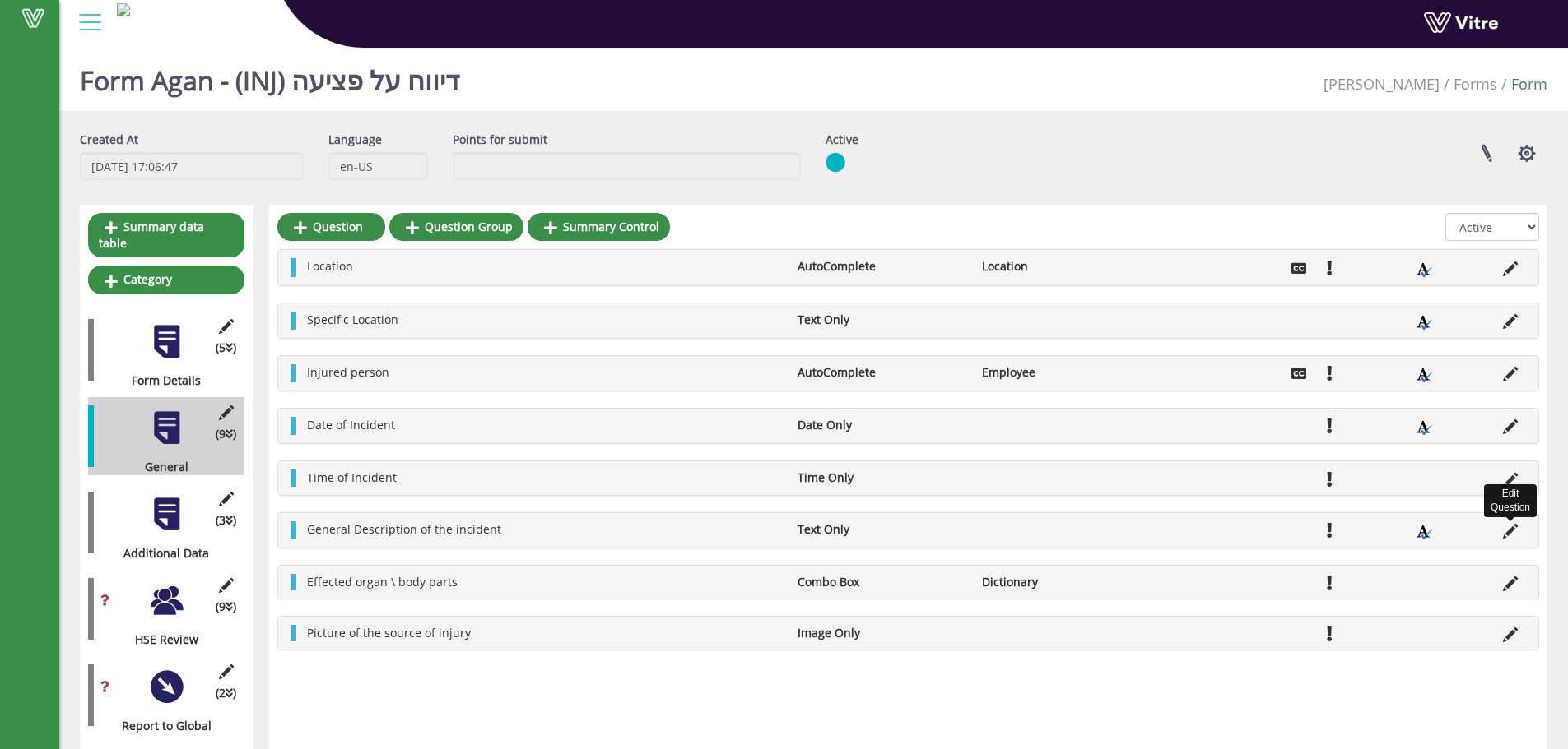
click at [1516, 534] on icon at bounding box center [1509, 531] width 15 height 15
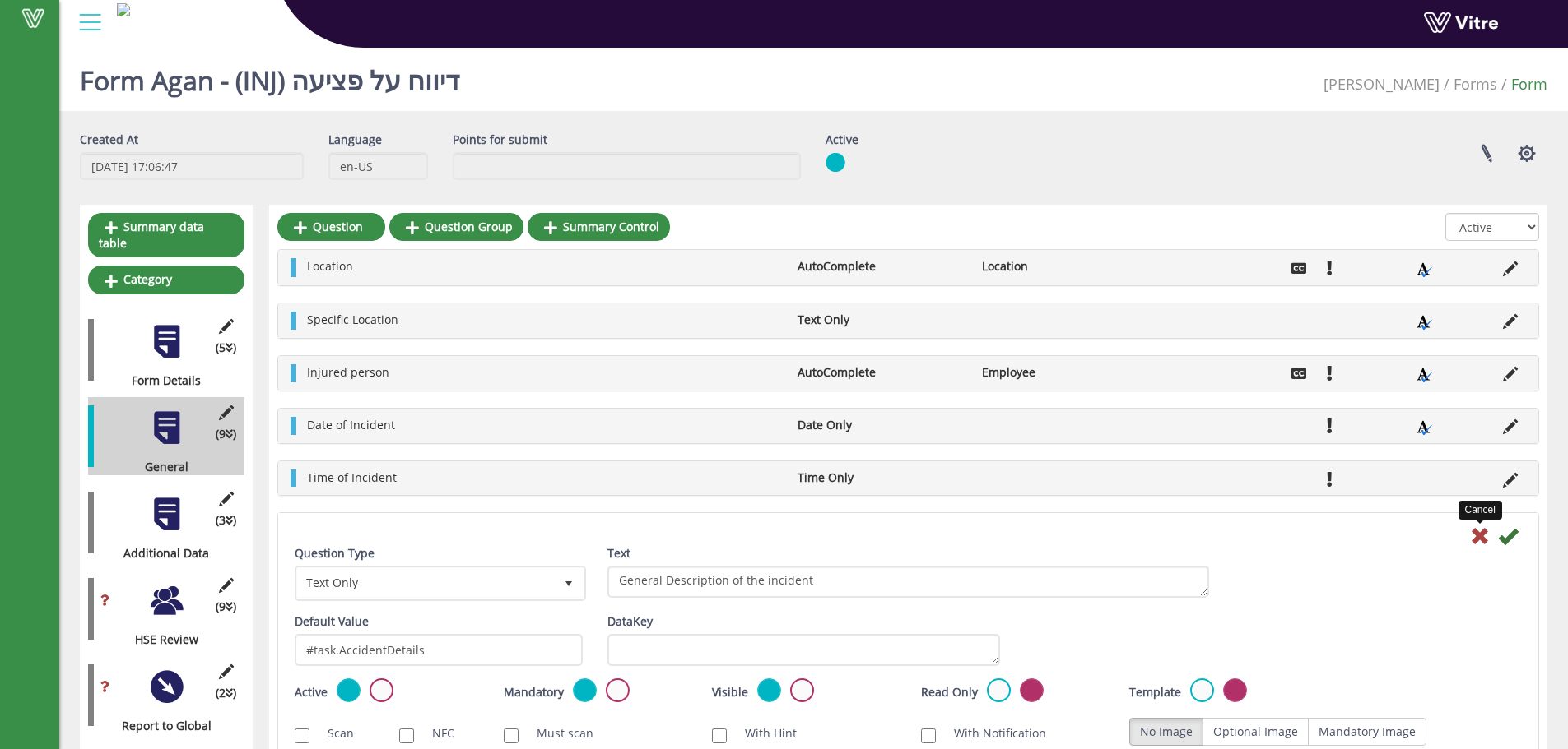
click at [1480, 532] on icon at bounding box center [1480, 537] width 20 height 20
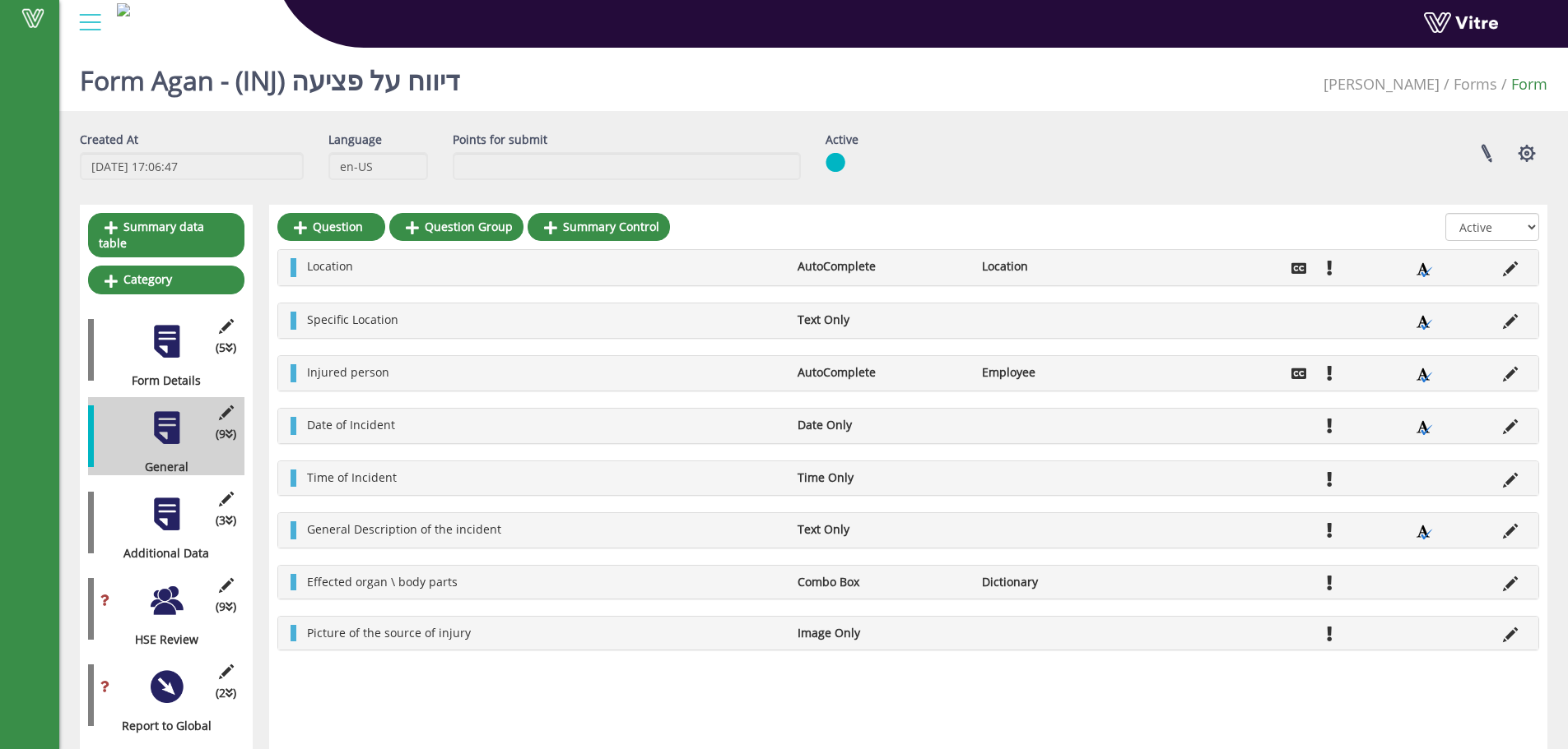
click at [175, 496] on div at bounding box center [166, 515] width 37 height 37
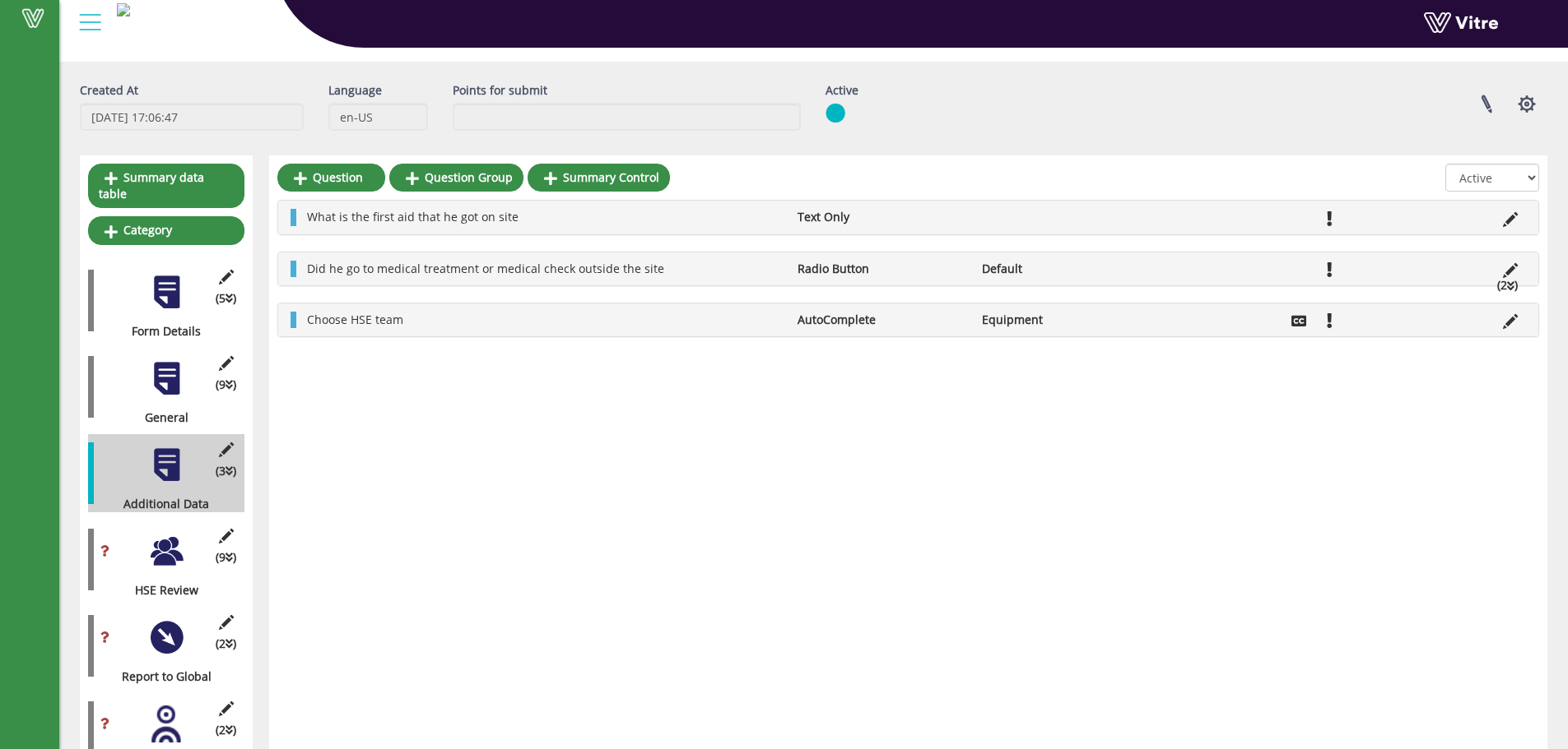
scroll to position [92, 0]
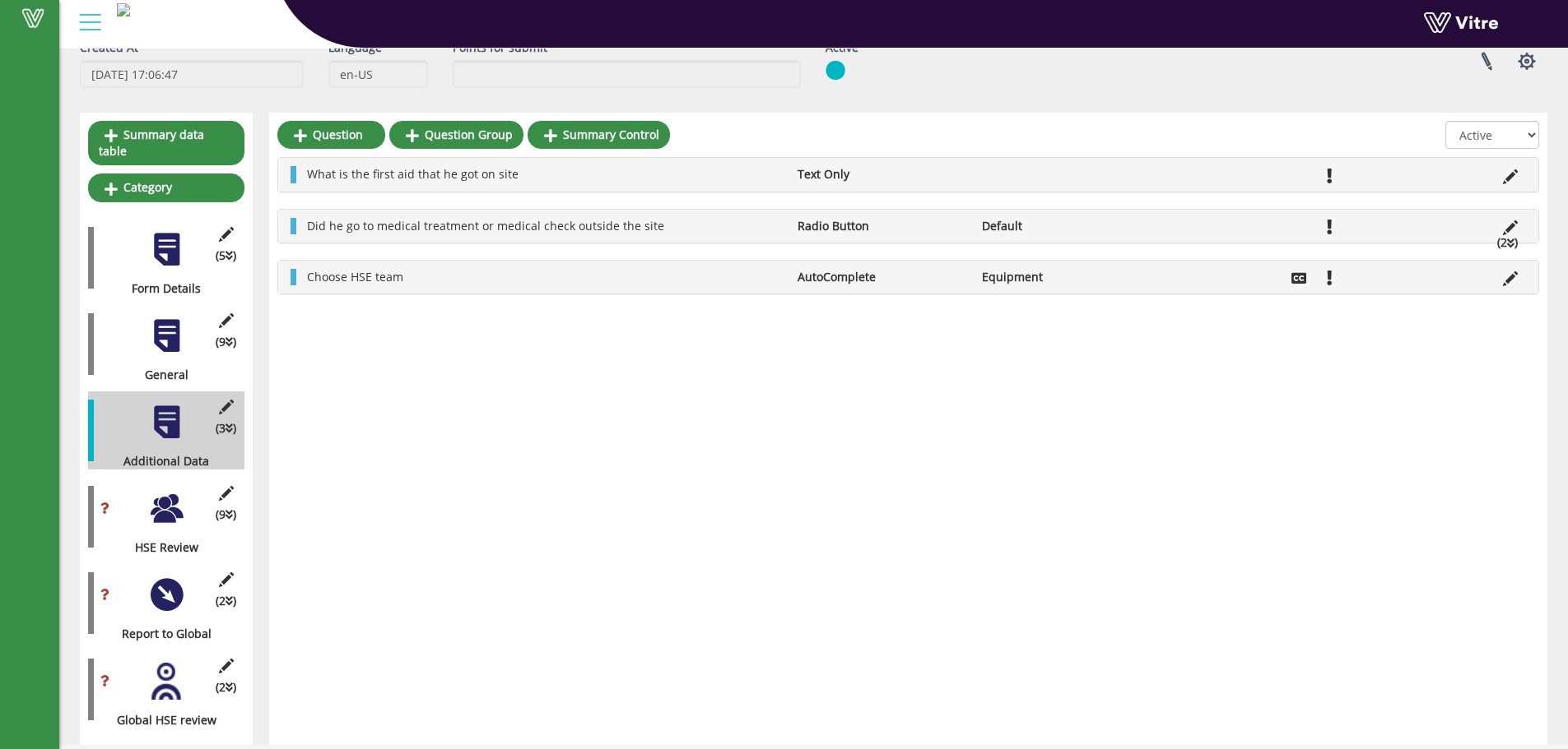
click at [172, 495] on div at bounding box center [166, 509] width 37 height 37
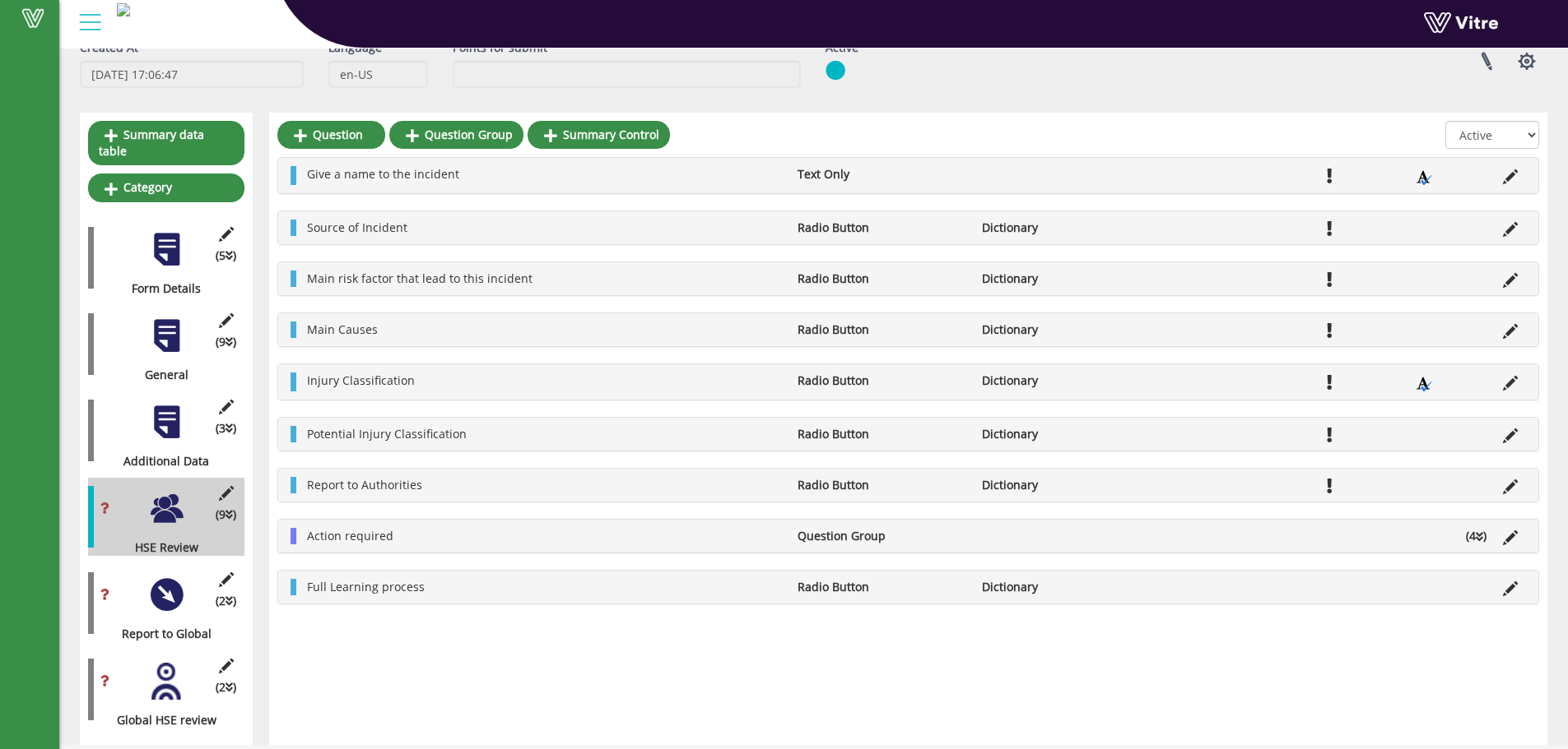
click at [1521, 178] on li at bounding box center [1510, 174] width 31 height 17
click at [1510, 178] on icon at bounding box center [1509, 176] width 15 height 15
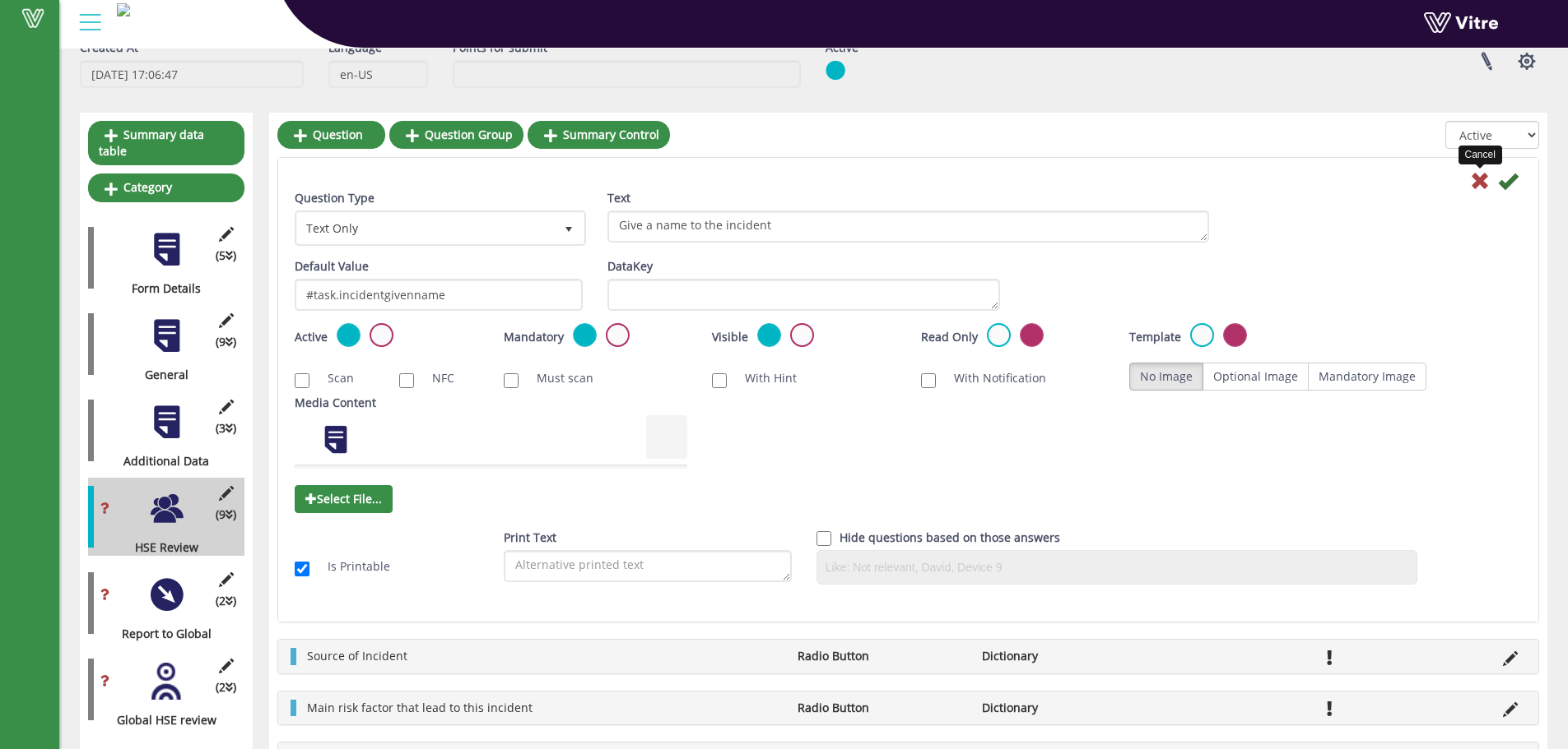
click at [1486, 172] on icon at bounding box center [1480, 181] width 20 height 20
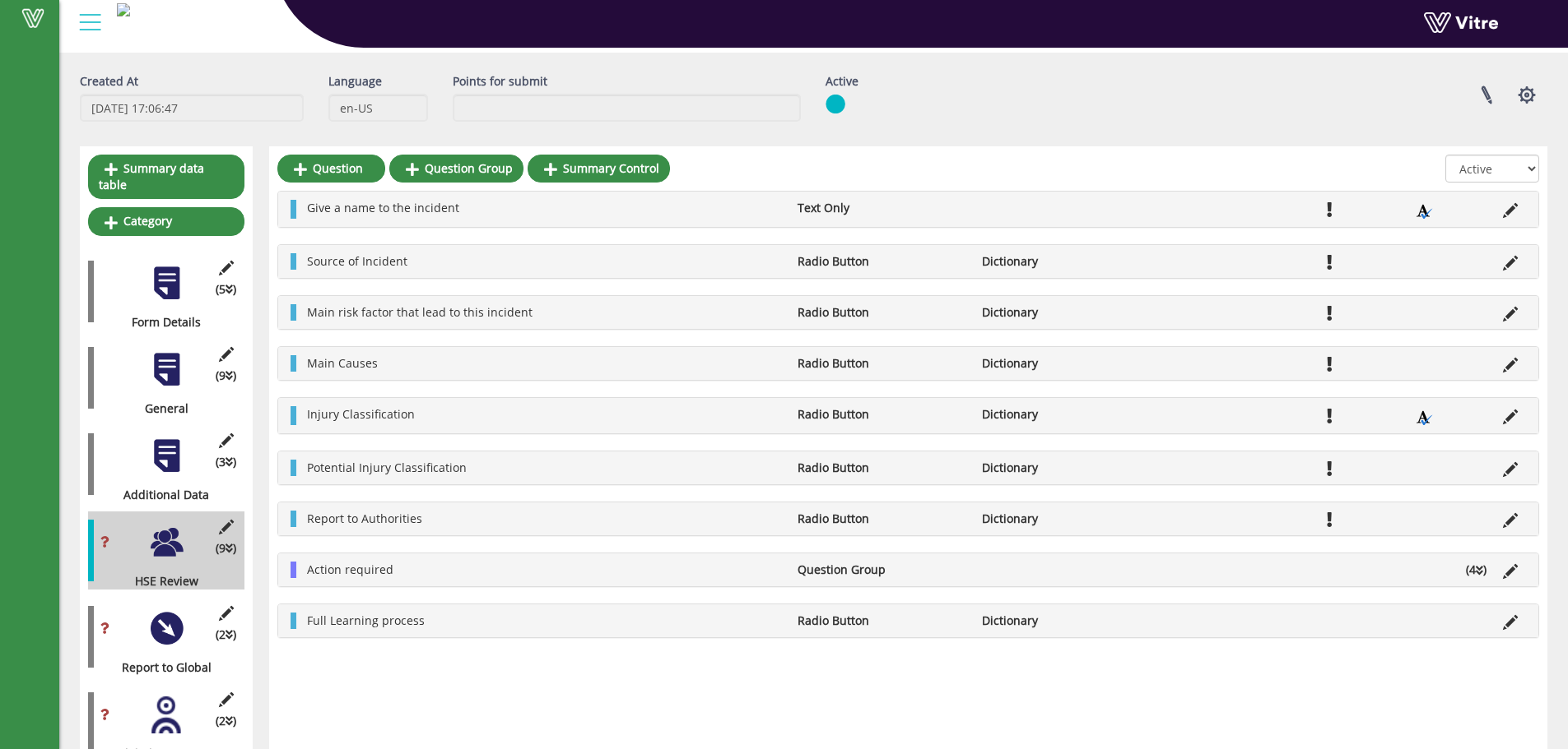
scroll to position [0, 0]
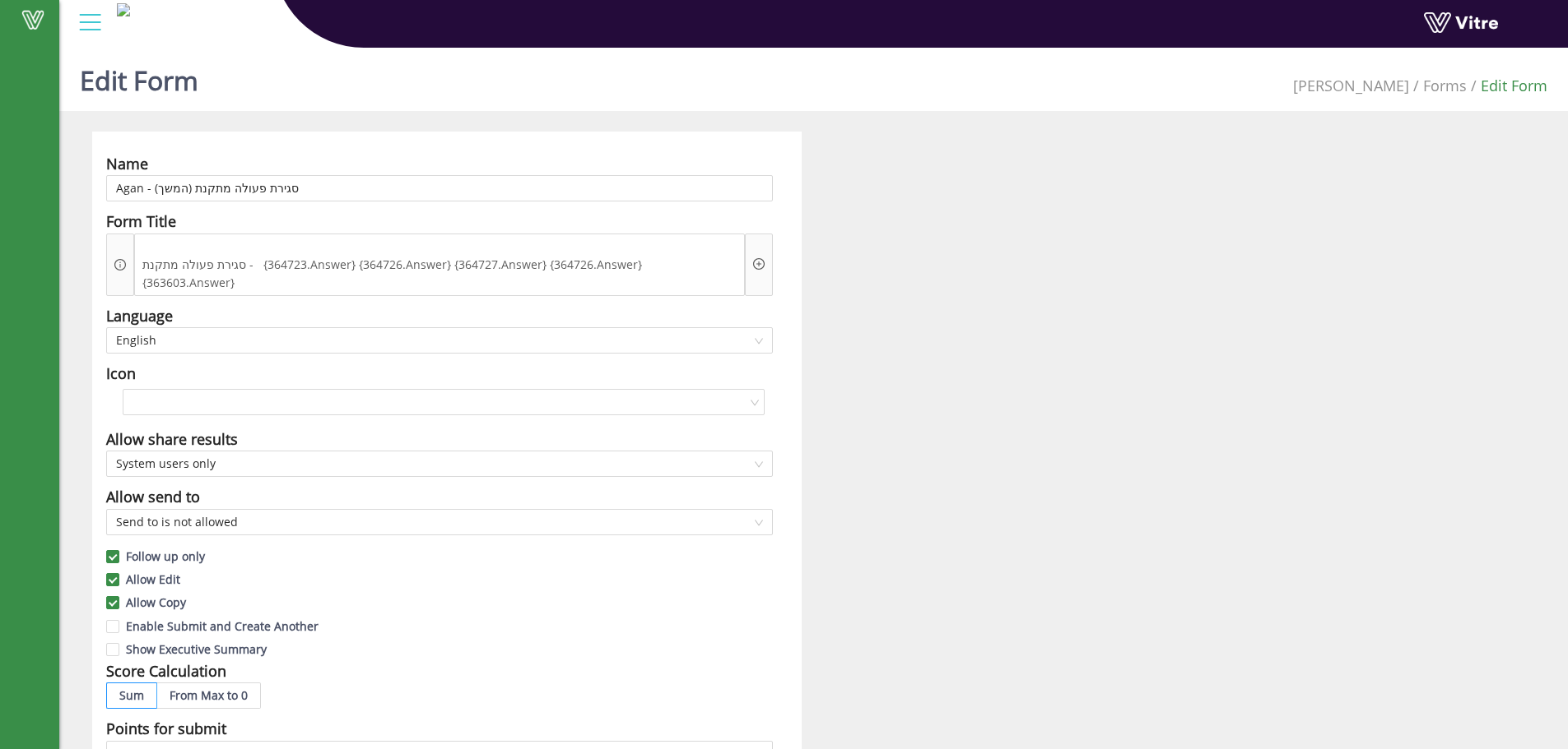
click at [760, 261] on icon "plus-circle" at bounding box center [758, 263] width 5 height 5
click at [817, 263] on input "search" at bounding box center [898, 258] width 201 height 24
drag, startPoint x: 356, startPoint y: 250, endPoint x: 443, endPoint y: 248, distance: 87.0
click at [443, 256] on span "סגירת פעולה מתקנת - {364723.Answer} {364726.Answer} {364727.Answer} {364726.Ans…" at bounding box center [439, 273] width 602 height 36
click at [420, 256] on span "סגירת פעולה מתקנת - {364723.Answer} {364726.Answer} {364727.Answer} {364726.Ans…" at bounding box center [439, 273] width 602 height 36
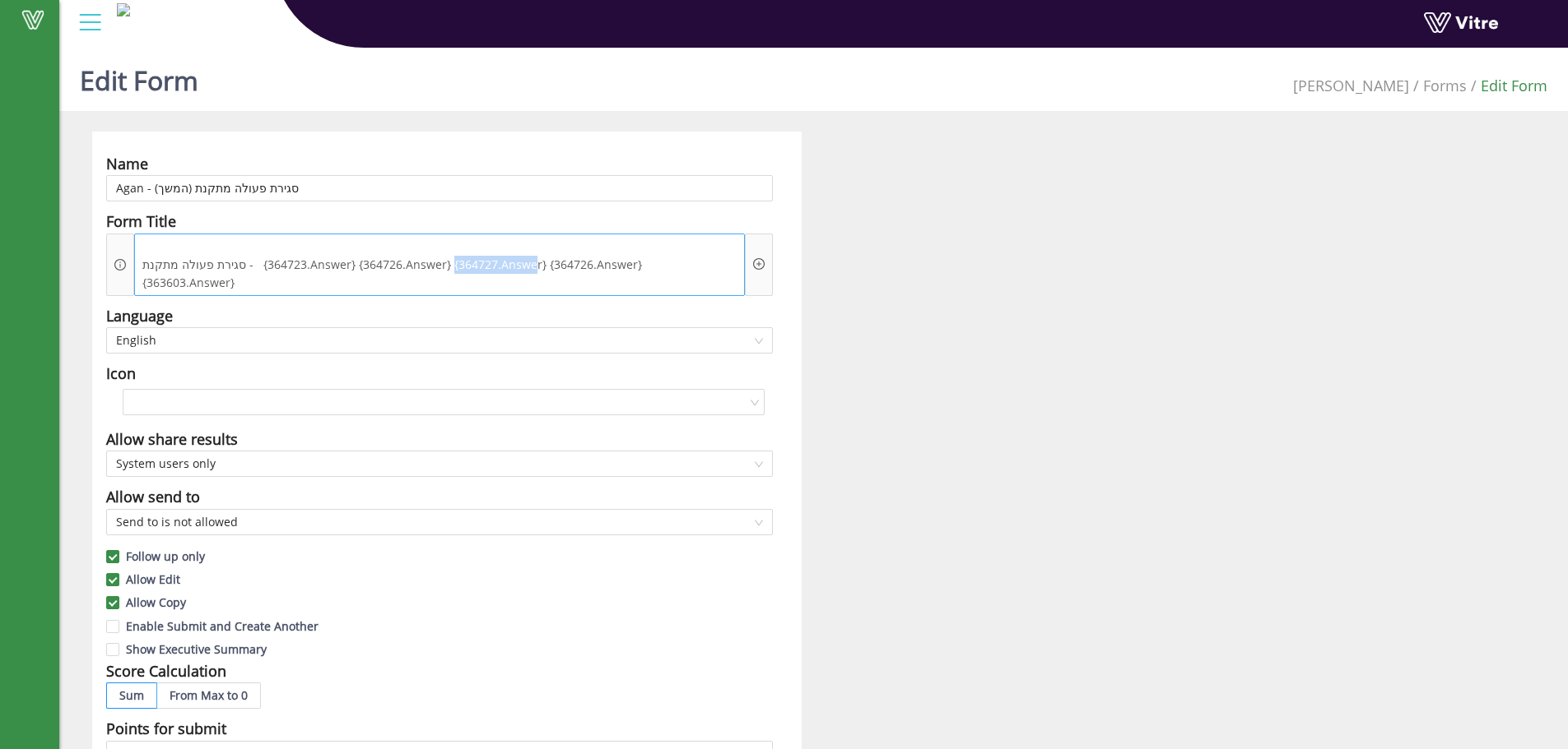
drag, startPoint x: 448, startPoint y: 250, endPoint x: 529, endPoint y: 254, distance: 81.1
click at [529, 256] on span "סגירת פעולה מתקנת - {364723.Answer} {364726.Answer} {364727.Answer} {364726.Ans…" at bounding box center [439, 273] width 602 height 36
click at [754, 258] on icon "plus-circle" at bounding box center [759, 264] width 12 height 12
click at [826, 260] on input "search" at bounding box center [898, 258] width 201 height 24
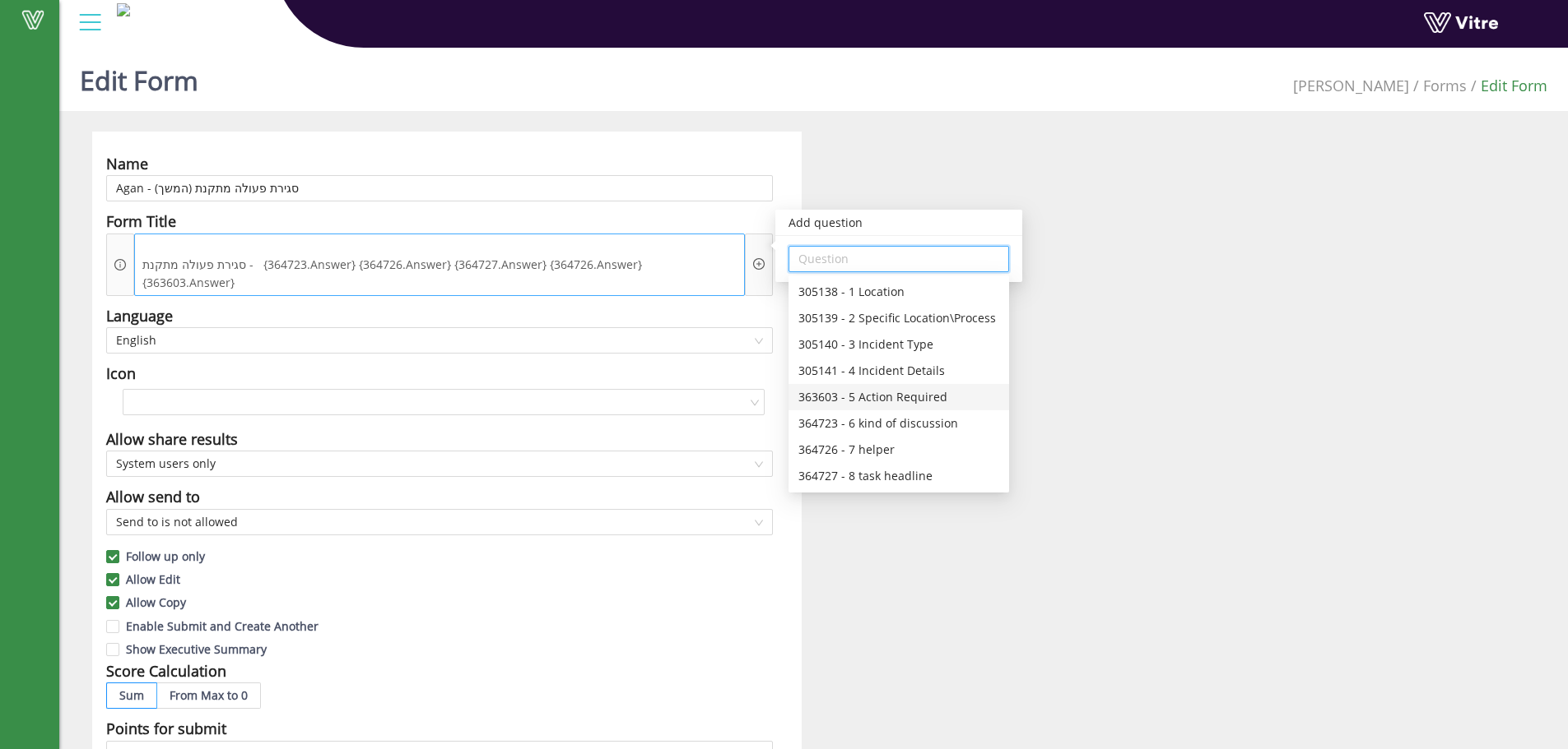
click at [620, 256] on span "סגירת פעולה מתקנת - {364723.Answer} {364726.Answer} {364727.Answer} {364726.Ans…" at bounding box center [439, 273] width 602 height 36
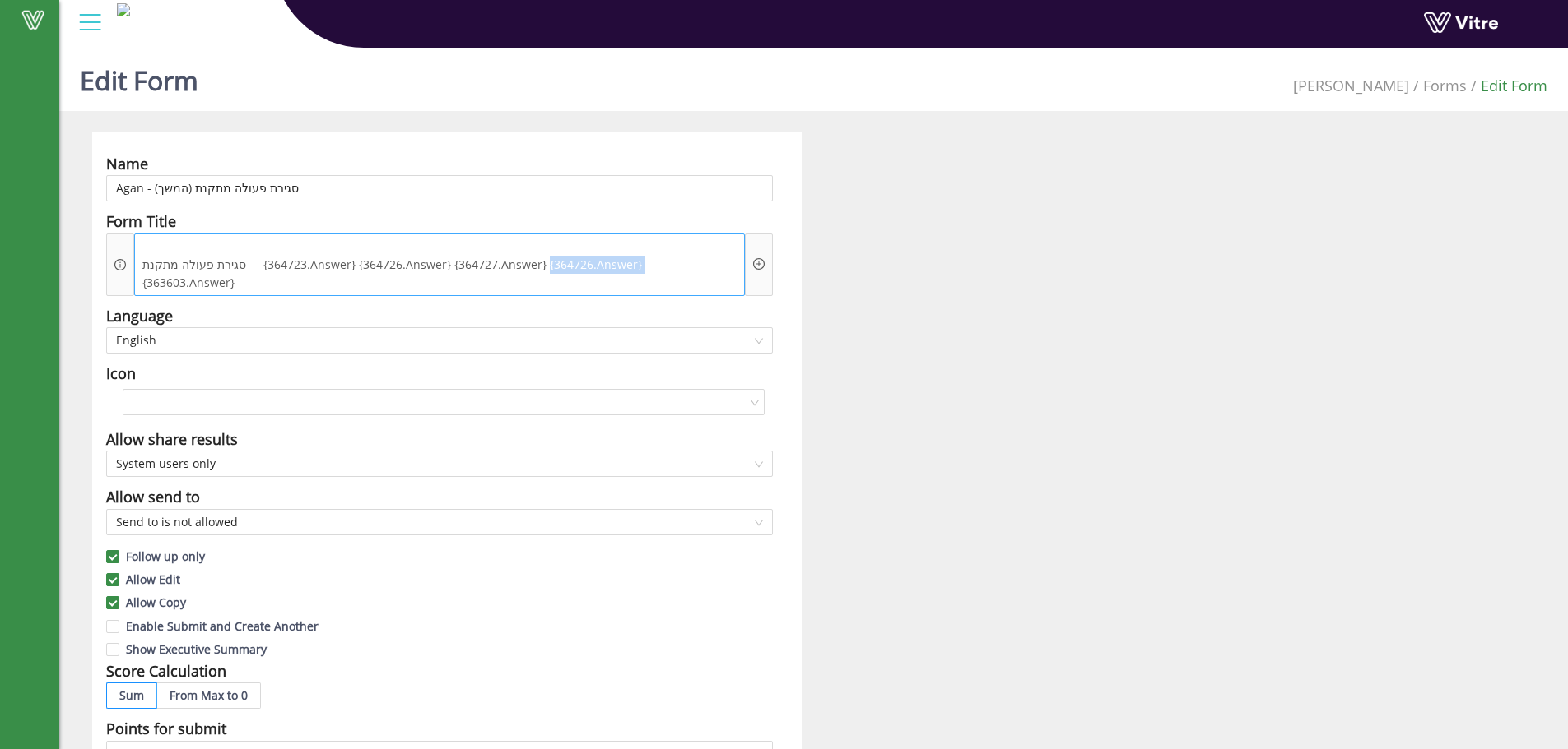
drag, startPoint x: 636, startPoint y: 241, endPoint x: 548, endPoint y: 239, distance: 88.0
click at [543, 256] on span "סגירת פעולה מתקנת - {364723.Answer} {364726.Answer} {364727.Answer} {364726.Ans…" at bounding box center [439, 273] width 602 height 36
drag, startPoint x: 1531, startPoint y: 146, endPoint x: 1306, endPoint y: 104, distance: 228.9
click at [1531, 146] on div "Name Agan - סגירת פעולה מתקנת (המשך) Form Title סגירת פעולה מתקנת - {364723.Ans…" at bounding box center [813, 729] width 1467 height 1197
drag, startPoint x: 261, startPoint y: 253, endPoint x: 351, endPoint y: 255, distance: 90.0
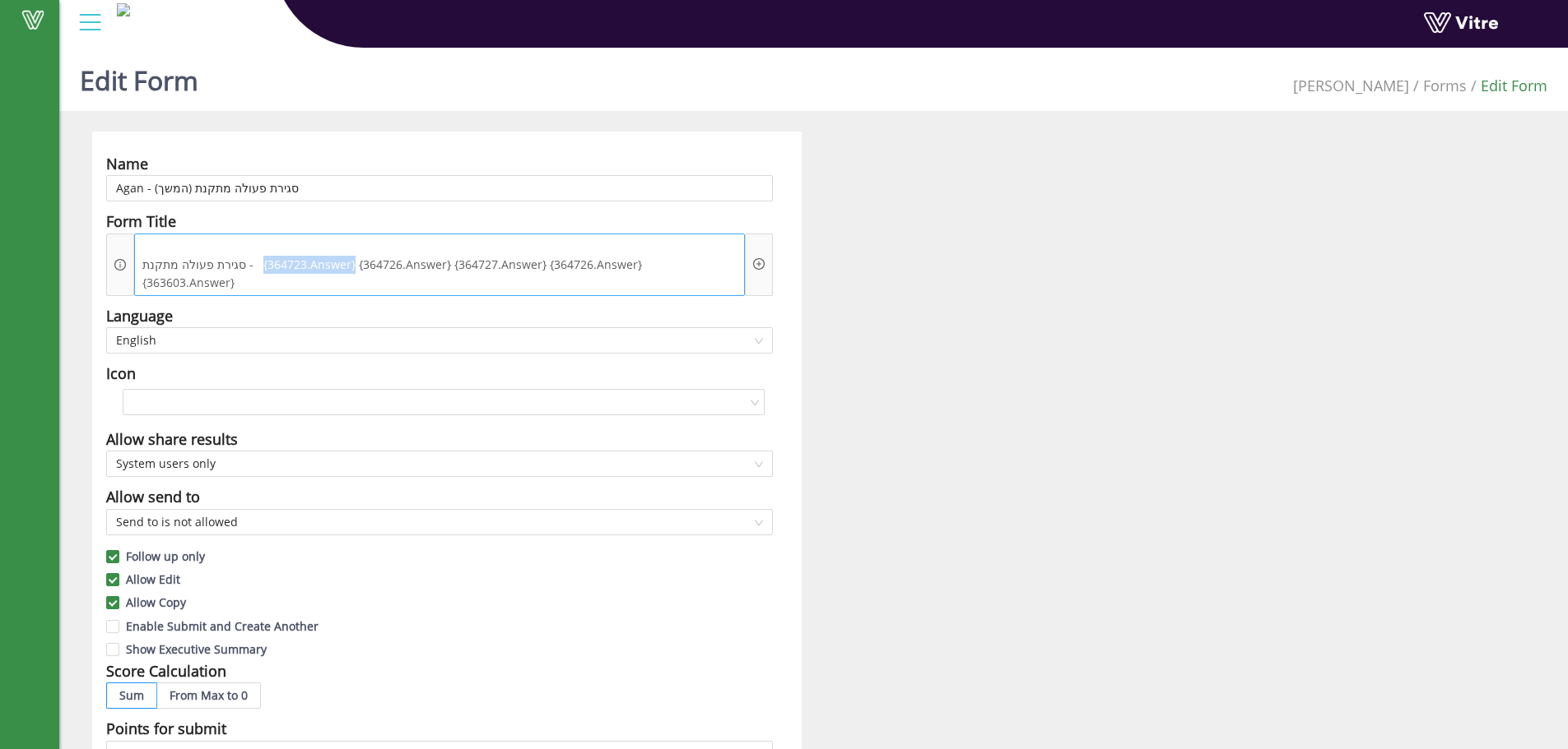
click at [351, 256] on span "סגירת פעולה מתקנת - {364723.Answer} {364726.Answer} {364727.Answer} {364726.Ans…" at bounding box center [439, 273] width 602 height 36
drag, startPoint x: 361, startPoint y: 249, endPoint x: 425, endPoint y: 248, distance: 64.0
click at [425, 256] on span "סגירת פעולה מתקנת - {364723.Answer} {364726.Answer} {364727.Answer} {364726.Ans…" at bounding box center [439, 273] width 602 height 36
drag, startPoint x: 446, startPoint y: 247, endPoint x: 538, endPoint y: 253, distance: 92.2
click at [537, 256] on span "סגירת פעולה מתקנת - {364723.Answer} {364726.Answer} {364727.Answer} {364726.Ans…" at bounding box center [439, 273] width 602 height 36
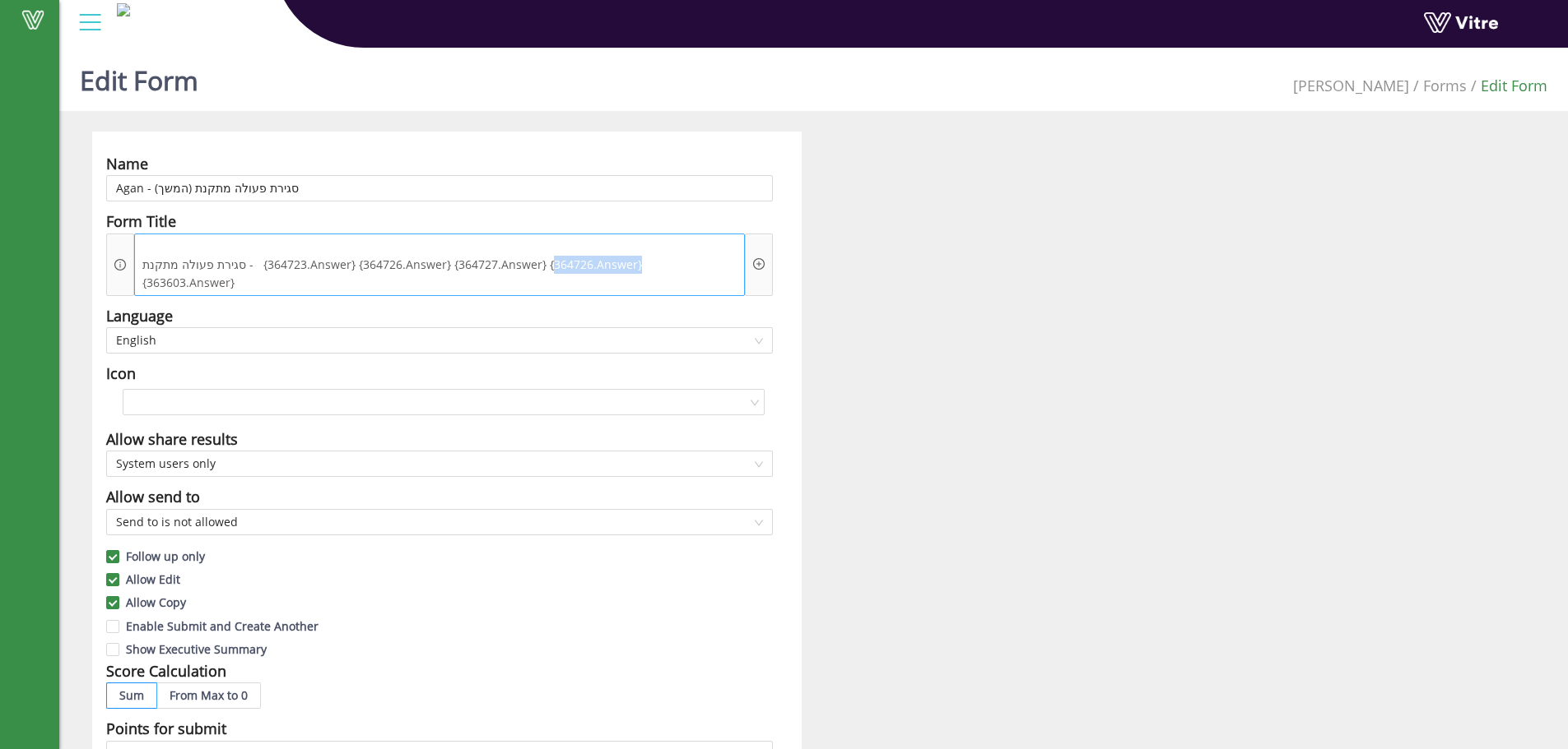
drag, startPoint x: 547, startPoint y: 253, endPoint x: 632, endPoint y: 255, distance: 85.0
click at [632, 256] on span "סגירת פעולה מתקנת - {364723.Answer} {364726.Answer} {364727.Answer} {364726.Ans…" at bounding box center [439, 273] width 602 height 36
drag, startPoint x: 639, startPoint y: 250, endPoint x: 734, endPoint y: 248, distance: 95.0
click at [734, 248] on div "סגירת פעולה מתקנת - {364723.Answer} {364726.Answer} {364727.Answer} {364726.Ans…" at bounding box center [439, 265] width 610 height 63
drag, startPoint x: 261, startPoint y: 249, endPoint x: 350, endPoint y: 255, distance: 89.2
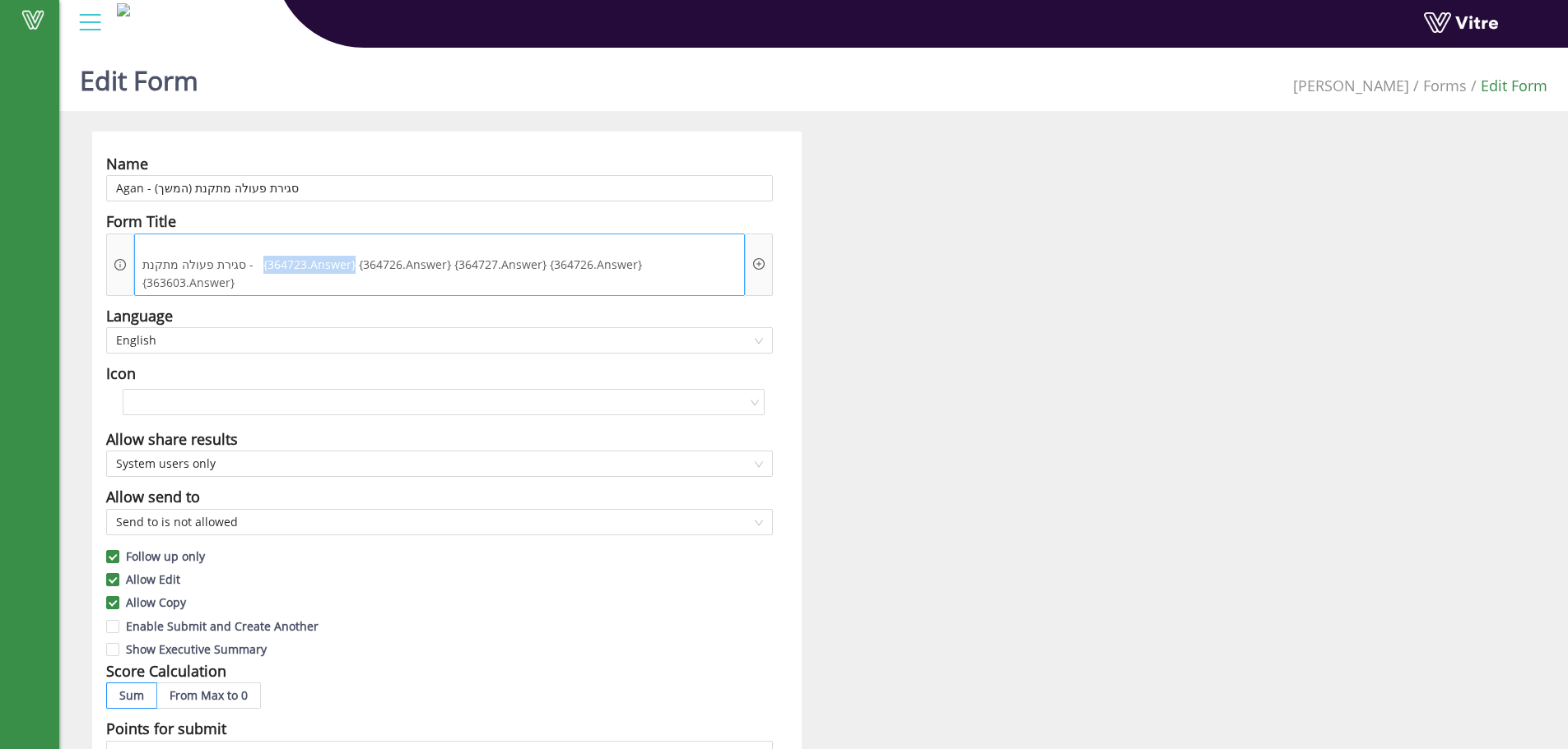
click at [350, 256] on span "סגירת פעולה מתקנת - {364723.Answer} {364726.Answer} {364727.Answer} {364726.Ans…" at bounding box center [439, 273] width 602 height 36
click at [659, 256] on span "סגירת פעולה מתקנת - {364723.Answer} {364726.Answer} {364727.Answer} {364726.Ans…" at bounding box center [439, 273] width 602 height 36
drag, startPoint x: 636, startPoint y: 250, endPoint x: 713, endPoint y: 255, distance: 77.2
click at [713, 256] on span "סגירת פעולה מתקנת - {364723.Answer} {364726.Answer} {364727.Answer} {364726.Ans…" at bounding box center [439, 273] width 602 height 36
click at [688, 256] on span "סגירת פעולה מתקנת - {364723.Answer} {364726.Answer} {364727.Answer} {364726.Ans…" at bounding box center [439, 273] width 602 height 36
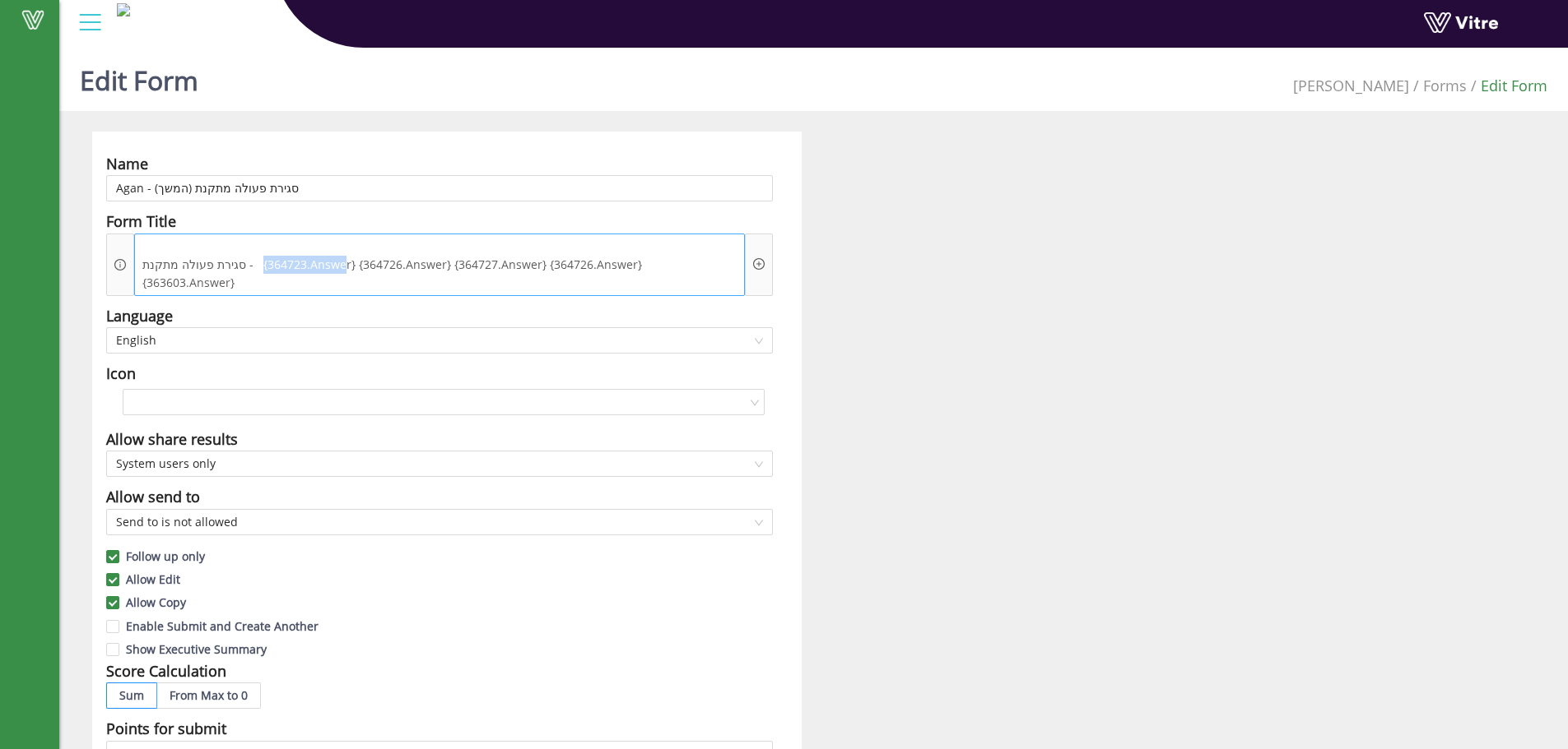
drag, startPoint x: 260, startPoint y: 252, endPoint x: 346, endPoint y: 254, distance: 86.0
click at [346, 256] on span "סגירת פעולה מתקנת - {364723.Answer} {364726.Answer} {364727.Answer} {364726.Ans…" at bounding box center [439, 273] width 602 height 36
drag, startPoint x: 368, startPoint y: 241, endPoint x: 445, endPoint y: 249, distance: 77.4
click at [445, 256] on span "סגירת פעולה מתקנת - {364723.Answer} {364726.Answer} {364727.Answer} {364726.Ans…" at bounding box center [439, 273] width 602 height 36
click at [442, 256] on span "סגירת פעולה מתקנת - {364723.Answer} {364726.Answer} {364727.Answer} {364726.Ans…" at bounding box center [439, 273] width 602 height 36
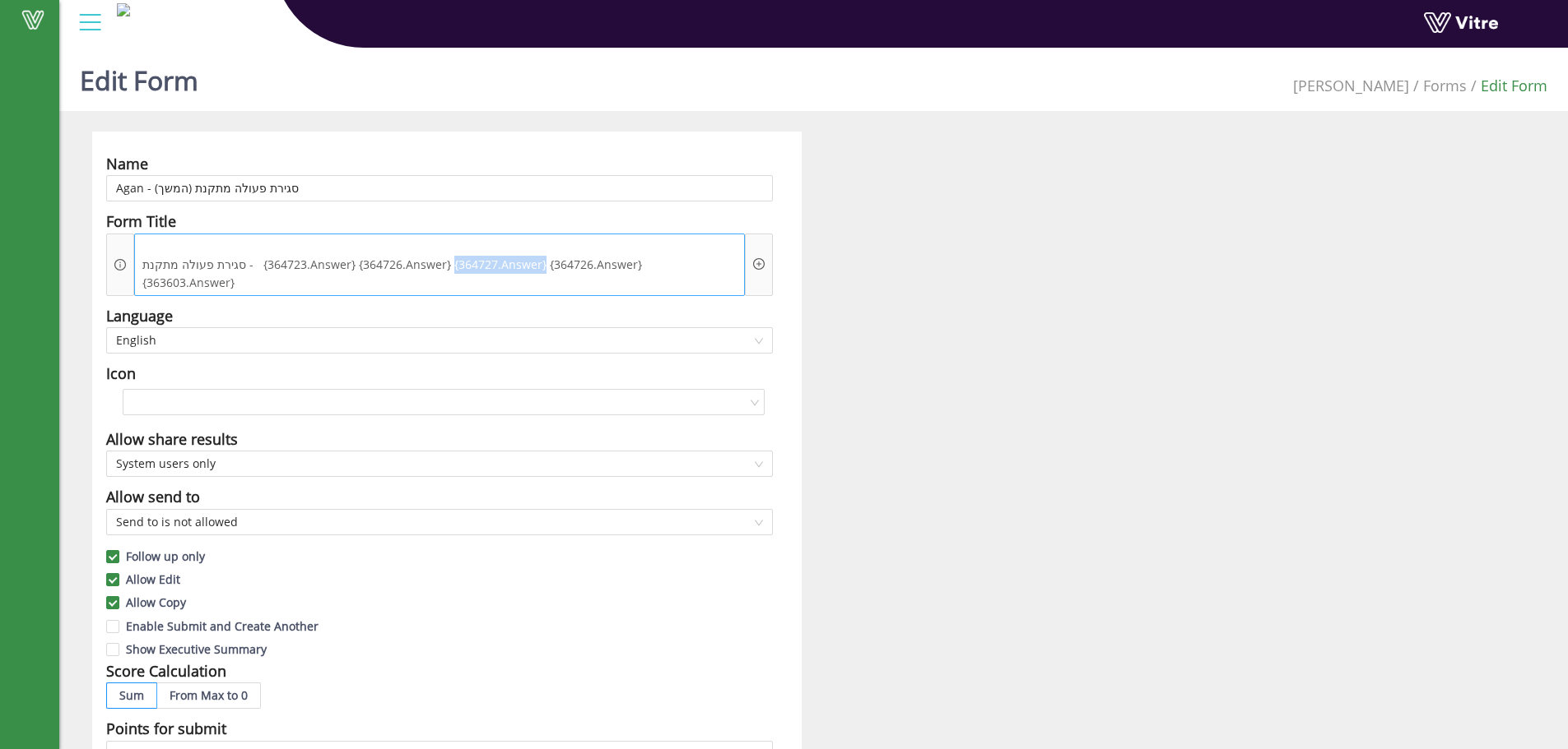
drag, startPoint x: 449, startPoint y: 248, endPoint x: 538, endPoint y: 249, distance: 89.0
click at [538, 256] on span "סגירת פעולה מתקנת - {364723.Answer} {364726.Answer} {364727.Answer} {364726.Ans…" at bounding box center [439, 273] width 602 height 36
drag, startPoint x: 546, startPoint y: 249, endPoint x: 631, endPoint y: 252, distance: 85.1
click at [631, 256] on span "סגירת פעולה מתקנת - {364723.Answer} {364726.Answer} {364727.Answer} {364726.Ans…" at bounding box center [439, 273] width 602 height 36
drag, startPoint x: 634, startPoint y: 252, endPoint x: 725, endPoint y: 243, distance: 91.4
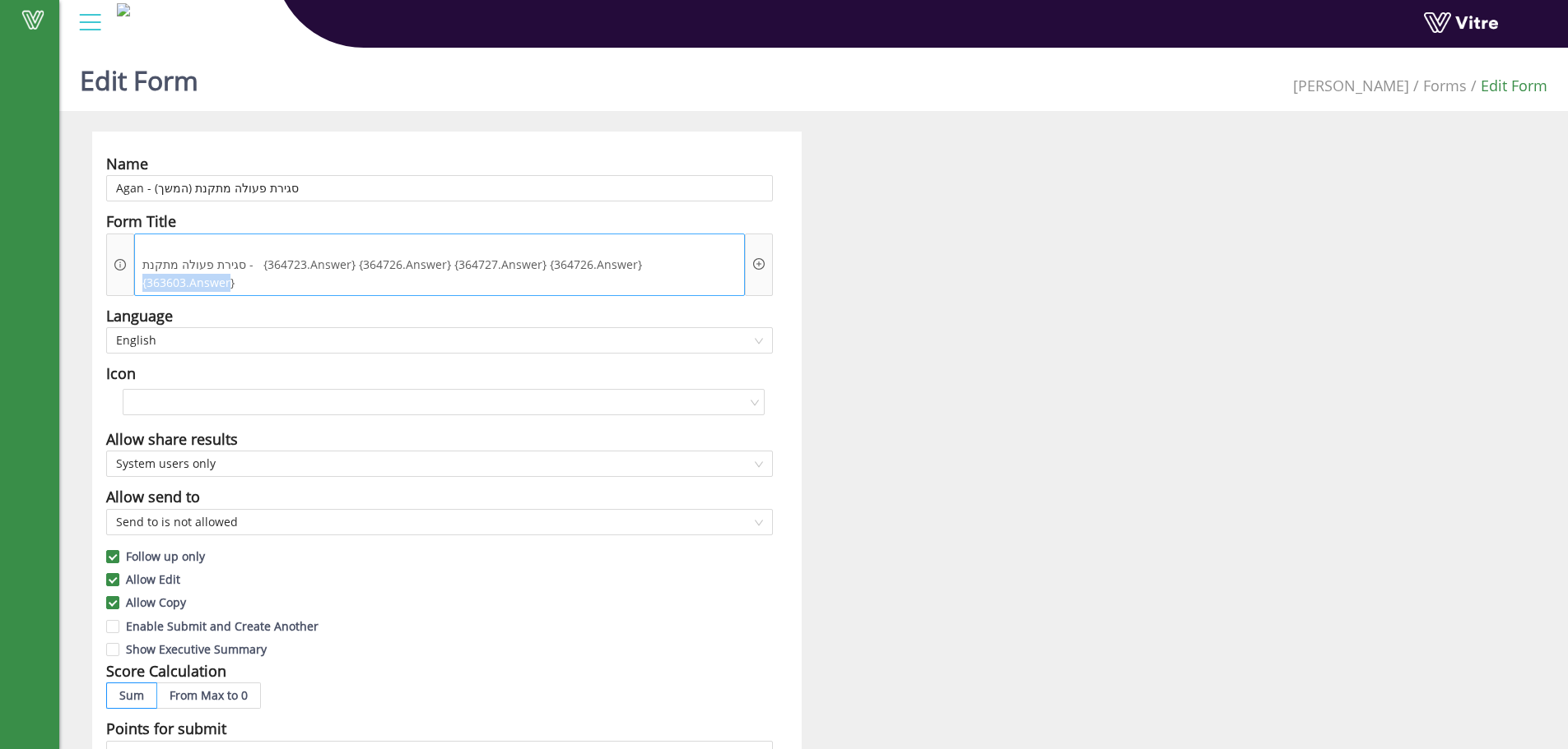
click at [725, 256] on span "סגירת פעולה מתקנת - {364723.Answer} {364726.Answer} {364727.Answer} {364726.Ans…" at bounding box center [439, 273] width 602 height 36
click at [295, 256] on span "סגירת פעולה מתקנת - {364723.Answer} {364726.Answer} {364727.Answer} {364726.Ans…" at bounding box center [439, 273] width 602 height 36
click at [695, 256] on span "סגירת פעולה מתקנת - {364723.Answer} {364726.Answer} {364727.Answer} {364726.Ans…" at bounding box center [439, 273] width 602 height 36
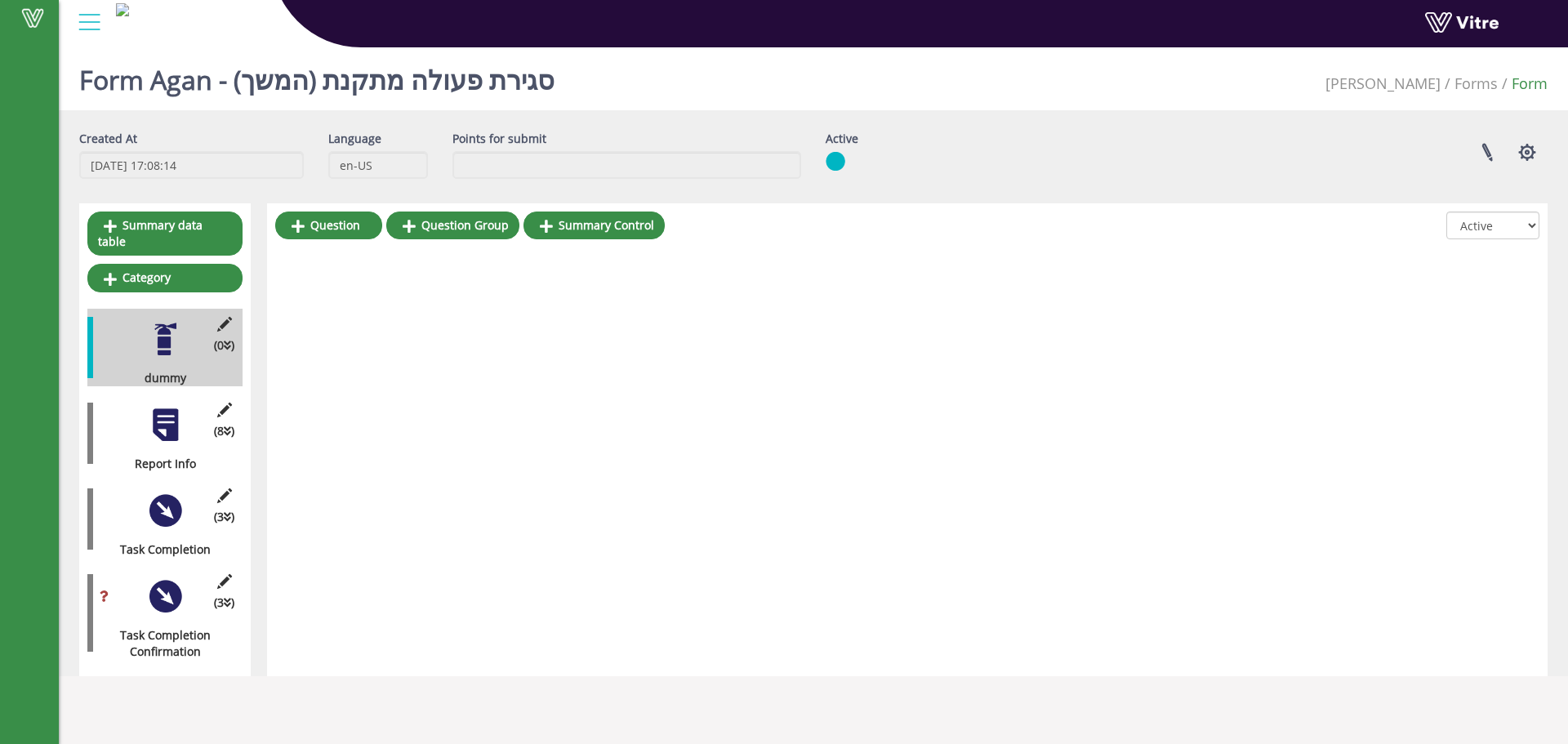
drag, startPoint x: 156, startPoint y: 424, endPoint x: 154, endPoint y: 444, distance: 20.1
click at [156, 424] on div at bounding box center [165, 425] width 37 height 37
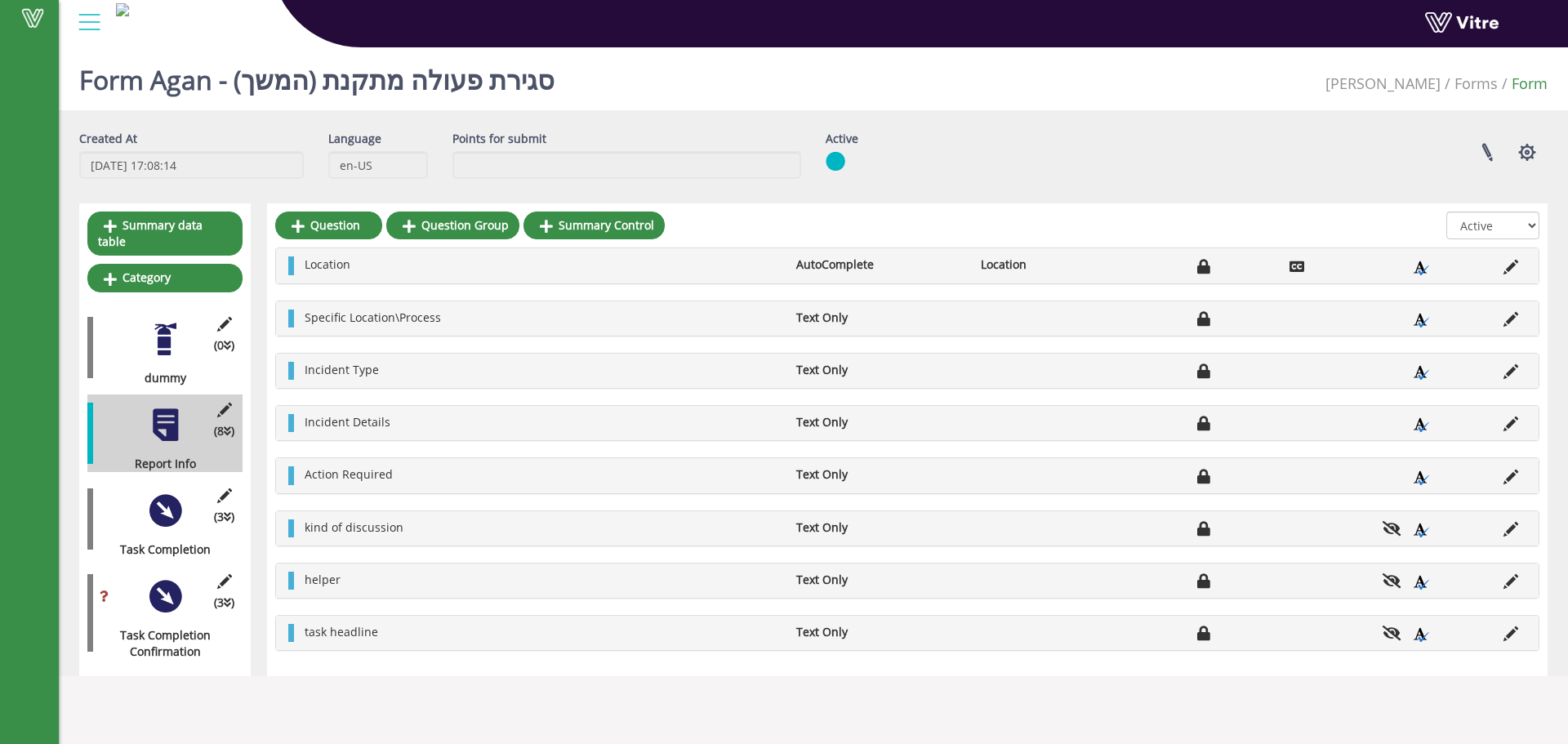
click at [154, 493] on div at bounding box center [165, 512] width 37 height 37
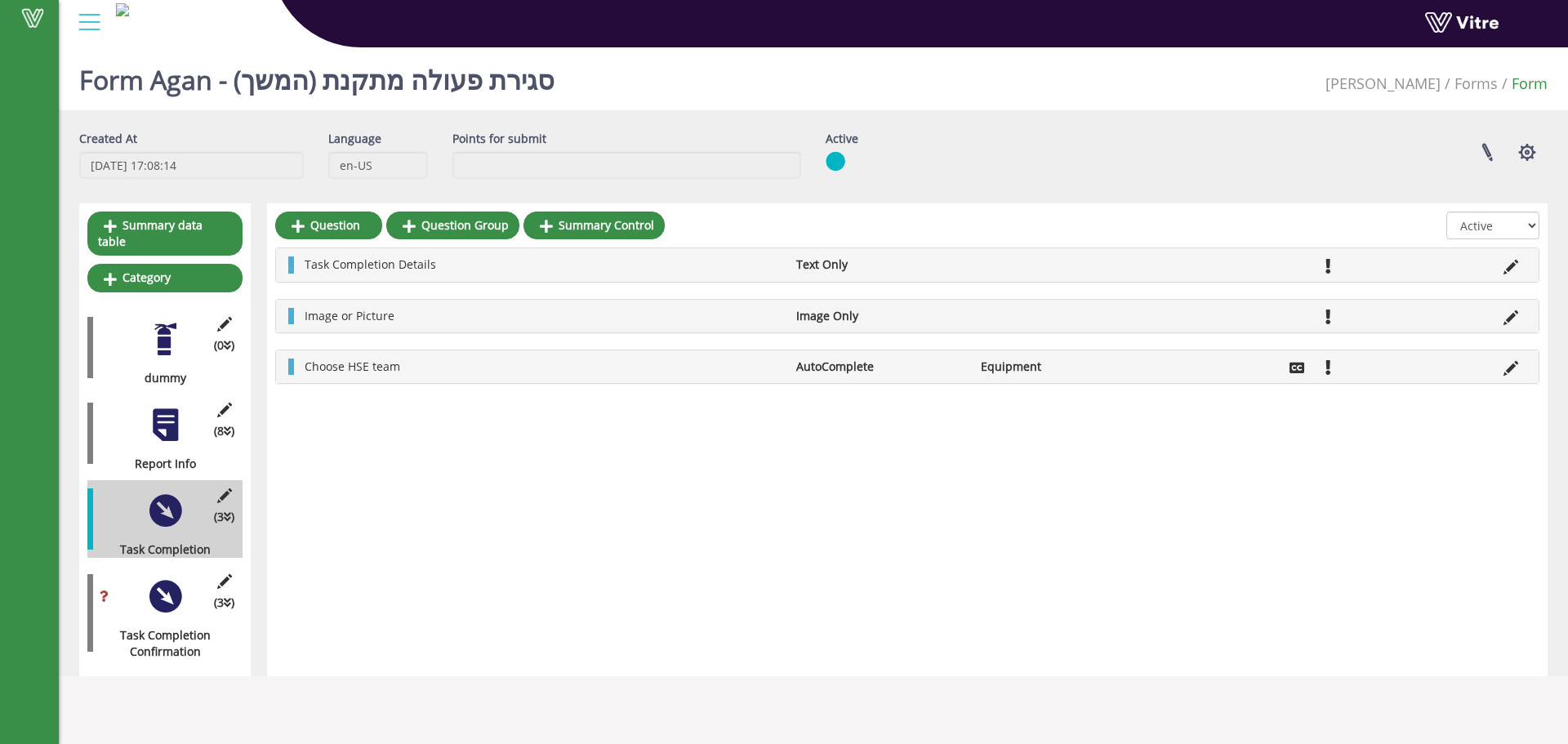
click at [177, 407] on div at bounding box center [165, 425] width 37 height 37
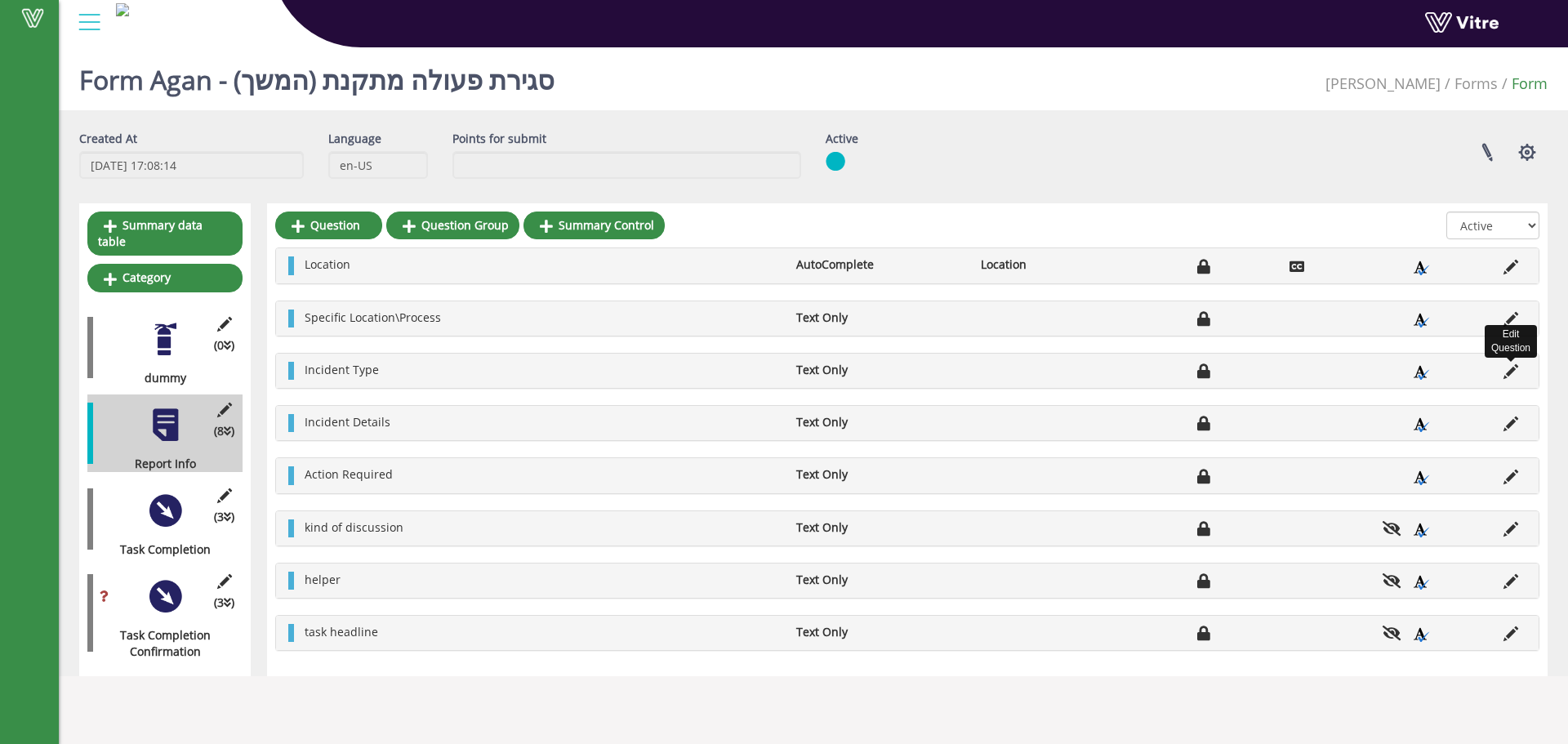
click at [1516, 373] on icon at bounding box center [1511, 372] width 15 height 15
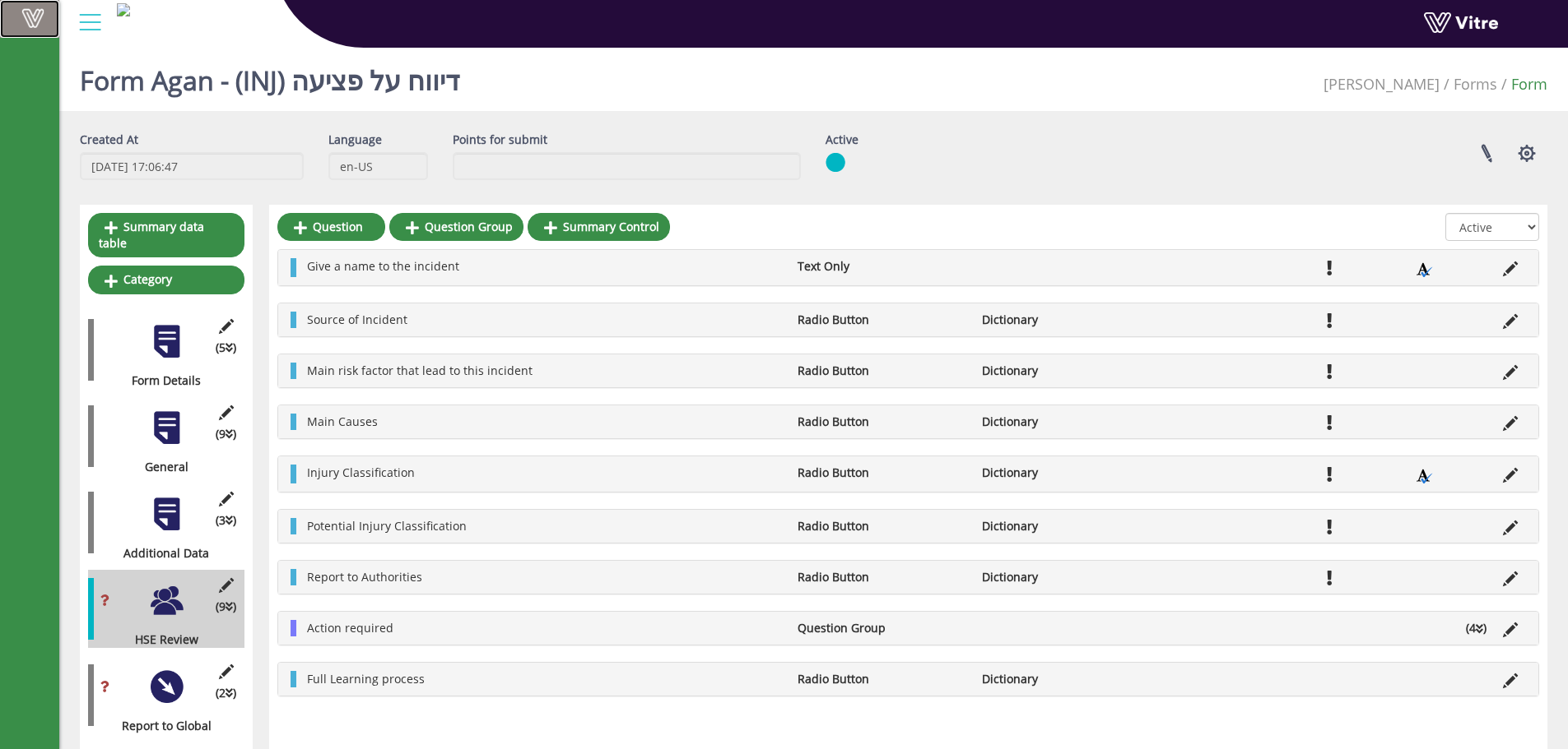
click at [28, 26] on span at bounding box center [33, 18] width 41 height 20
